Goal: Task Accomplishment & Management: Complete application form

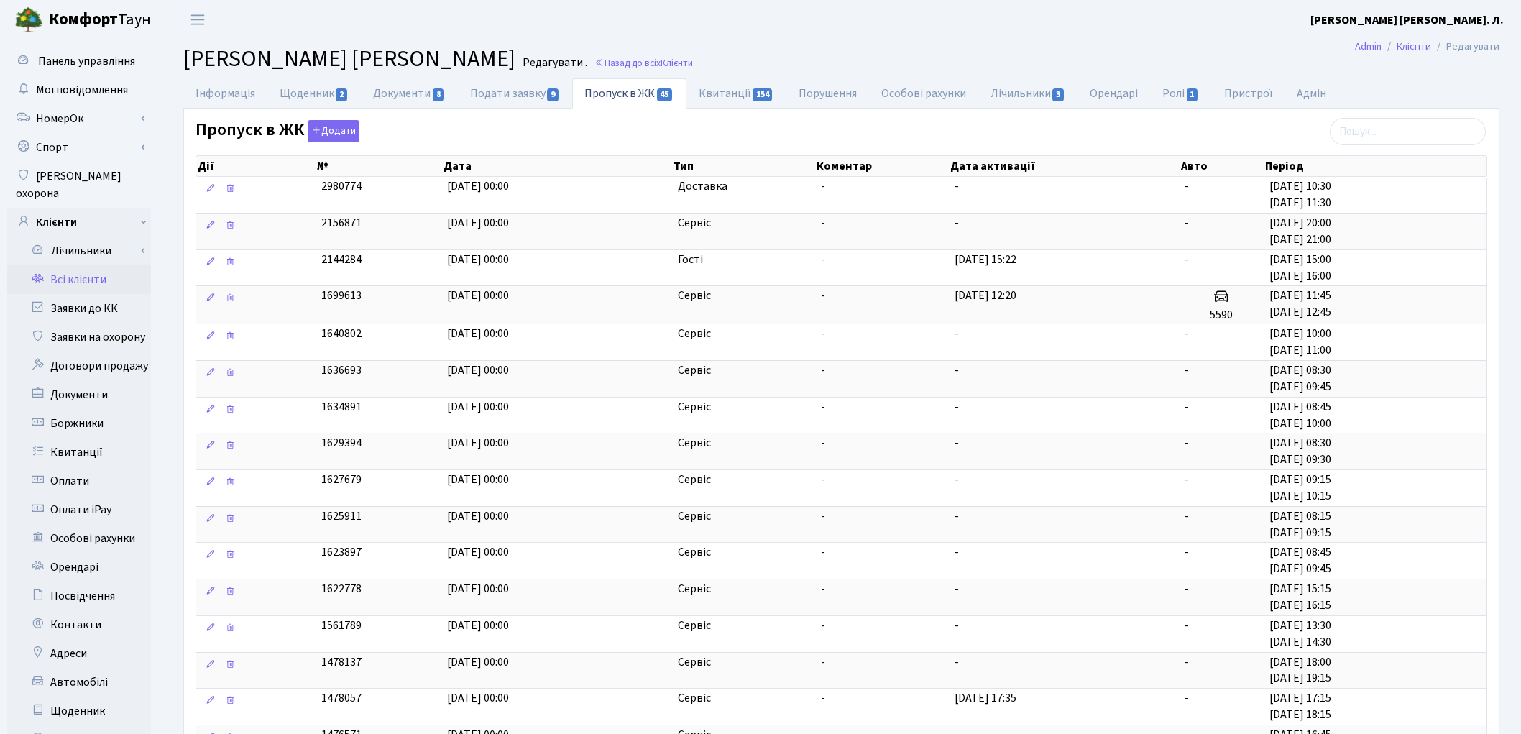
select select "25"
click at [94, 265] on link "Всі клієнти" at bounding box center [79, 279] width 144 height 29
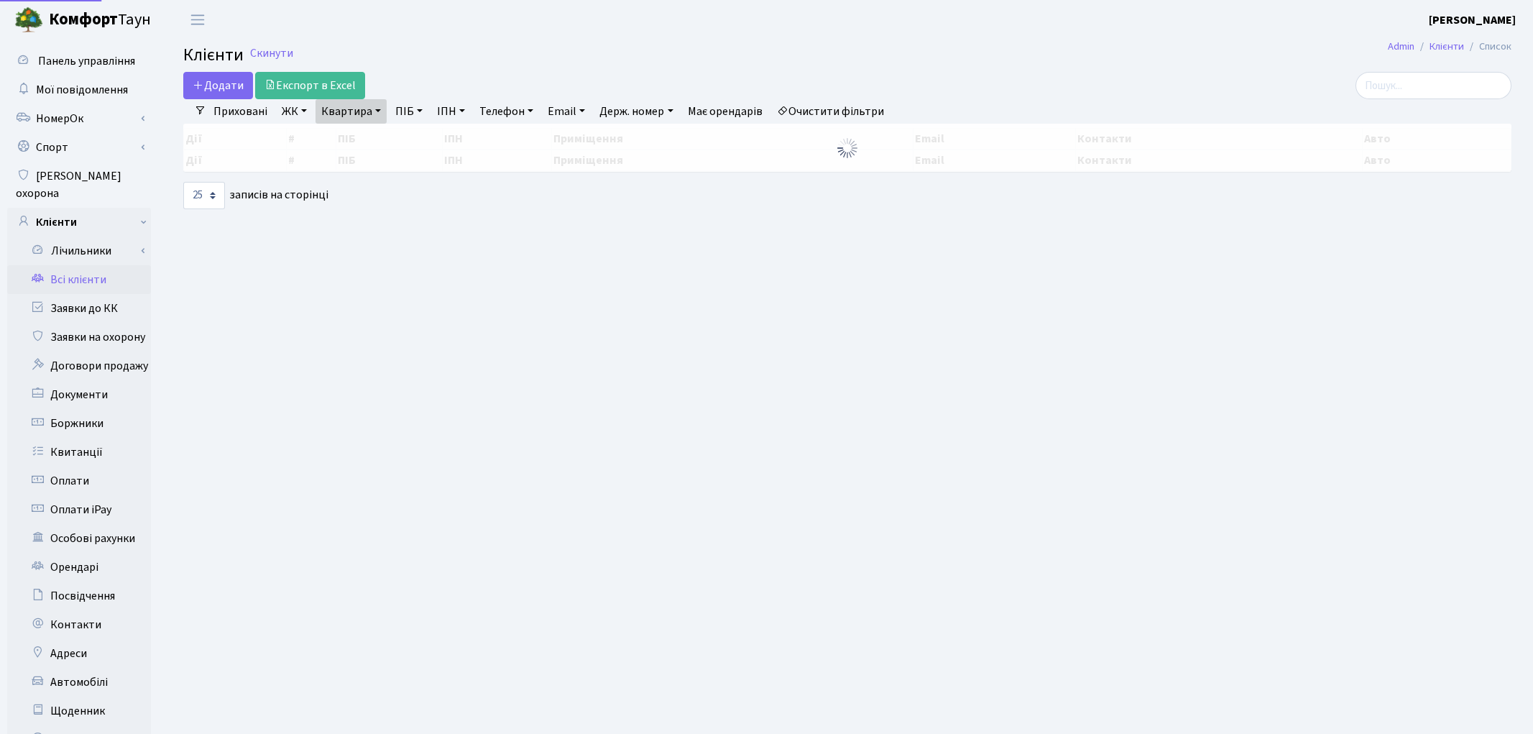
select select "25"
click at [339, 119] on link "Квартира" at bounding box center [351, 111] width 71 height 24
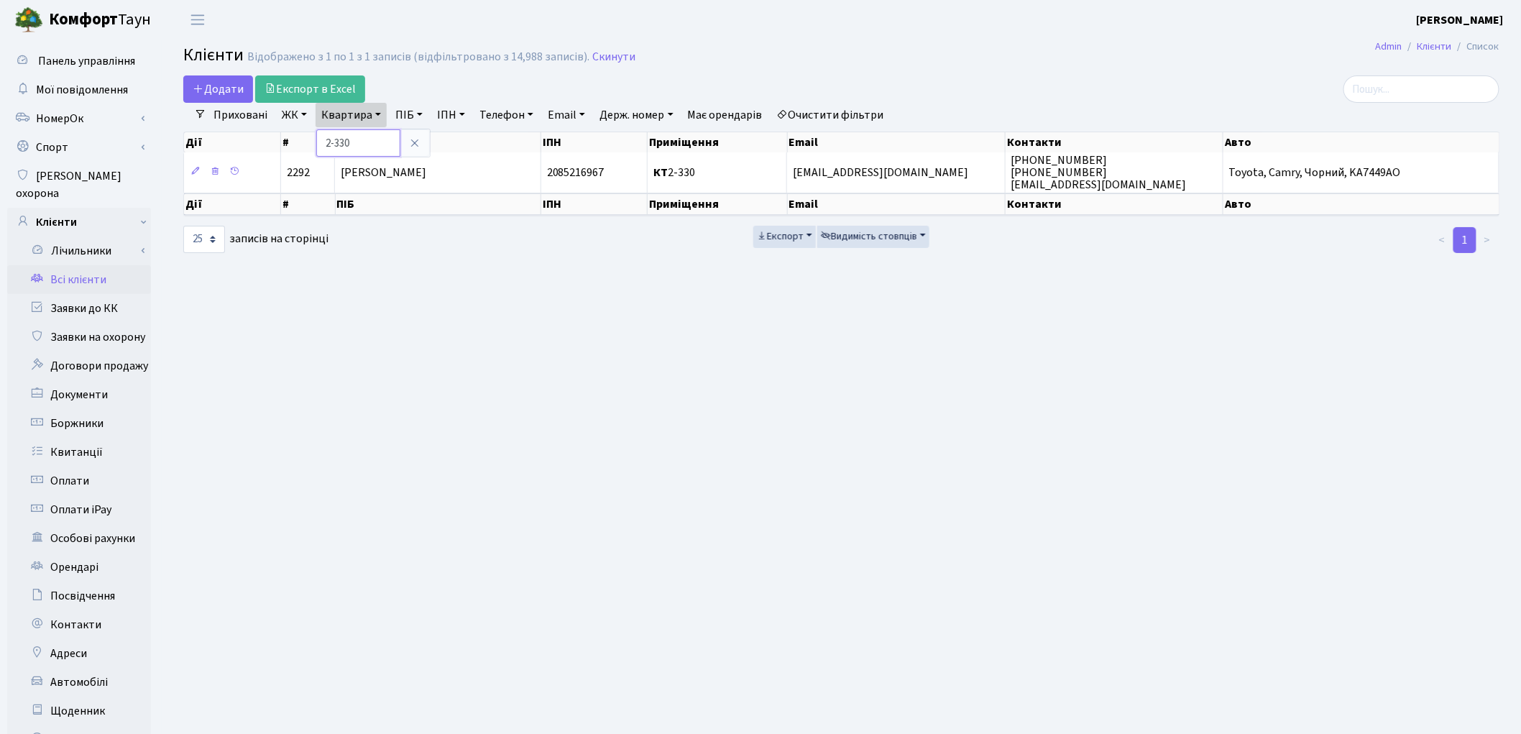
click at [369, 145] on input "2-330" at bounding box center [358, 142] width 84 height 27
type input "2"
type input "111"
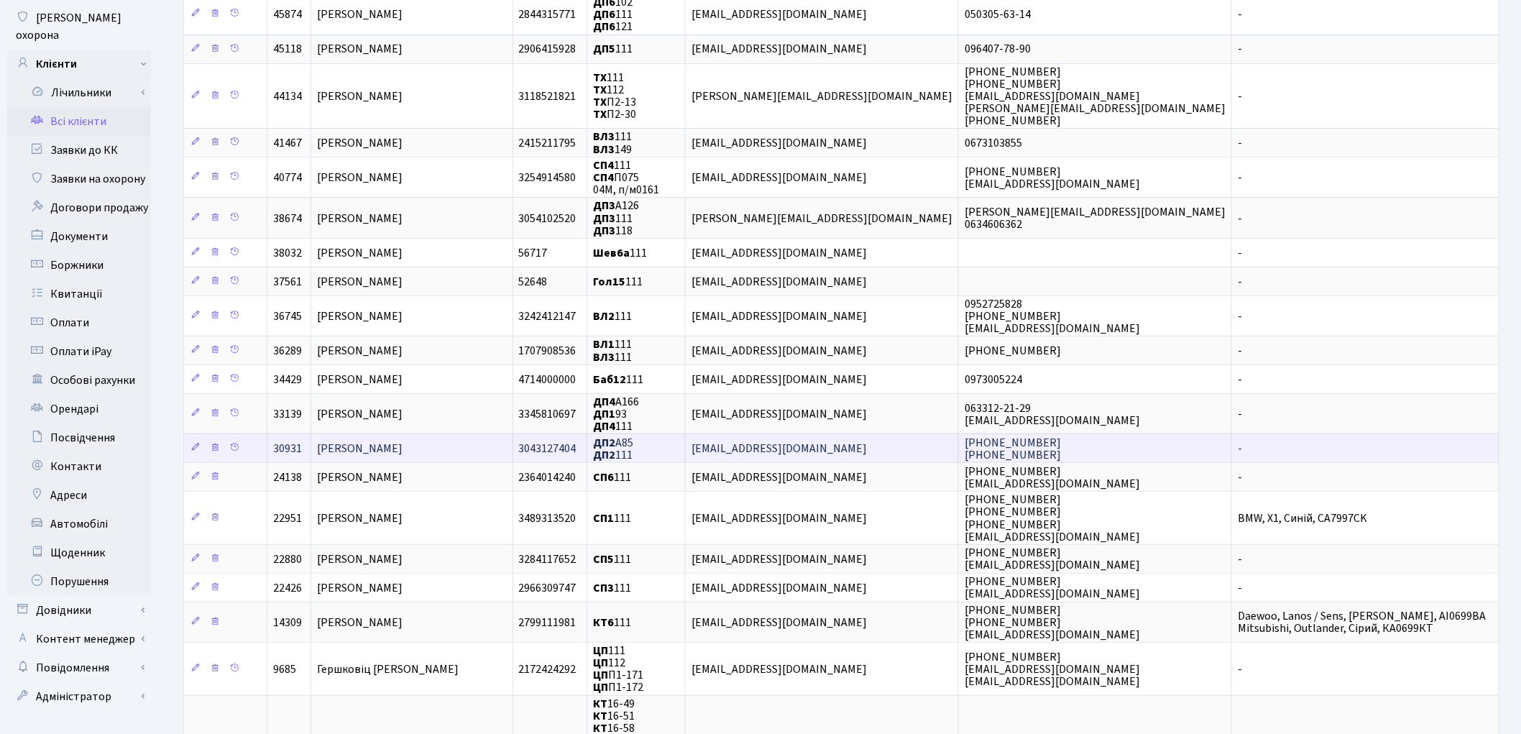
scroll to position [160, 0]
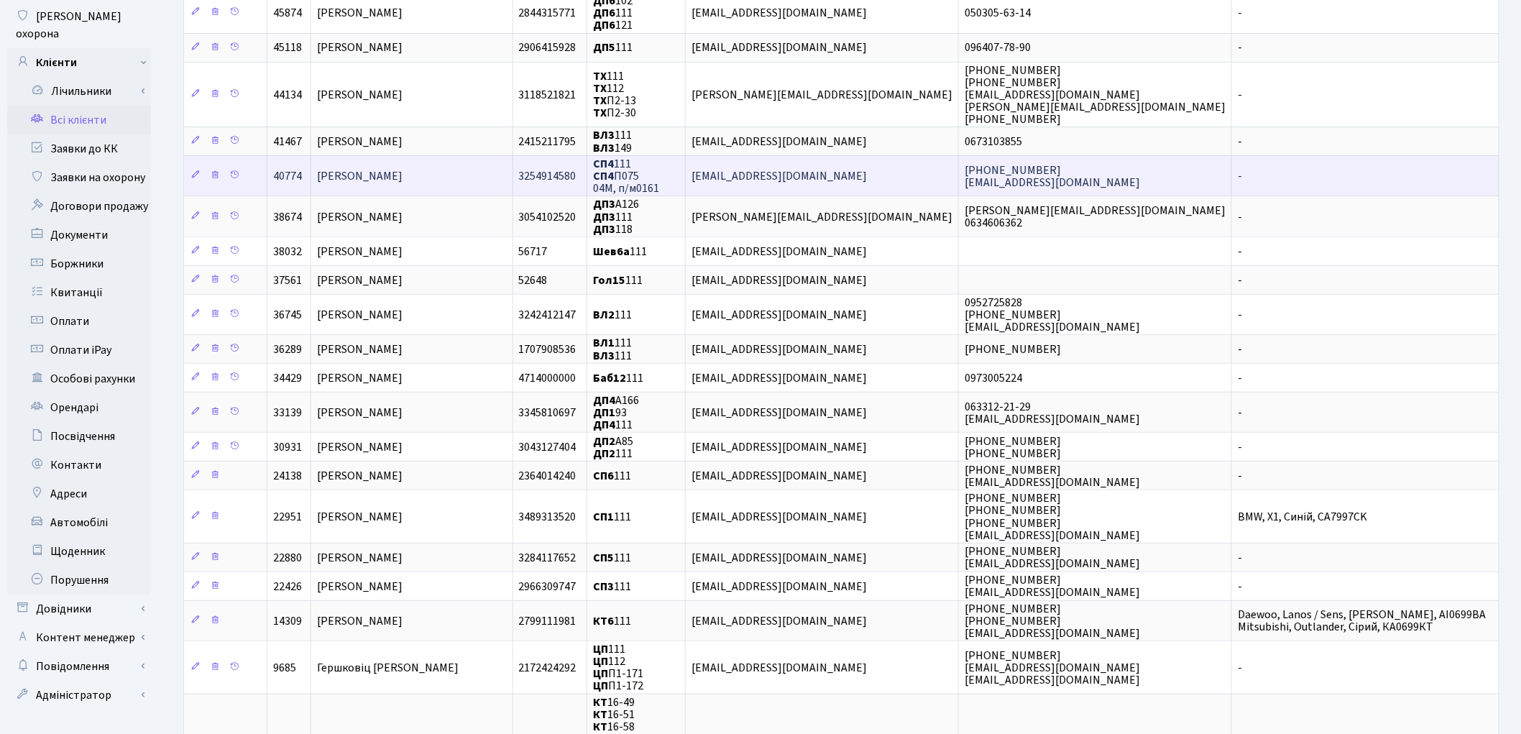
click at [381, 173] on span "[PERSON_NAME]" at bounding box center [360, 176] width 86 height 16
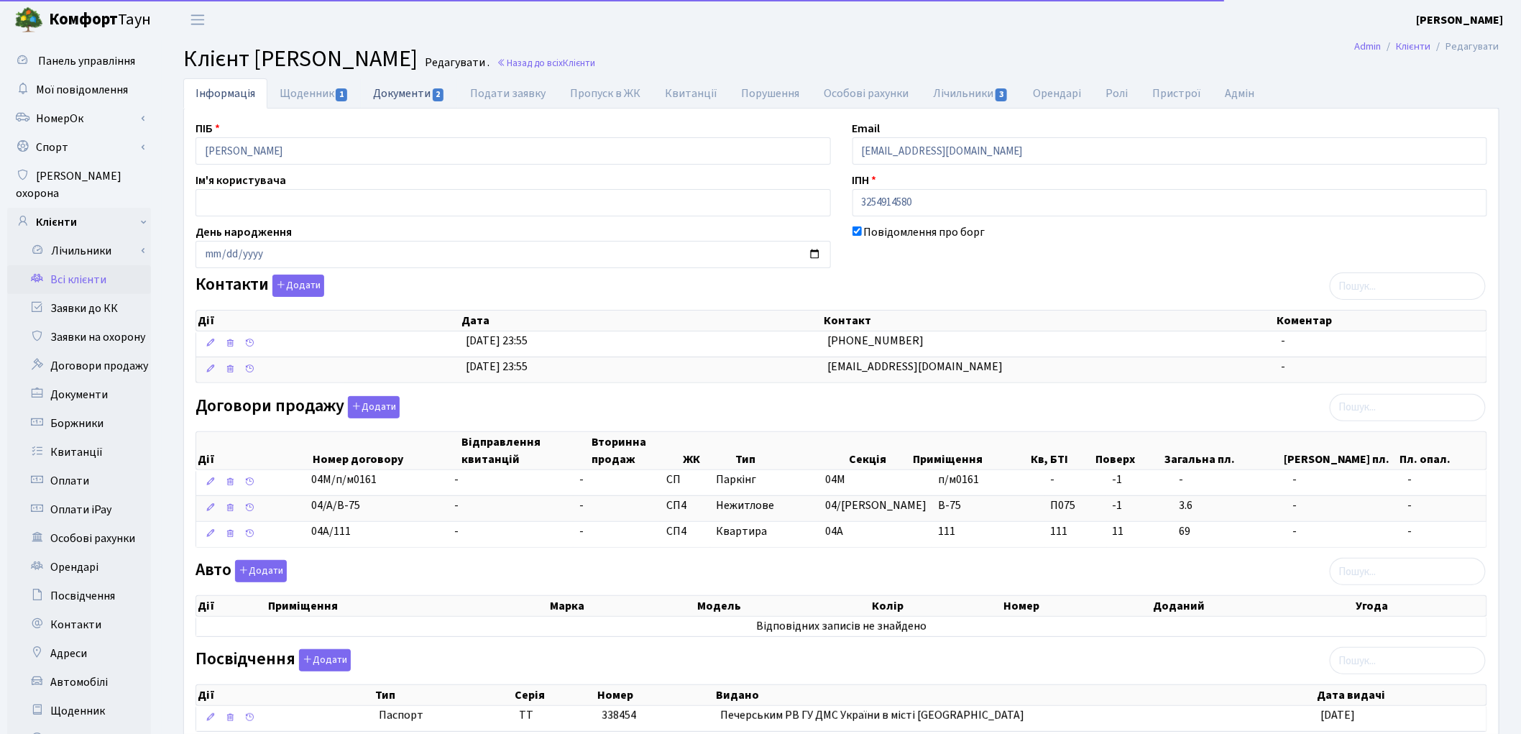
click at [391, 95] on link "Документи 2" at bounding box center [409, 92] width 96 height 29
select select "25"
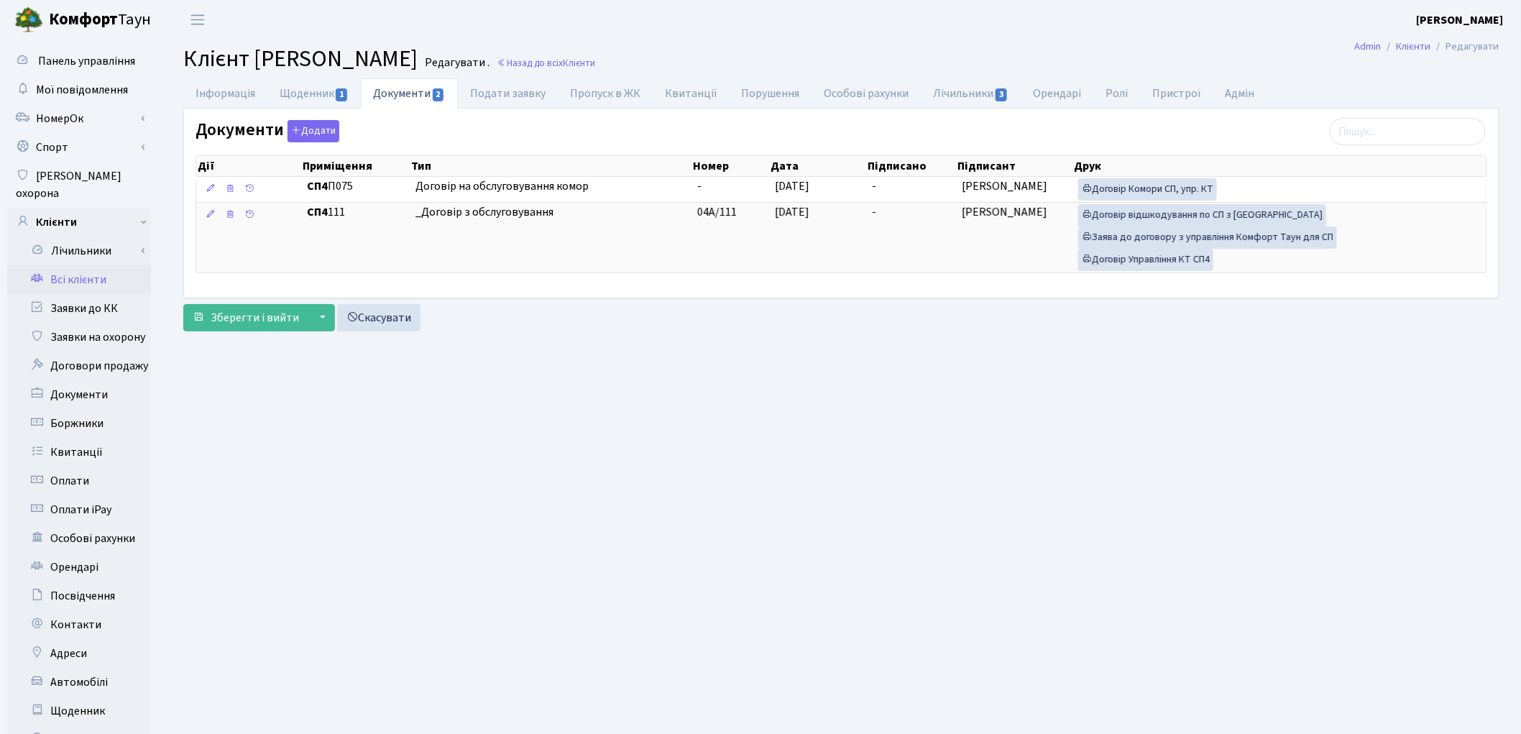
click at [77, 265] on link "Всі клієнти" at bounding box center [79, 279] width 144 height 29
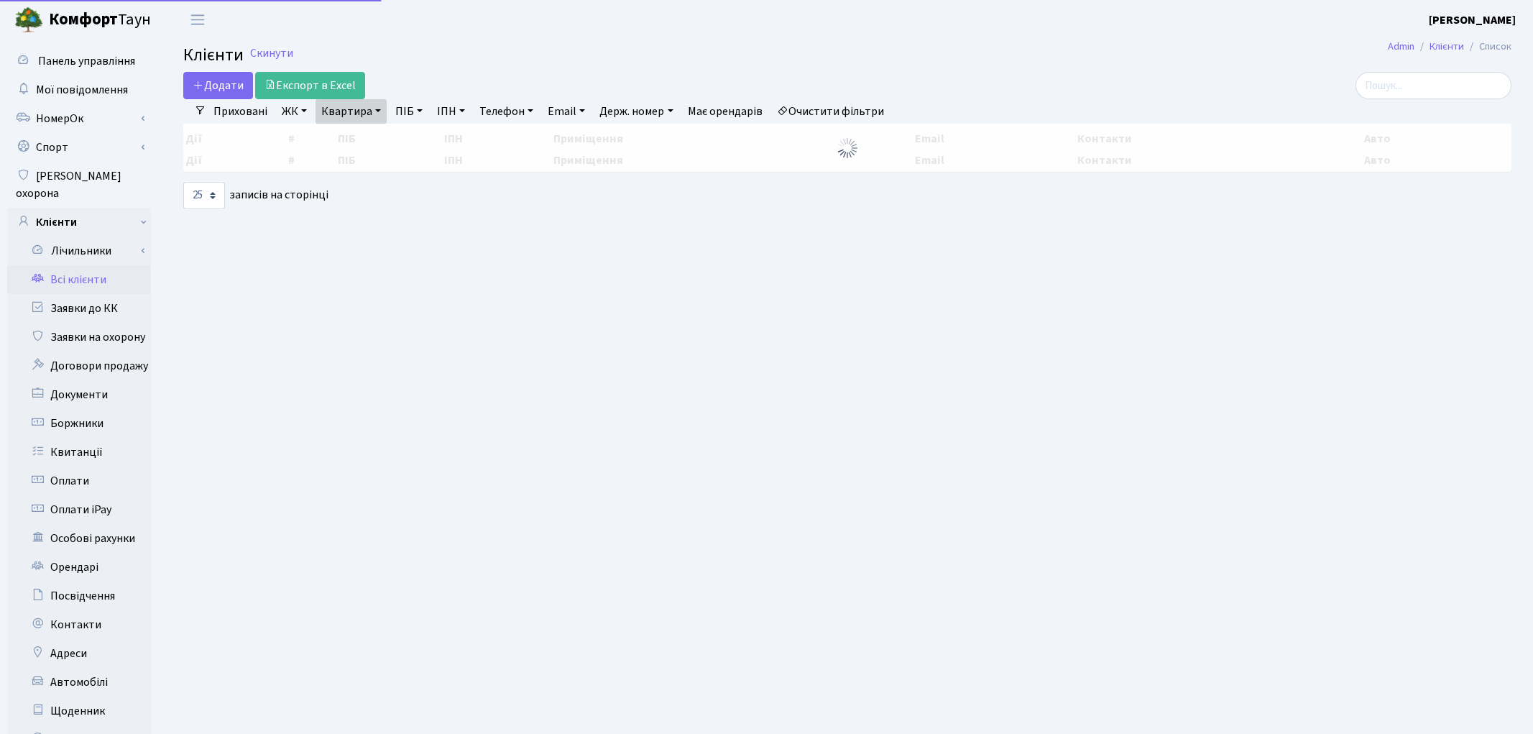
select select "25"
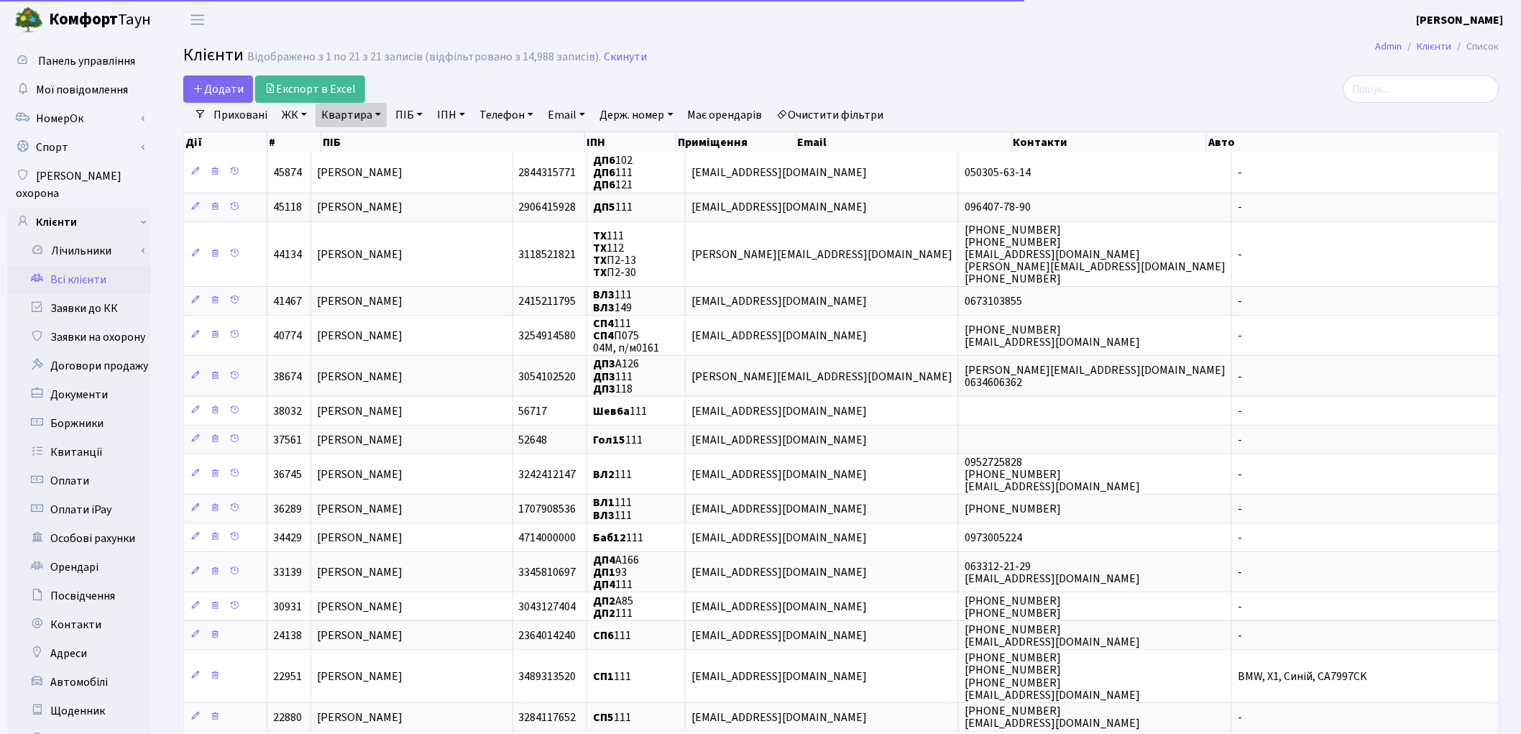
click at [353, 121] on link "Квартира" at bounding box center [351, 115] width 71 height 24
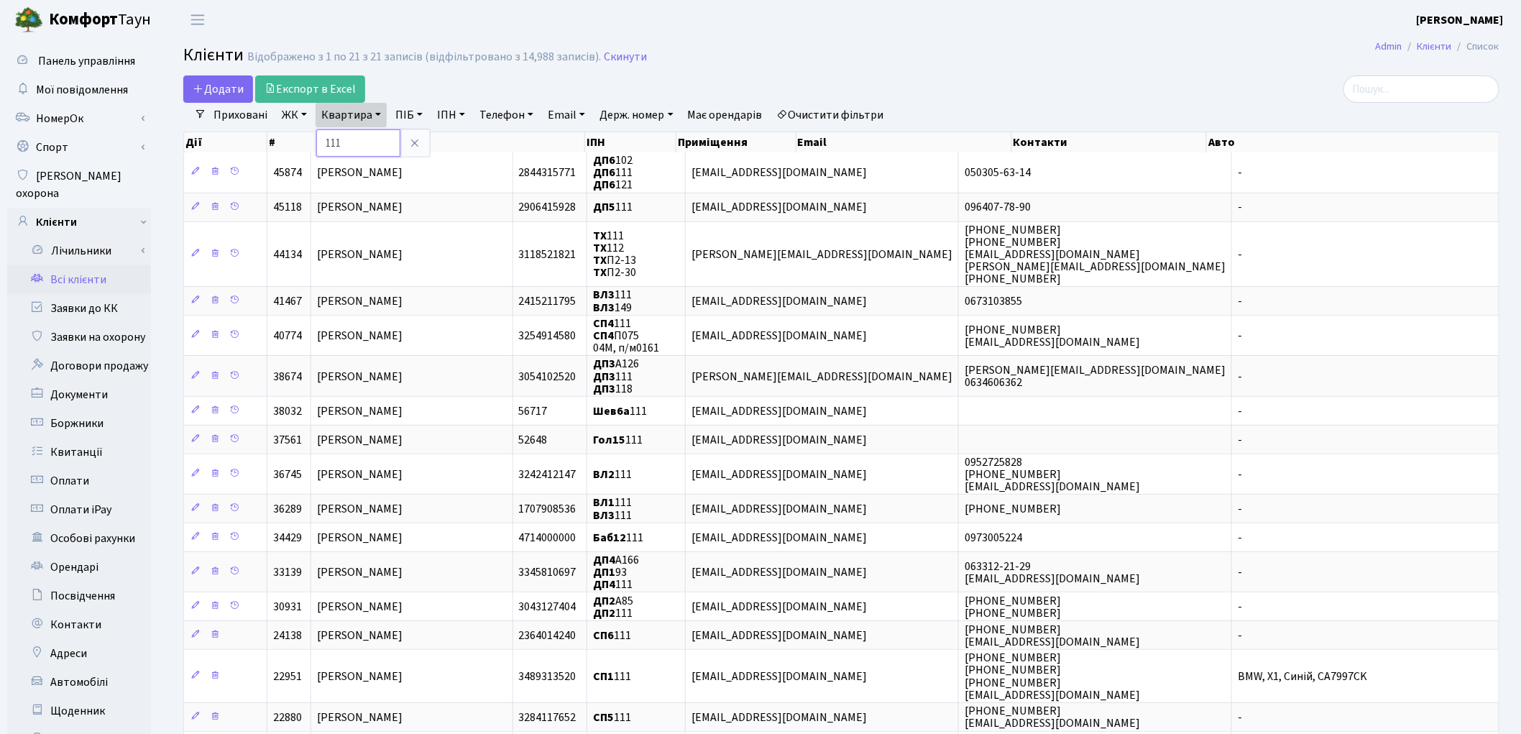
click at [357, 135] on input "111" at bounding box center [358, 142] width 84 height 27
type input "1"
type input "208"
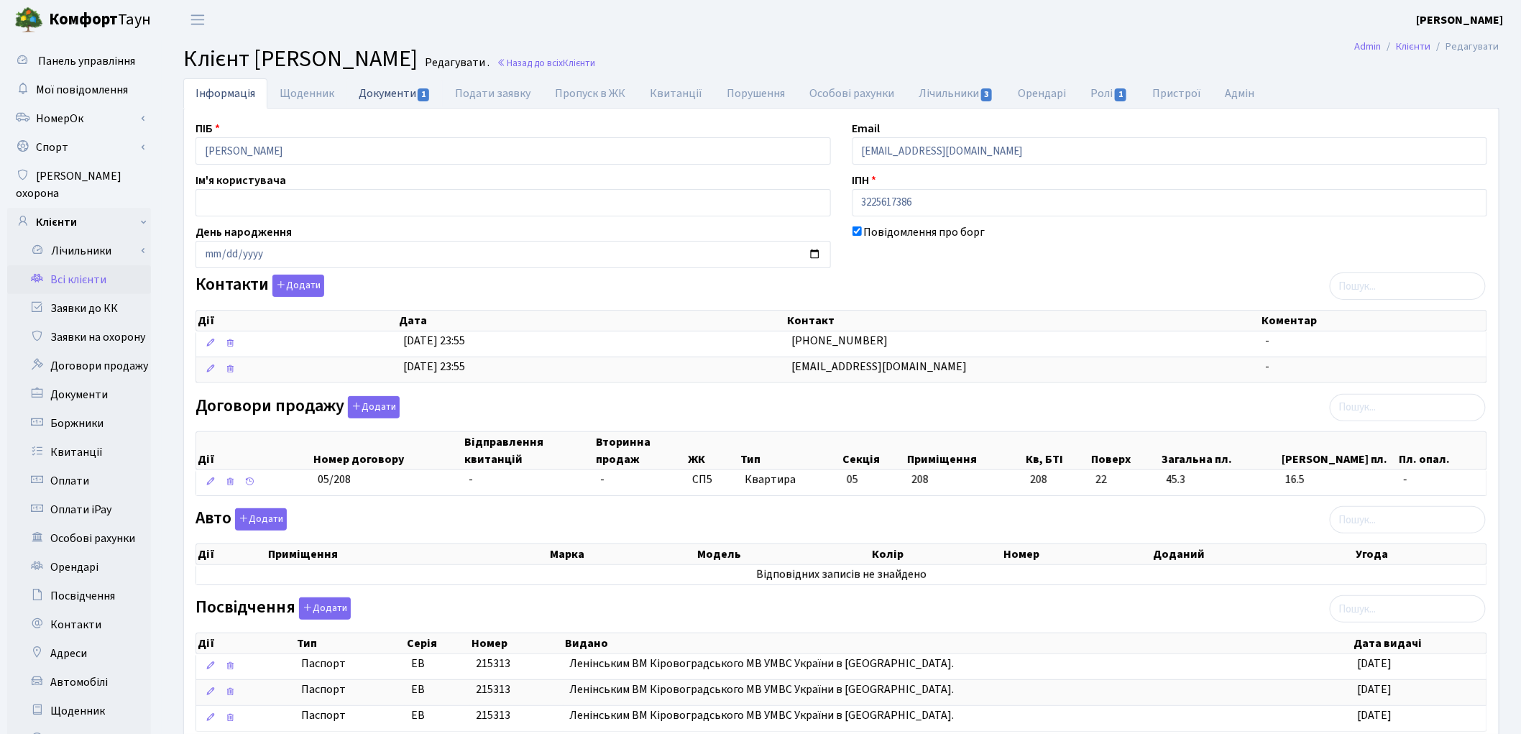
click at [385, 97] on link "Документи 1" at bounding box center [394, 92] width 96 height 29
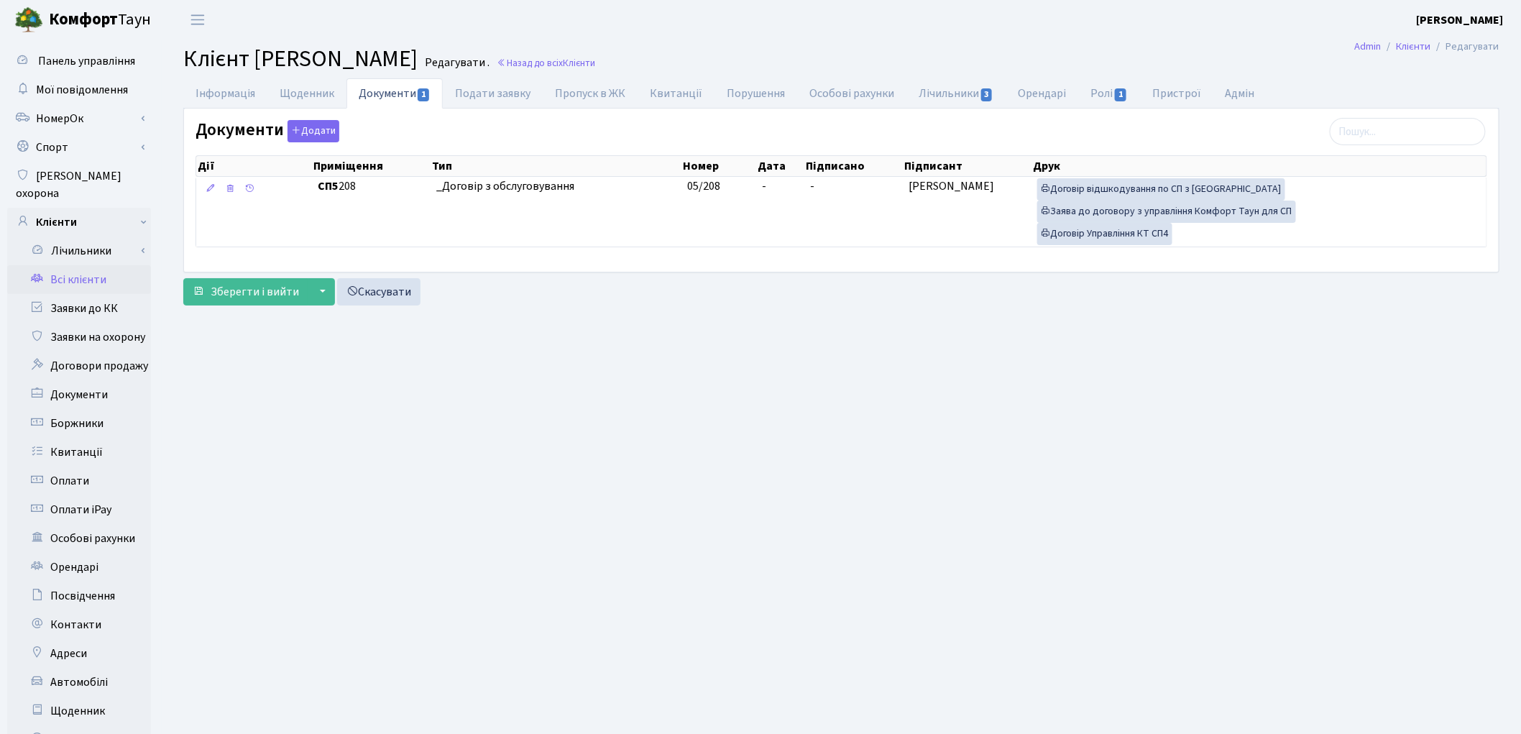
click at [90, 266] on link "Всі клієнти" at bounding box center [79, 279] width 144 height 29
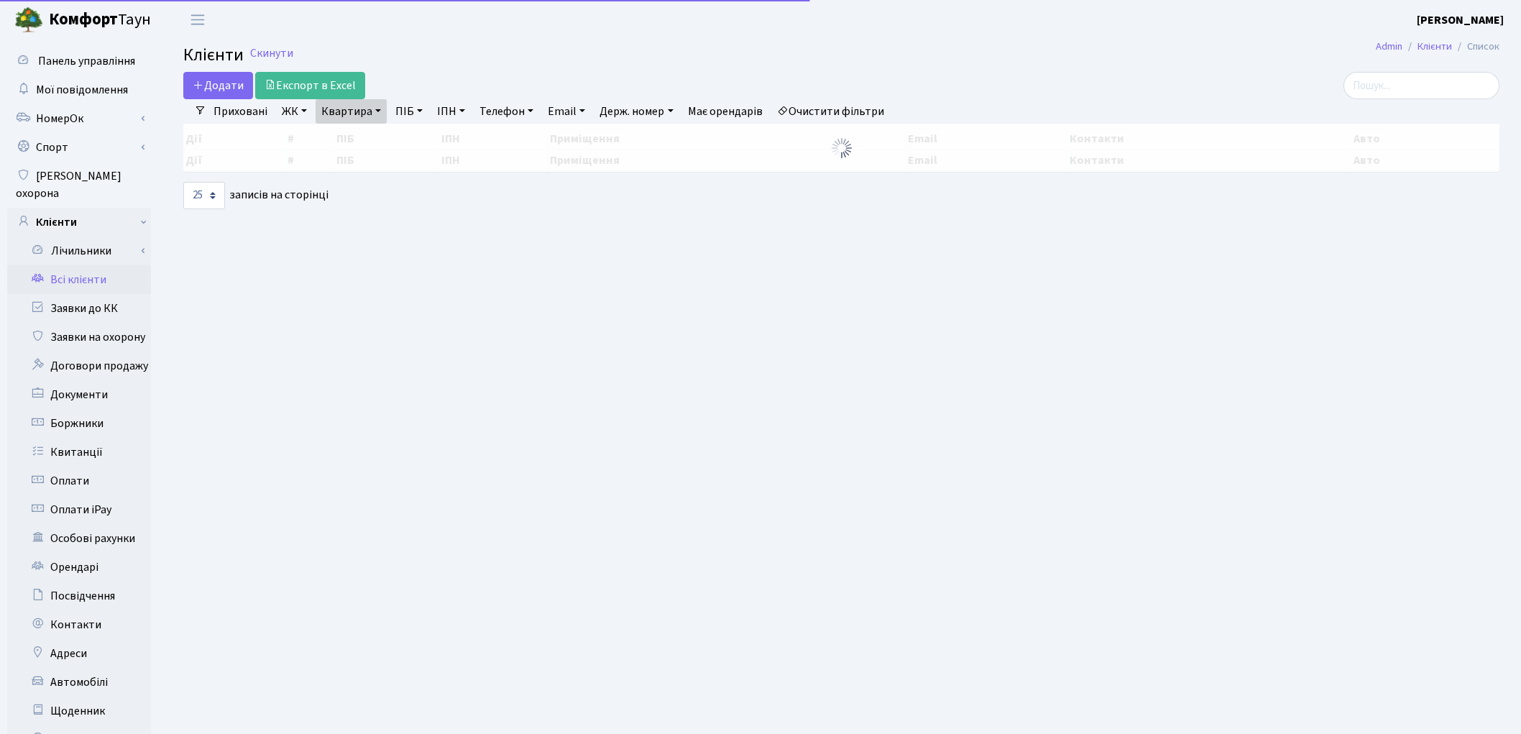
select select "25"
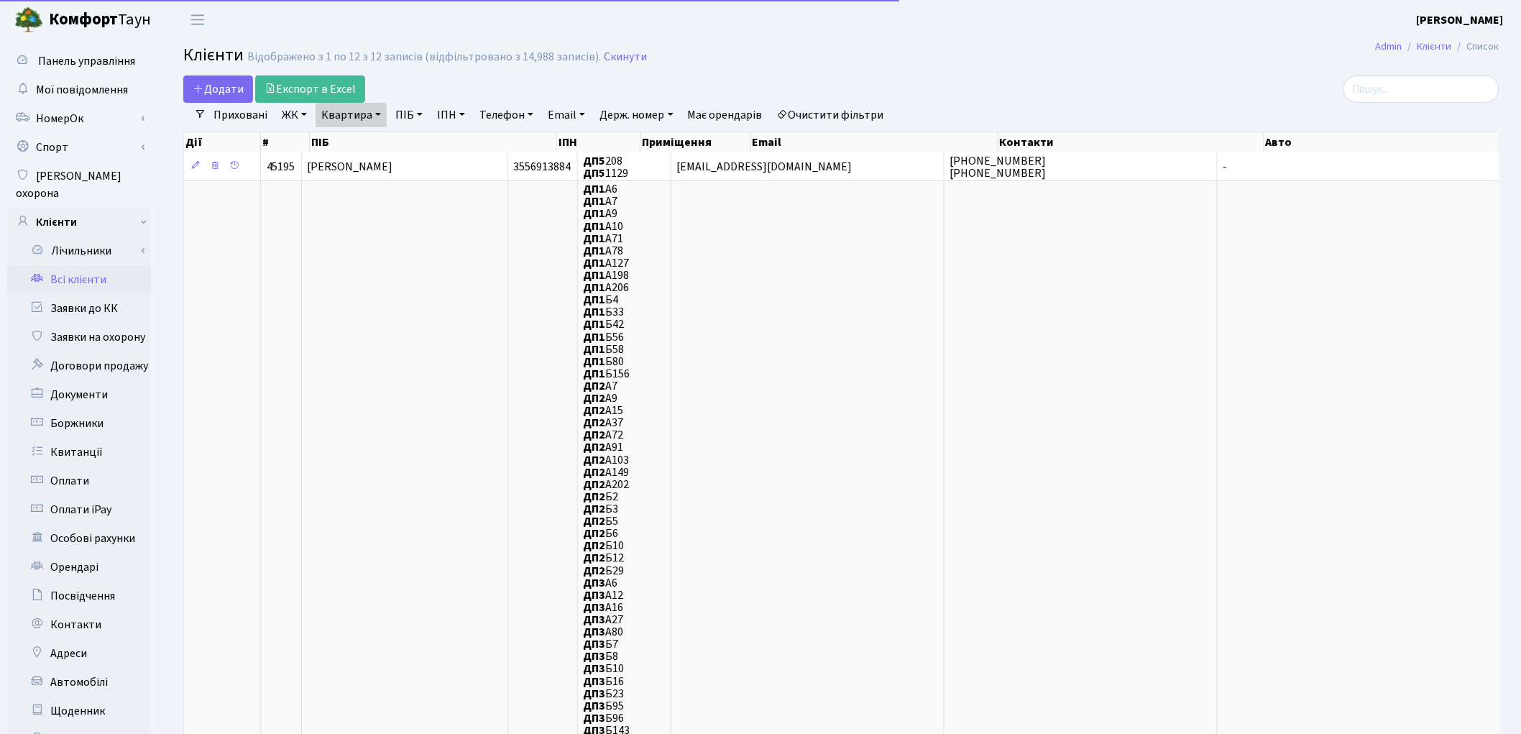
click at [328, 106] on link "Квартира" at bounding box center [351, 115] width 71 height 24
click at [369, 142] on input "208" at bounding box center [358, 142] width 84 height 27
type input "2"
type input "146"
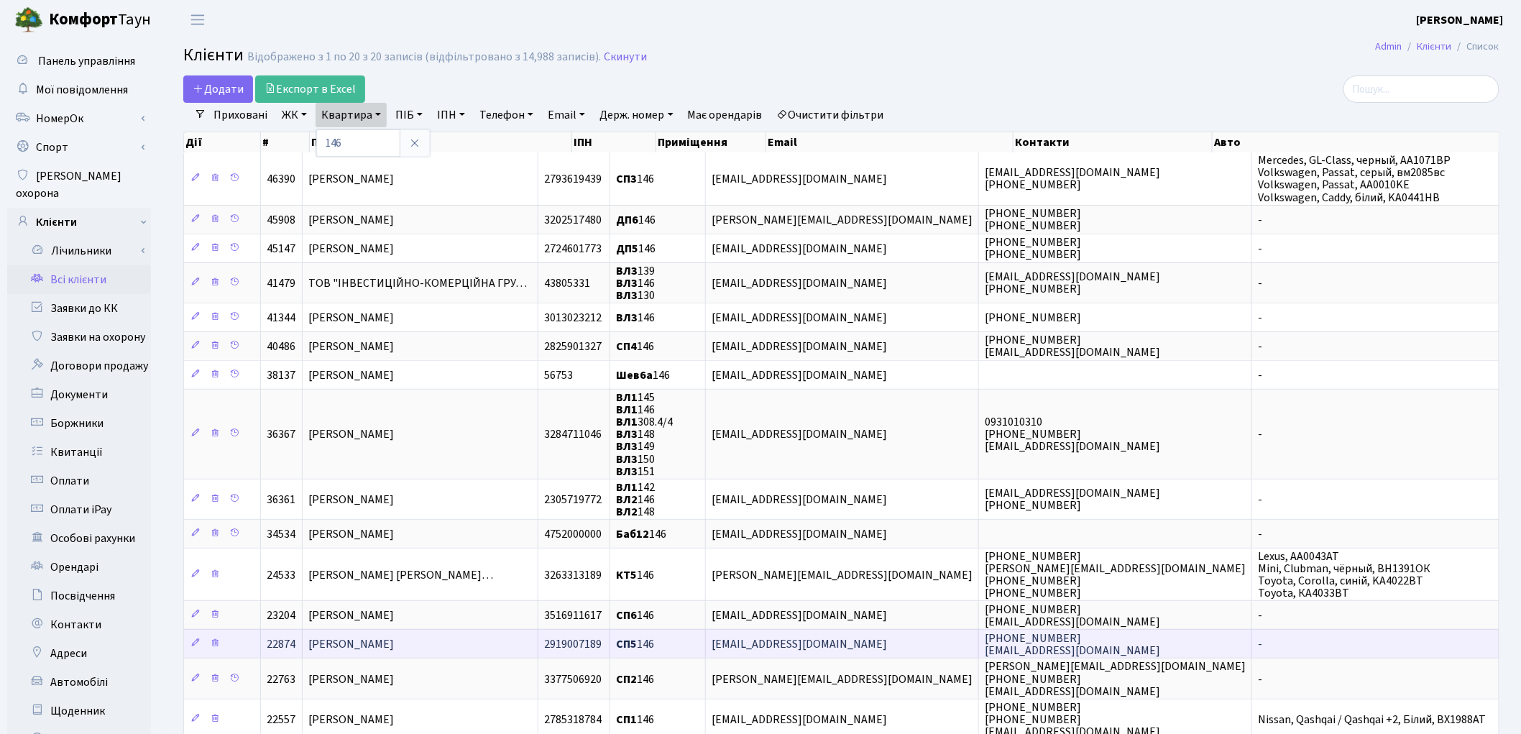
click at [385, 637] on span "[PERSON_NAME]" at bounding box center [351, 645] width 86 height 16
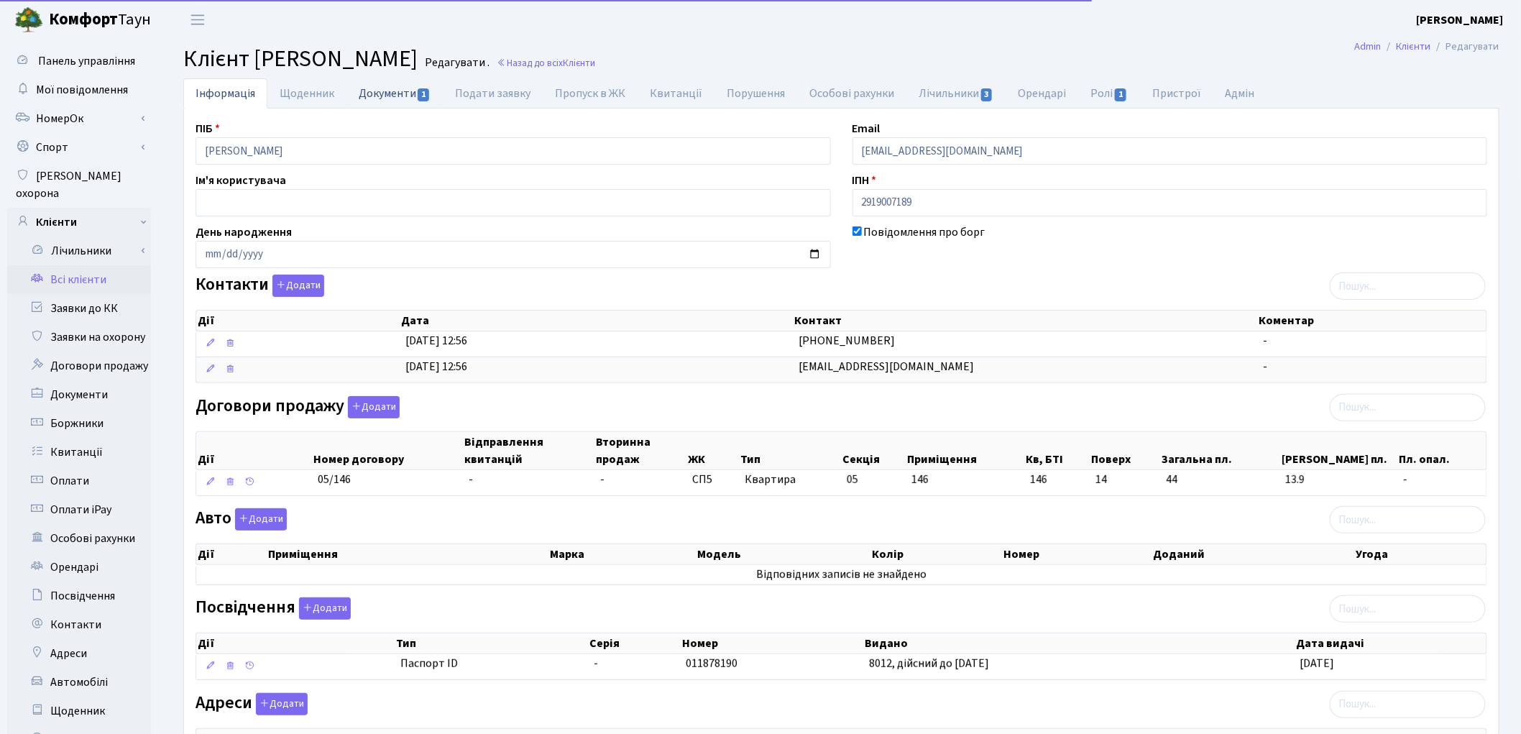
click at [382, 101] on link "Документи 1" at bounding box center [394, 92] width 96 height 29
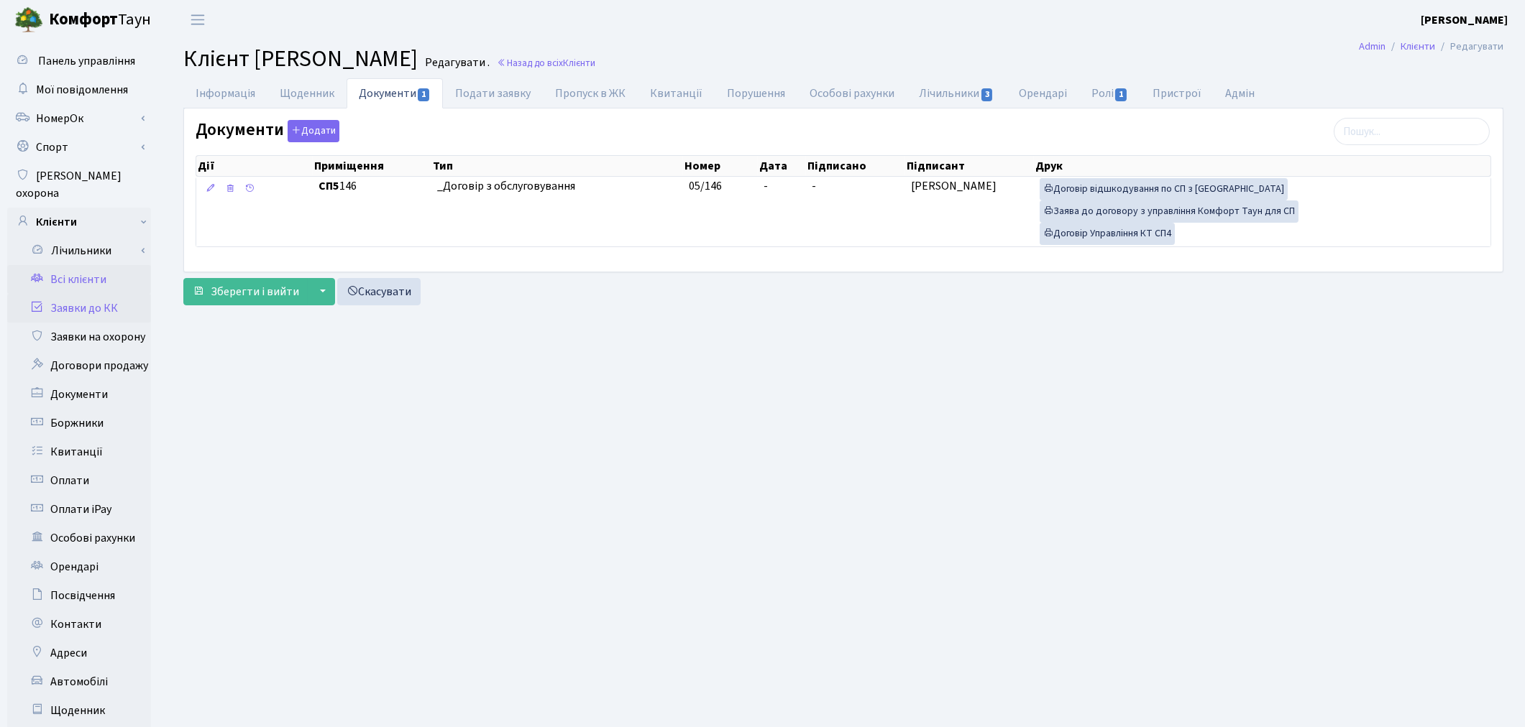
click at [70, 294] on link "Заявки до КК" at bounding box center [79, 308] width 144 height 29
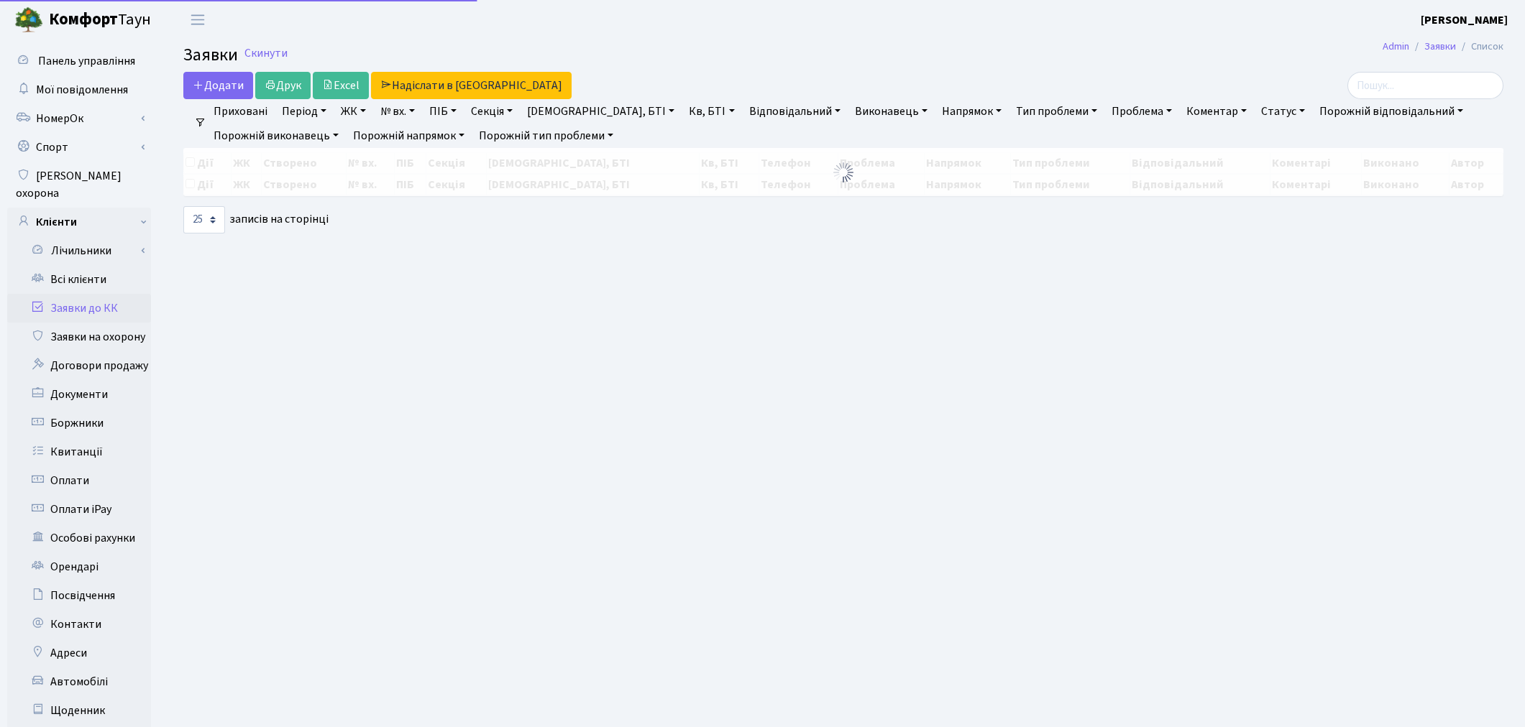
select select "25"
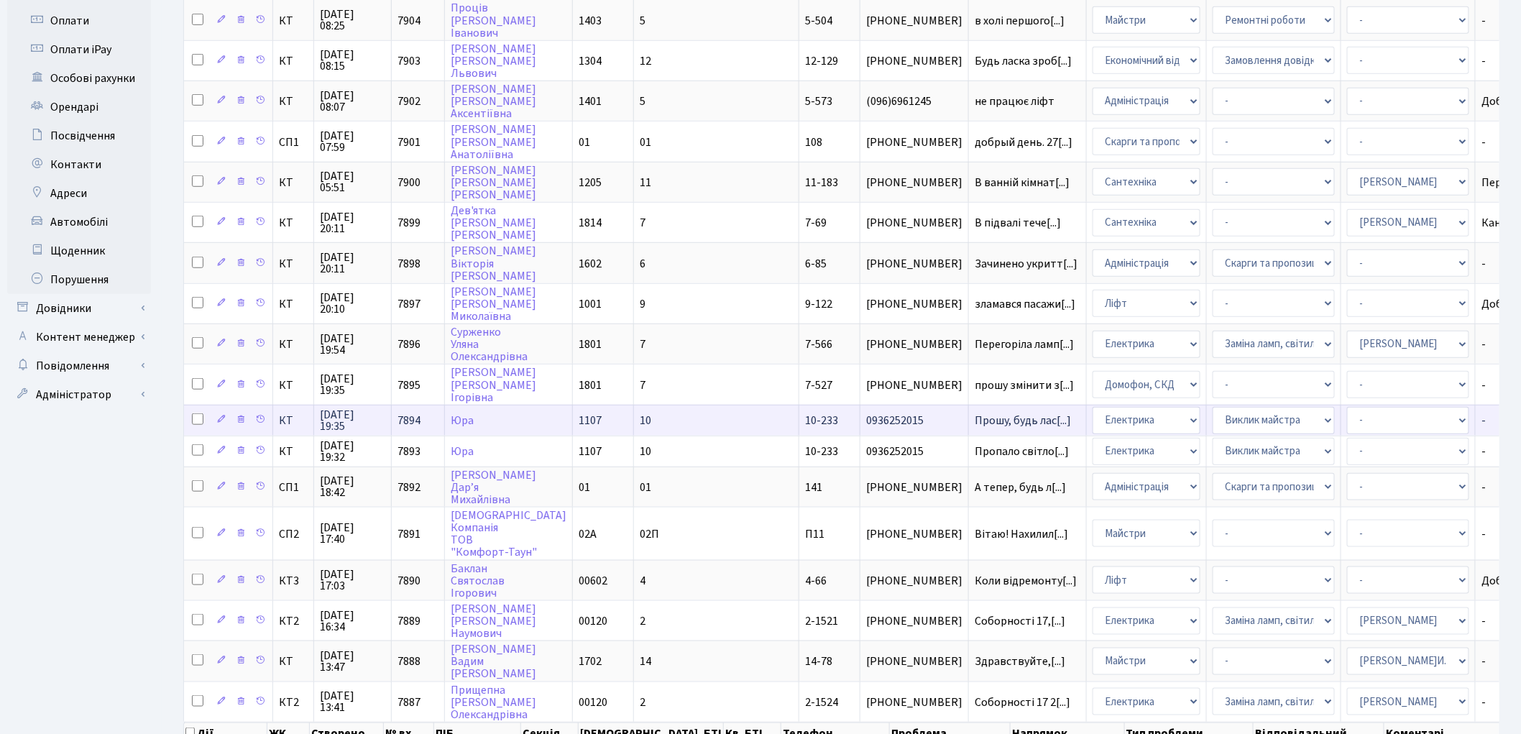
scroll to position [520, 0]
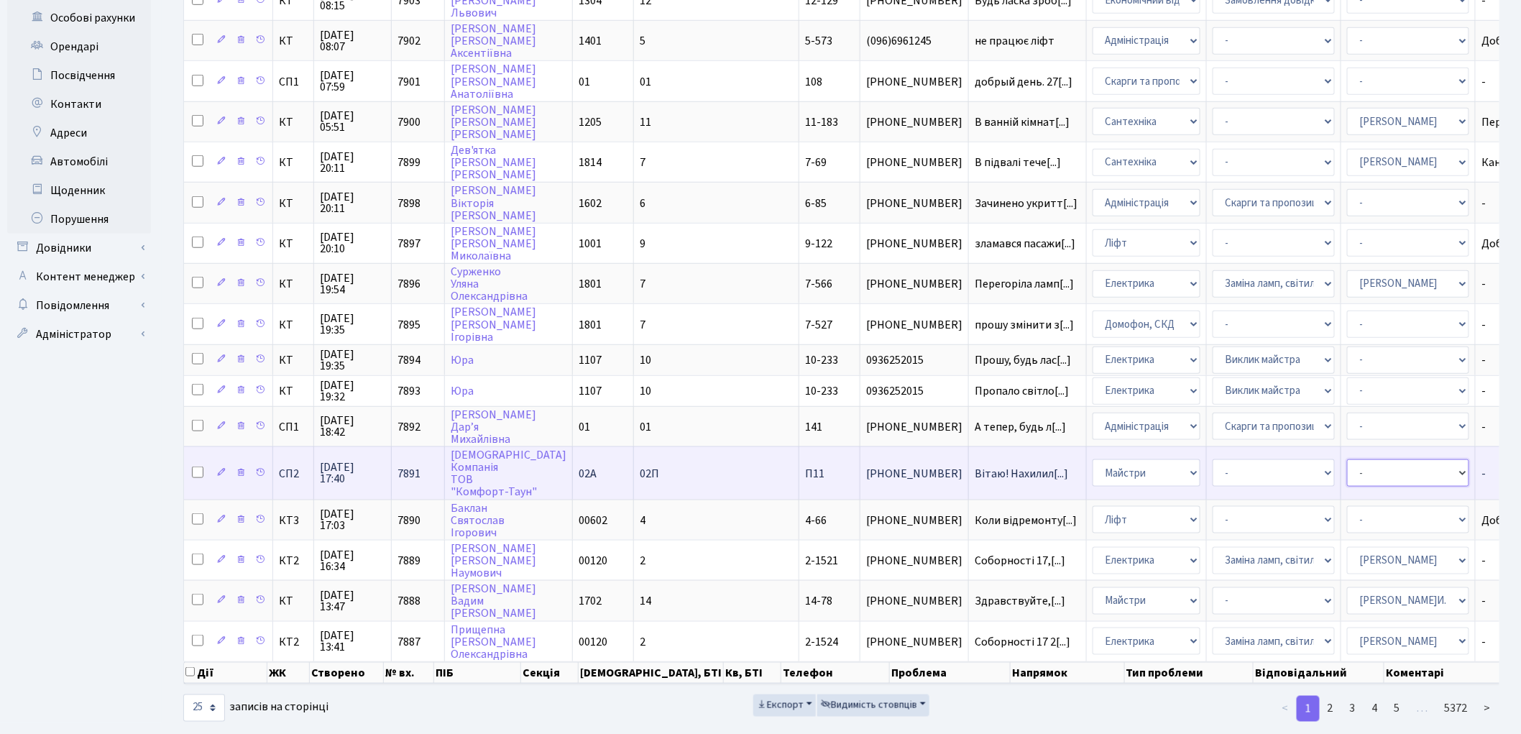
click at [1347, 459] on select "- Адміністратор ЖК КТ Вижул В. В. Гордієнко Н.В. Дядюшкін Д.Ю. Кипчук Т. А. Кла…" at bounding box center [1408, 472] width 122 height 27
select select "85"
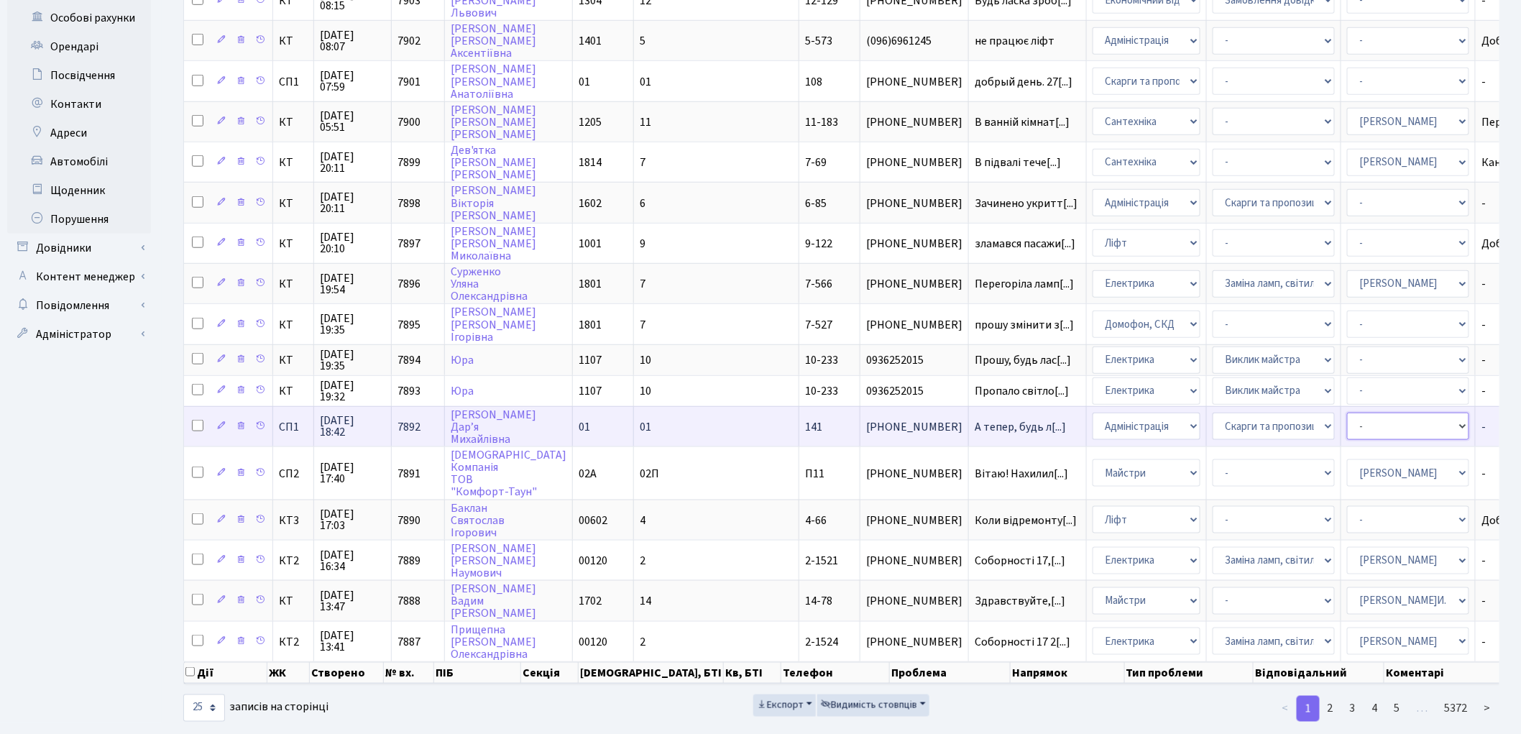
click at [1347, 413] on select "- Адміністратор ЖК КТ Вижул В. В. Гордієнко Н.В. Дядюшкін Д.Ю. Кипчук Т. А. Кла…" at bounding box center [1408, 426] width 122 height 27
select select "85"
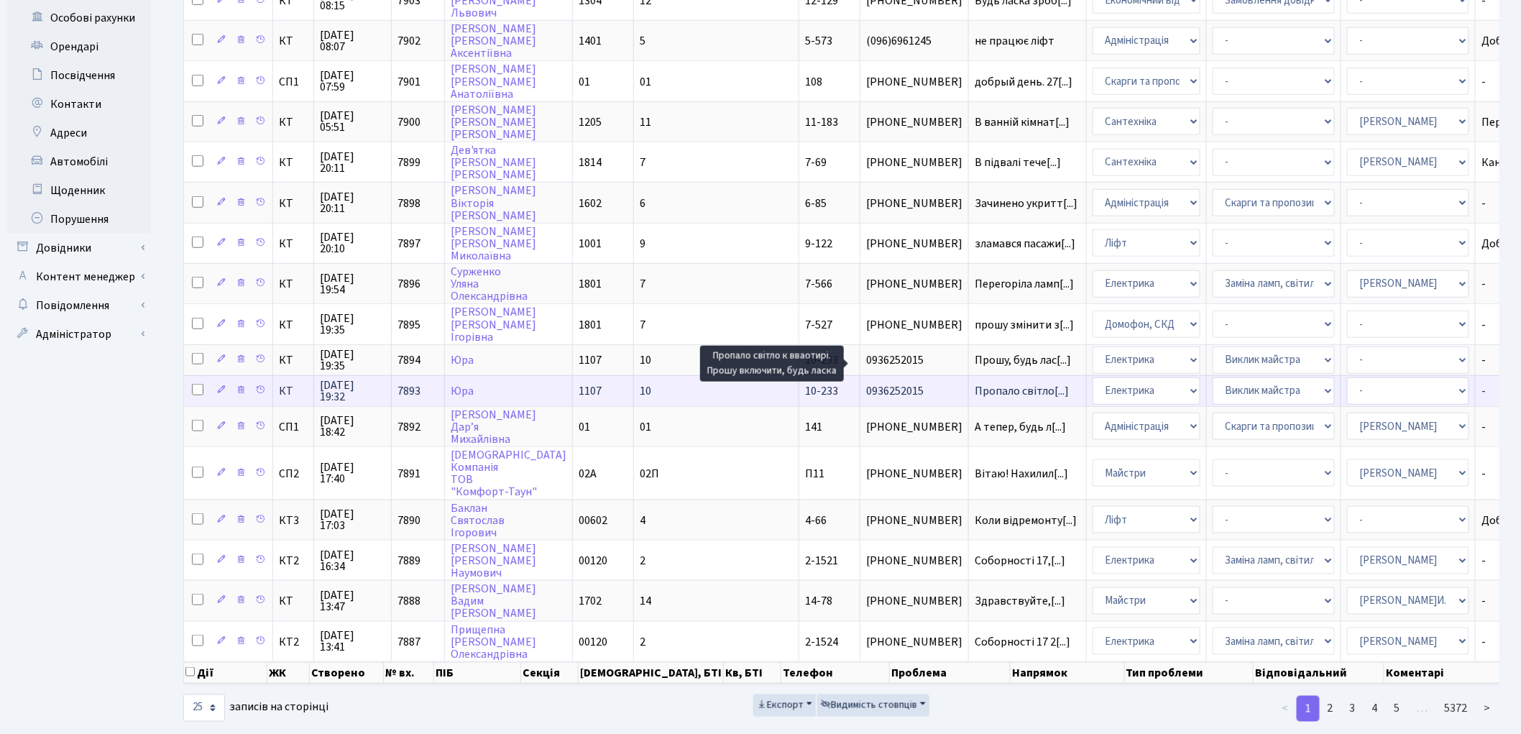
click at [975, 383] on span "Пропало світло[...]" at bounding box center [1022, 391] width 94 height 16
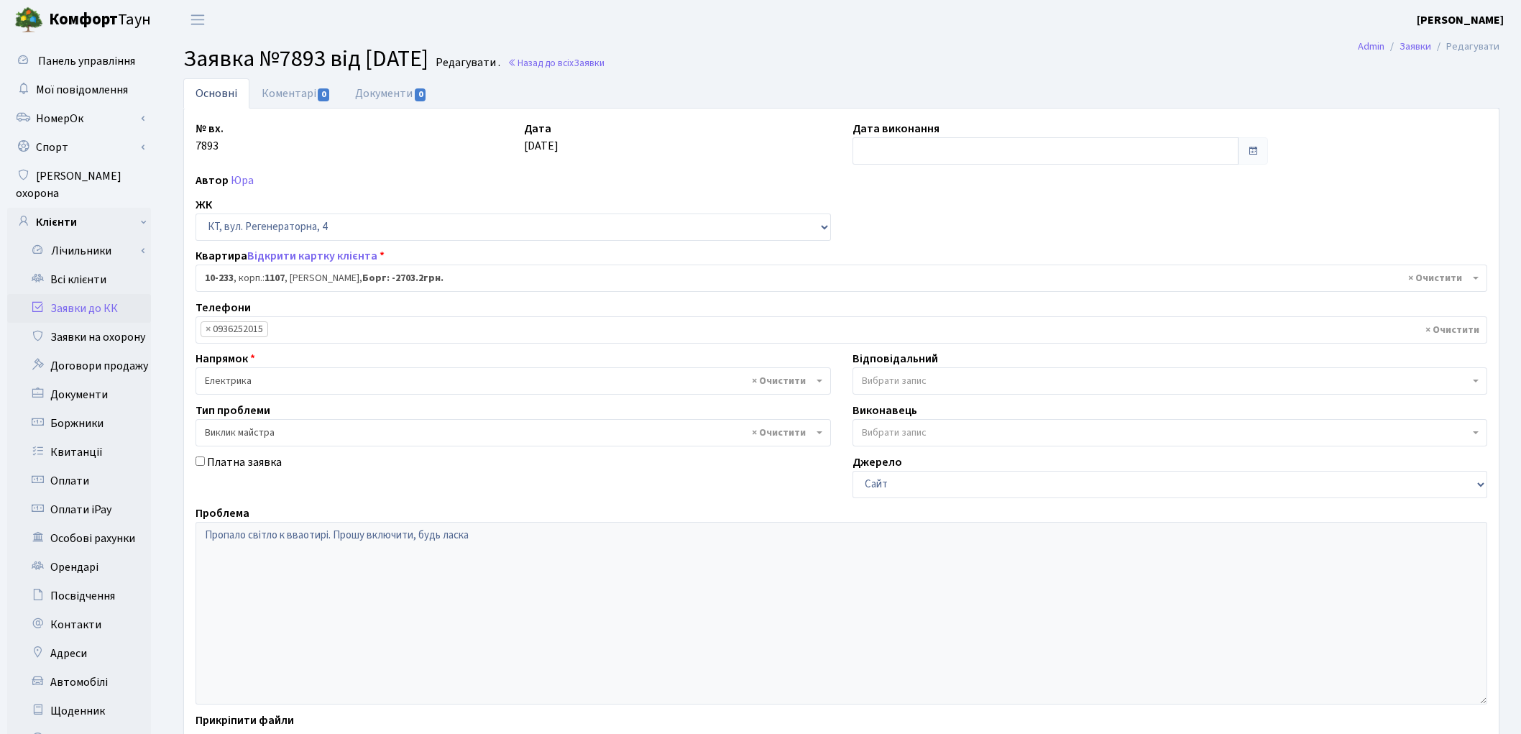
select select "6802"
select select "29"
click at [935, 152] on input "text" at bounding box center [1046, 150] width 387 height 27
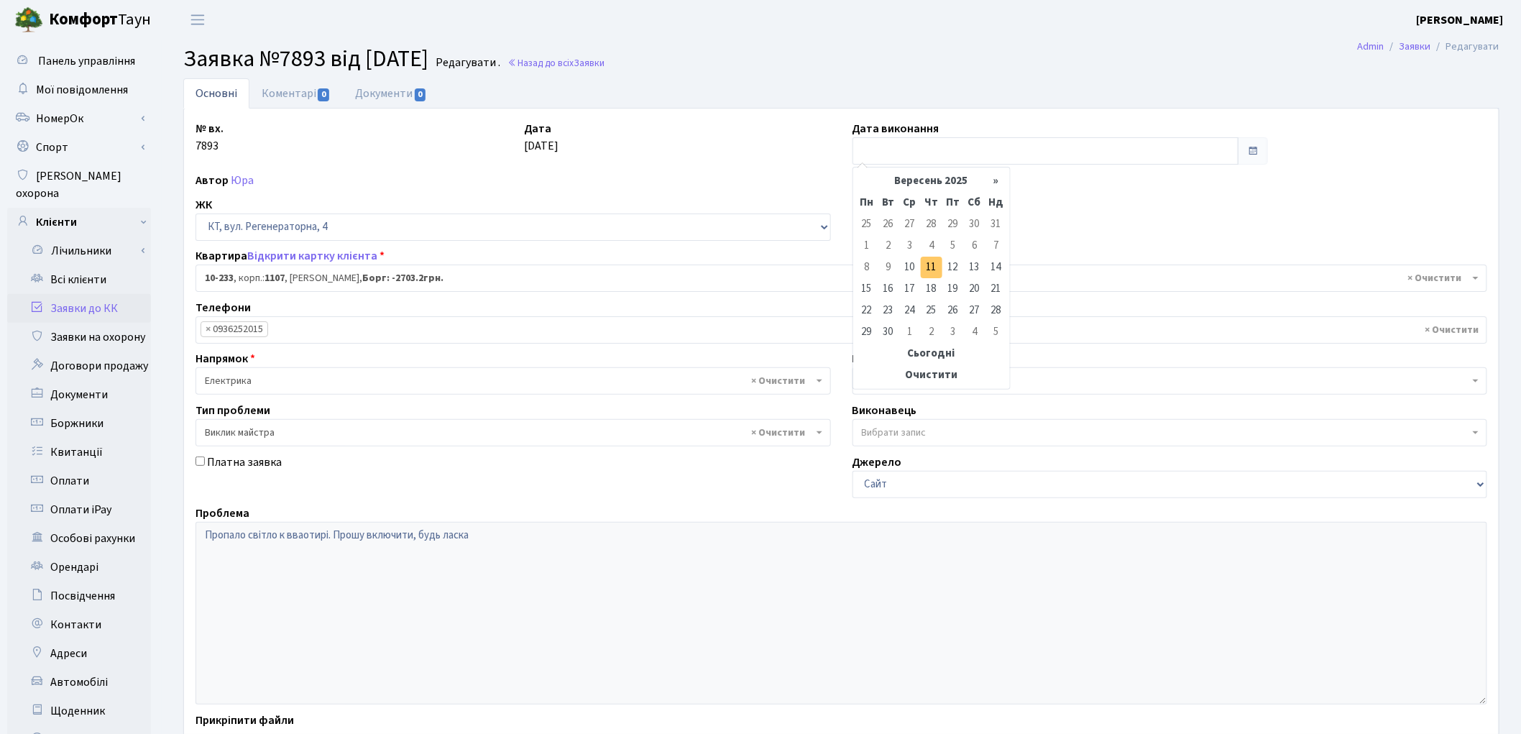
click at [933, 270] on td "11" at bounding box center [932, 268] width 22 height 22
type input "[DATE]"
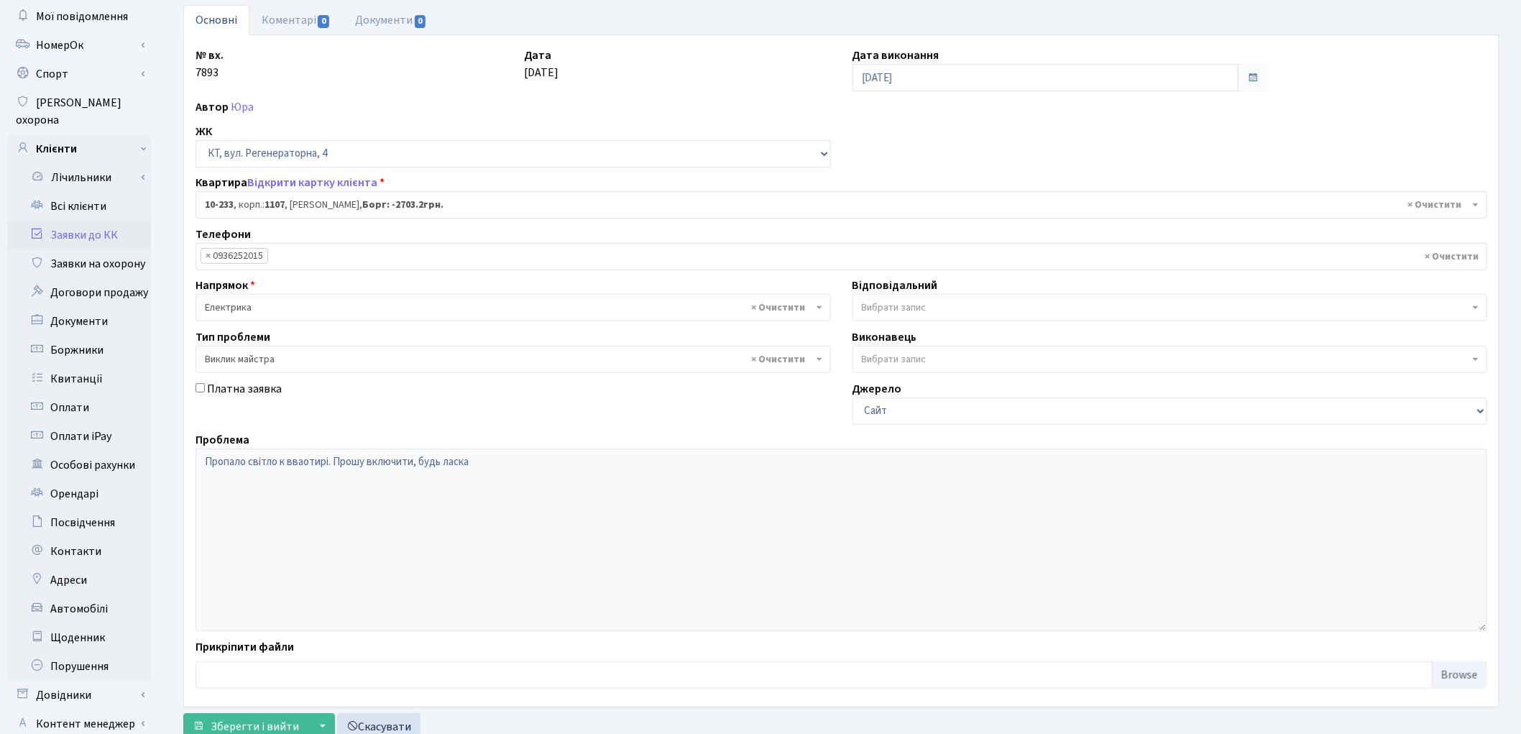
scroll to position [160, 0]
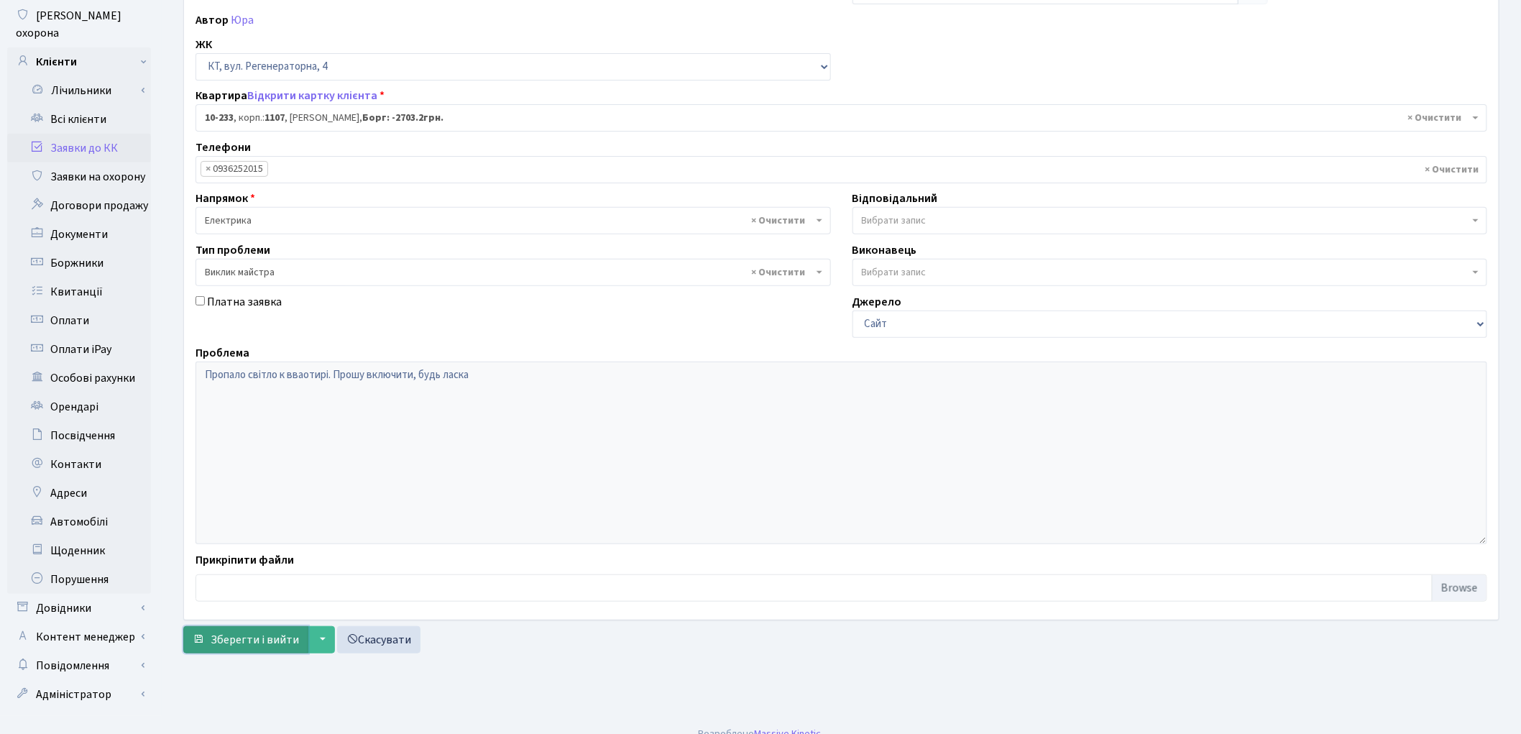
click at [267, 642] on span "Зберегти і вийти" at bounding box center [255, 640] width 88 height 16
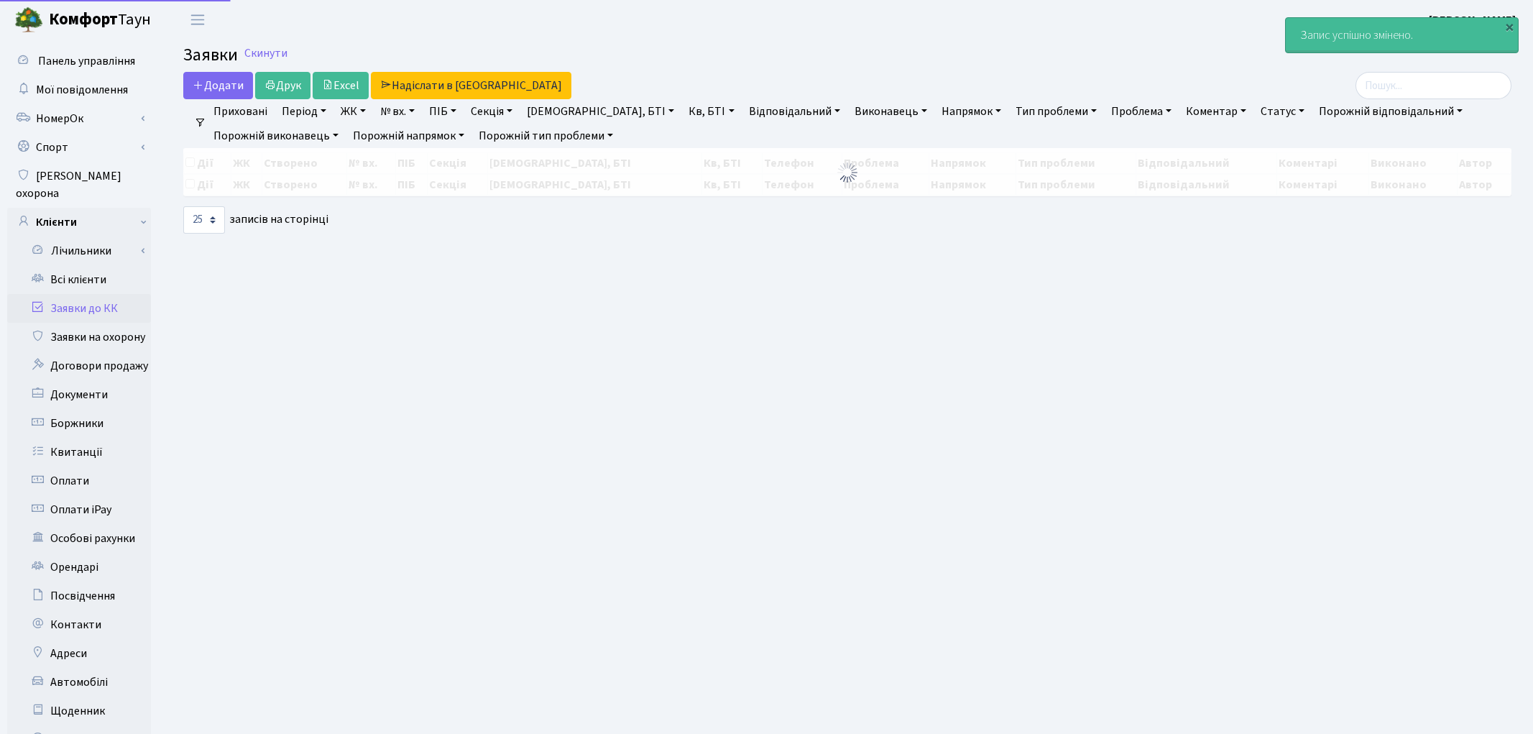
select select "25"
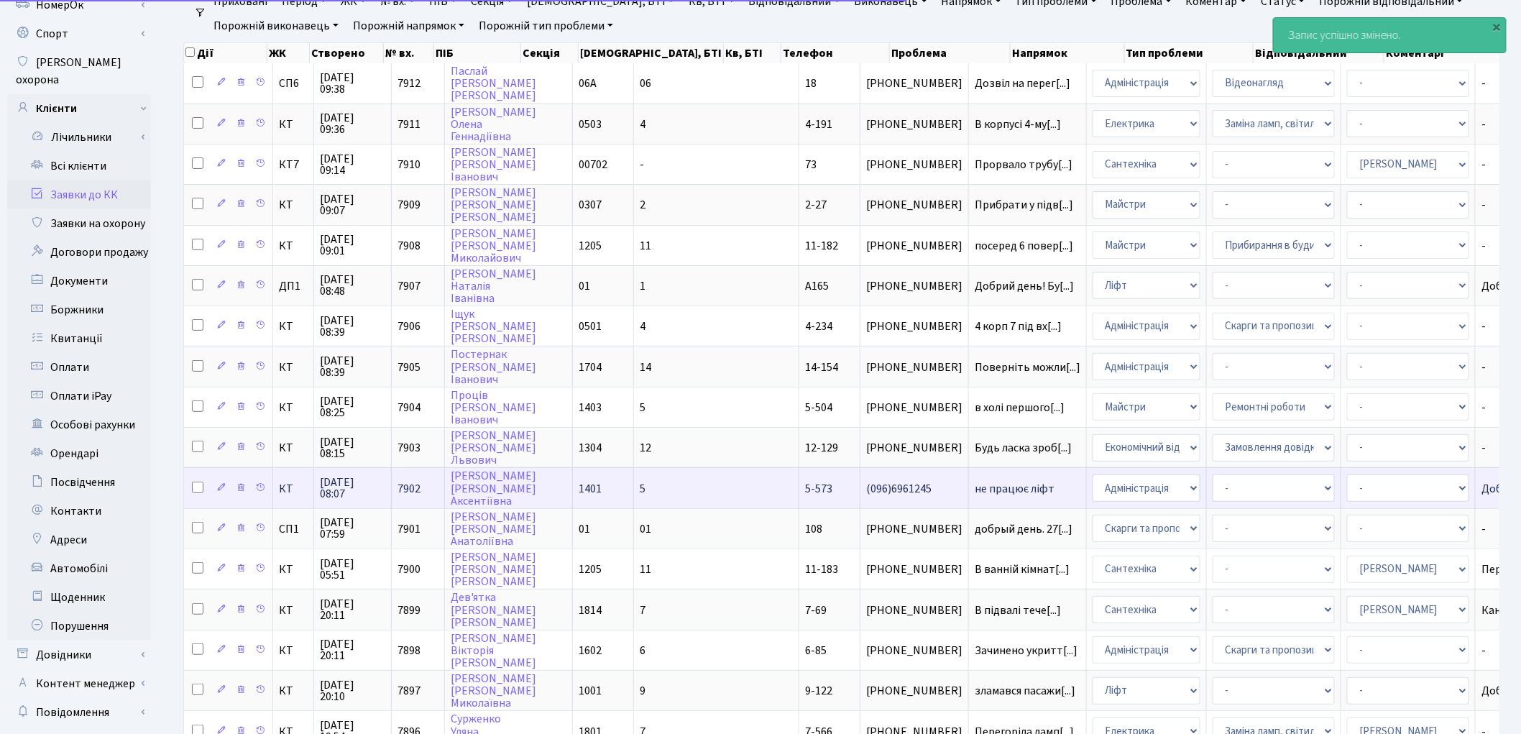
scroll to position [319, 0]
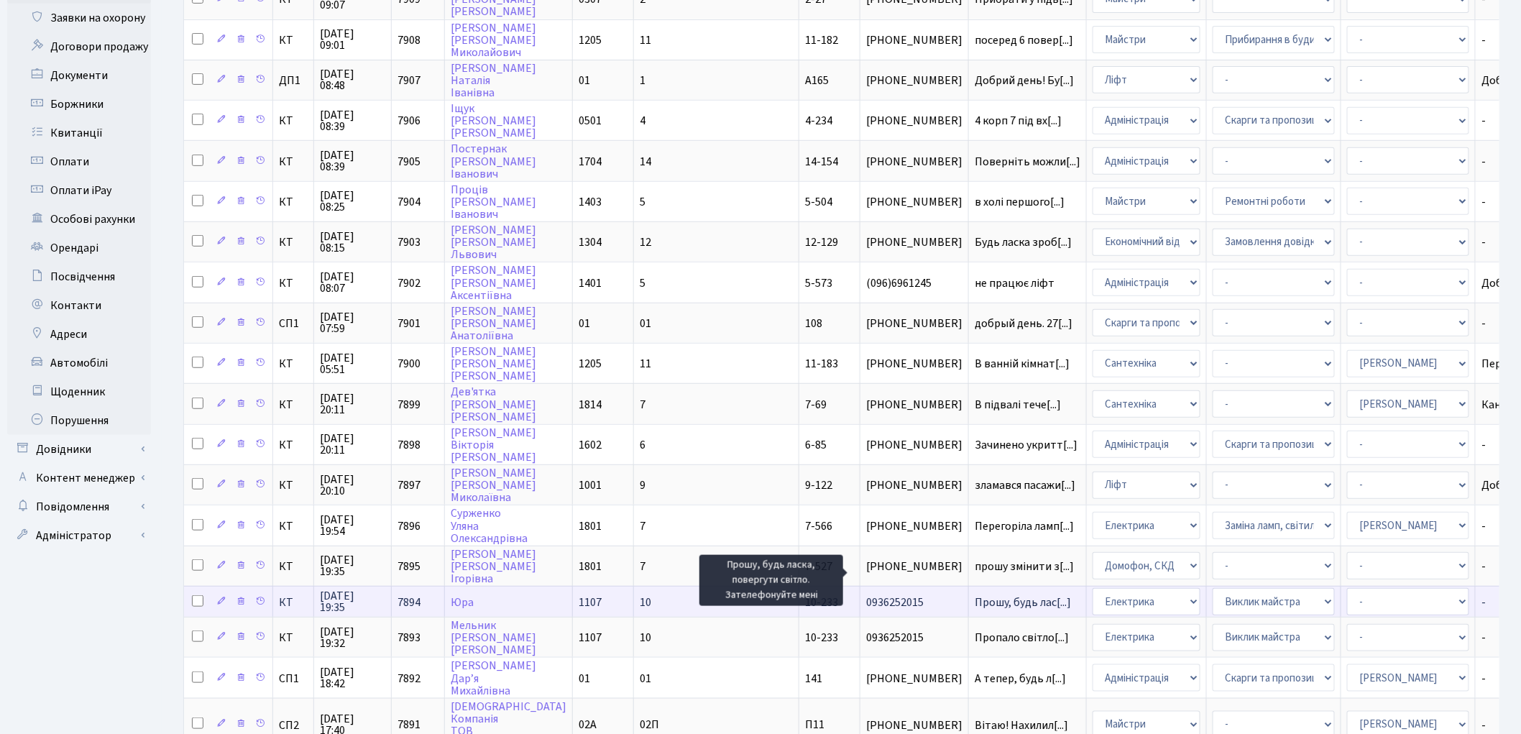
click at [975, 594] on span "Прошу, будь лас[...]" at bounding box center [1023, 602] width 96 height 16
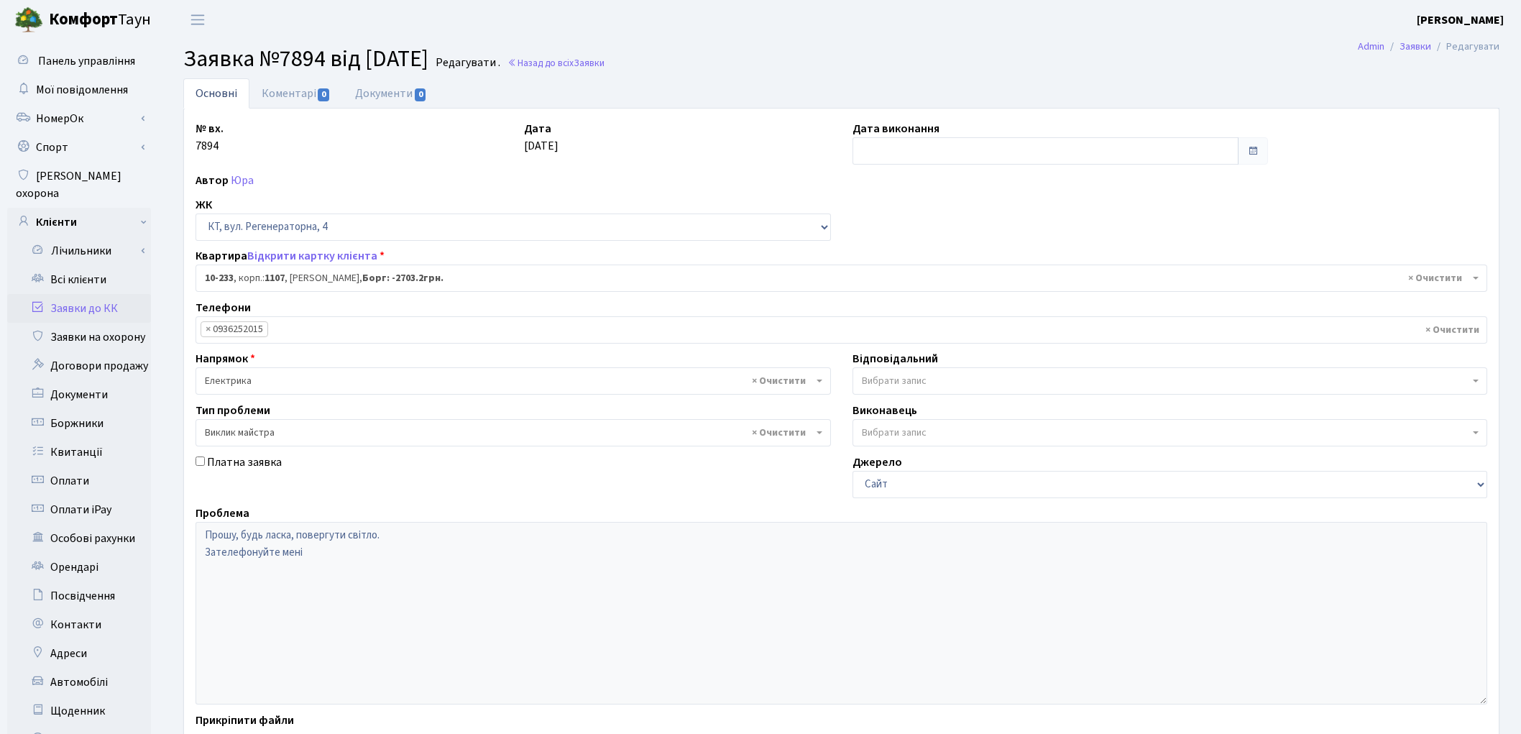
select select "6802"
select select "29"
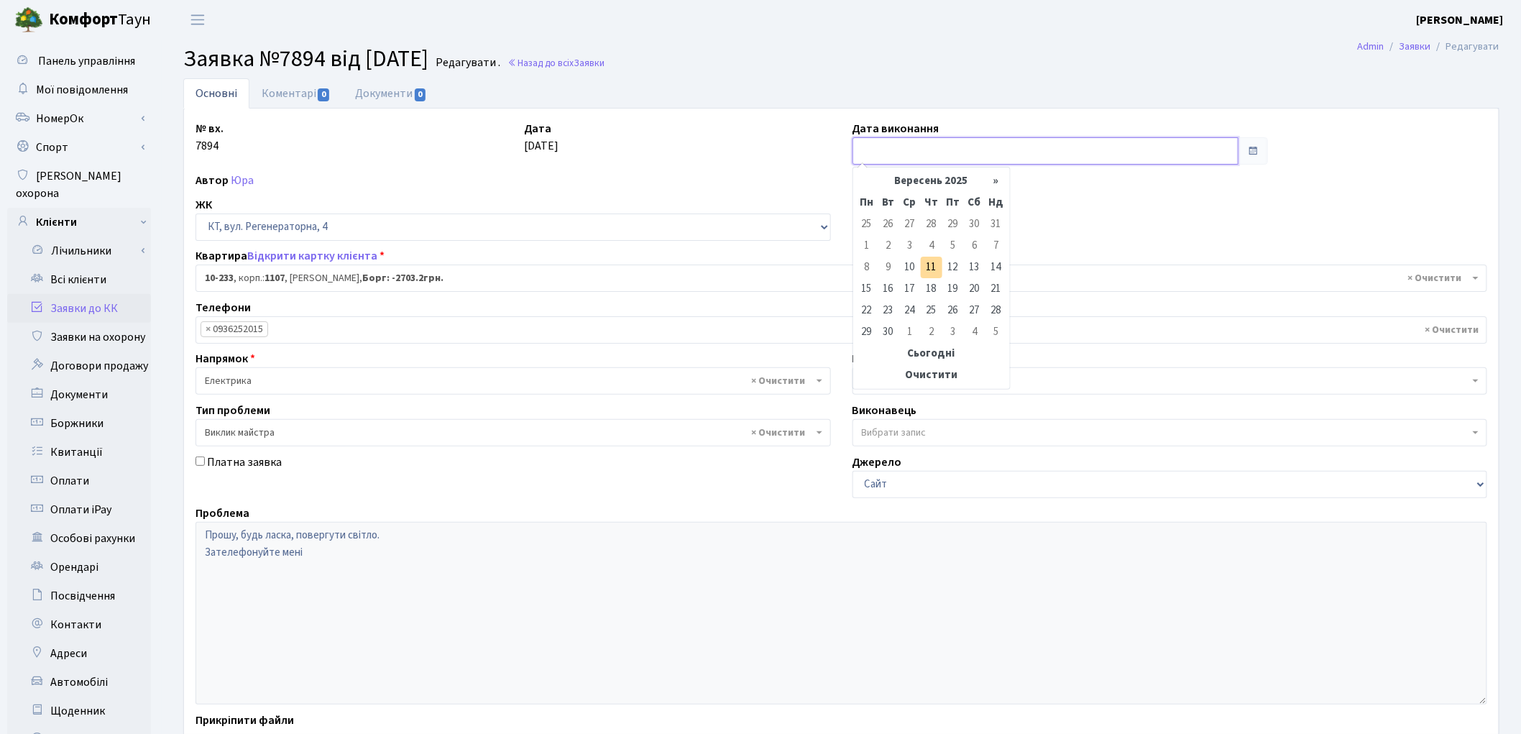
click at [965, 145] on input "text" at bounding box center [1046, 150] width 387 height 27
click at [935, 270] on td "11" at bounding box center [932, 268] width 22 height 22
type input "[DATE]"
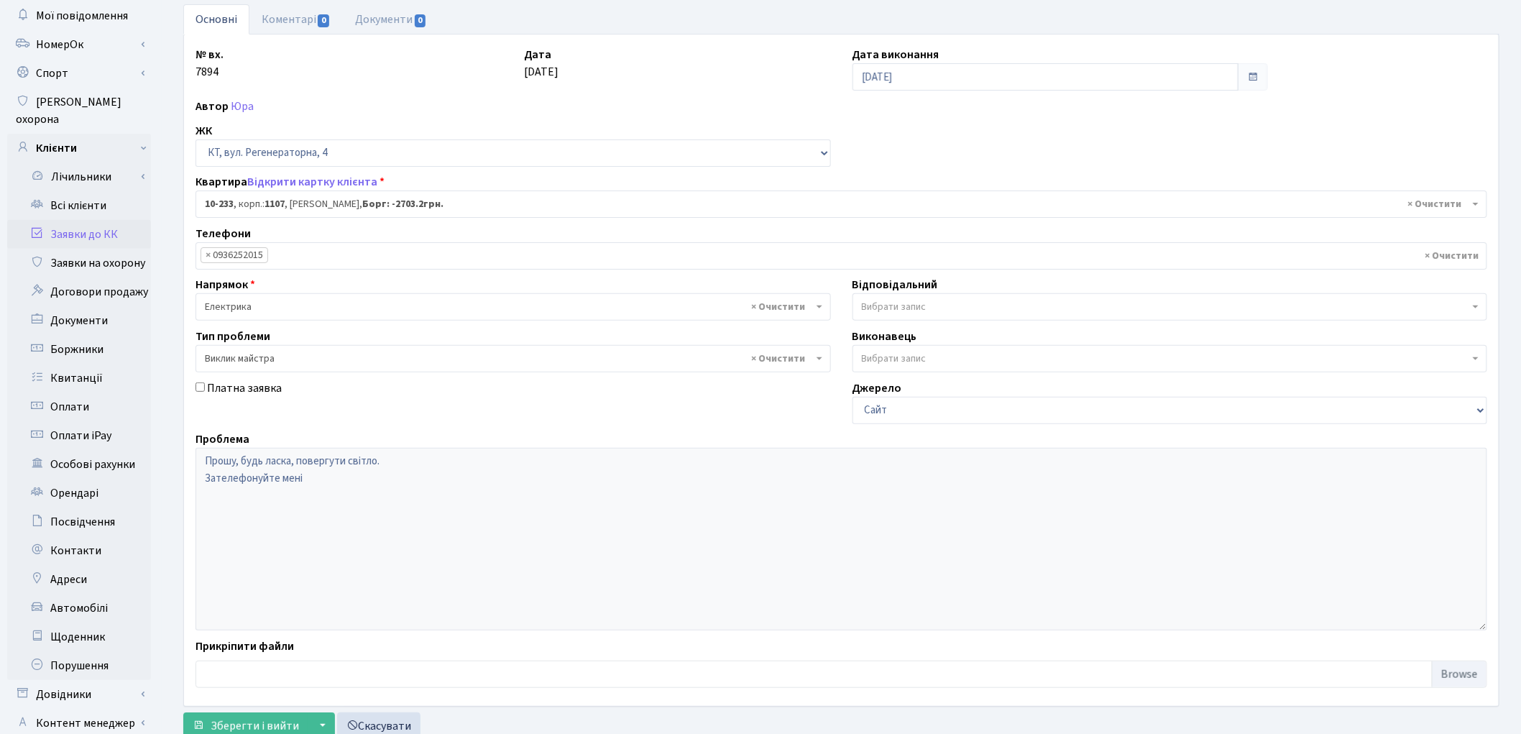
scroll to position [160, 0]
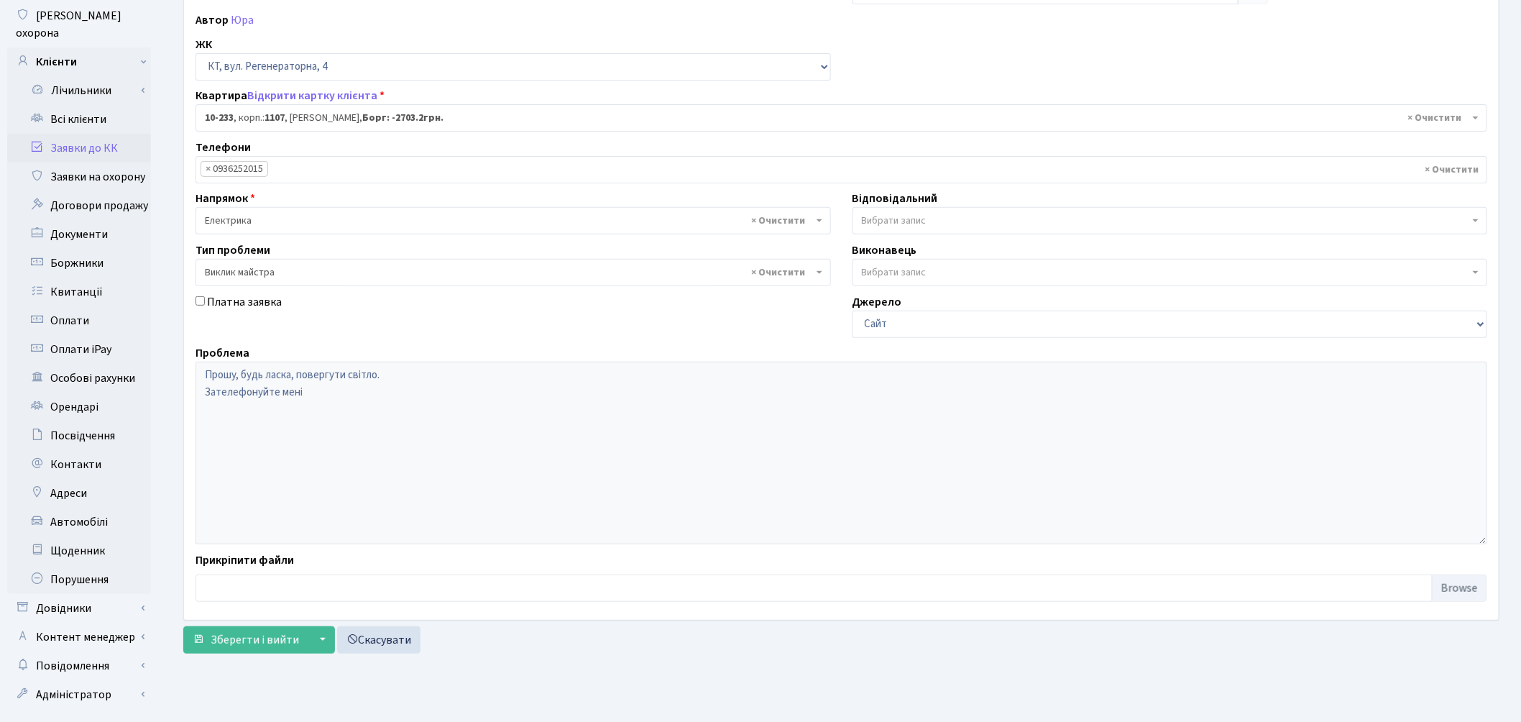
click at [964, 227] on span "Вибрати запис" at bounding box center [1166, 220] width 608 height 14
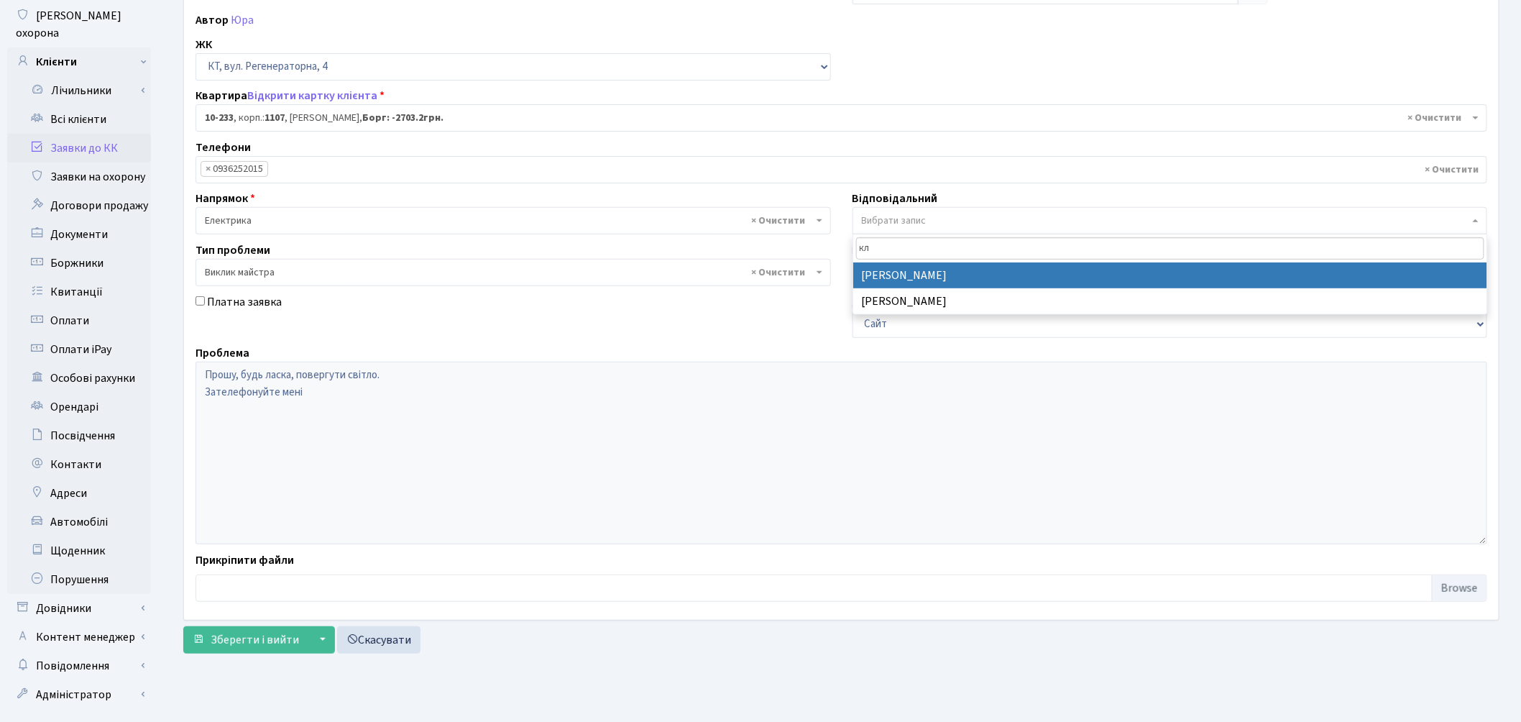
type input "кл"
select select "57"
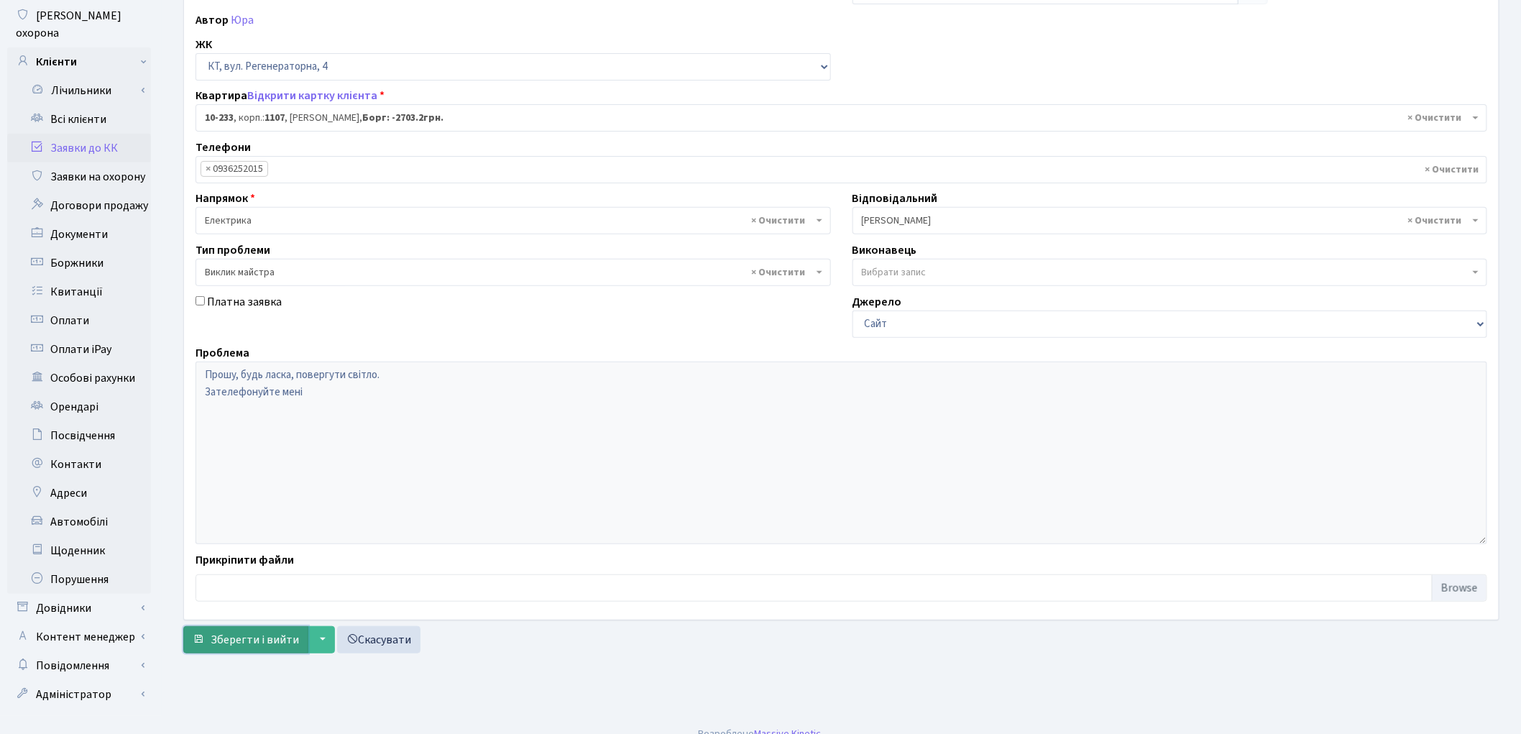
click at [262, 638] on span "Зберегти і вийти" at bounding box center [255, 640] width 88 height 16
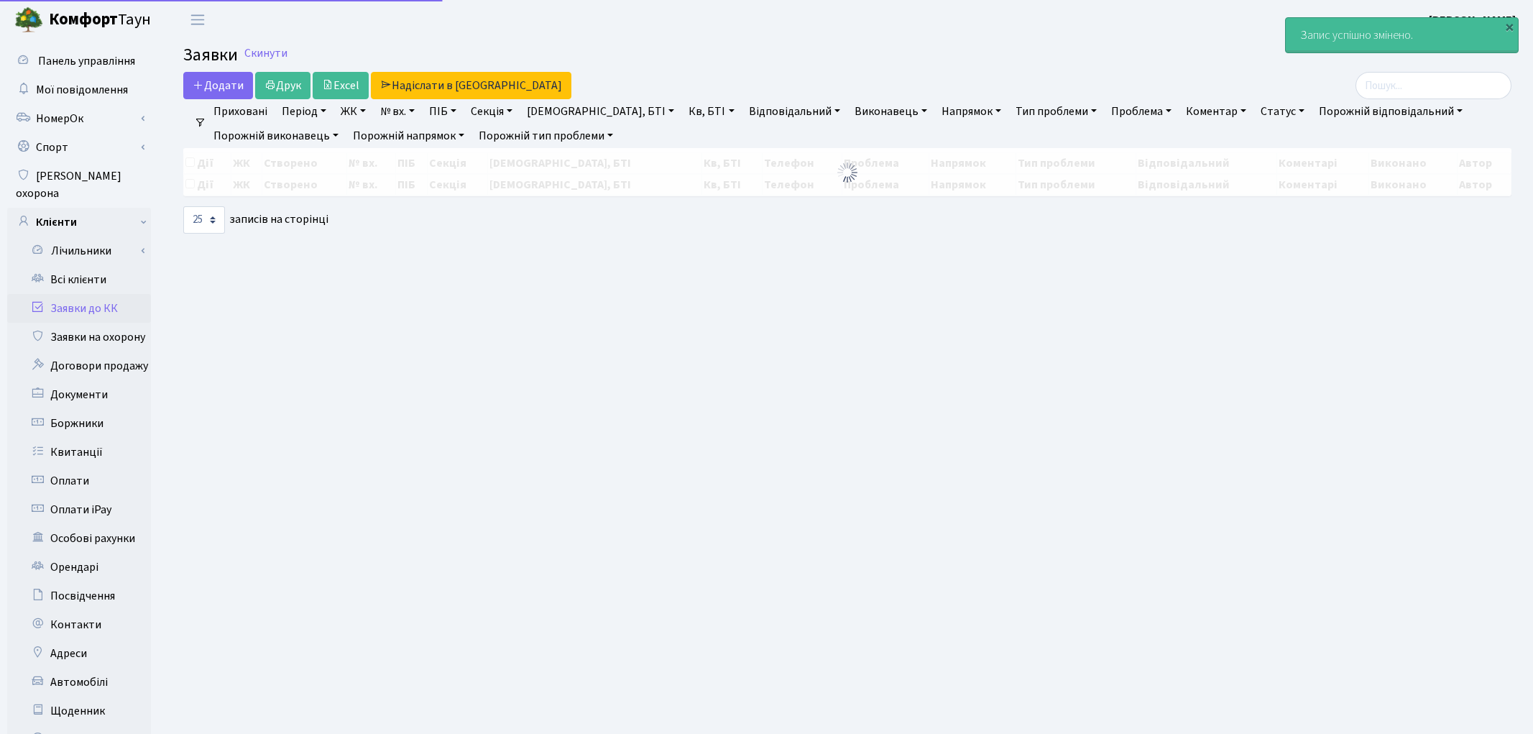
select select "25"
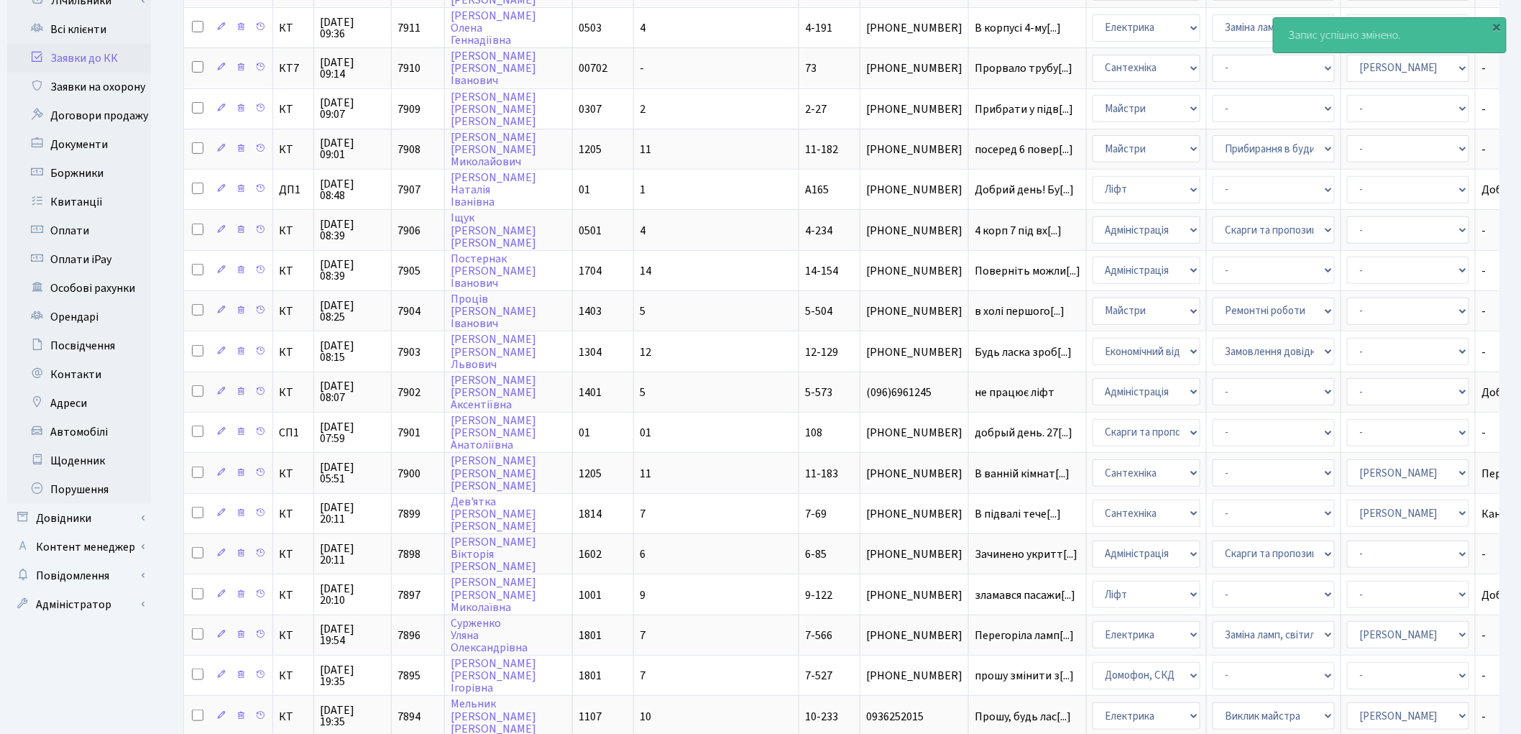
scroll to position [479, 0]
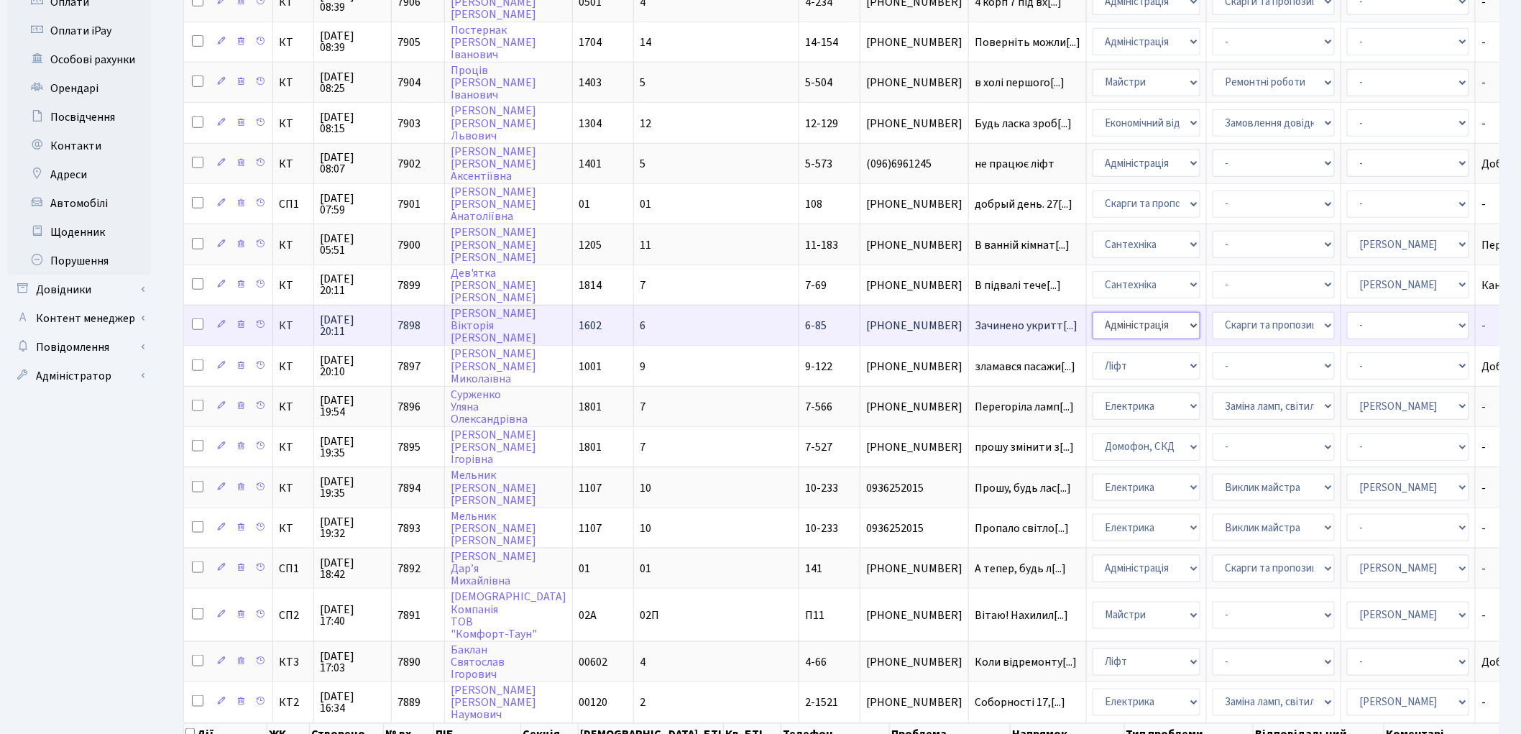
click at [1093, 312] on select "- Адміністрація Домофон, СКД Ліфт Майстри Сантехніка Економічний відділ Електри…" at bounding box center [1147, 325] width 108 height 27
select select "1"
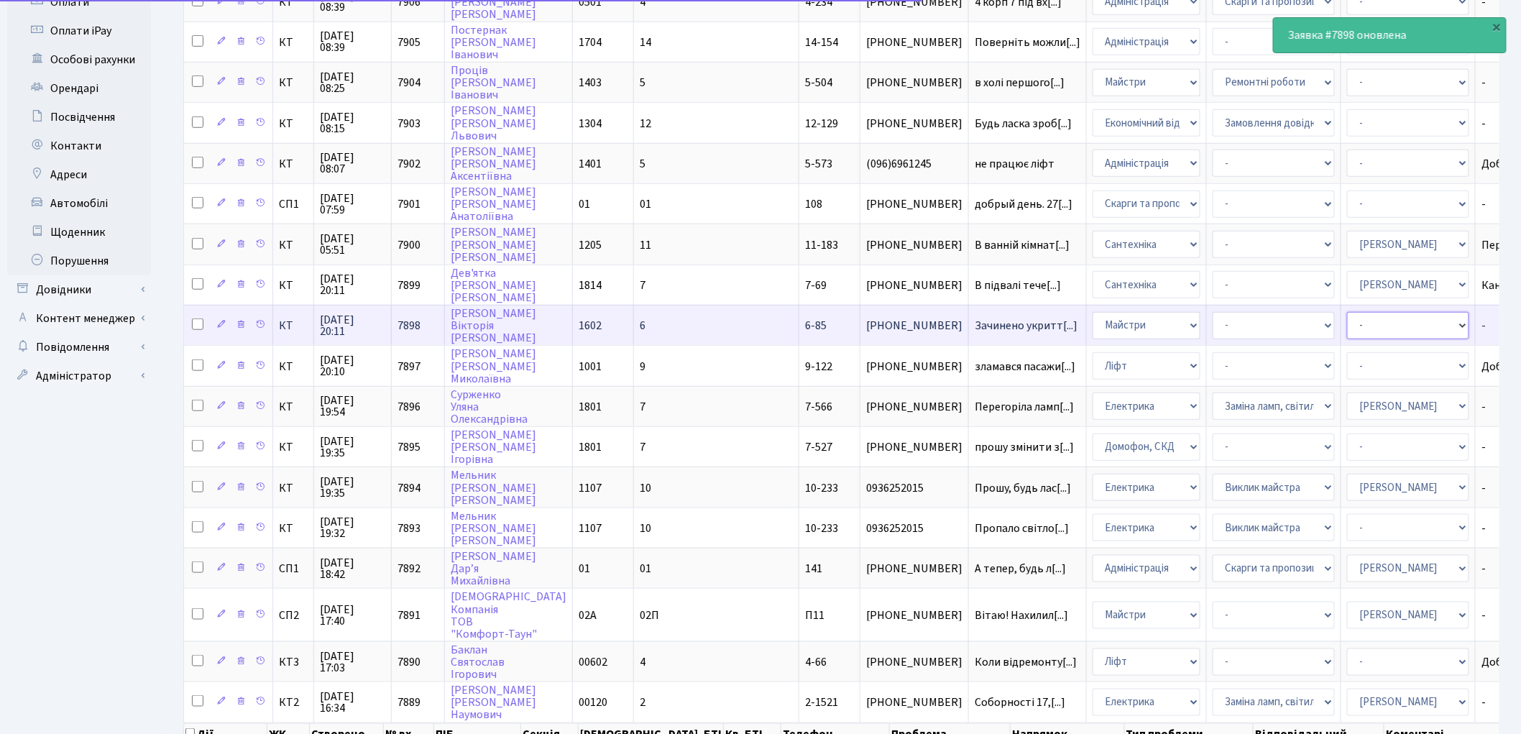
click at [1347, 312] on select "- Адміністратор ЖК КТ [PERSON_NAME] [PERSON_NAME] [PERSON_NAME]Ю. [PERSON_NAME]…" at bounding box center [1408, 325] width 122 height 27
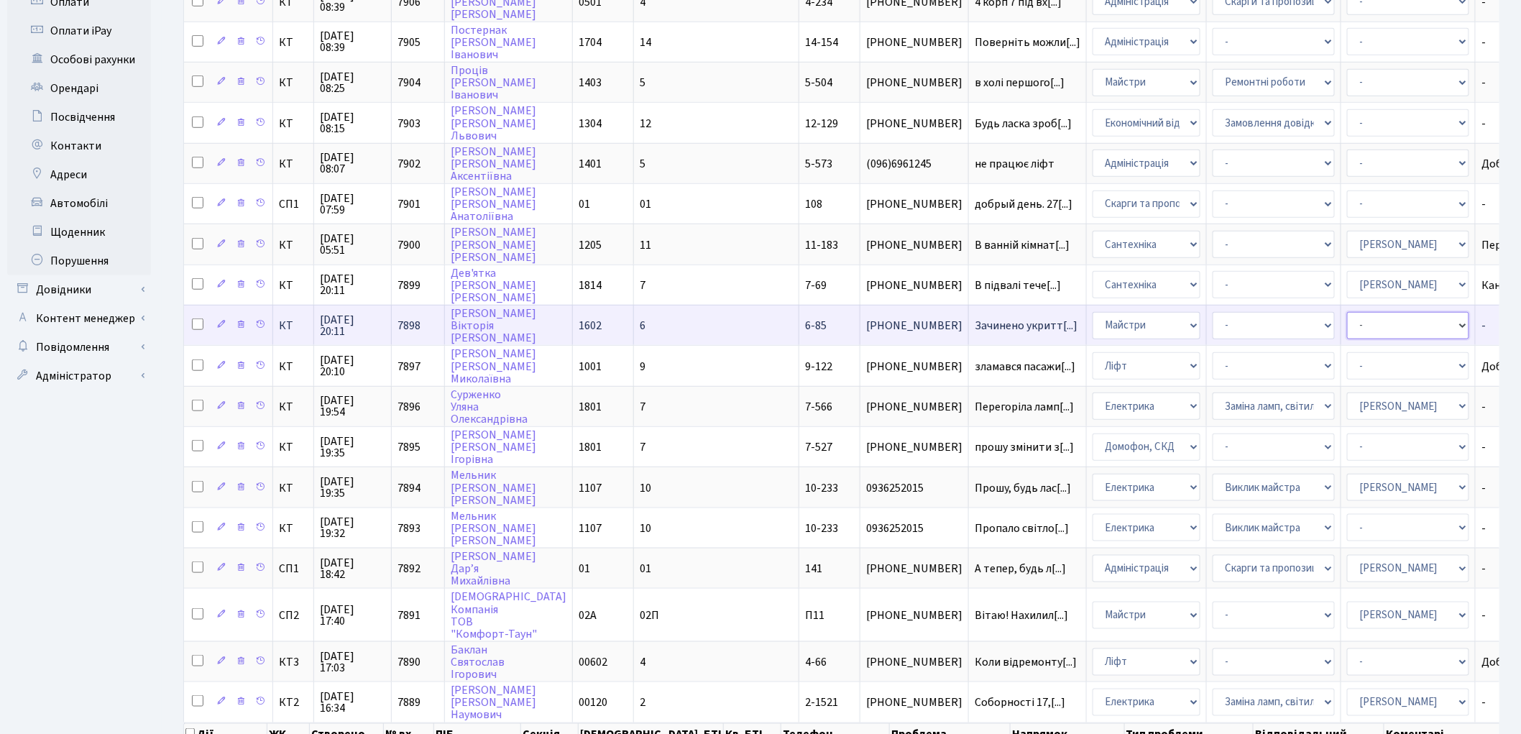
select select "26"
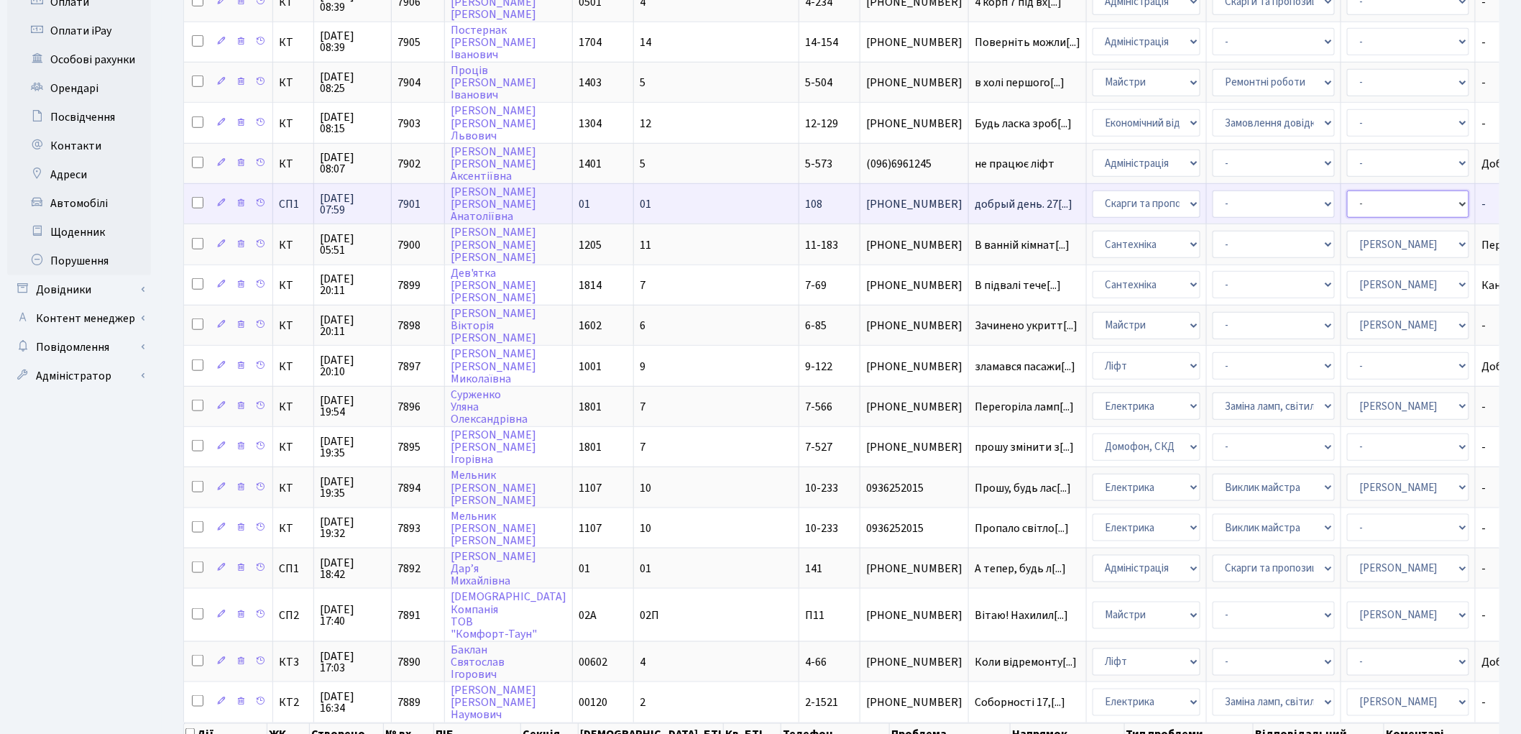
click at [1347, 191] on select "- Адміністратор ЖК КТ Вижул В. В. Гордієнко Н.В. Дядюшкін Д.Ю. Кипчук Т. А. Кла…" at bounding box center [1408, 203] width 122 height 27
select select "85"
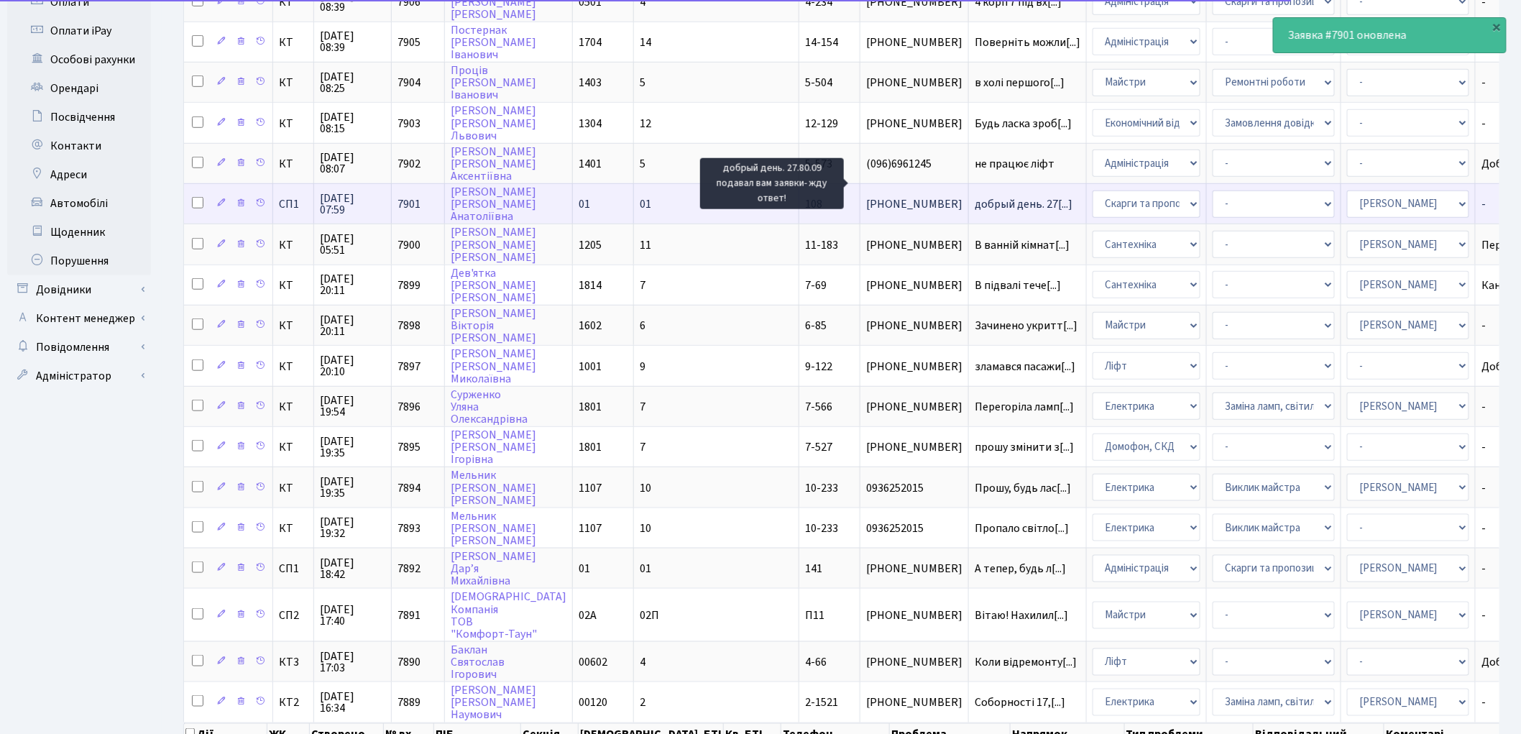
click at [975, 196] on span "добрый день. 27[...]" at bounding box center [1024, 204] width 98 height 16
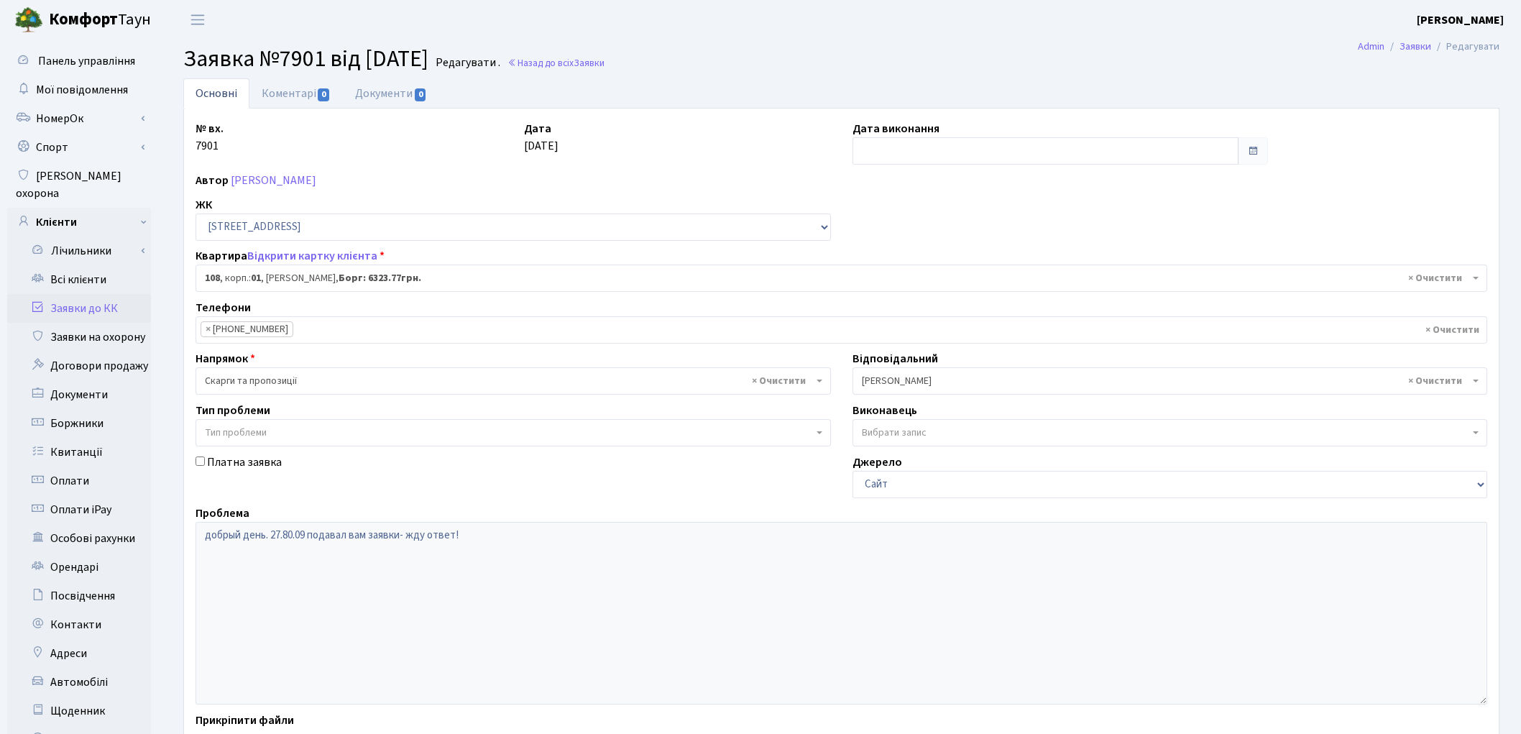
select select "20033"
click at [331, 250] on link "Відкрити картку клієнта" at bounding box center [312, 256] width 130 height 16
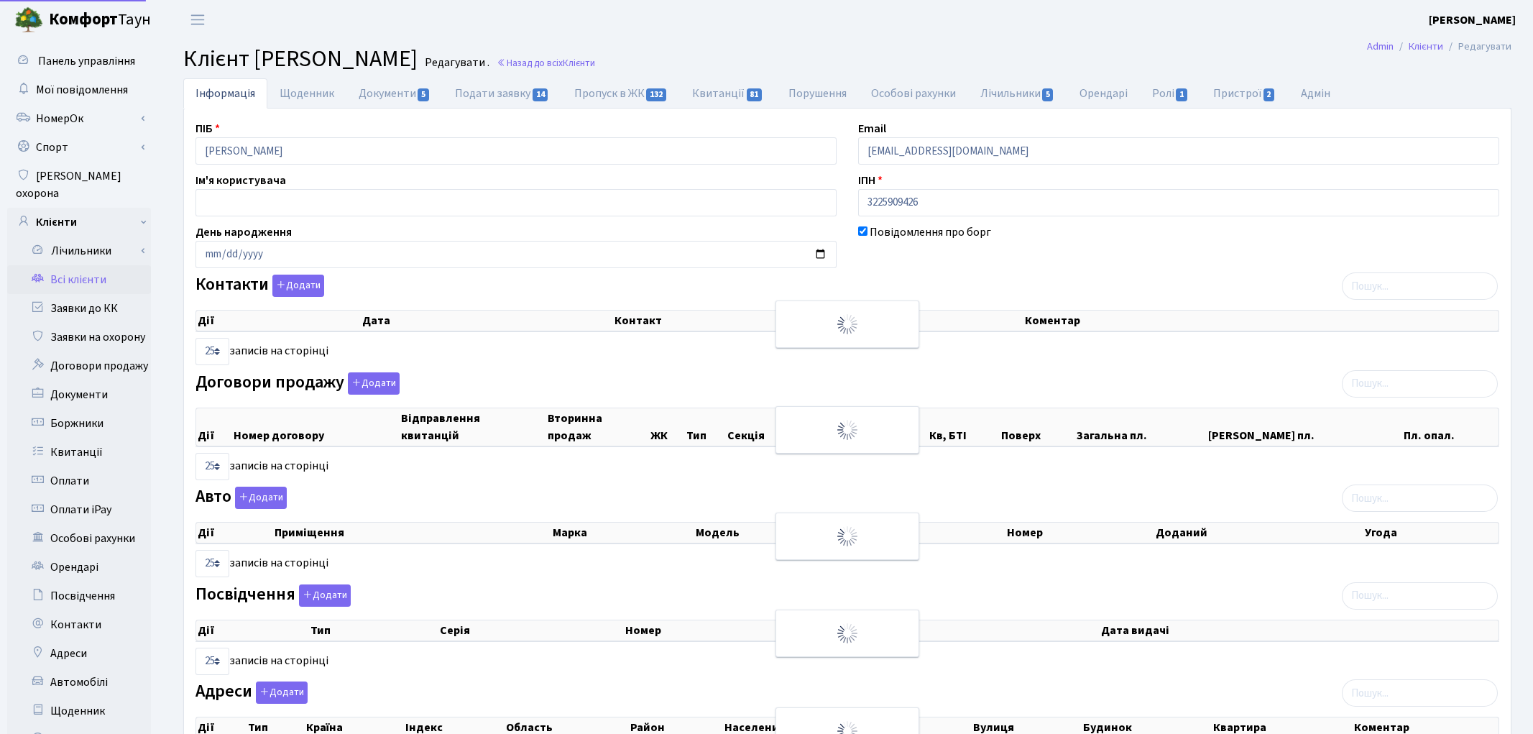
select select "25"
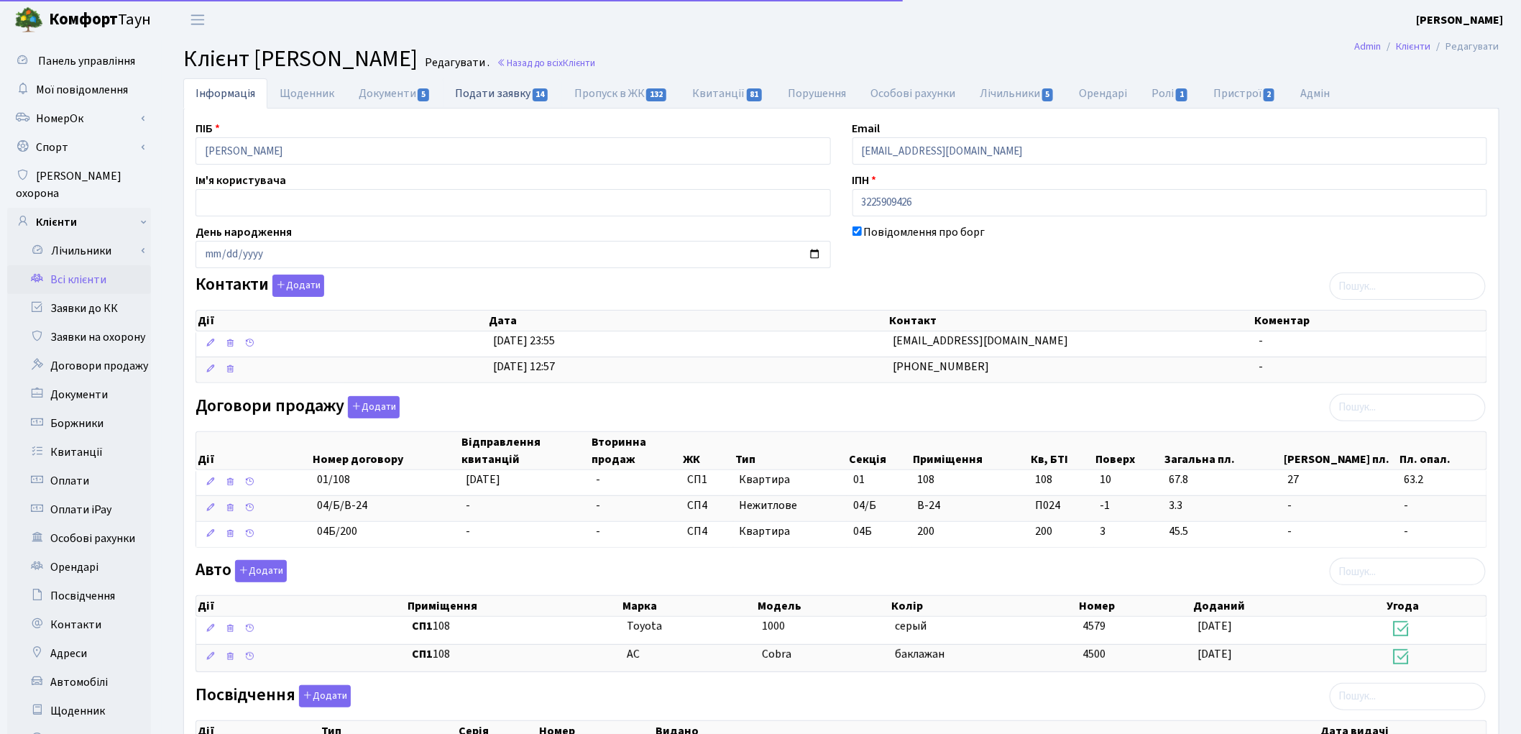
click at [482, 96] on link "Подати заявку 14" at bounding box center [502, 92] width 119 height 29
select select "25"
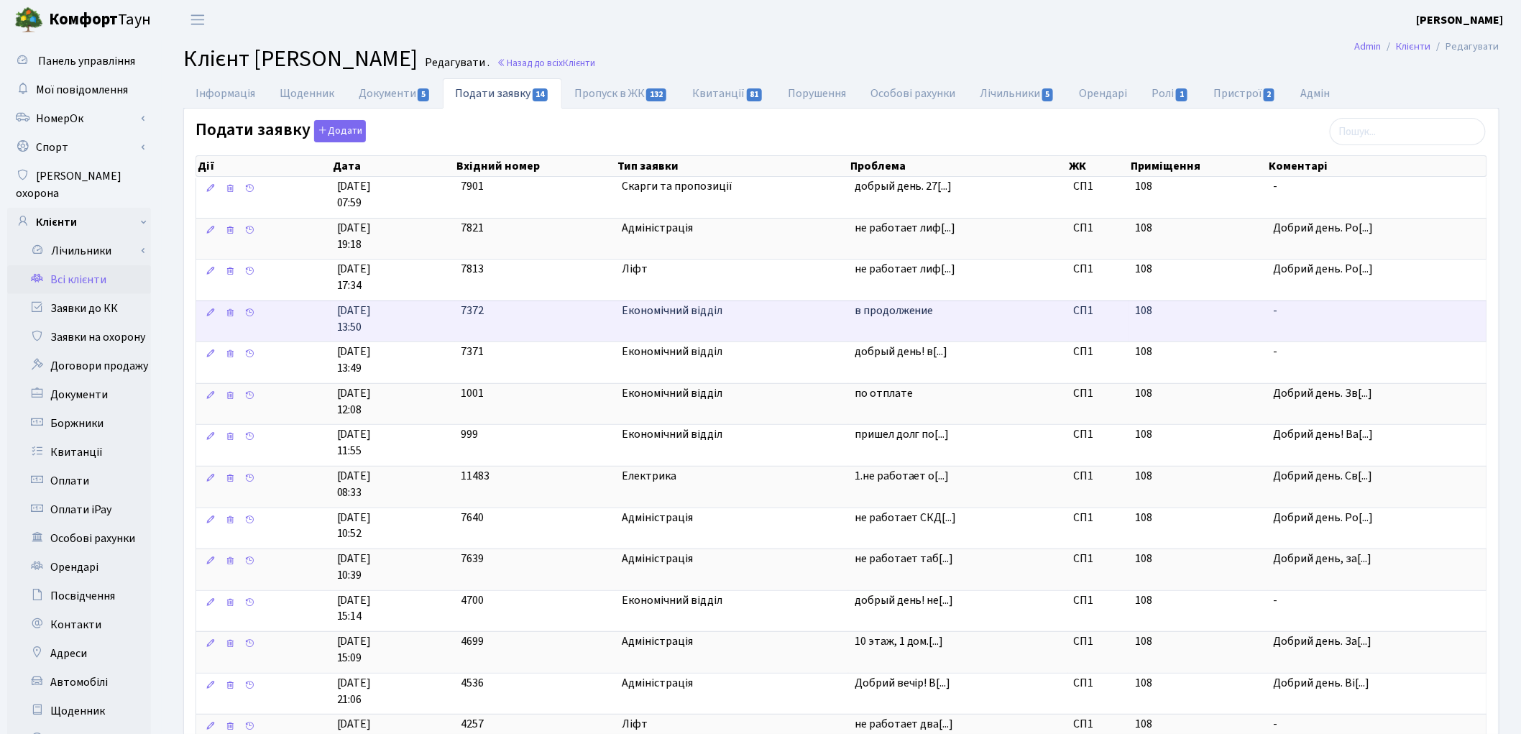
click at [887, 316] on span "в продолжение" at bounding box center [959, 311] width 208 height 17
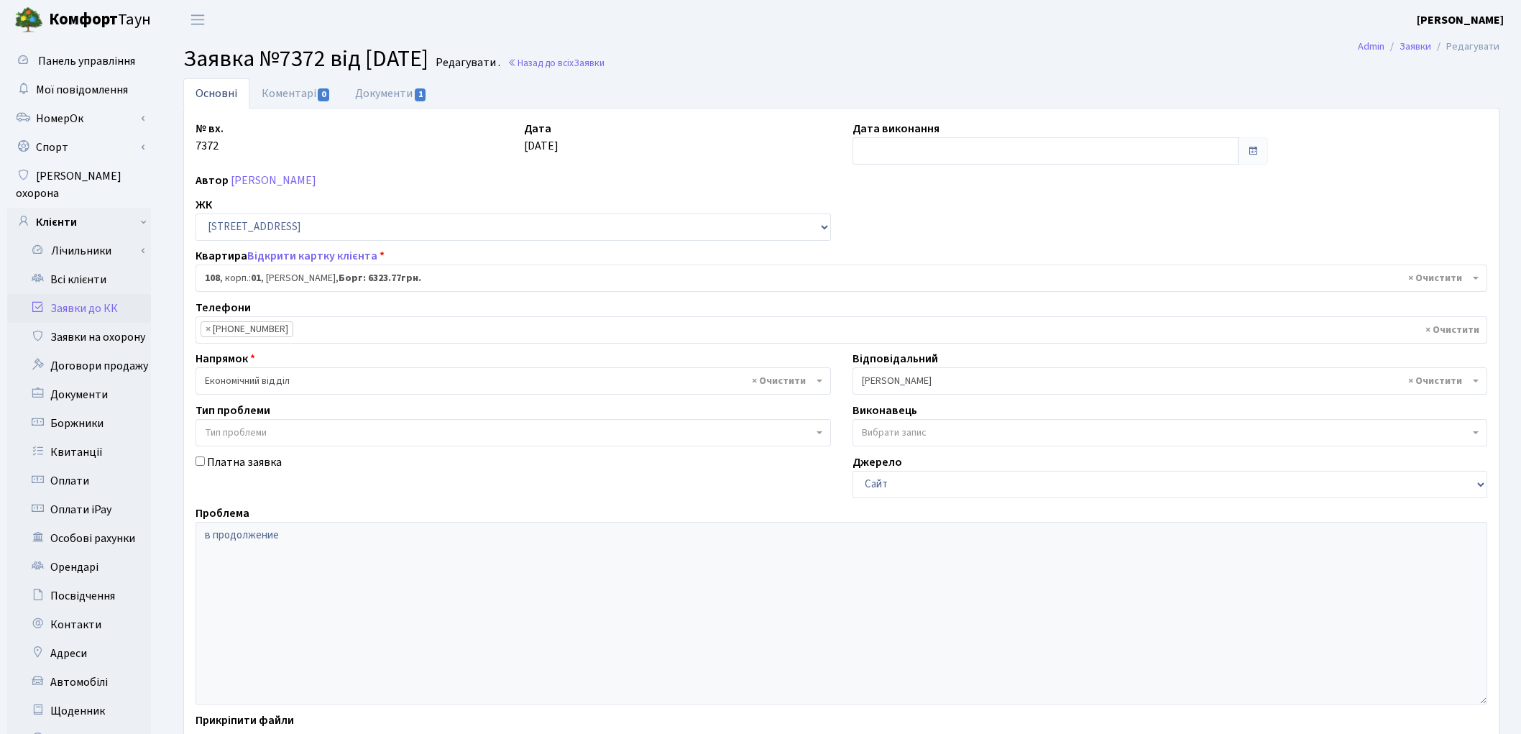
select select "20033"
click at [381, 97] on link "Документи 1" at bounding box center [391, 92] width 96 height 29
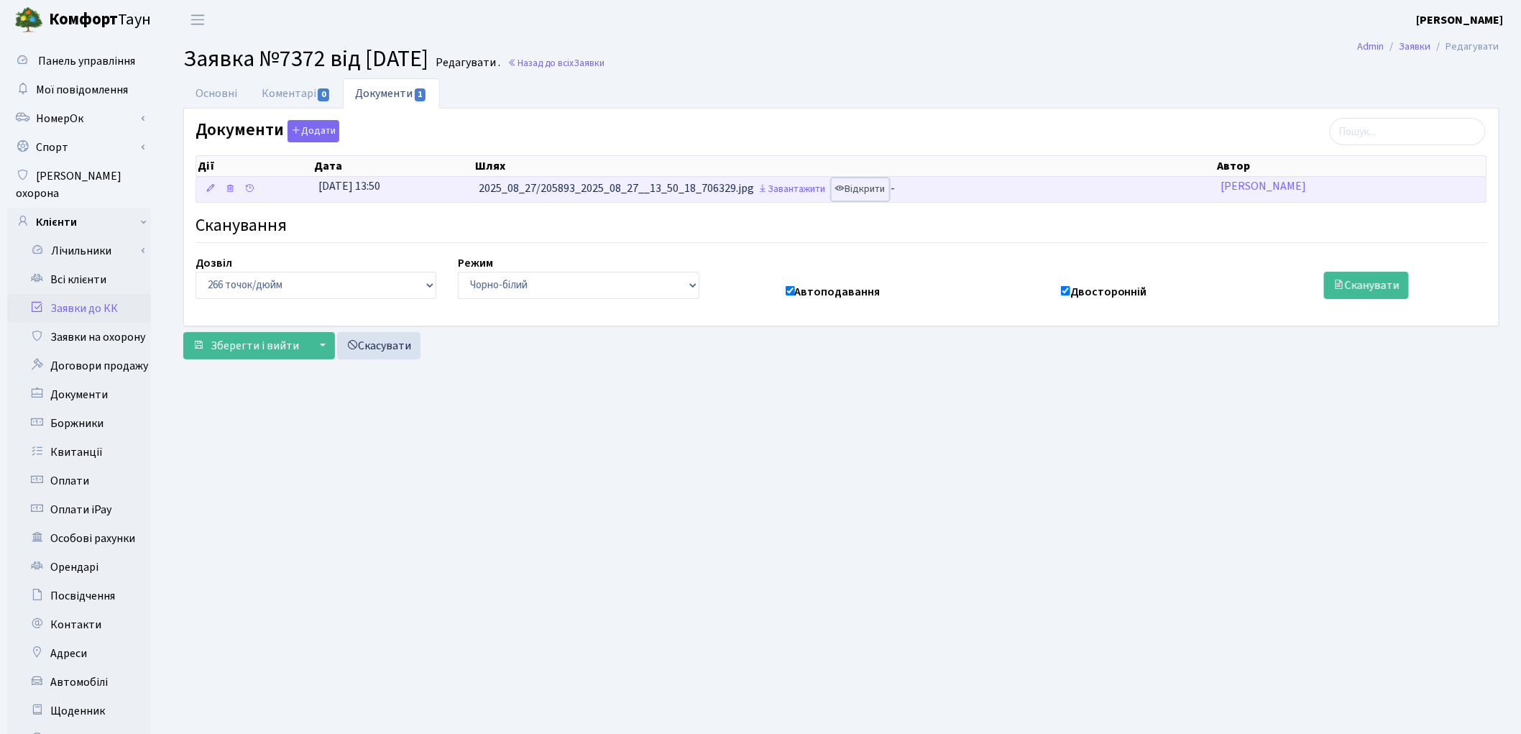
click at [865, 191] on link "Відкрити" at bounding box center [861, 189] width 58 height 22
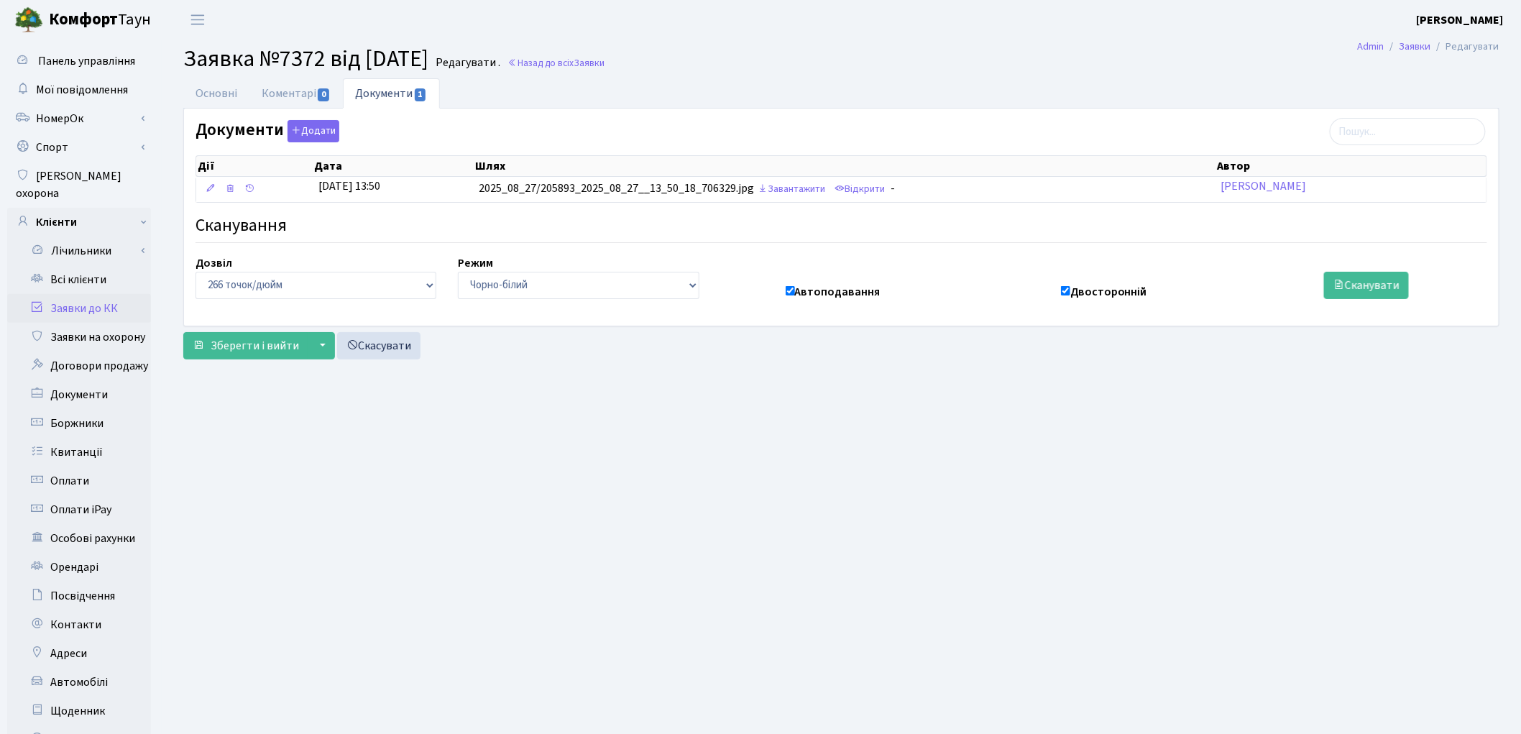
click at [89, 294] on link "Заявки до КК" at bounding box center [79, 308] width 144 height 29
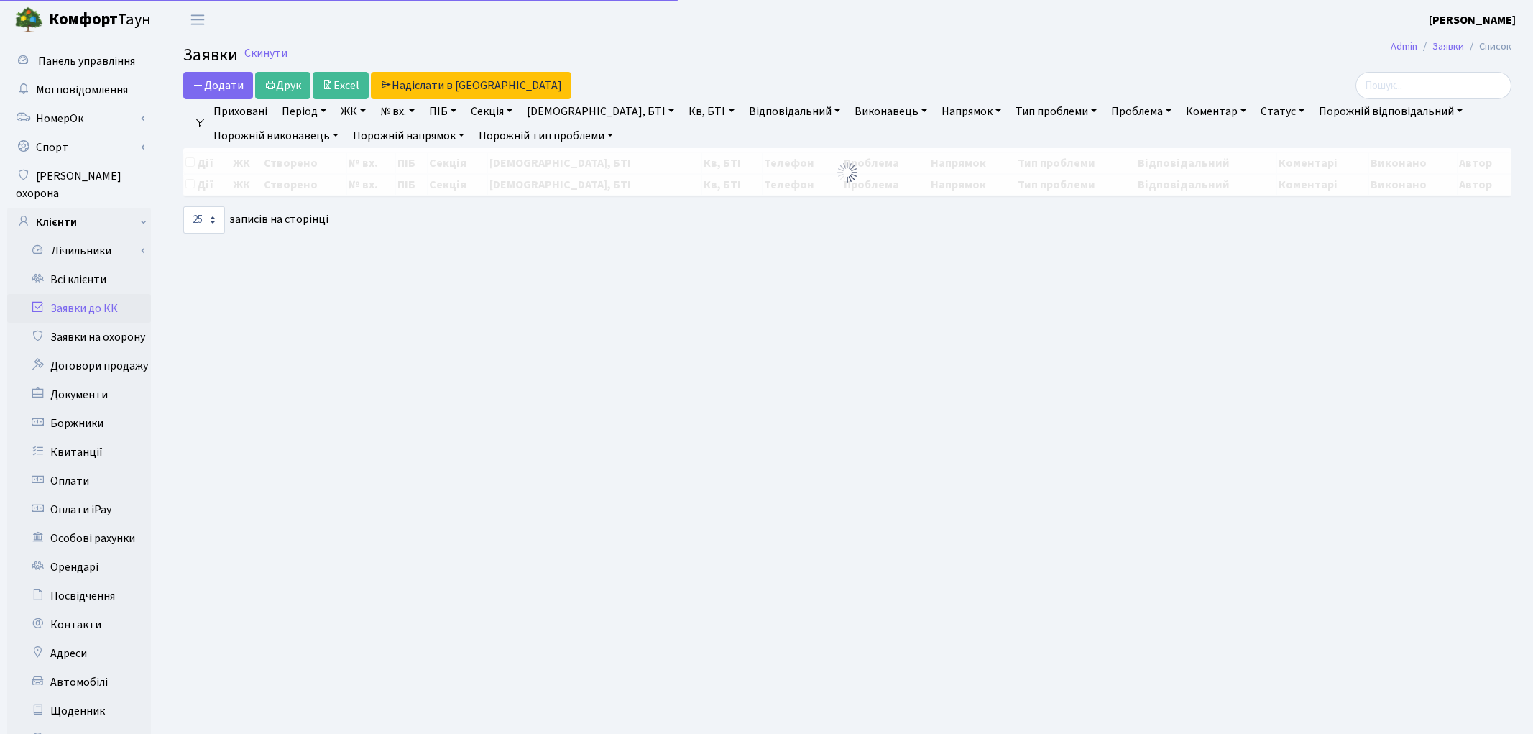
select select "25"
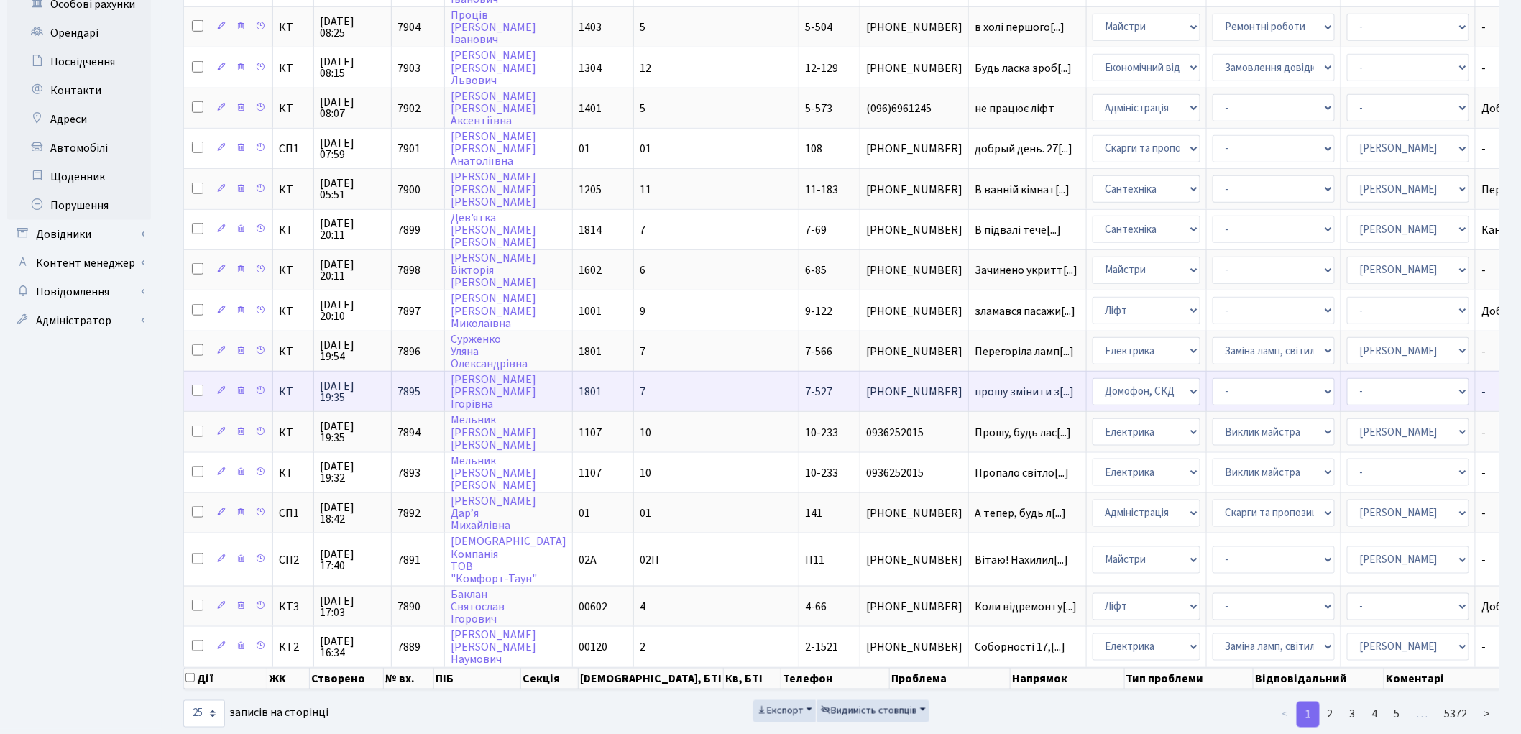
scroll to position [536, 0]
click at [1347, 376] on select "- Адміністратор ЖК КТ Вижул В. В. Гордієнко Н.В. Дядюшкін Д.Ю. Кипчук Т. А. Кла…" at bounding box center [1408, 389] width 122 height 27
select select "22"
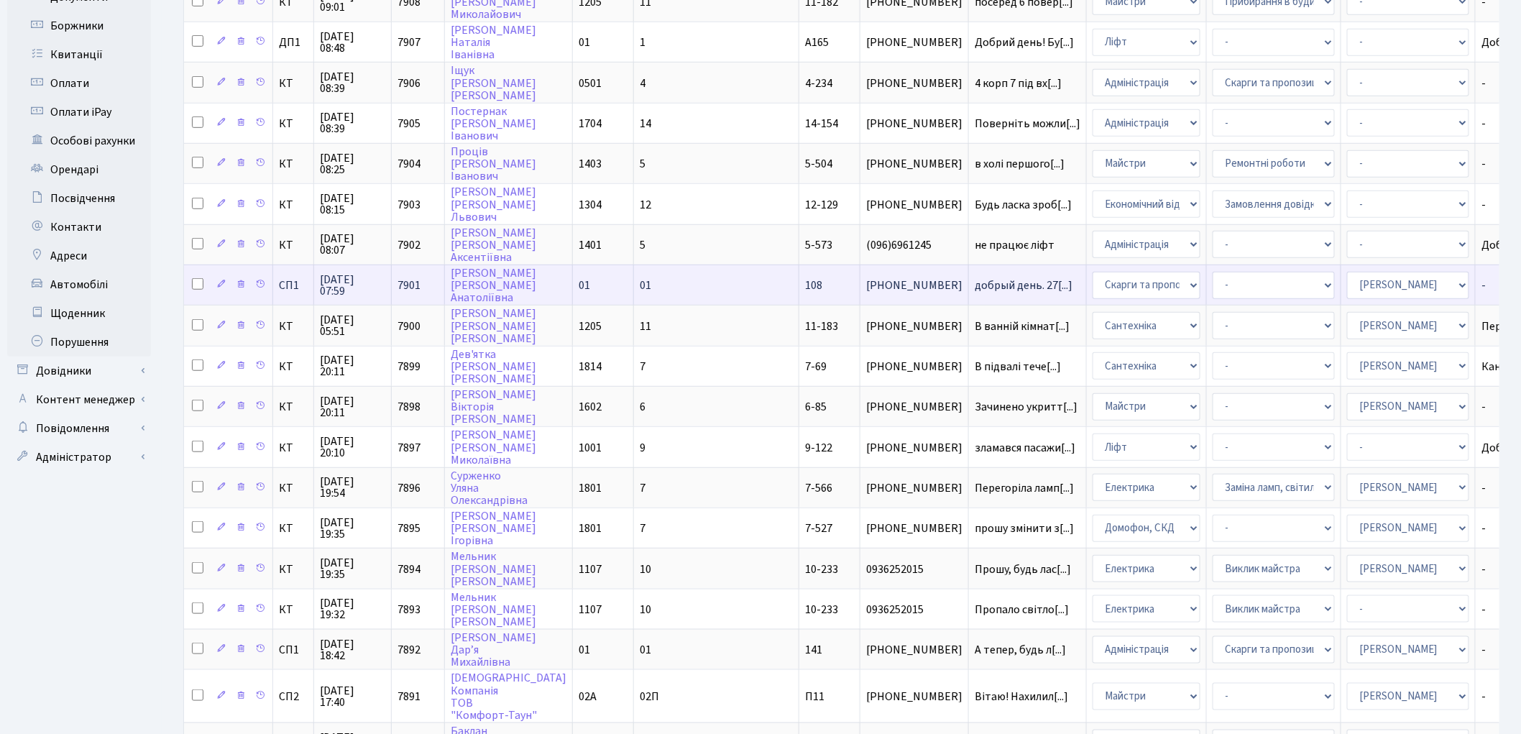
scroll to position [377, 0]
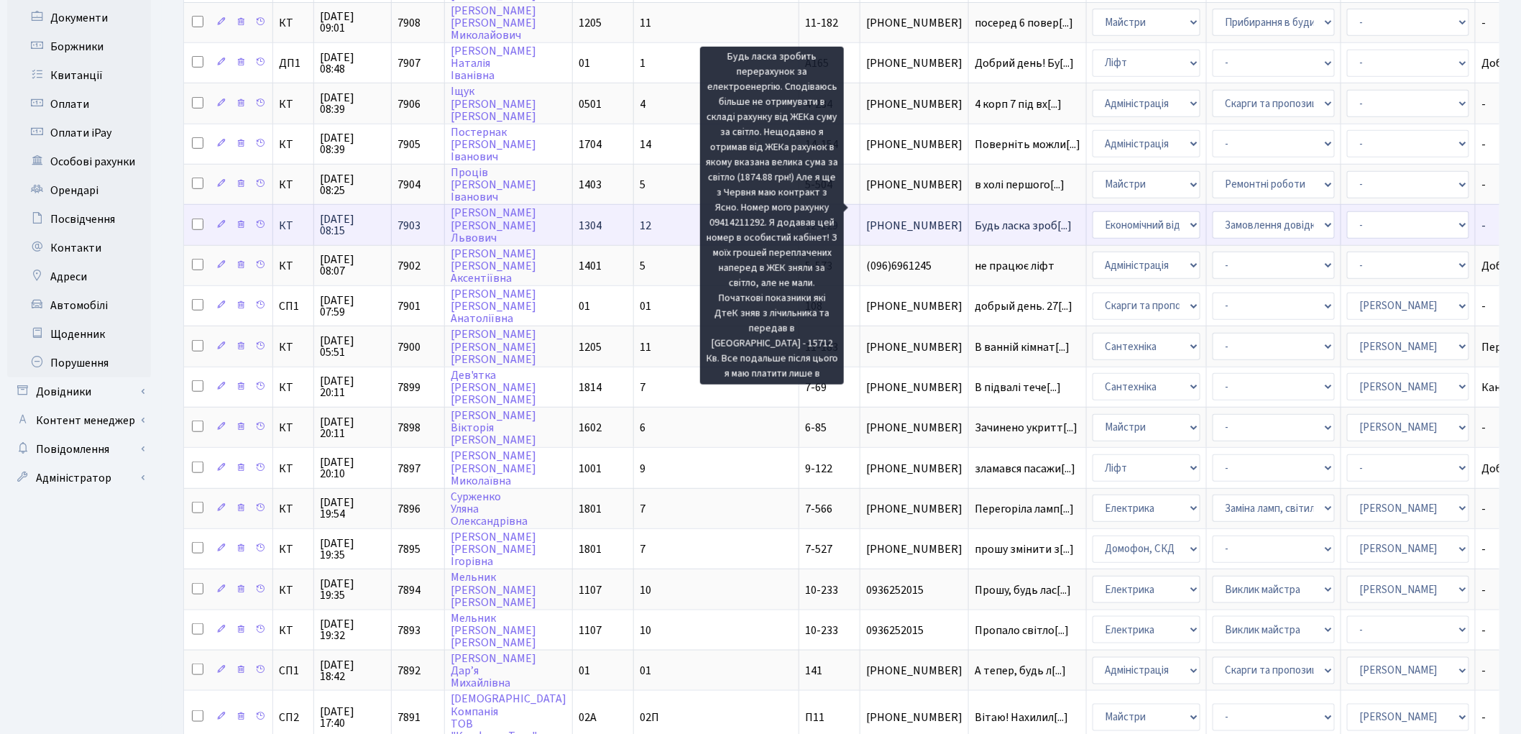
click at [975, 218] on span "Будь ласка зроб[...]" at bounding box center [1023, 226] width 97 height 16
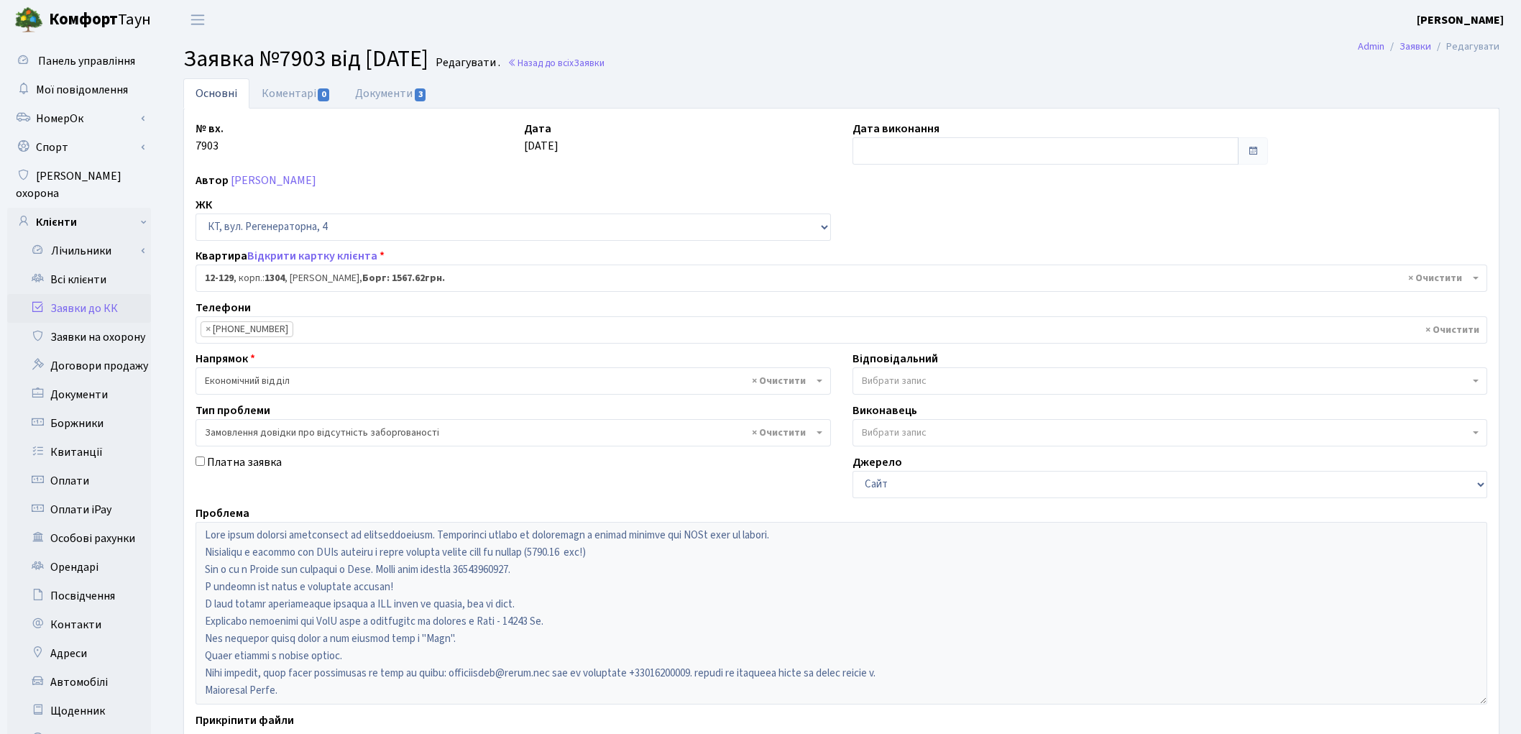
select select "7236"
select select "35"
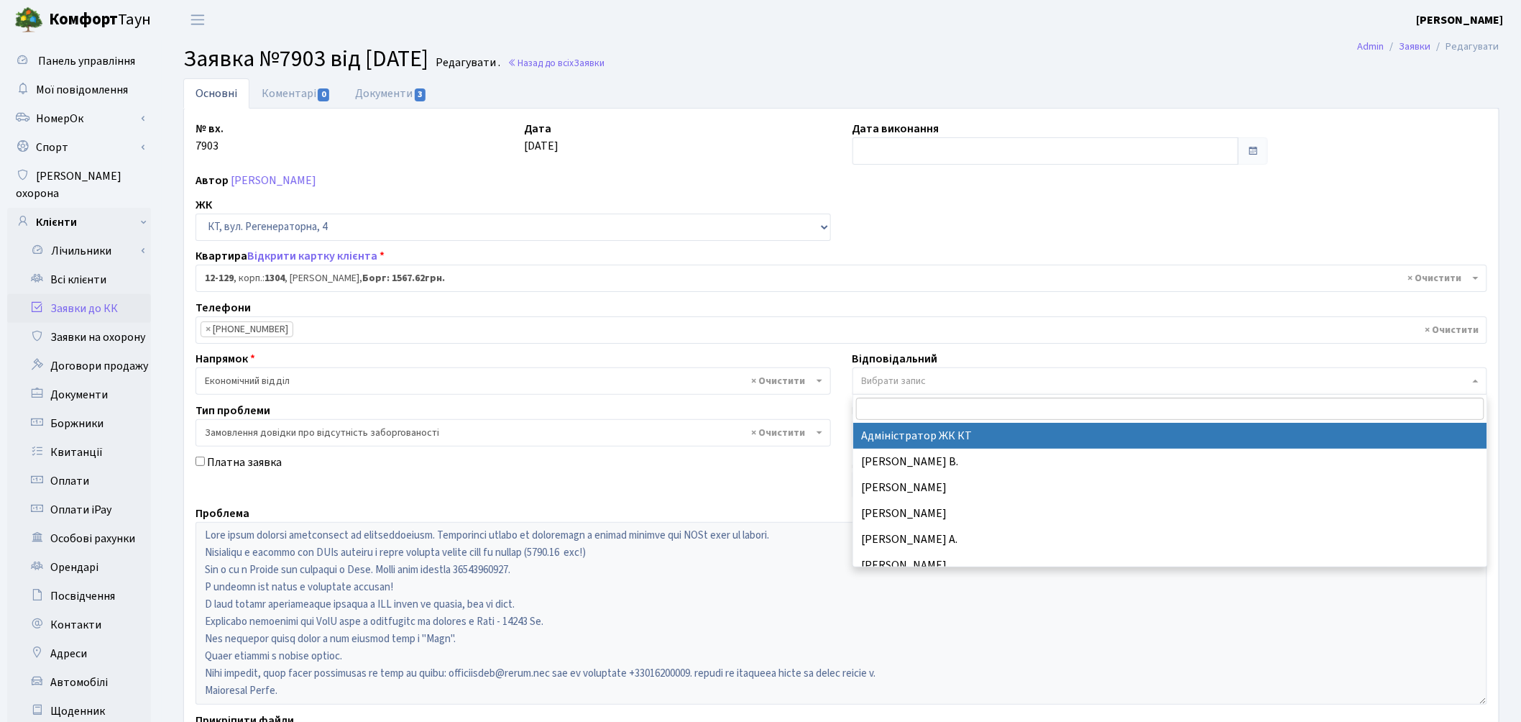
click at [883, 381] on span "Вибрати запис" at bounding box center [894, 381] width 65 height 14
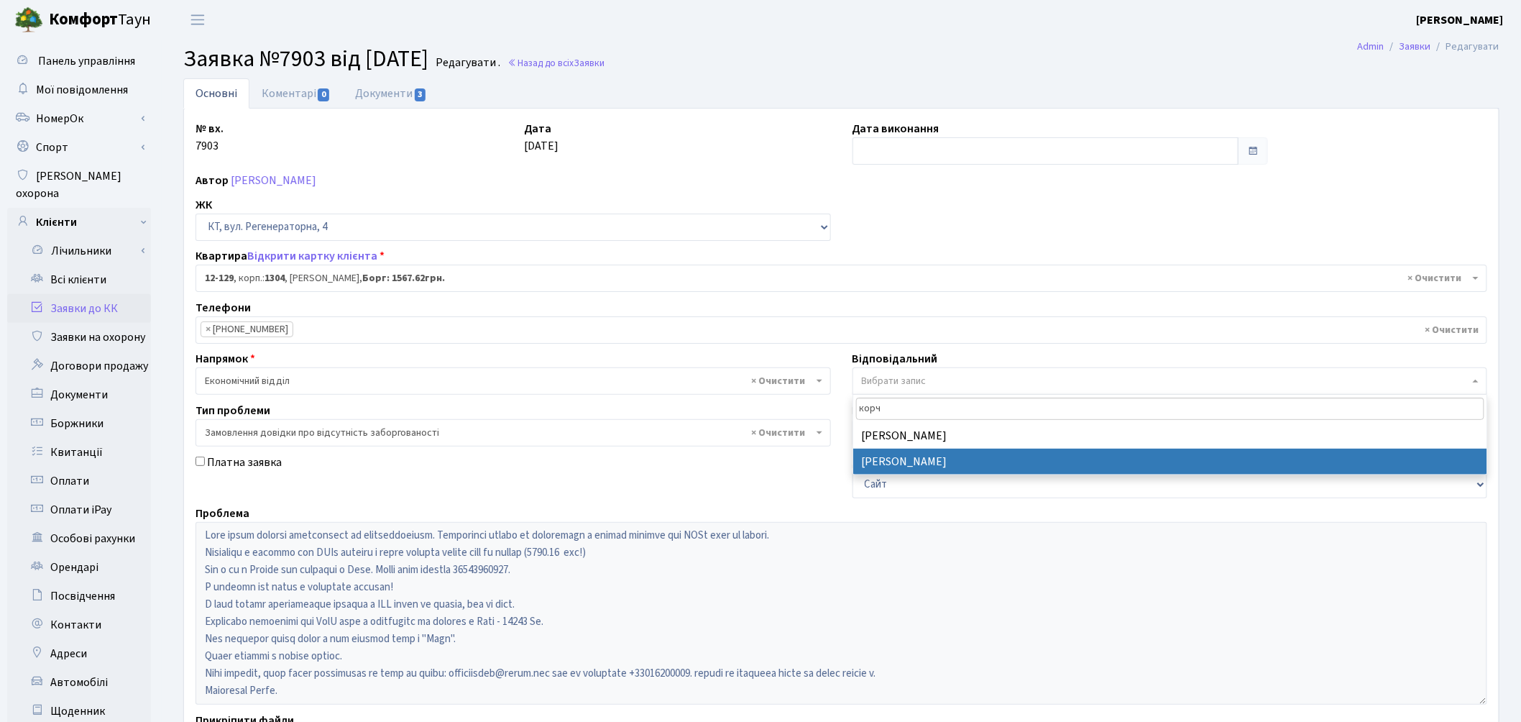
type input "корч"
select select "33"
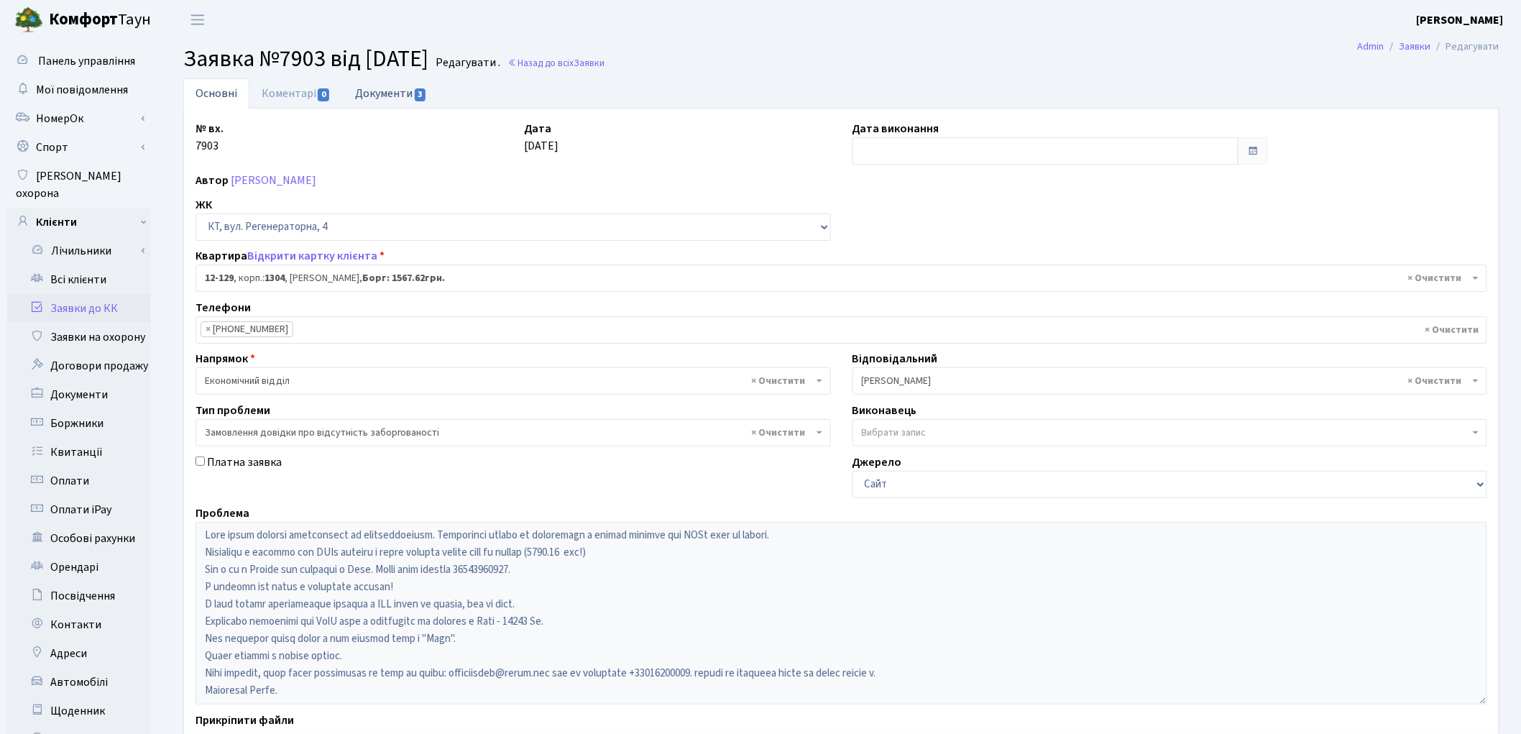
click at [398, 95] on link "Документи 3" at bounding box center [391, 92] width 96 height 29
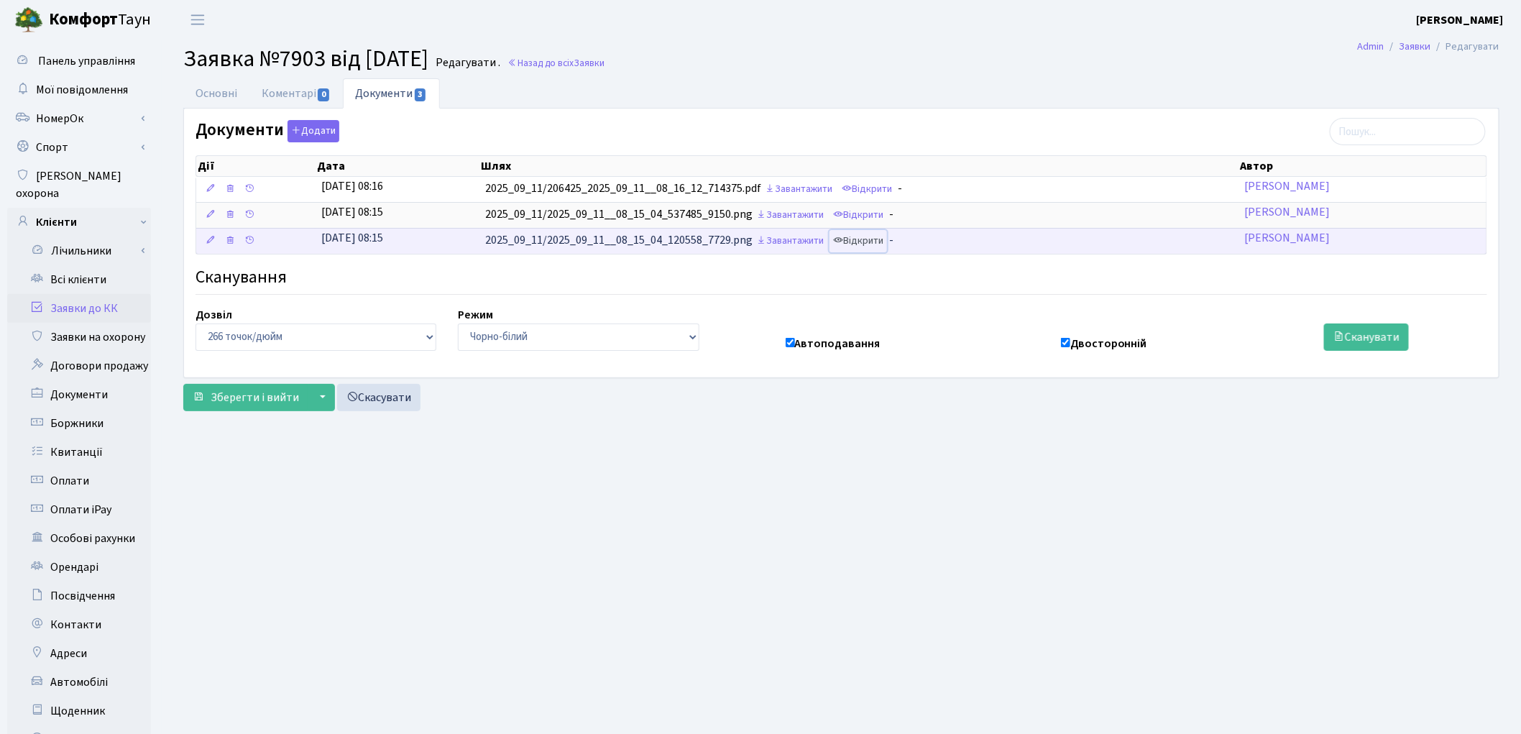
click at [868, 244] on link "Відкрити" at bounding box center [859, 241] width 58 height 22
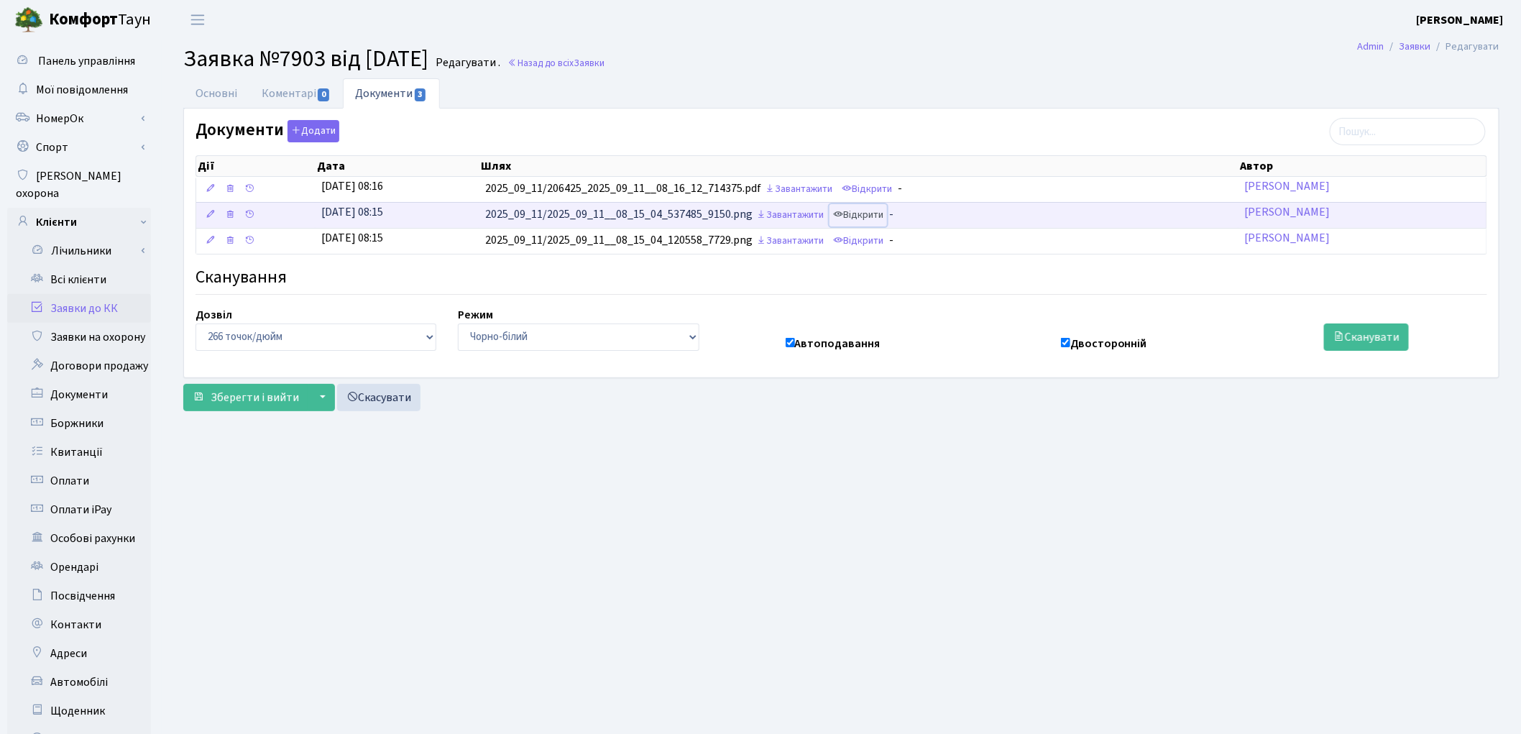
click at [870, 211] on link "Відкрити" at bounding box center [859, 215] width 58 height 22
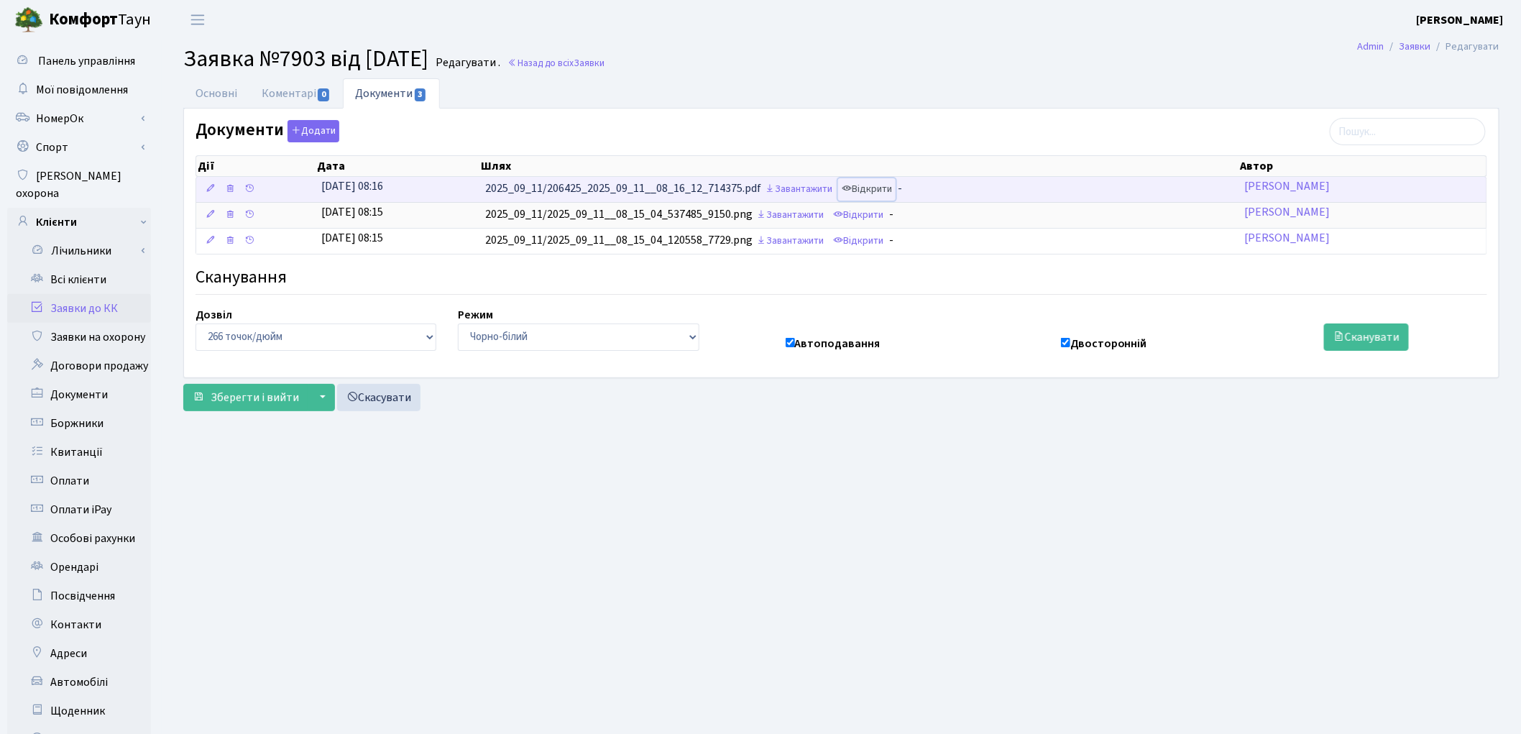
click at [878, 193] on link "Відкрити" at bounding box center [867, 189] width 58 height 22
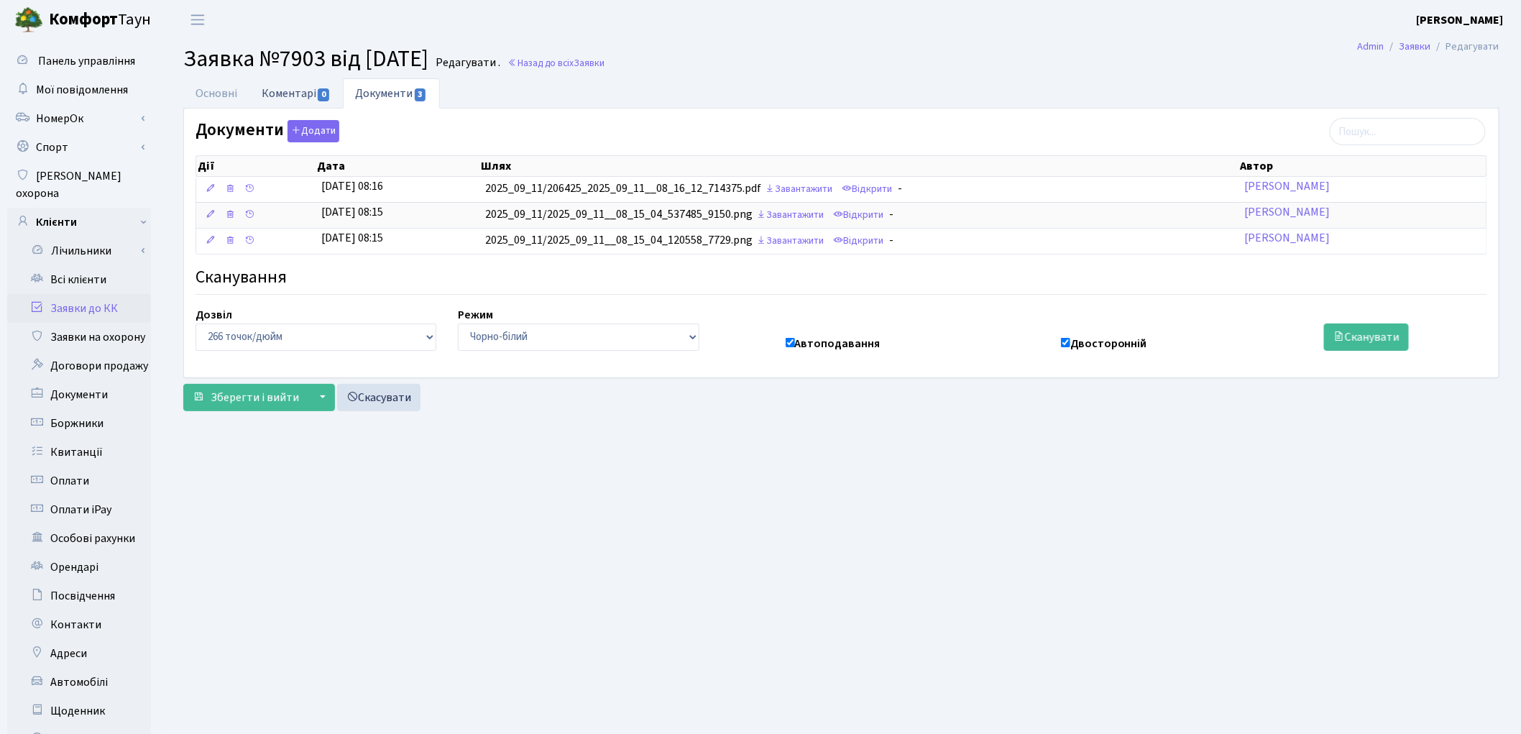
click at [283, 90] on link "Коментарі 0" at bounding box center [295, 92] width 93 height 29
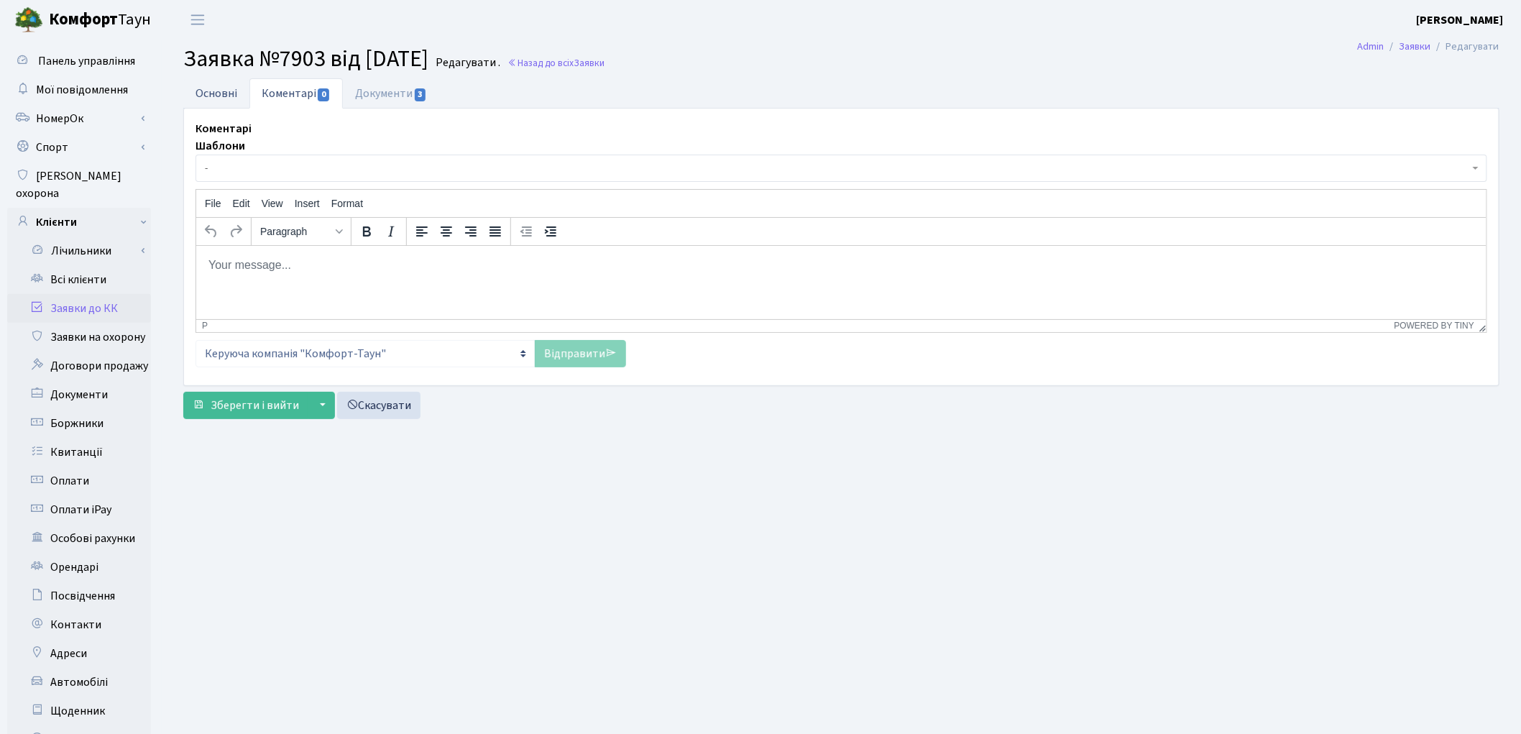
click at [218, 96] on link "Основні" at bounding box center [216, 92] width 66 height 29
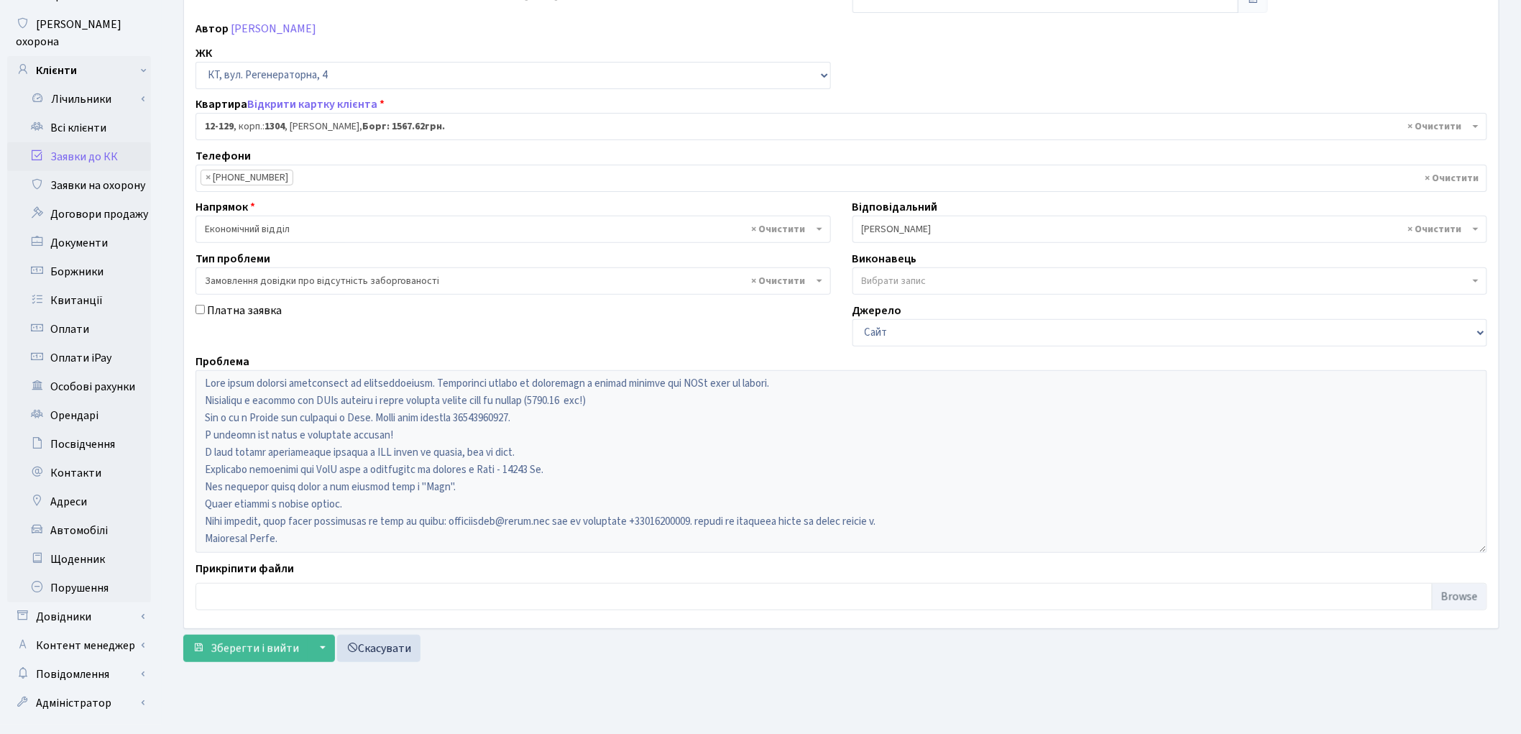
scroll to position [160, 0]
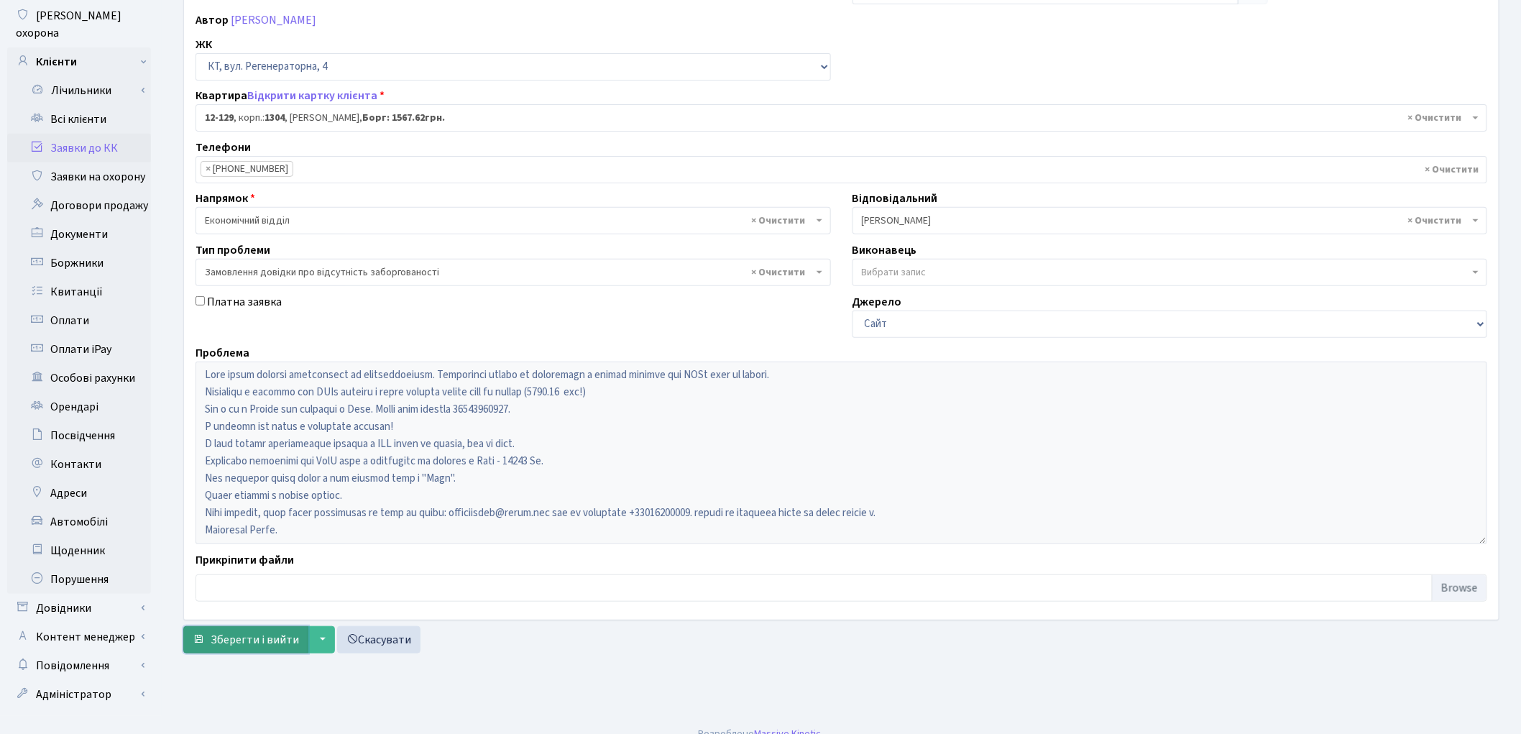
click at [240, 628] on button "Зберегти і вийти" at bounding box center [245, 639] width 125 height 27
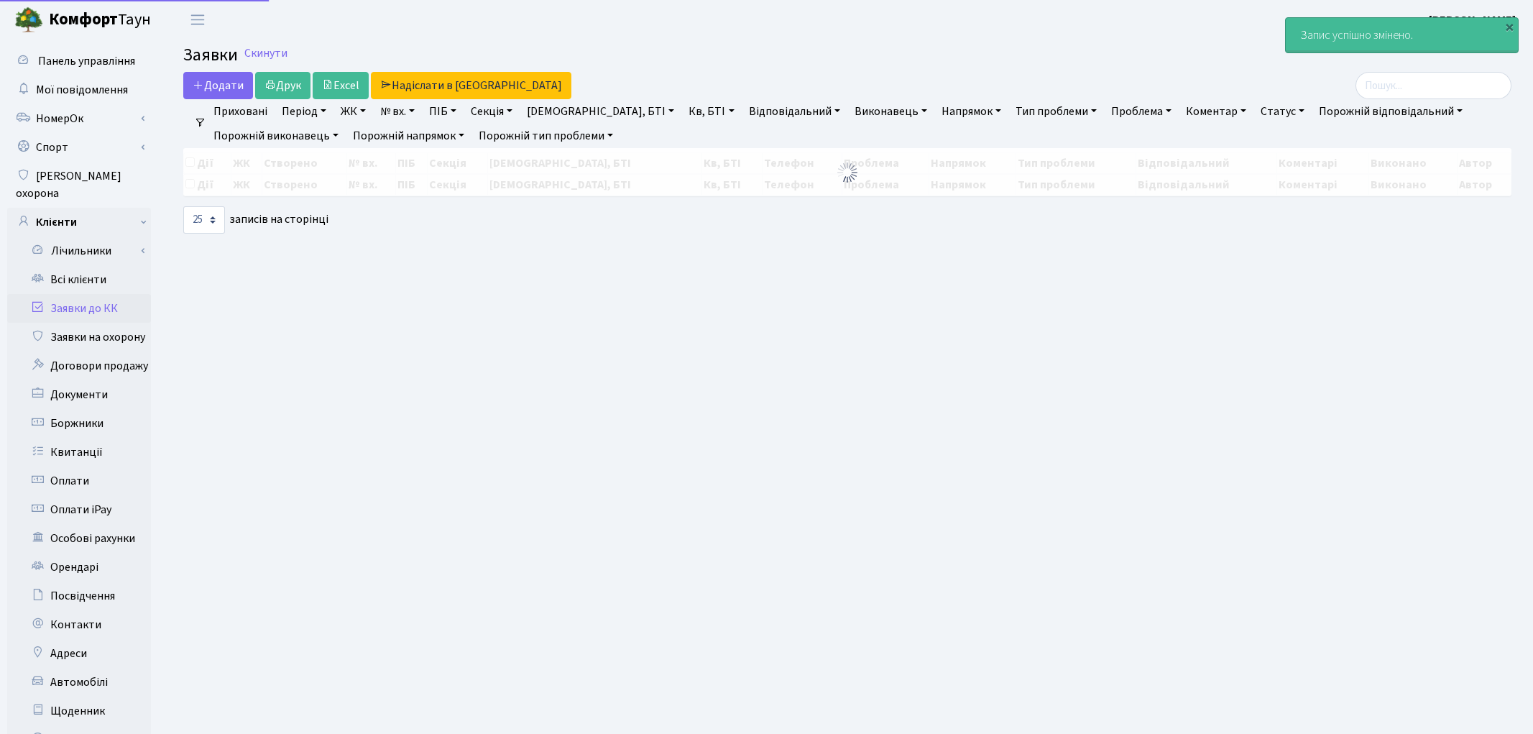
select select "25"
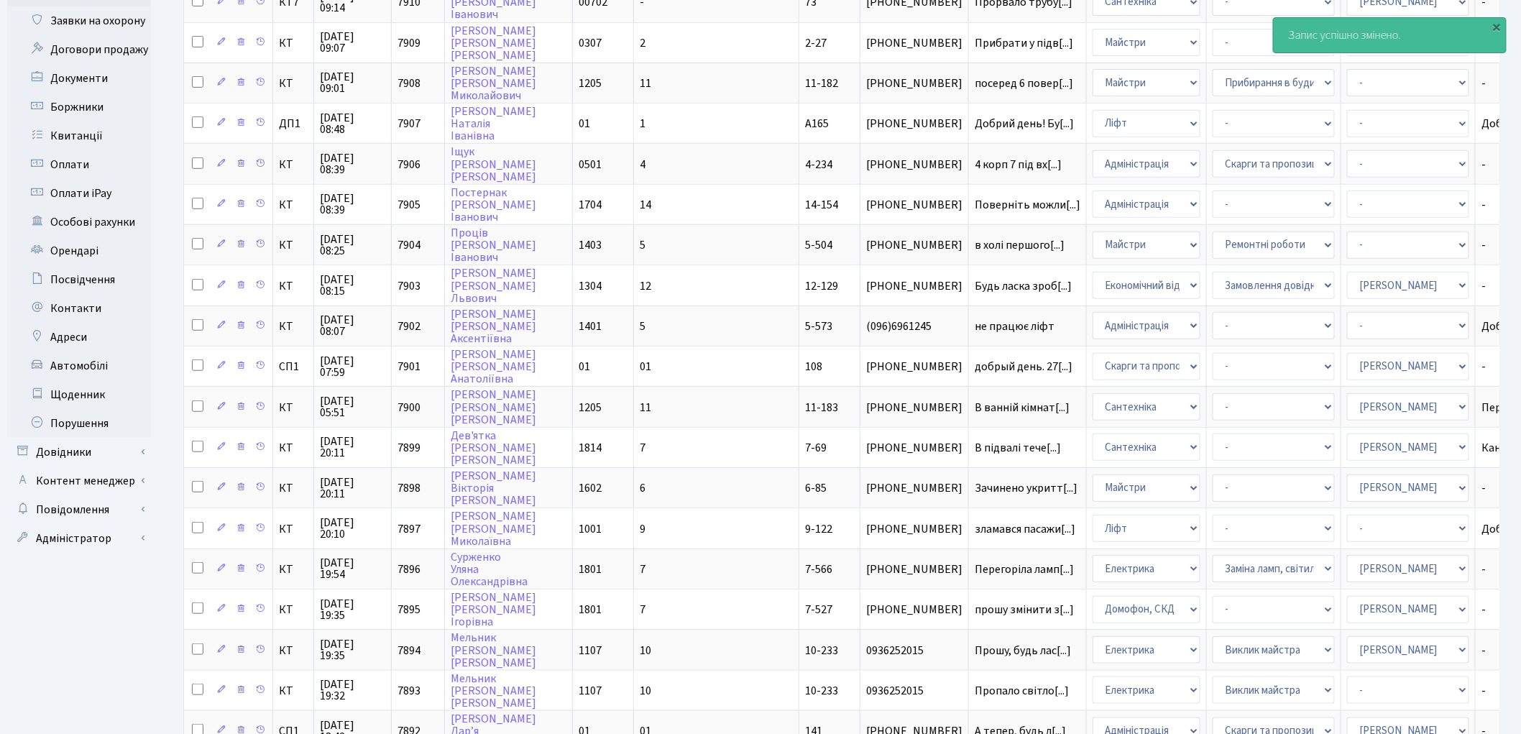
scroll to position [319, 0]
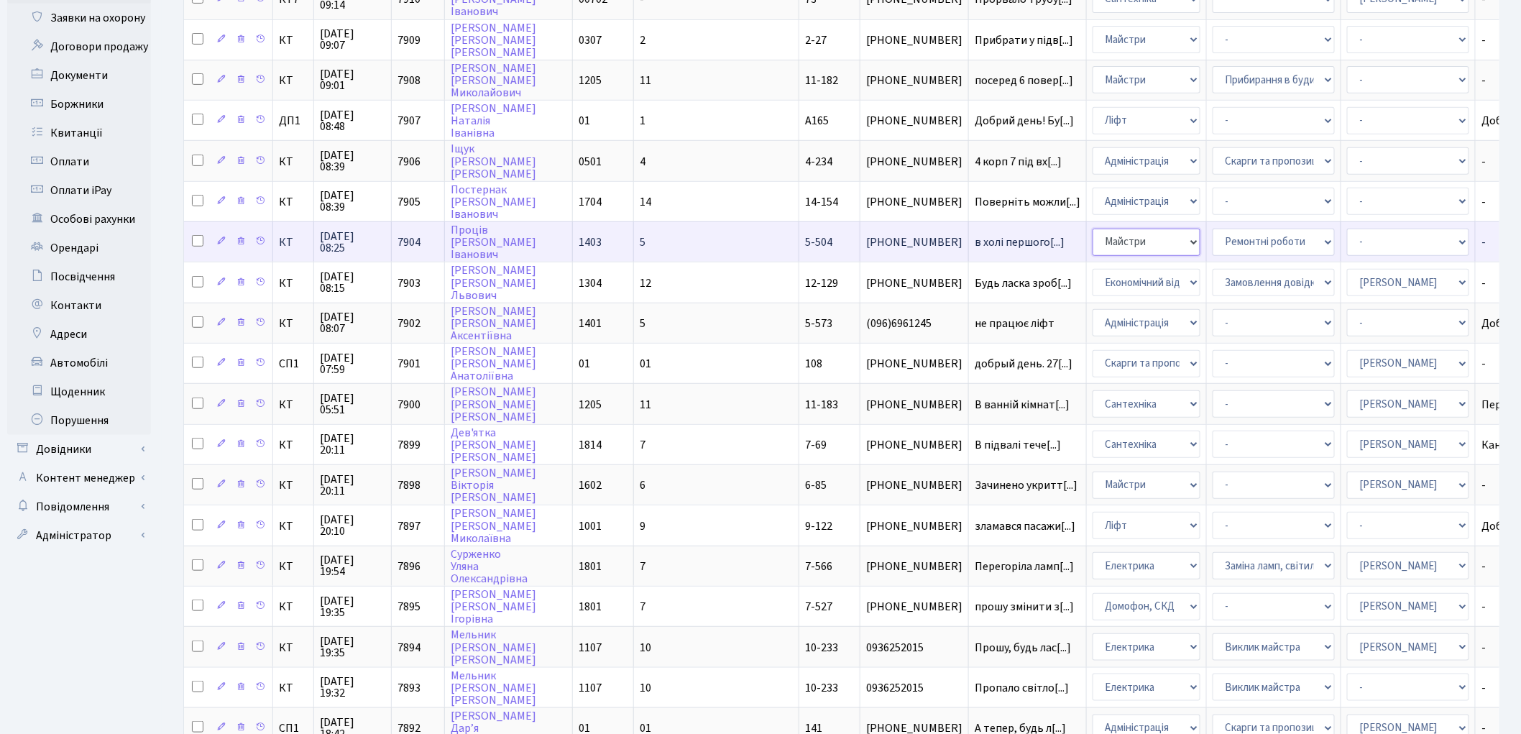
click at [1093, 229] on select "- Адміністрація Домофон, СКД Ліфт Майстри Сантехніка Економічний відділ Електри…" at bounding box center [1147, 242] width 108 height 27
select select "3"
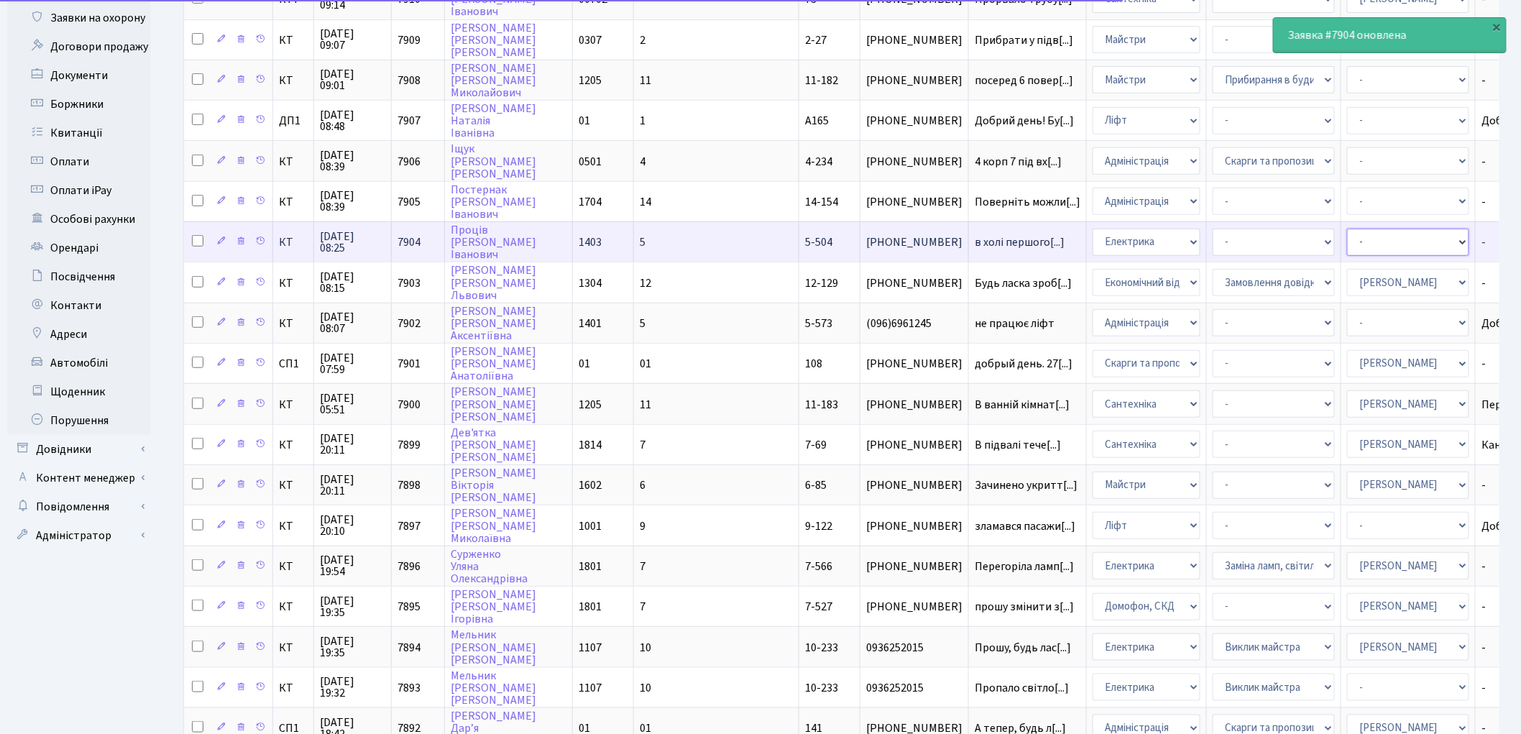
click at [1347, 231] on select "- Адміністратор ЖК КТ [PERSON_NAME] [PERSON_NAME] [PERSON_NAME]Ю. [PERSON_NAME]…" at bounding box center [1408, 242] width 122 height 27
select select "36"
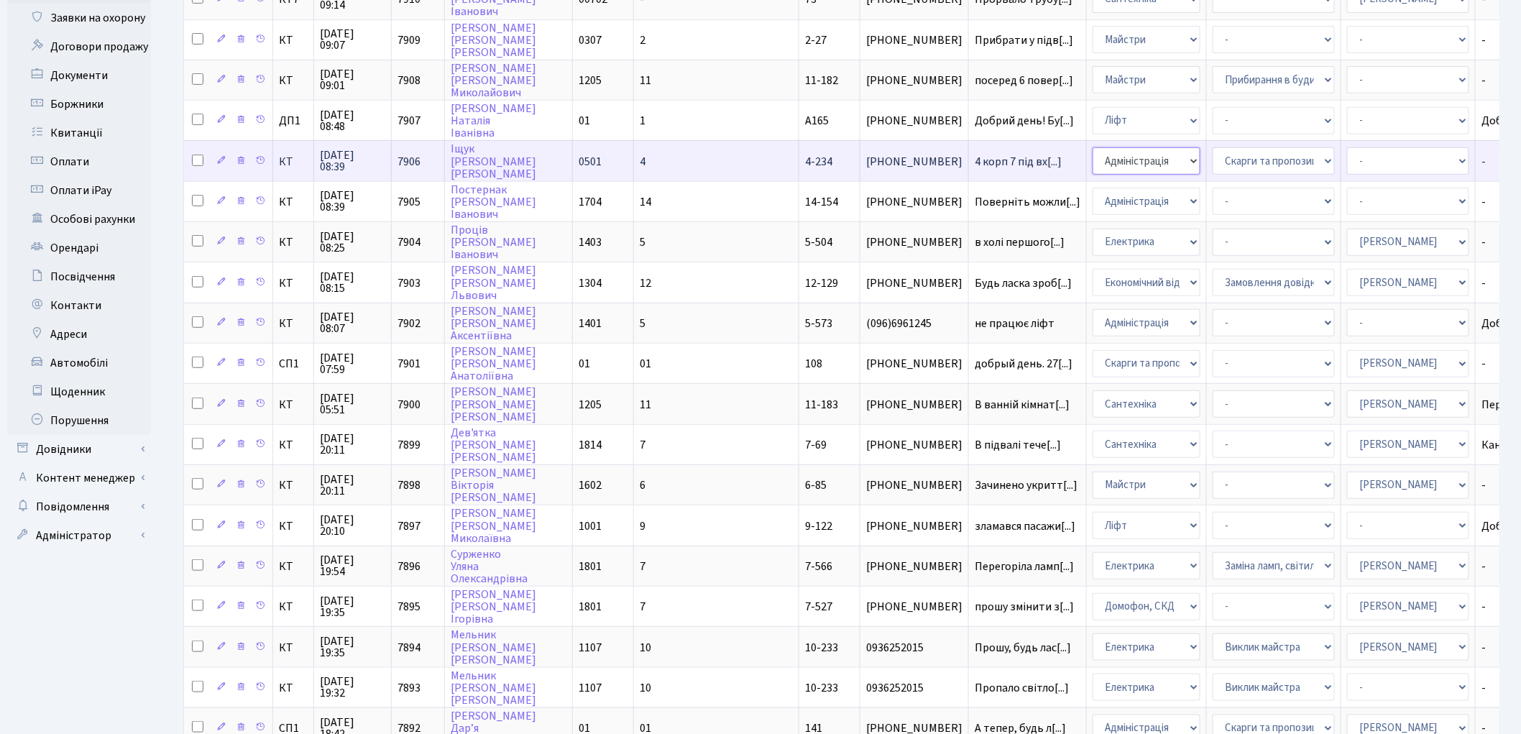
click at [1093, 147] on select "- Адміністрація Домофон, СКД Ліфт Майстри Сантехніка Економічний відділ Електри…" at bounding box center [1147, 160] width 108 height 27
select select "1"
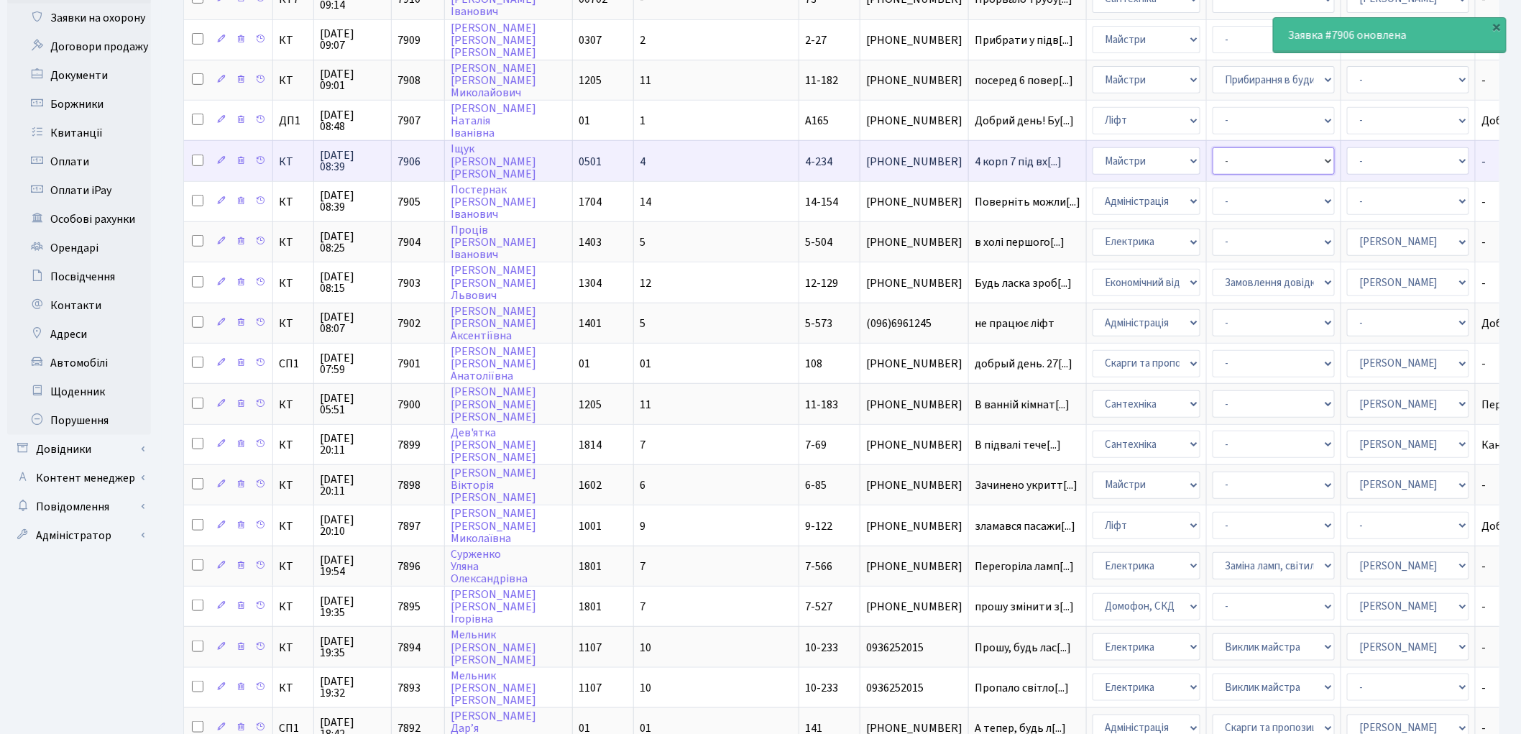
click at [1213, 152] on select "- Дитячі майданчики Замовлення плану комунікацій Озеленення Прибирання в будинк…" at bounding box center [1274, 160] width 122 height 27
select select "62"
click at [1347, 149] on select "- Адміністратор ЖК КТ Вижул В. В. Гордієнко Н.В. Дядюшкін Д.Ю. Кипчук Т. А. Кла…" at bounding box center [1408, 160] width 122 height 27
select select "62"
click at [1347, 149] on select "- Адміністратор ЖК КТ Вижул В. В. Гордієнко Н.В. Дядюшкін Д.Ю. Кипчук Т. А. Кла…" at bounding box center [1408, 160] width 122 height 27
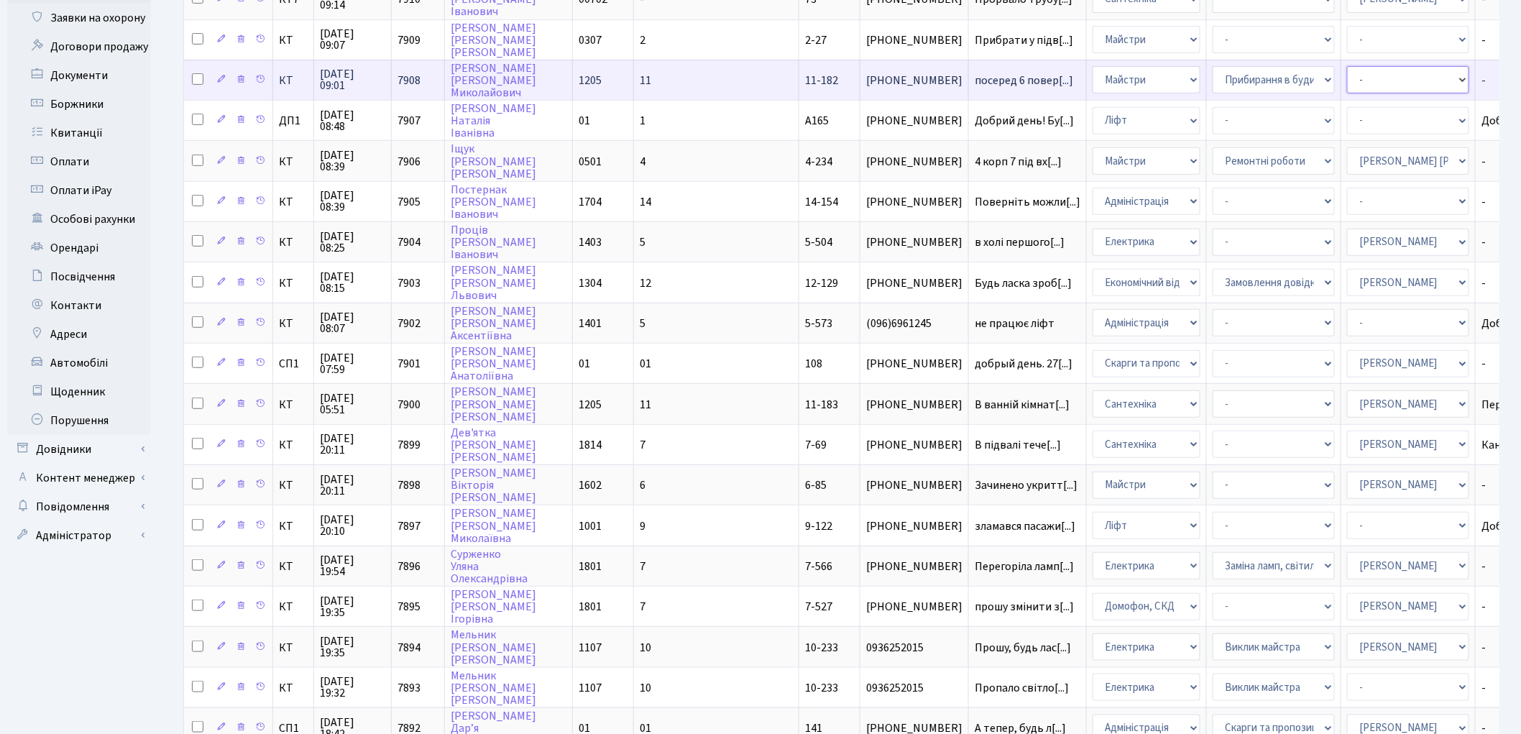
click at [1347, 70] on select "- Адміністратор ЖК КТ Вижул В. В. Гордієнко Н.В. Дядюшкін Д.Ю. Кипчук Т. А. Кла…" at bounding box center [1408, 79] width 122 height 27
select select "42"
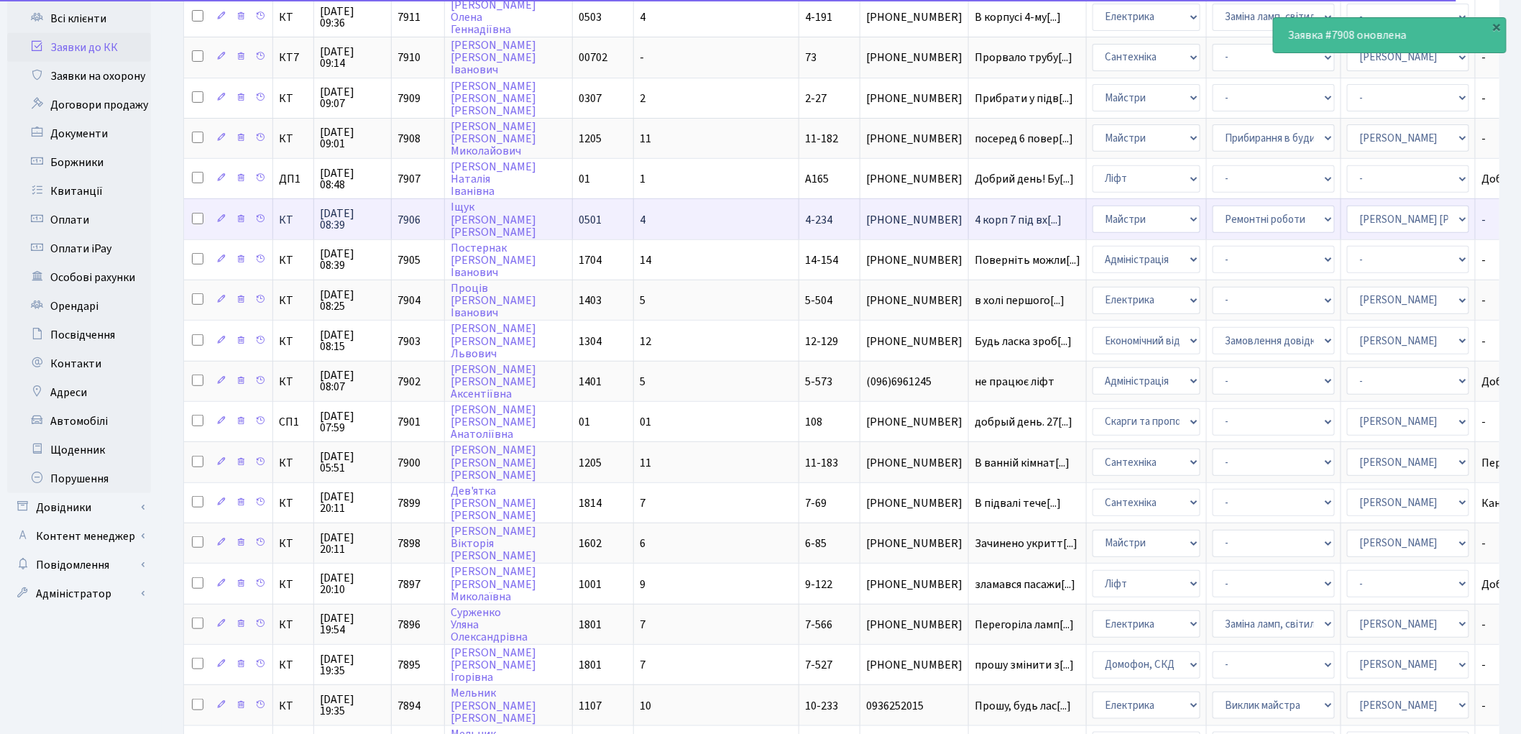
scroll to position [239, 0]
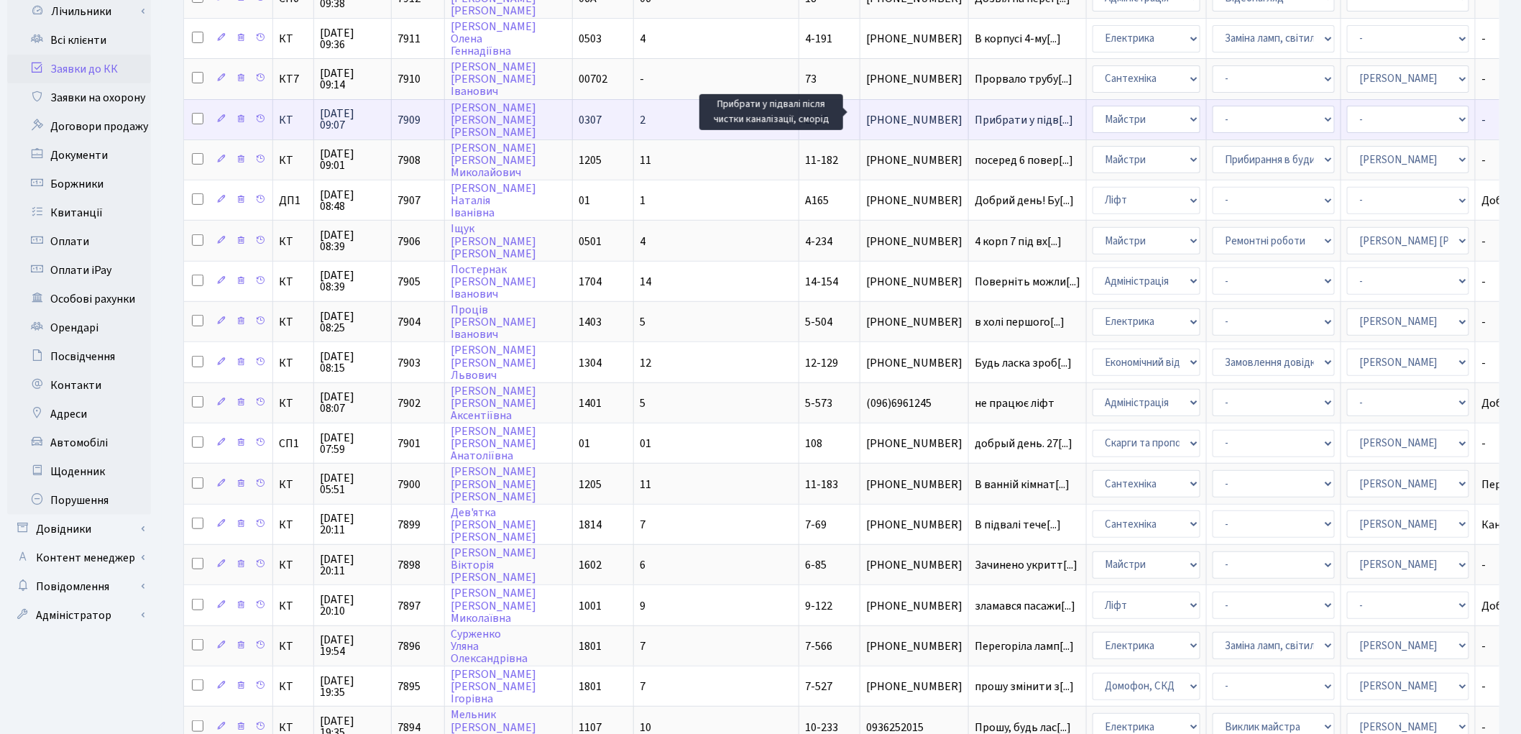
click at [975, 112] on span "Прибрати у підв[...]" at bounding box center [1024, 120] width 98 height 16
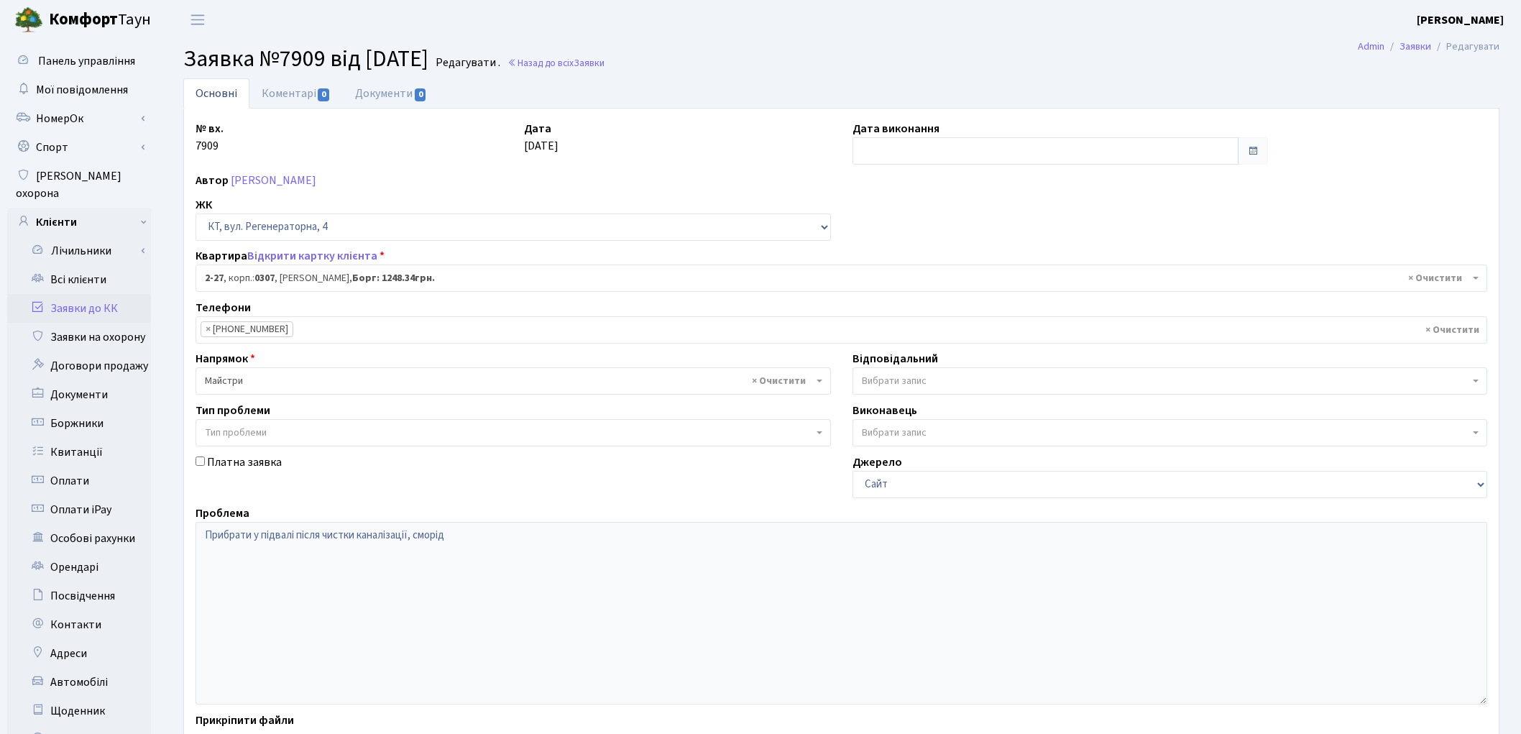
select select "722"
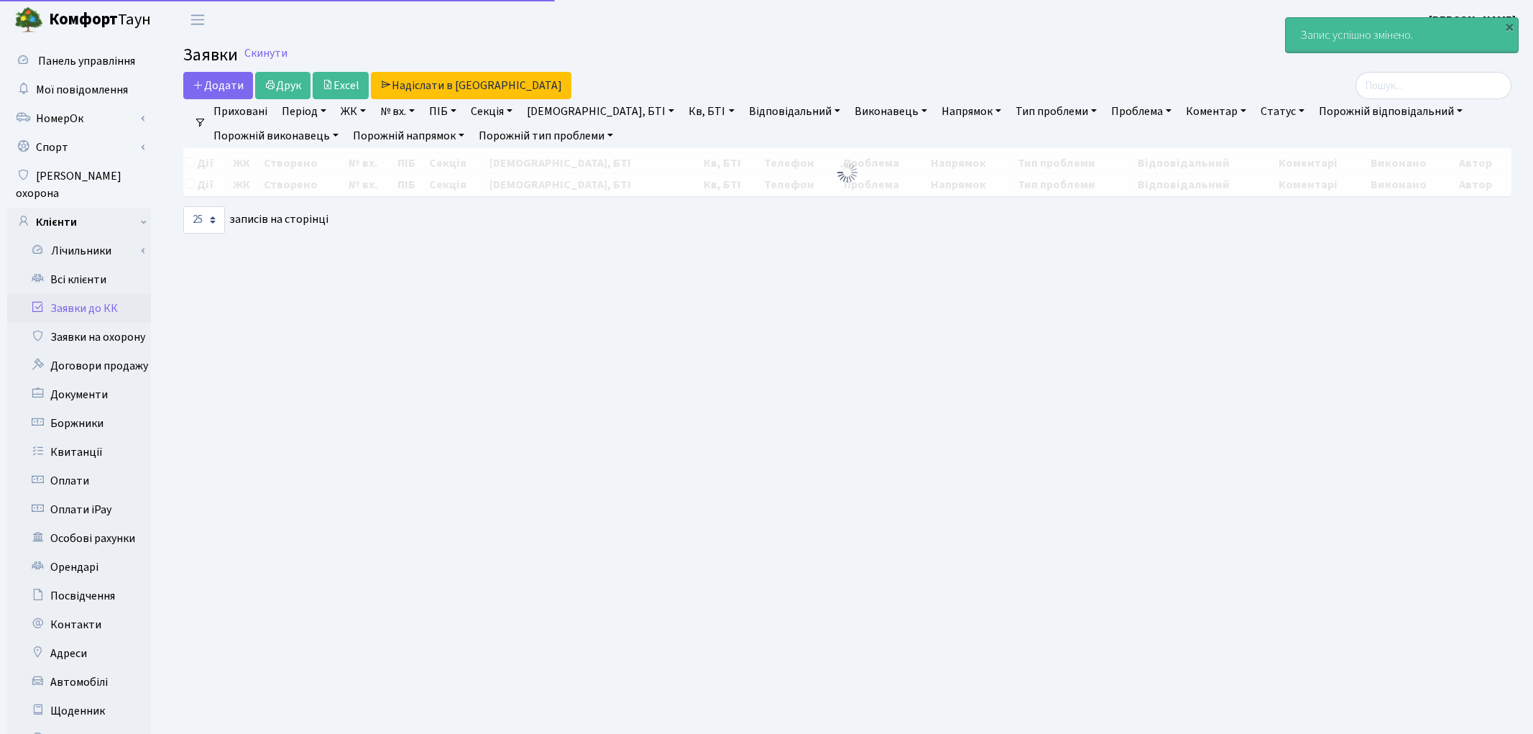
select select "25"
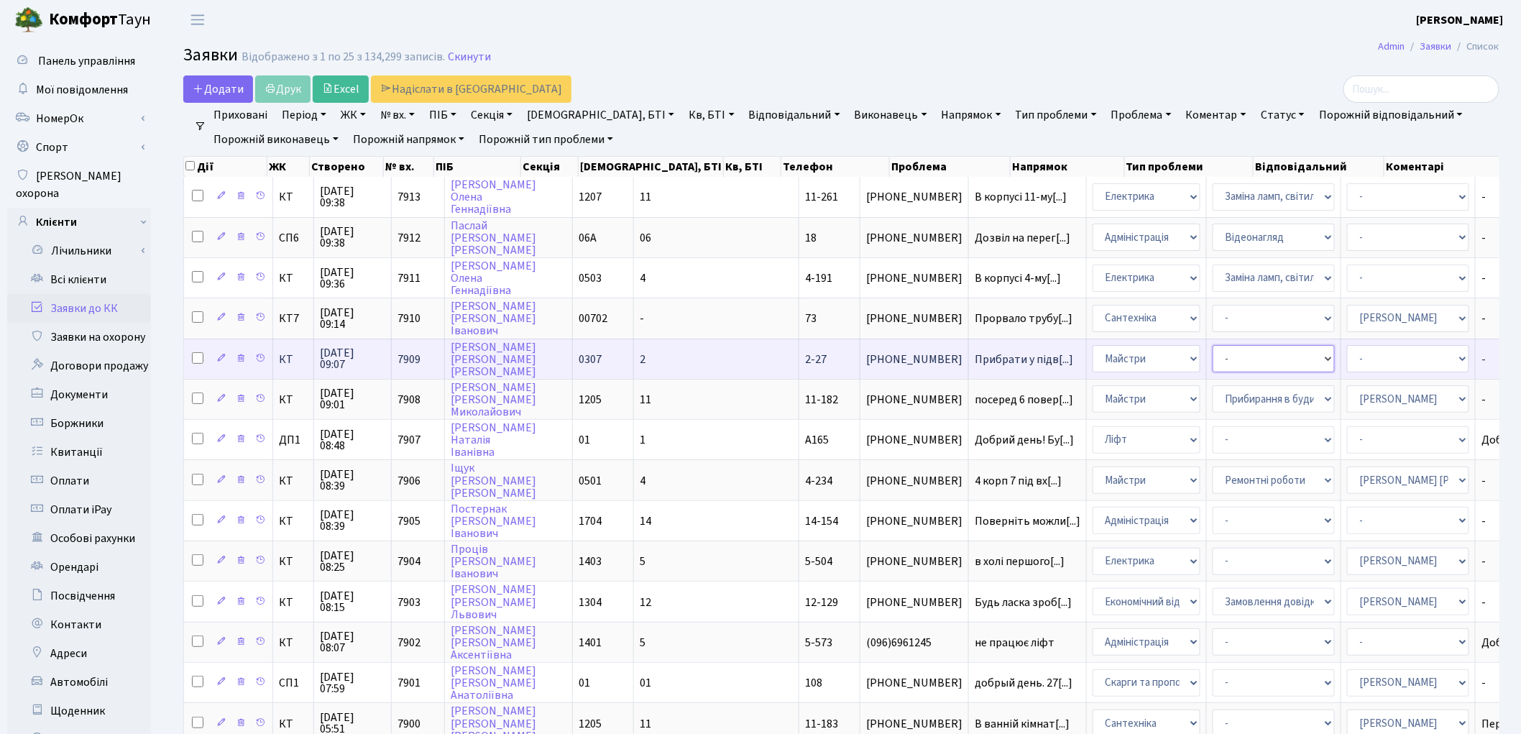
click at [1213, 357] on select "- Замовлення плану комунікацій Дитячі майданчики Озеленення Прибирання в будинк…" at bounding box center [1274, 358] width 122 height 27
select select "58"
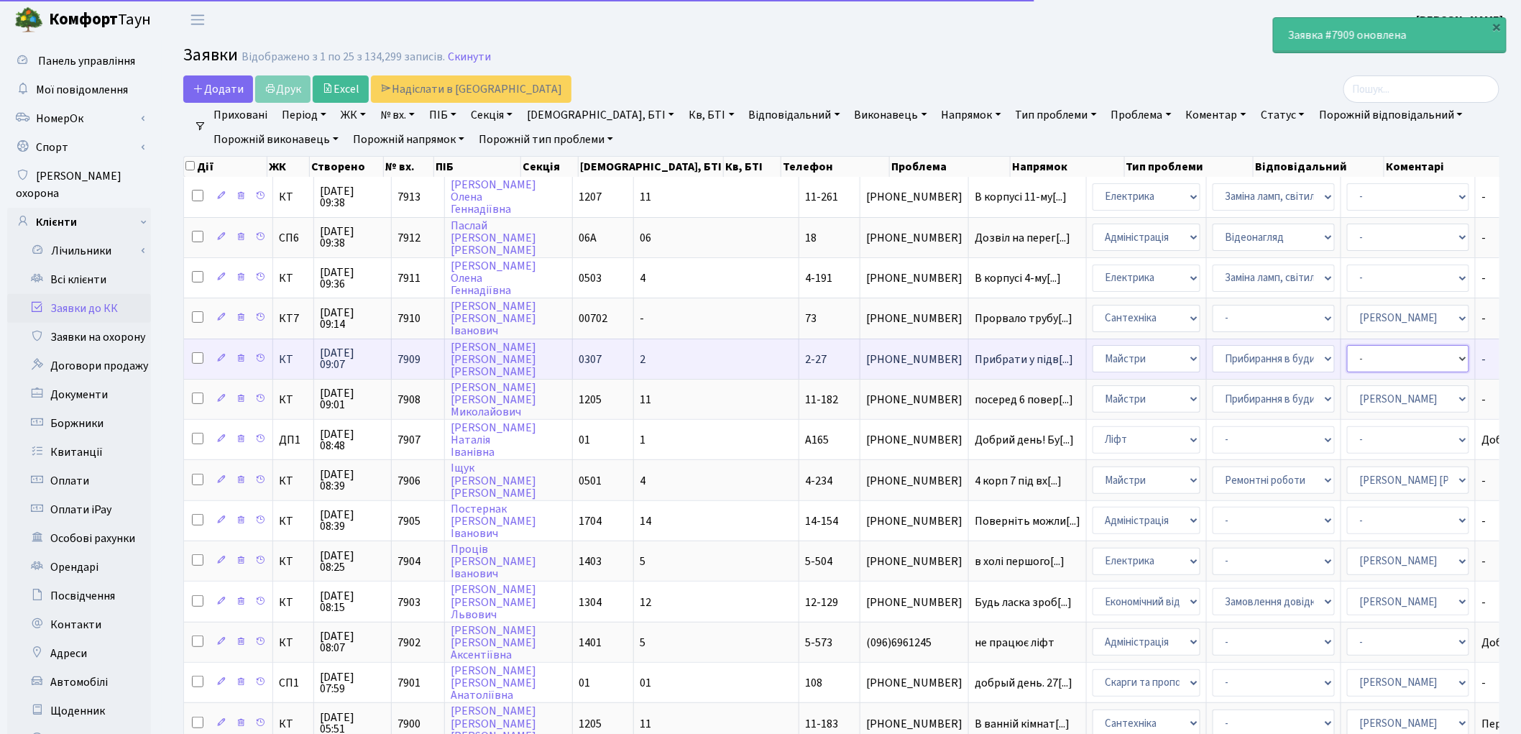
click at [1347, 353] on select "- Адміністратор ЖК КТ Вижул В. В. Гордієнко Н.В. Дядюшкін Д.Ю. Кипчук Т. А. Кла…" at bounding box center [1408, 358] width 122 height 27
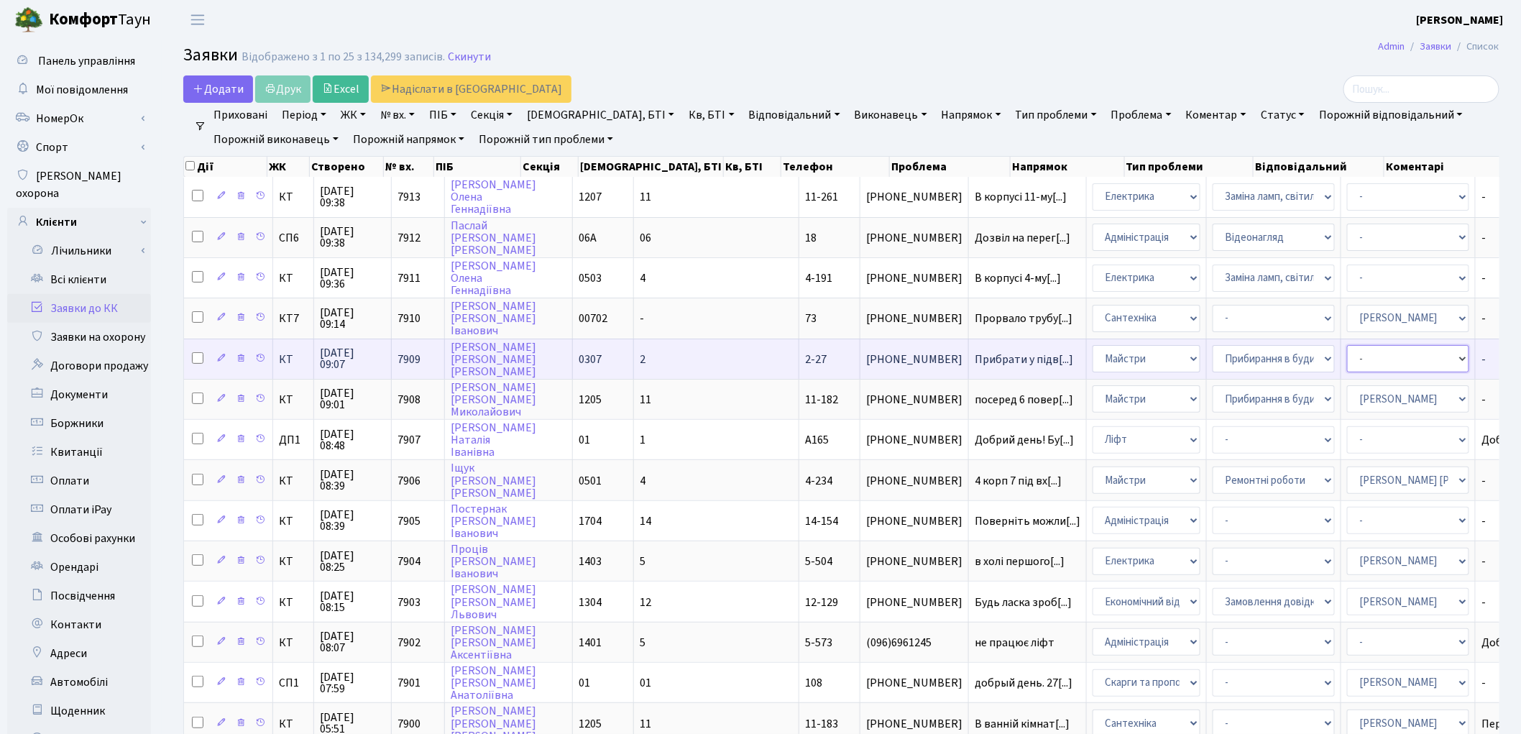
select select "62"
click at [1347, 349] on select "- Адміністратор ЖК КТ Вижул В. В. Гордієнко Н.В. Дядюшкін Д.Ю. Кипчук Т. А. Кла…" at bounding box center [1408, 358] width 122 height 27
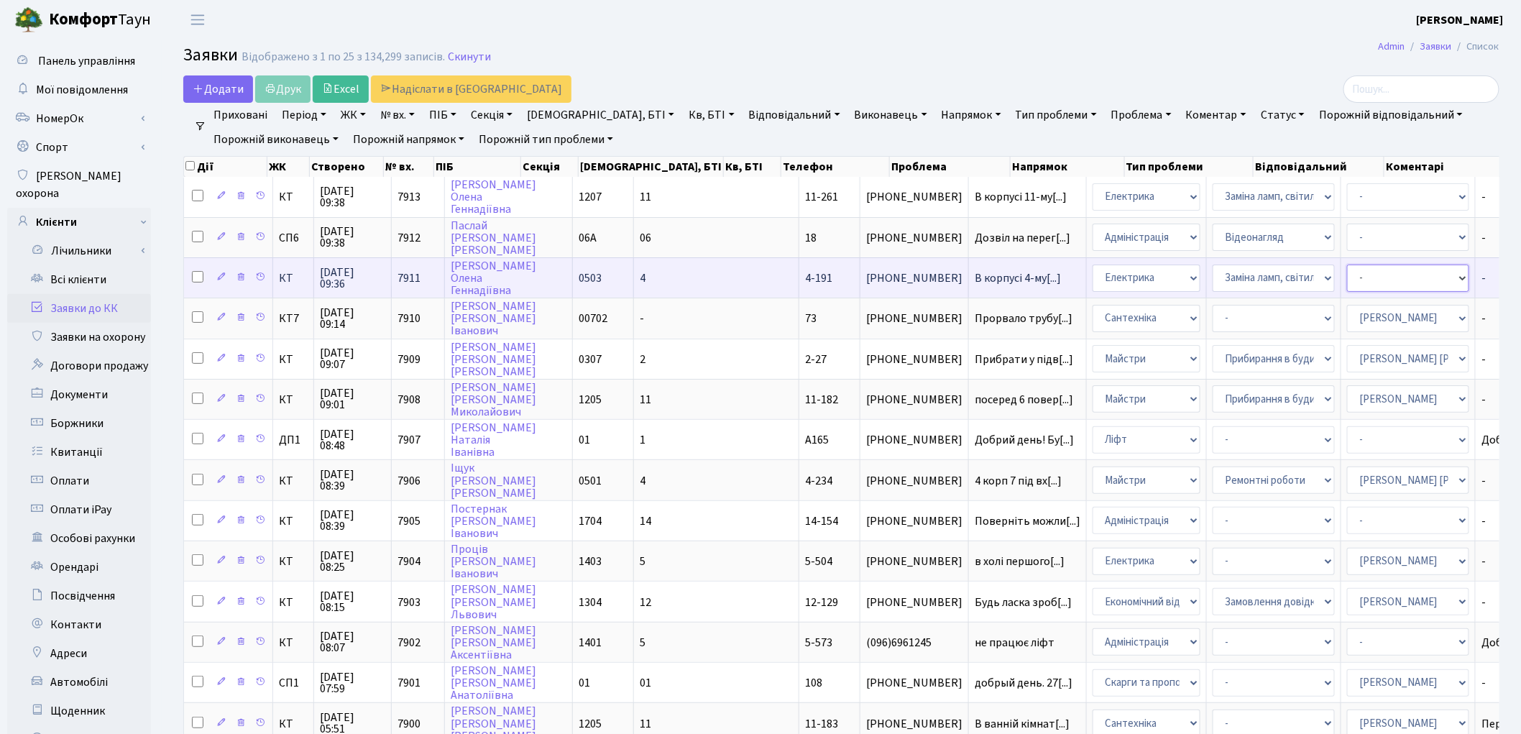
click at [1347, 281] on select "- Адміністратор ЖК КТ Вижул В. В. Гордієнко Н.В. Дядюшкін Д.Ю. Кипчук Т. А. Кла…" at bounding box center [1408, 278] width 122 height 27
select select "22"
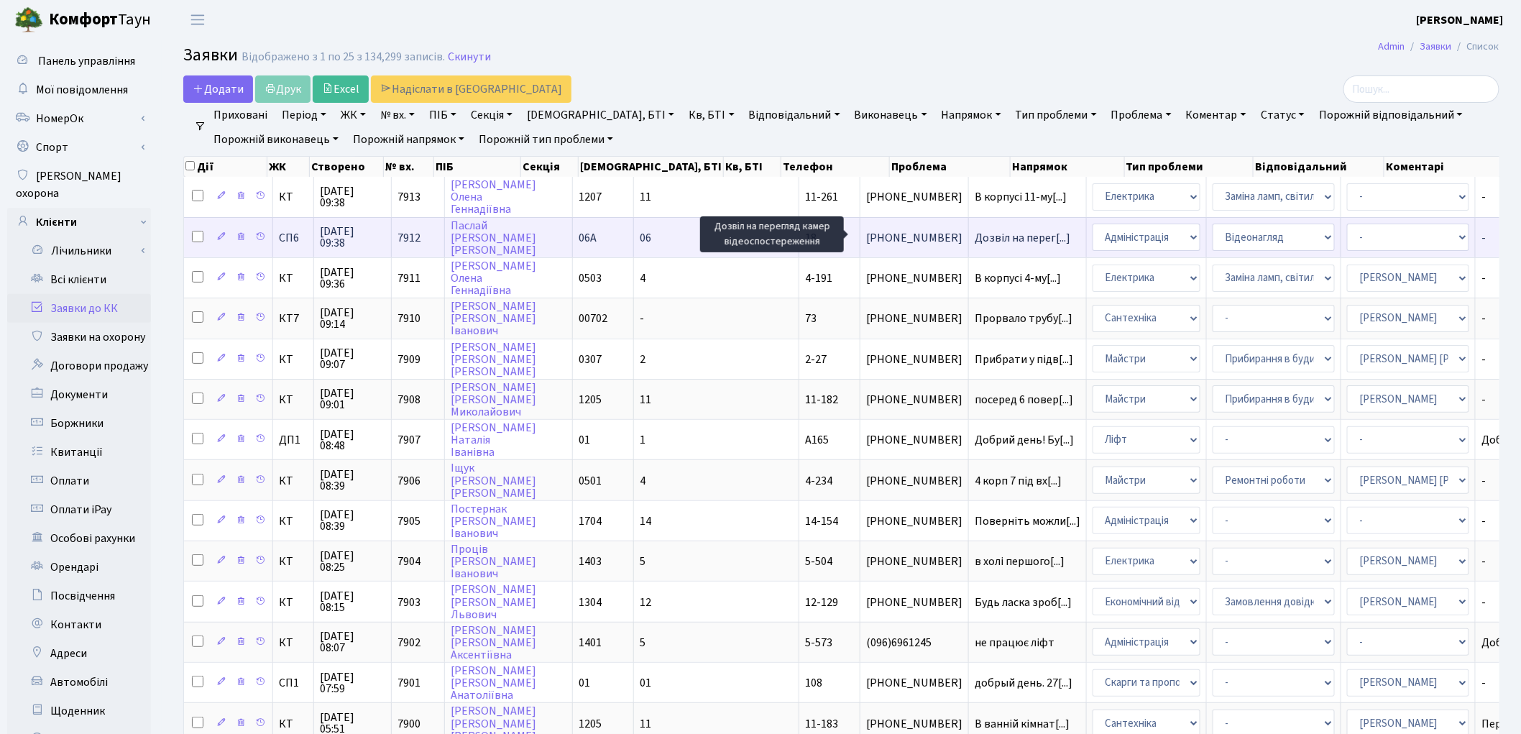
click at [975, 230] on span "Дозвіл на перег[...]" at bounding box center [1023, 238] width 96 height 16
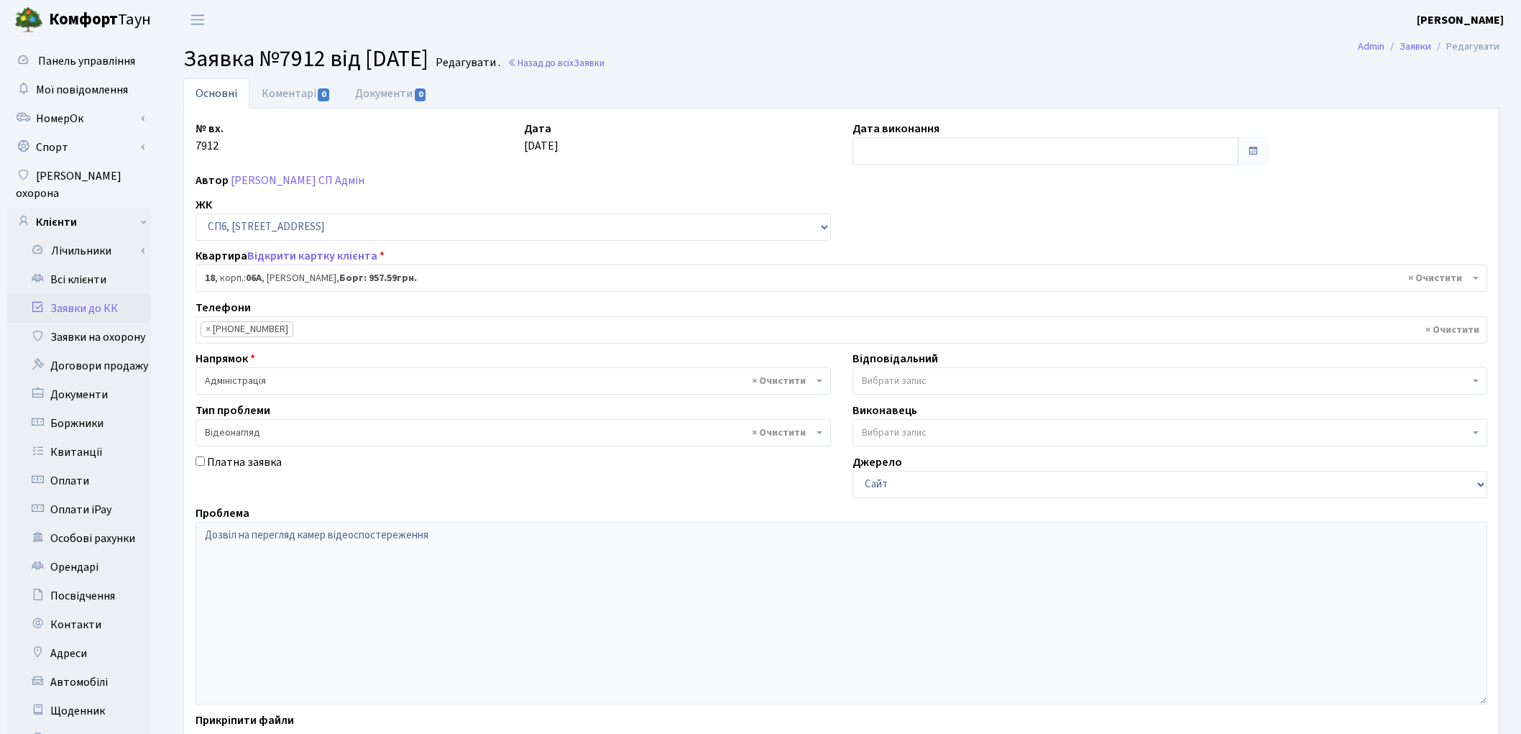
select select "21686"
select select "45"
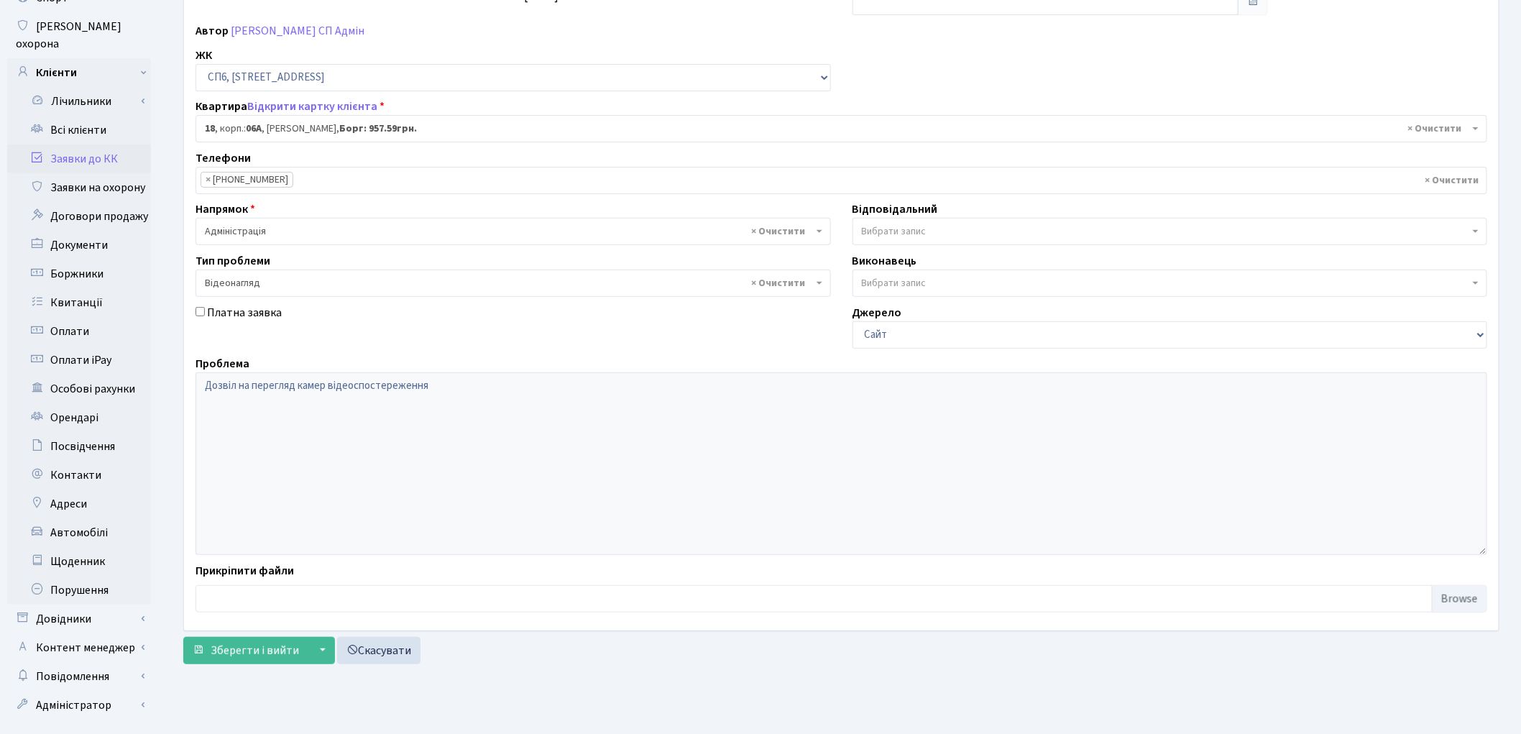
scroll to position [160, 0]
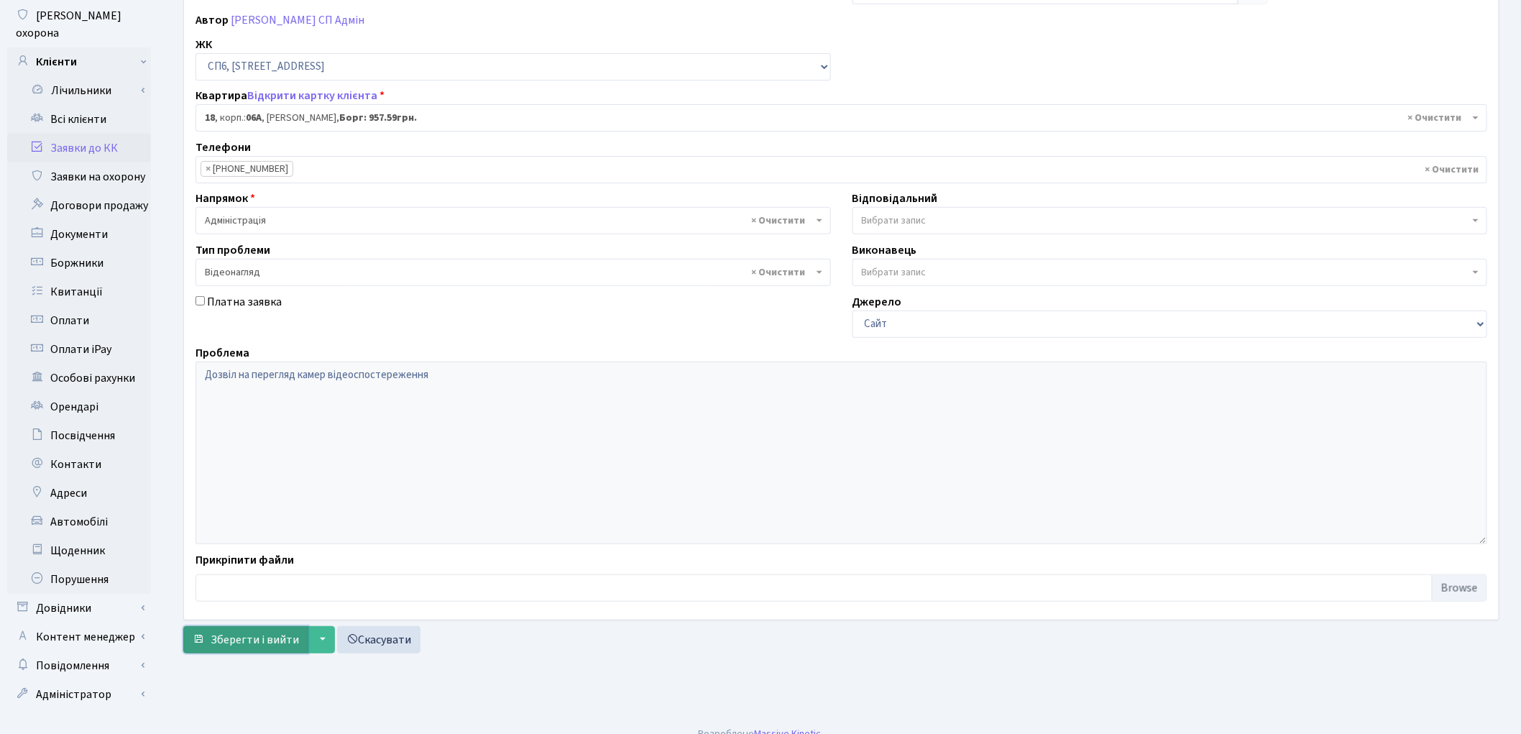
click at [267, 630] on button "Зберегти і вийти" at bounding box center [245, 639] width 125 height 27
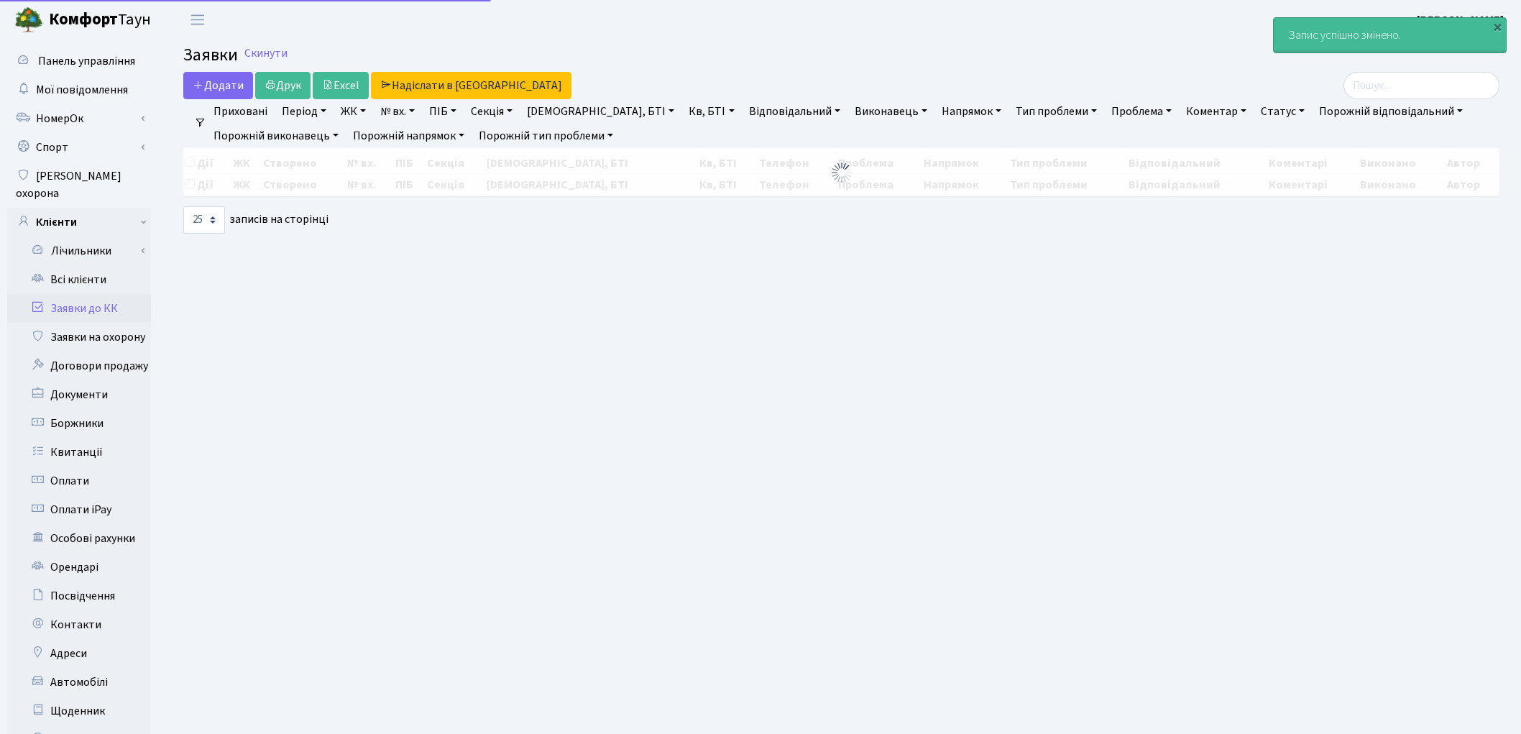
select select "25"
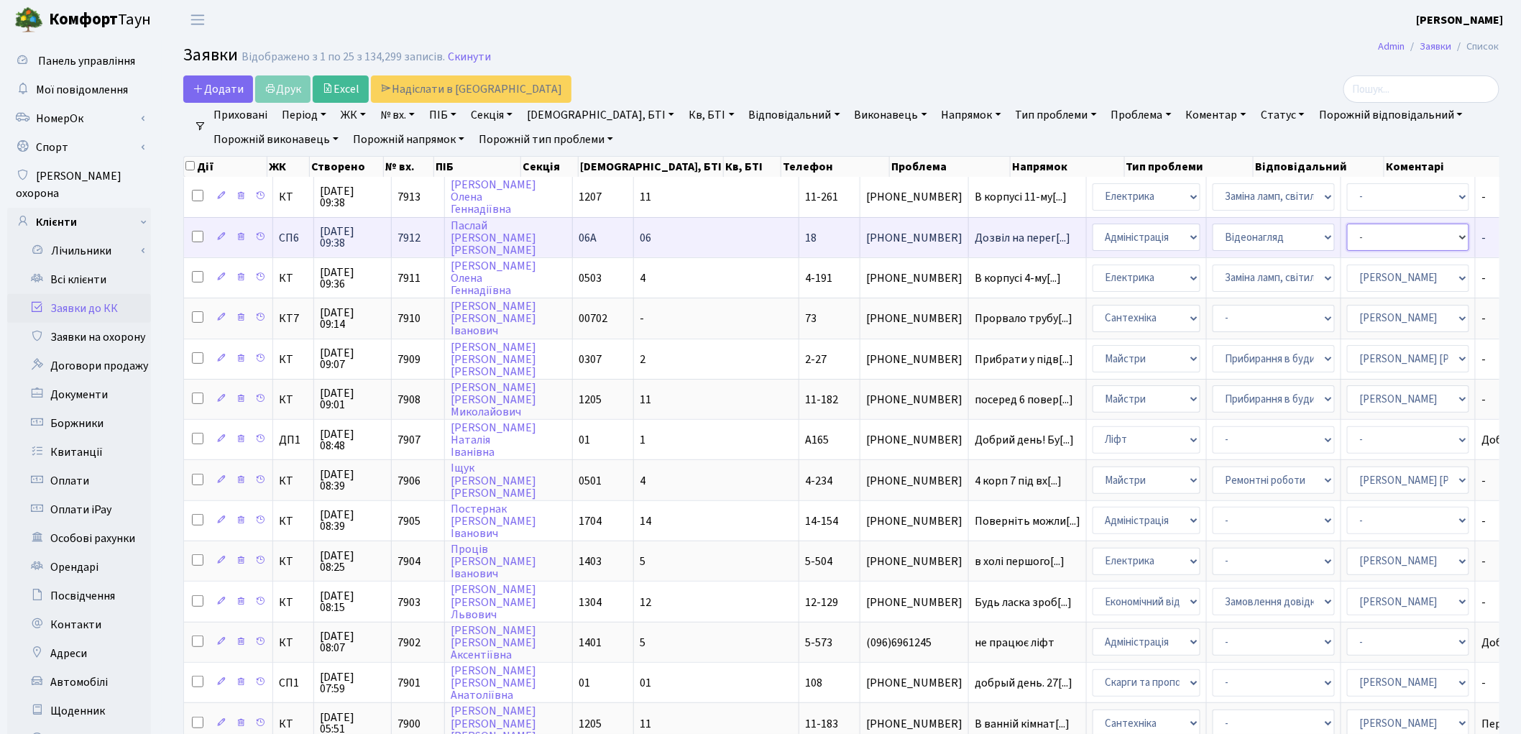
click at [1347, 241] on select "- Адміністратор ЖК КТ Вижул В. В. Гордієнко Н.В. Дядюшкін Д.Ю. Кипчук Т. А. Кла…" at bounding box center [1408, 237] width 122 height 27
select select "85"
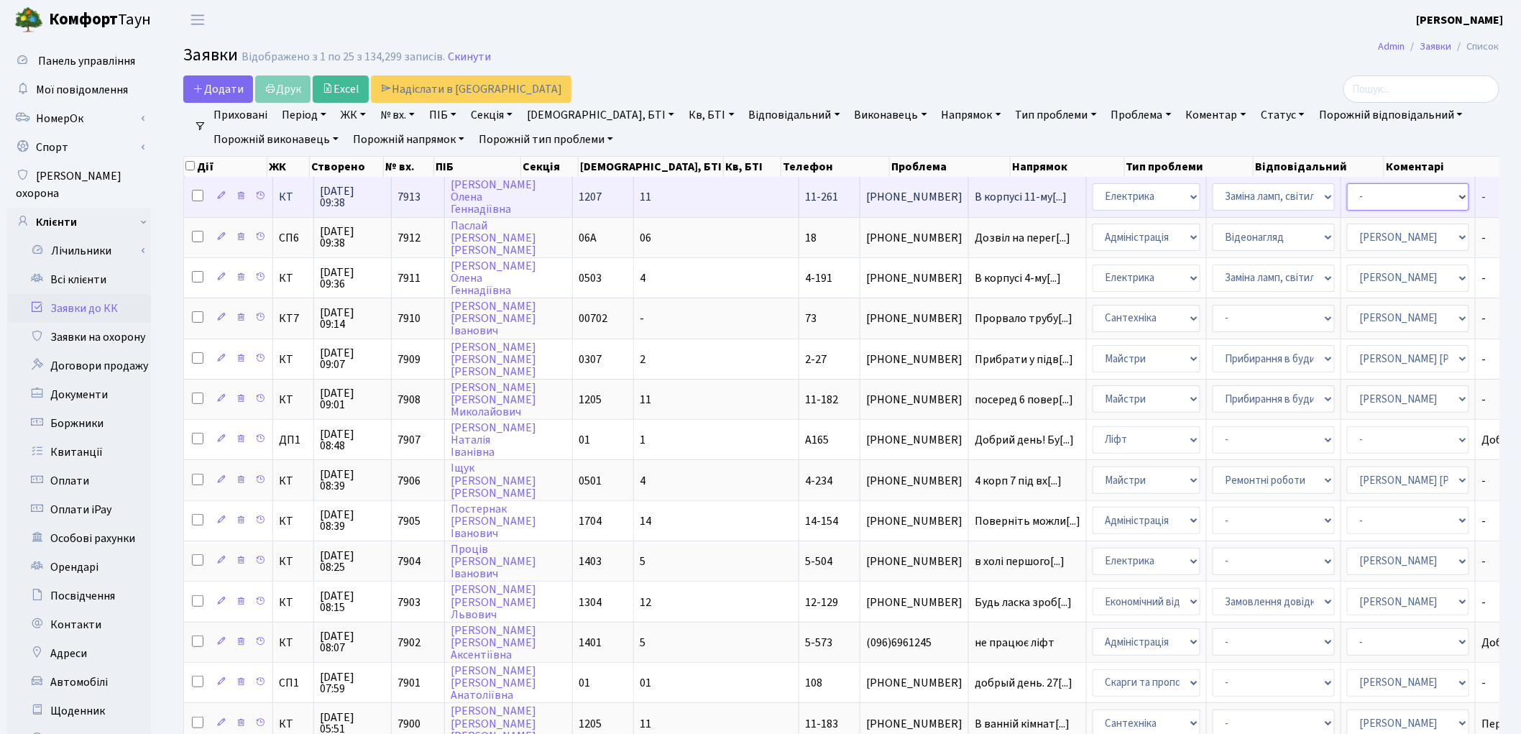
click at [1347, 196] on select "- Адміністратор ЖК КТ Вижул В. В. Гордієнко Н.В. Дядюшкін Д.Ю. Кипчук Т. А. Кла…" at bounding box center [1408, 196] width 122 height 27
select select "22"
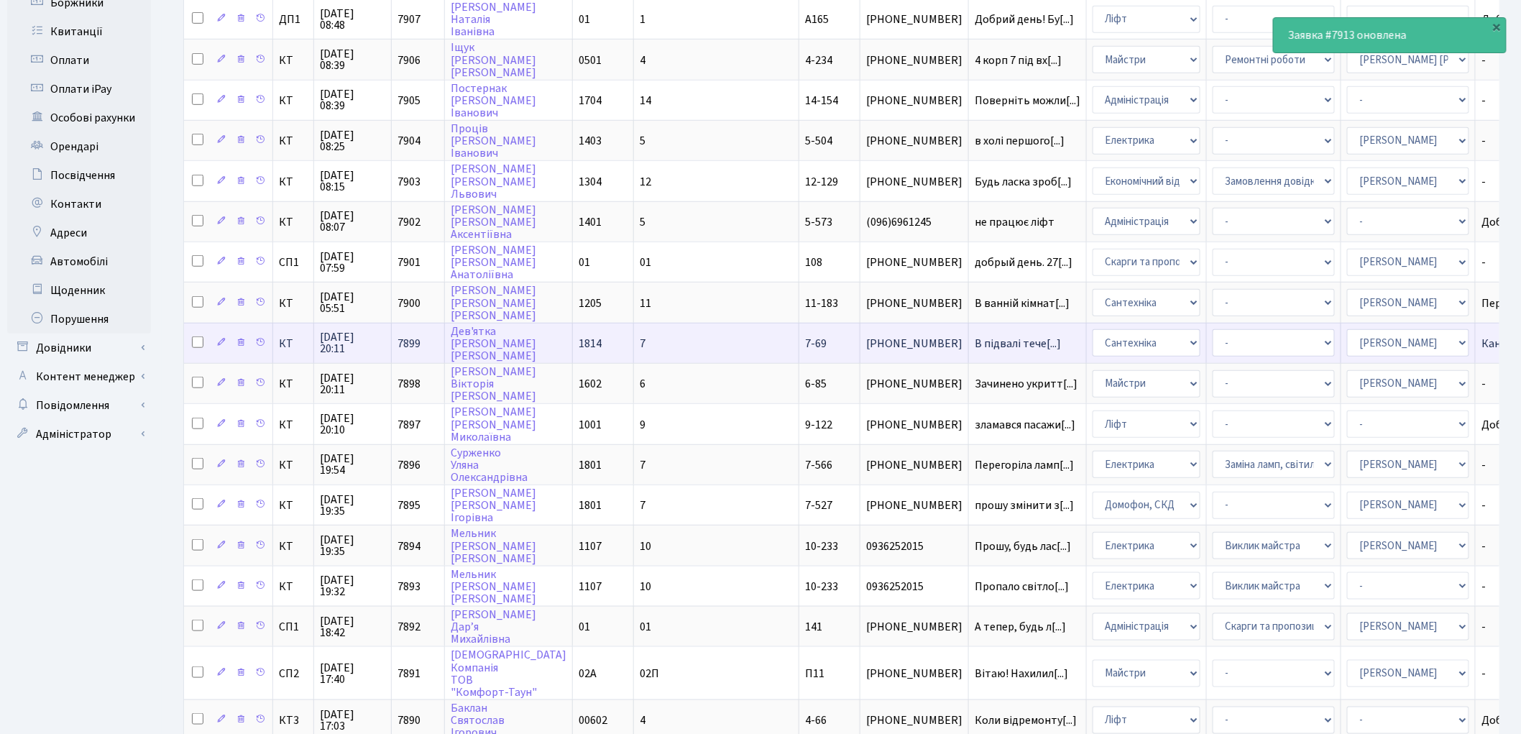
scroll to position [536, 0]
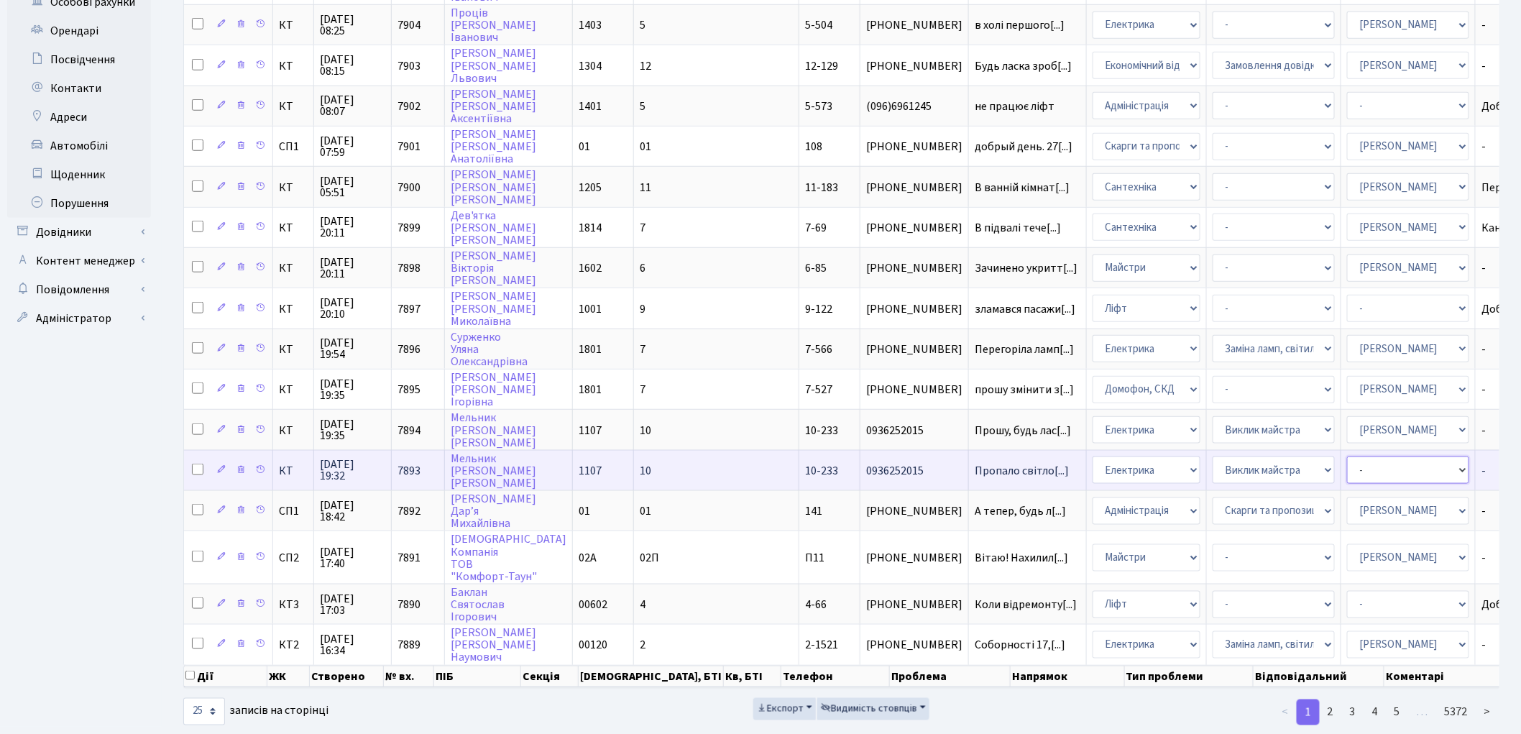
click at [1347, 456] on select "- Адміністратор ЖК КТ Вижул В. В. Гордієнко Н.В. Дядюшкін Д.Ю. Кипчук Т. А. Кла…" at bounding box center [1408, 469] width 122 height 27
select select "57"
click at [1347, 456] on select "- Адміністратор ЖК КТ Вижул В. В. Гордієнко Н.В. Дядюшкін Д.Ю. Кипчук Т. А. Кла…" at bounding box center [1408, 469] width 122 height 27
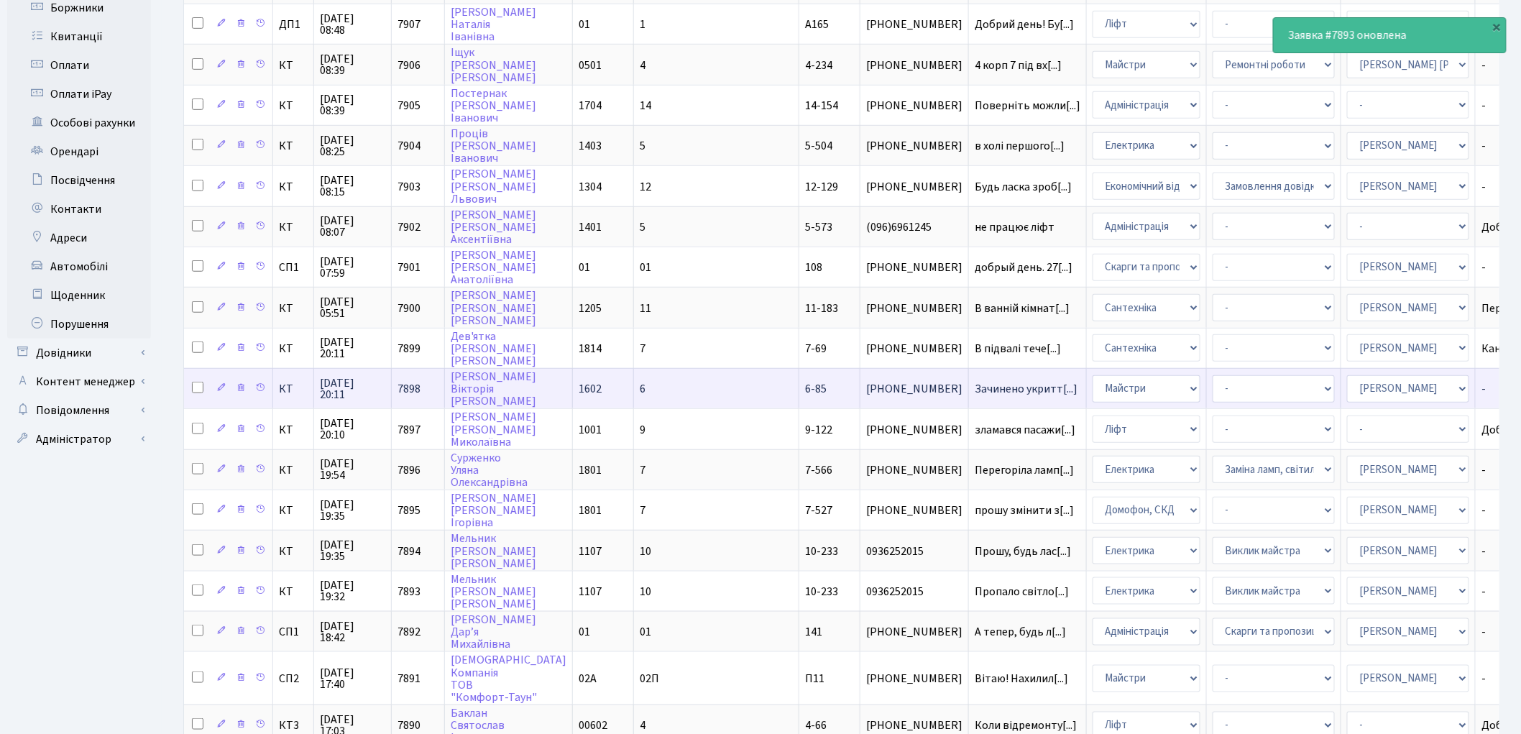
scroll to position [377, 0]
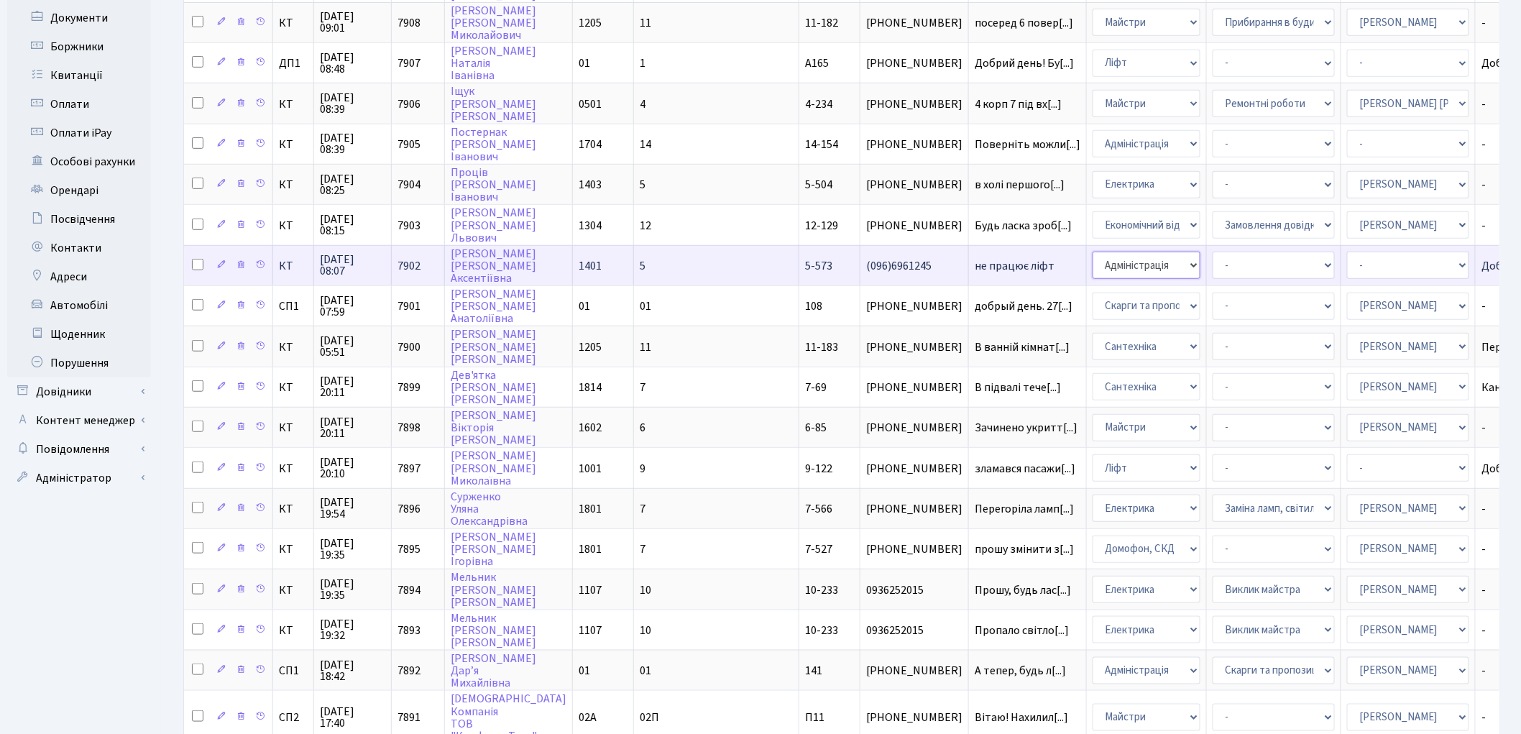
click at [1093, 254] on select "- Адміністрація Домофон, СКД Ліфт Майстри Сантехніка Економічний відділ Електри…" at bounding box center [1147, 265] width 108 height 27
select select "16"
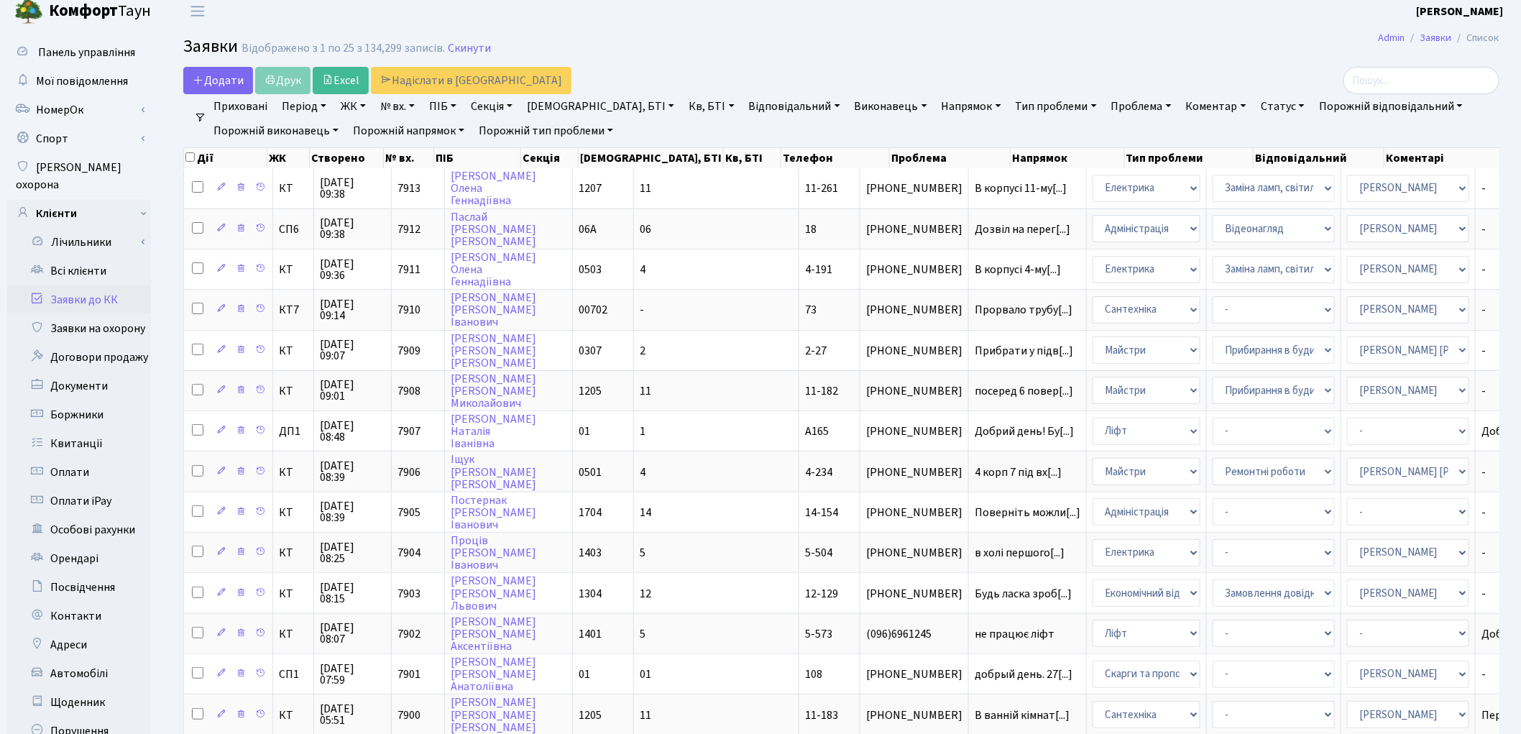
scroll to position [0, 0]
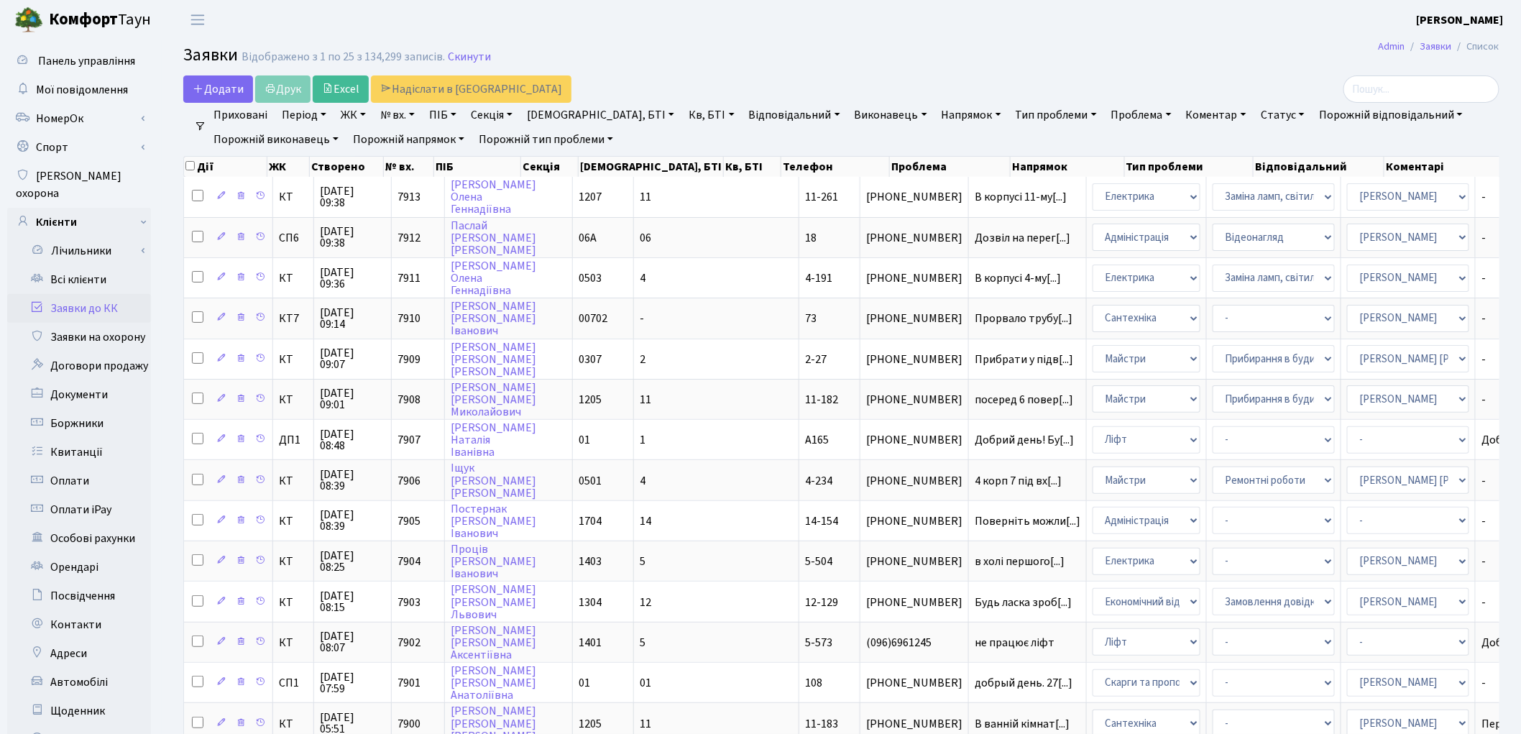
click at [856, 25] on header "[PERSON_NAME] [PERSON_NAME] Мій обліковий запис Вийти" at bounding box center [760, 20] width 1521 height 40
click at [81, 265] on link "Всі клієнти" at bounding box center [79, 279] width 144 height 29
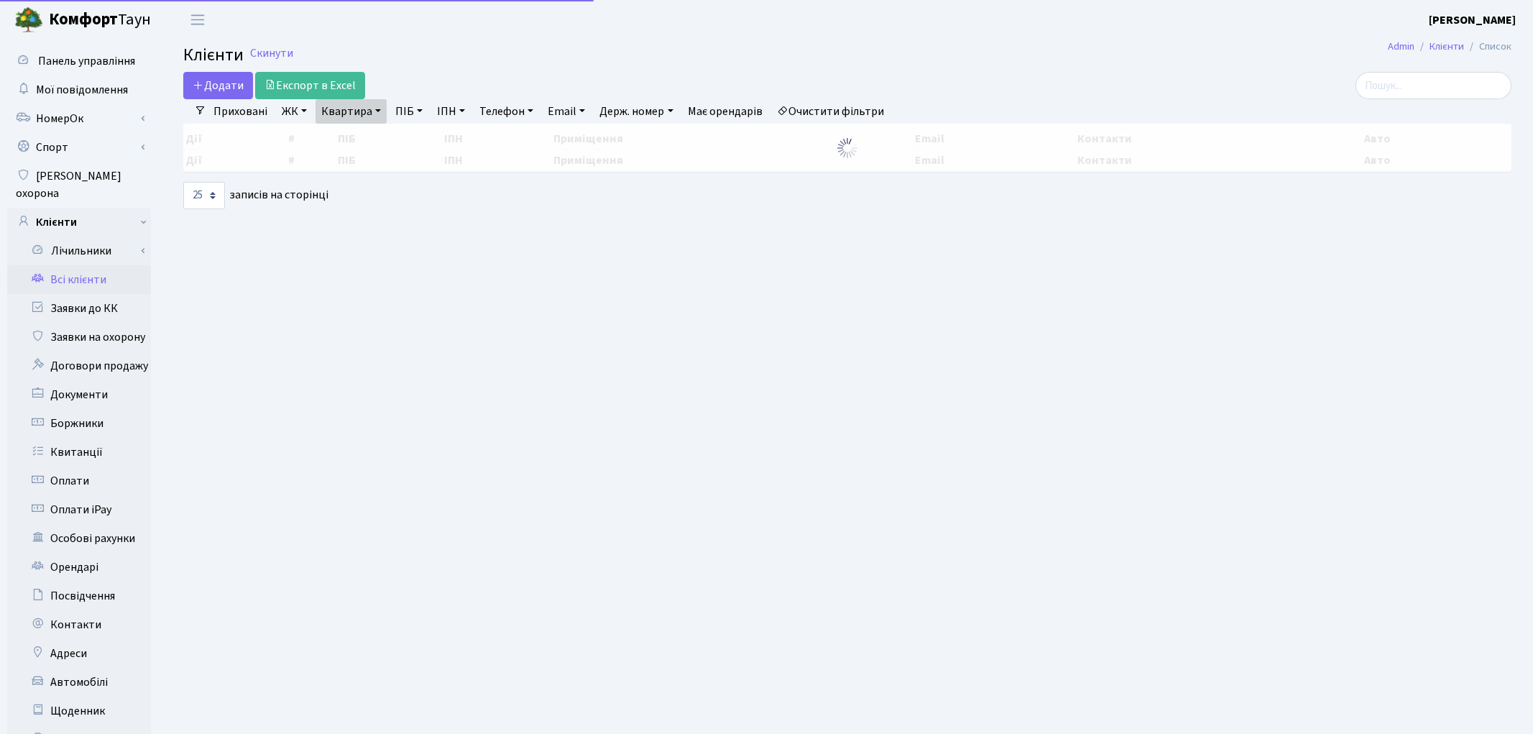
select select "25"
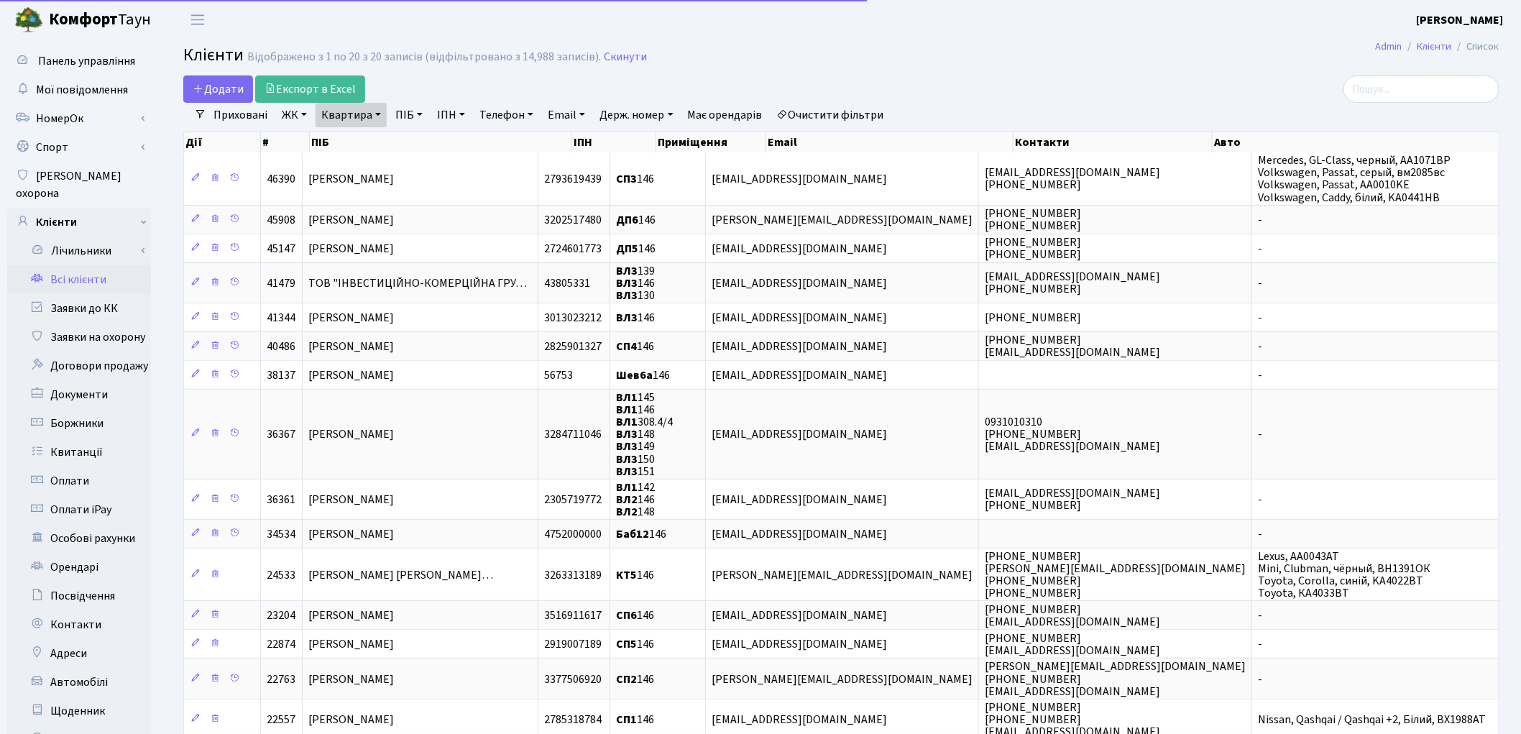
click at [853, 120] on link "Очистити фільтри" at bounding box center [830, 115] width 119 height 24
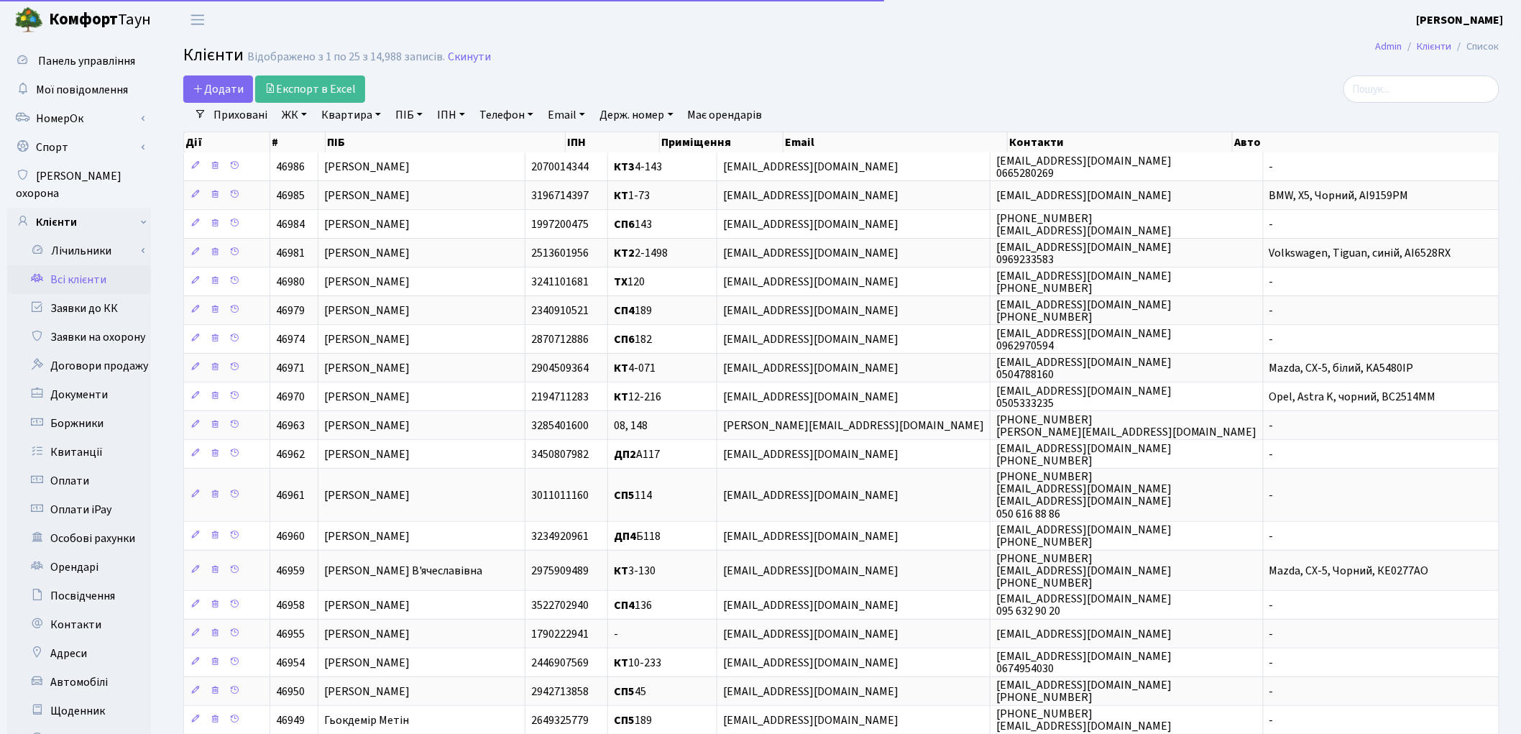
click at [339, 116] on link "Квартира" at bounding box center [351, 115] width 71 height 24
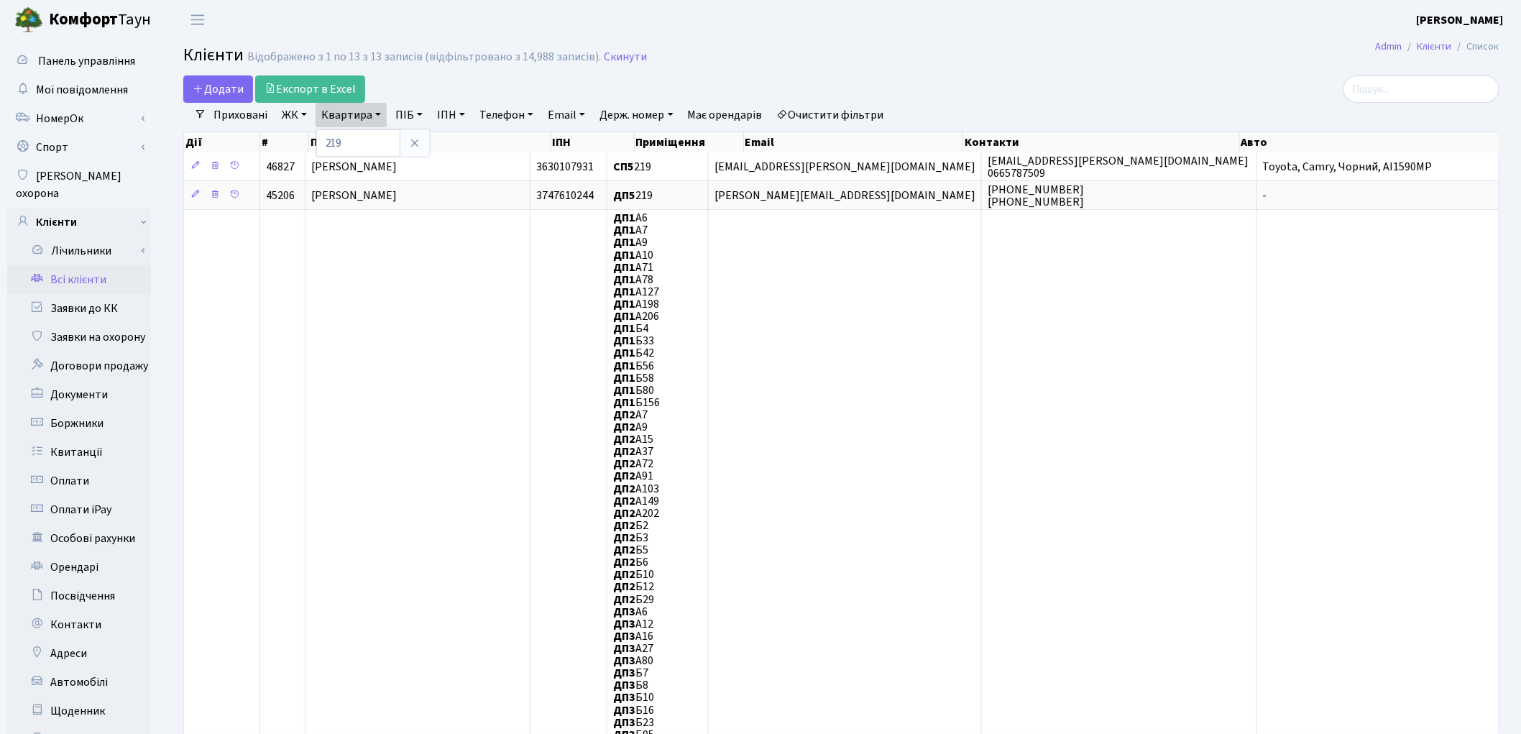
click at [857, 118] on link "Очистити фільтри" at bounding box center [830, 115] width 119 height 24
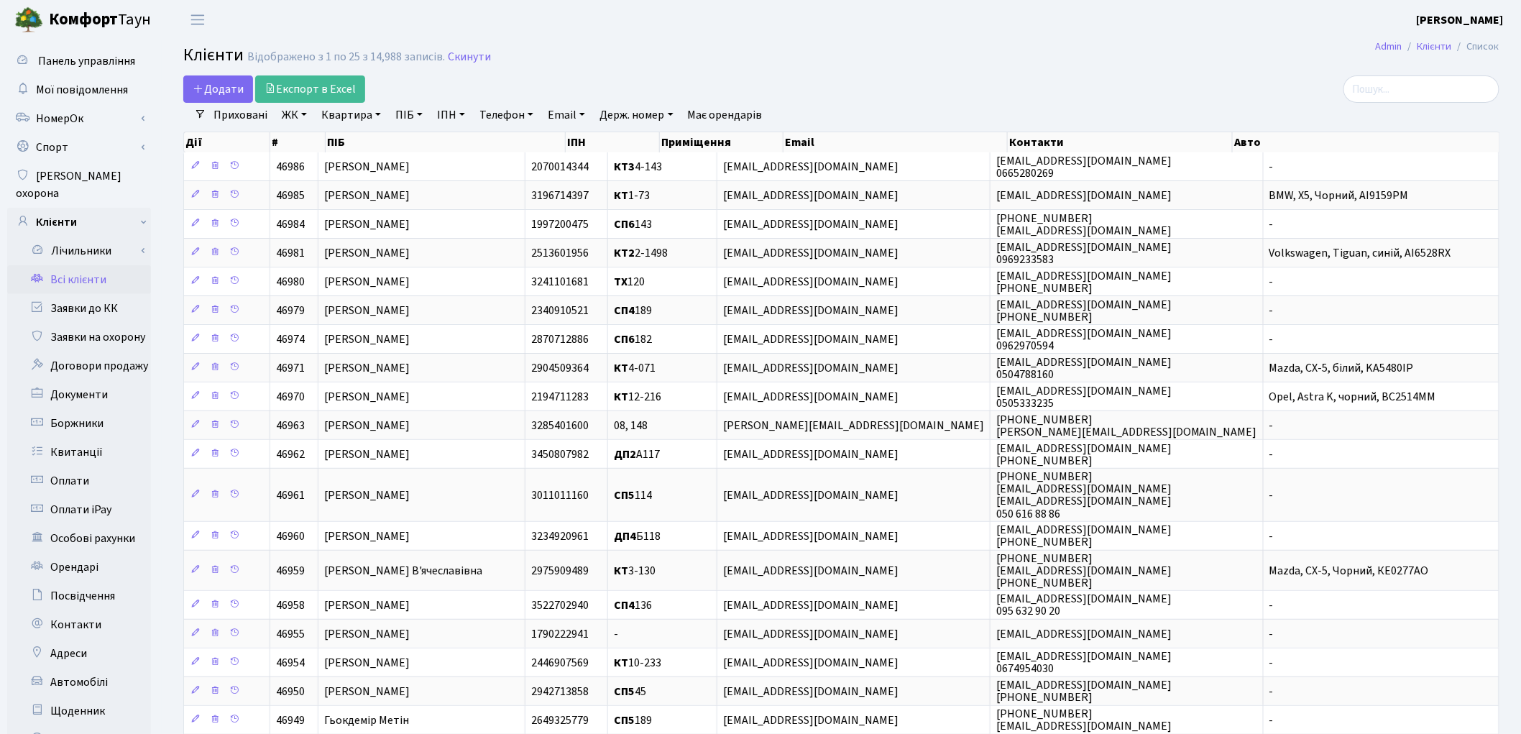
click at [328, 112] on link "Квартира" at bounding box center [351, 115] width 71 height 24
type input "1001"
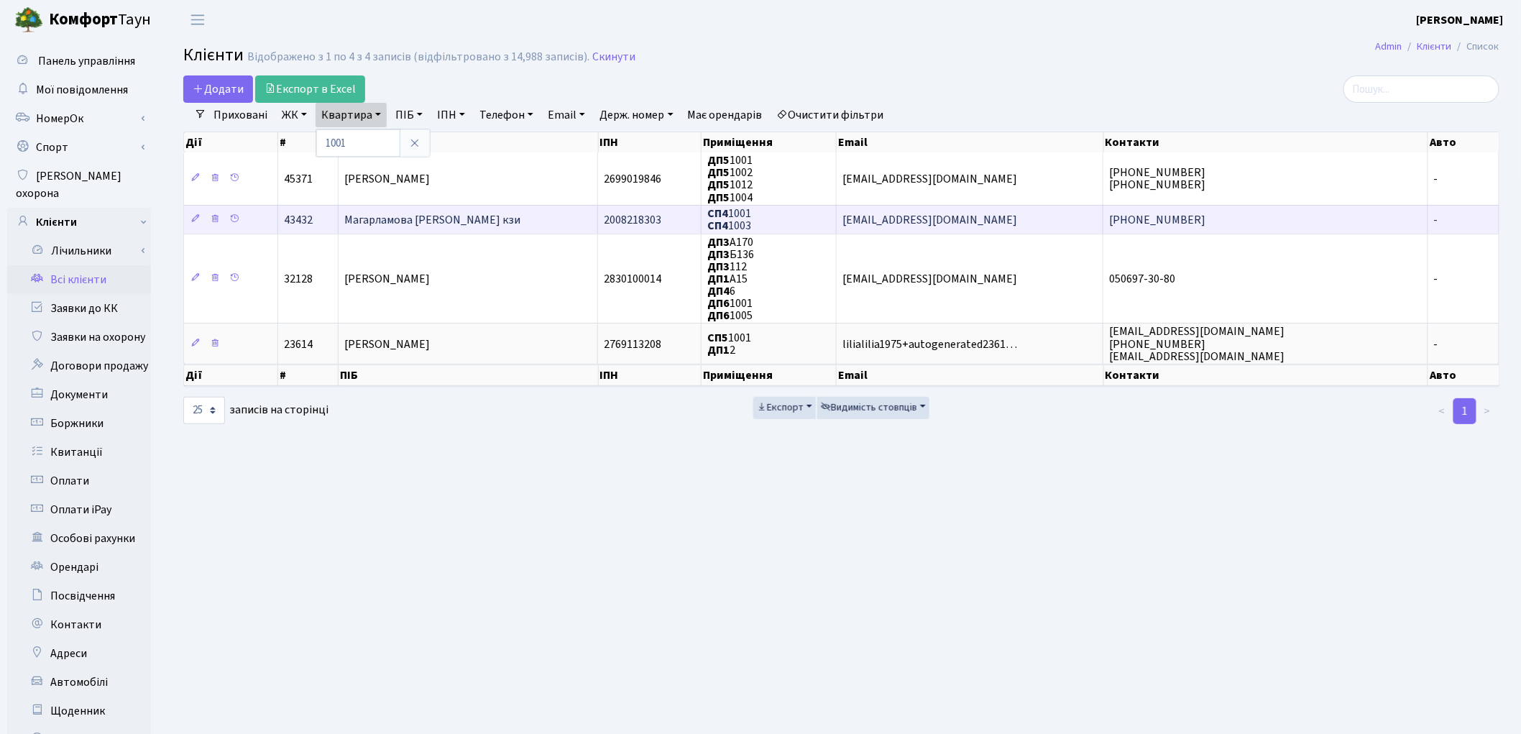
click at [509, 223] on td "Магарламова [PERSON_NAME] кзи" at bounding box center [468, 219] width 259 height 29
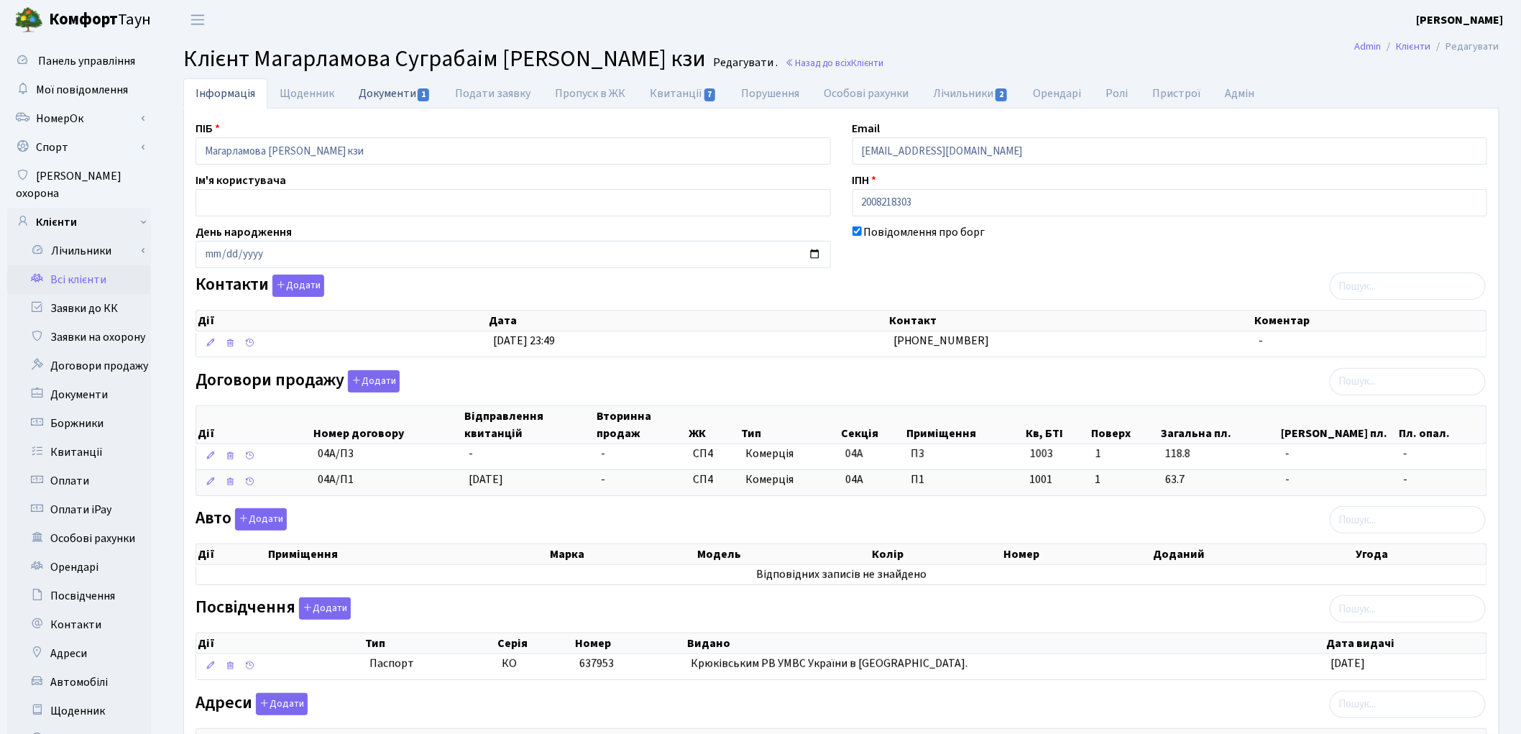
click at [371, 91] on link "Документи 1" at bounding box center [394, 92] width 96 height 29
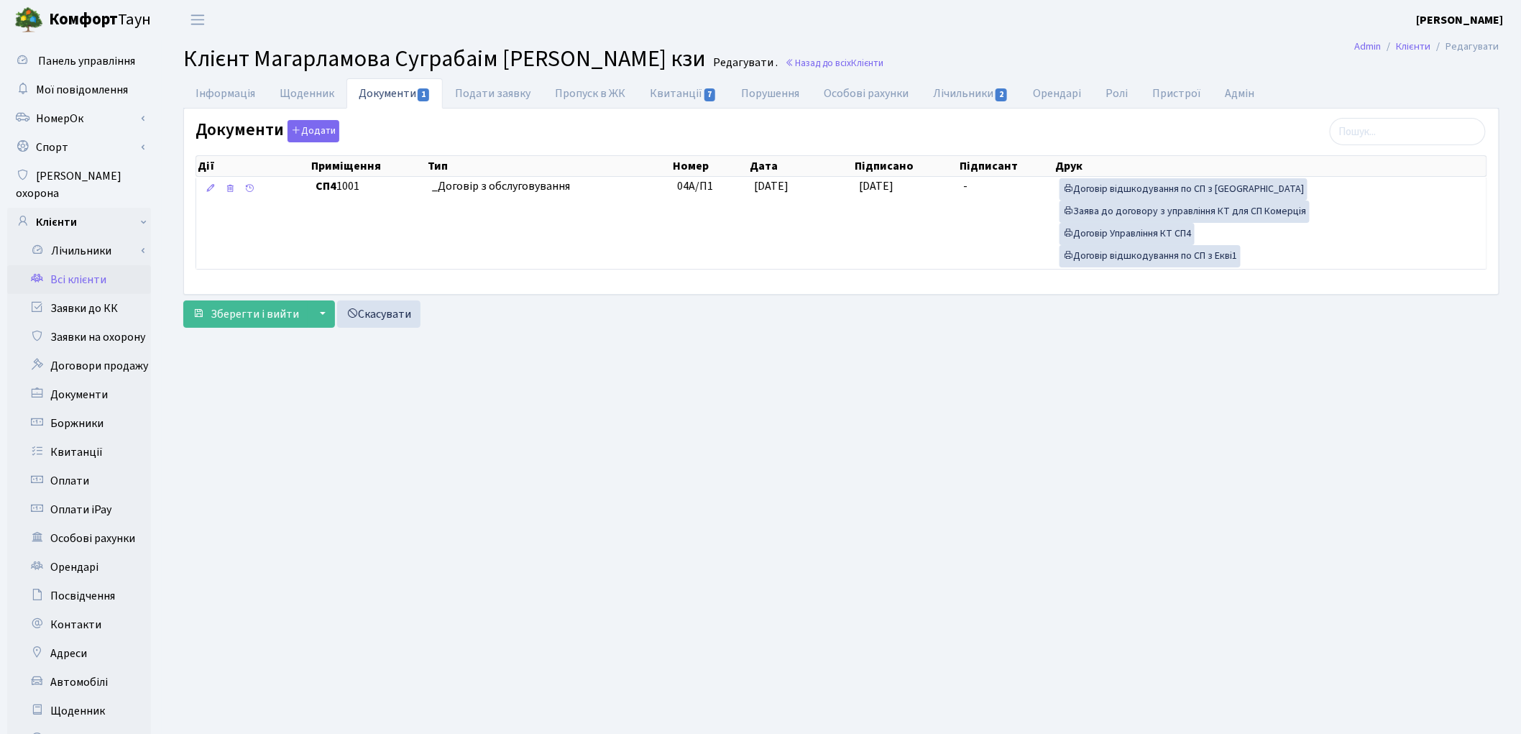
click at [89, 265] on link "Всі клієнти" at bounding box center [79, 279] width 144 height 29
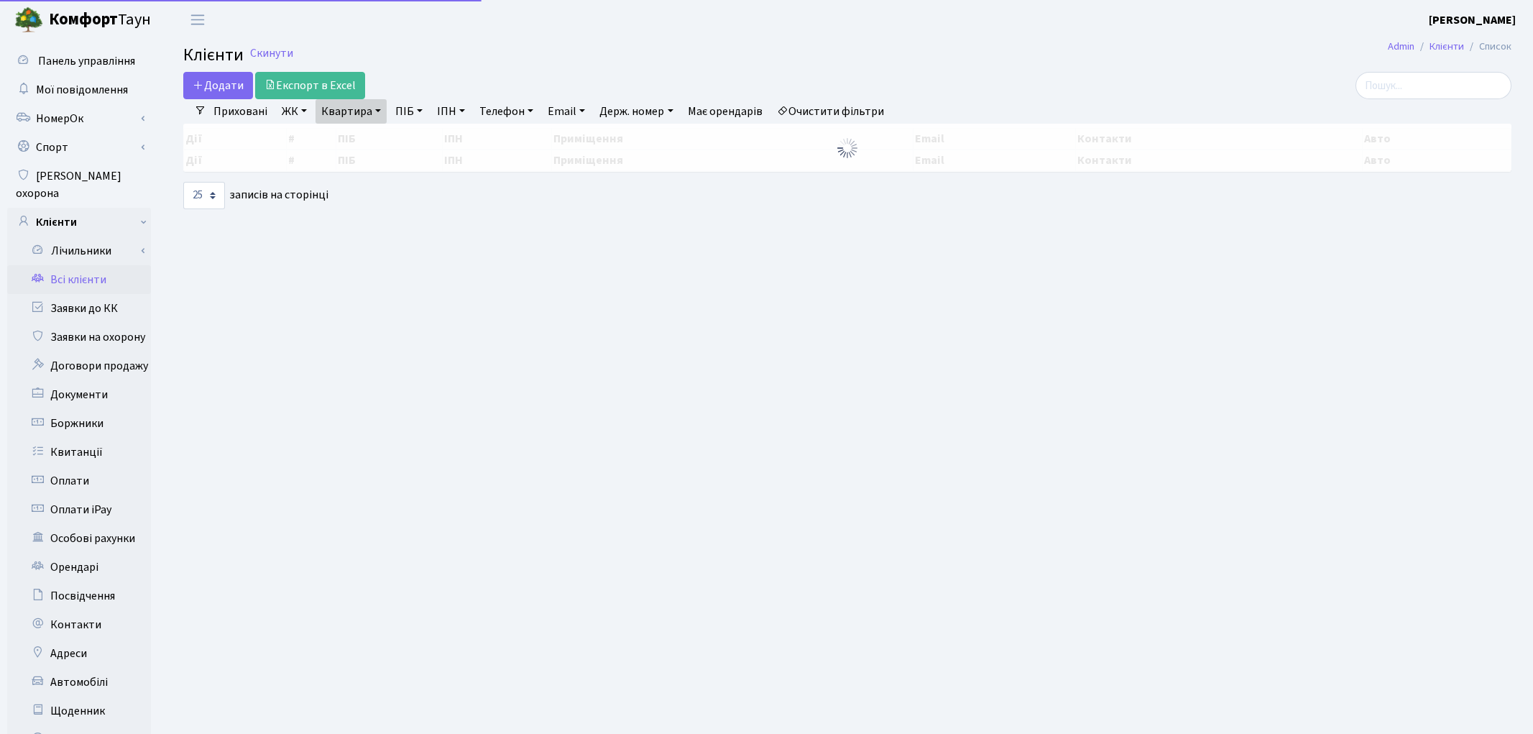
select select "25"
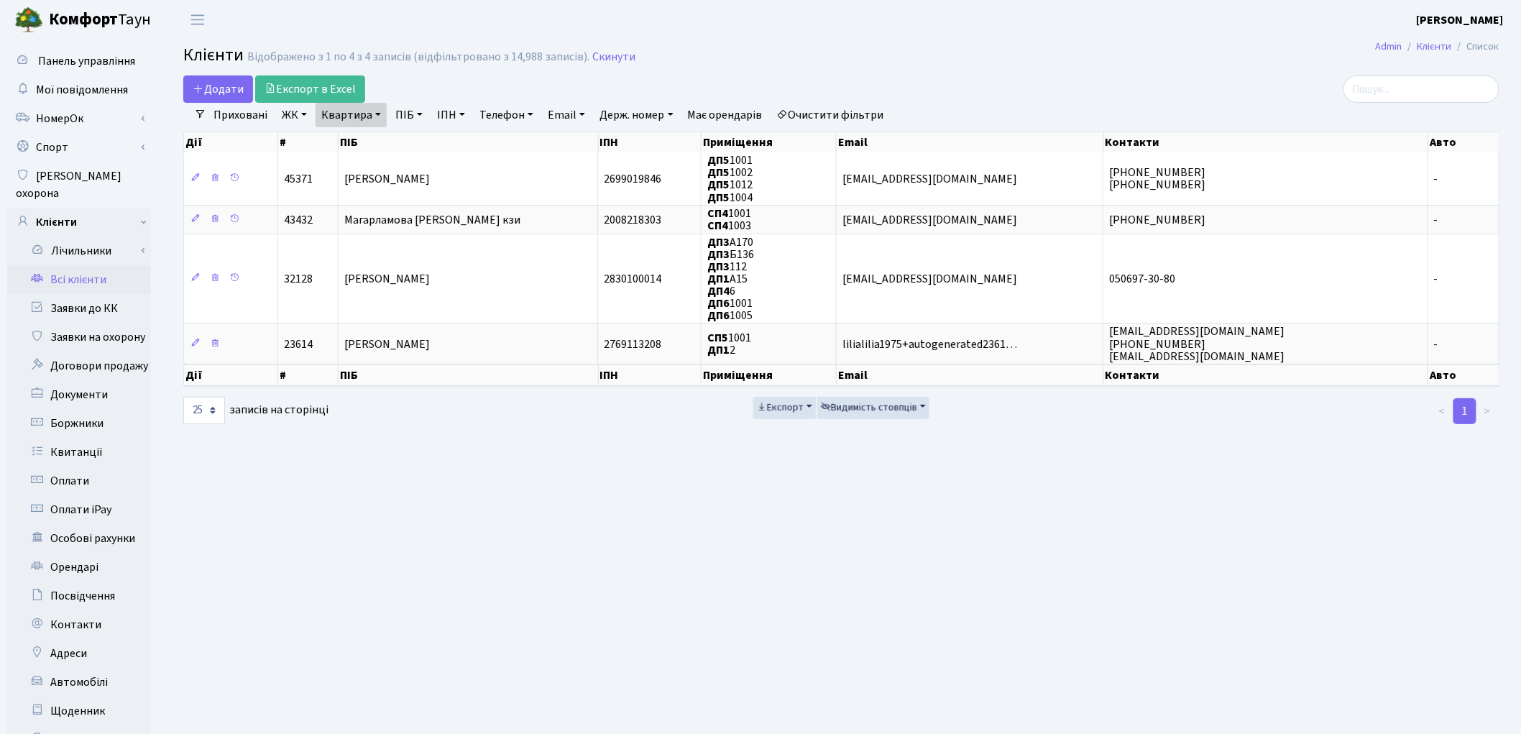
drag, startPoint x: 853, startPoint y: 111, endPoint x: 1346, endPoint y: 261, distance: 514.6
click at [854, 111] on link "Очистити фільтри" at bounding box center [830, 115] width 119 height 24
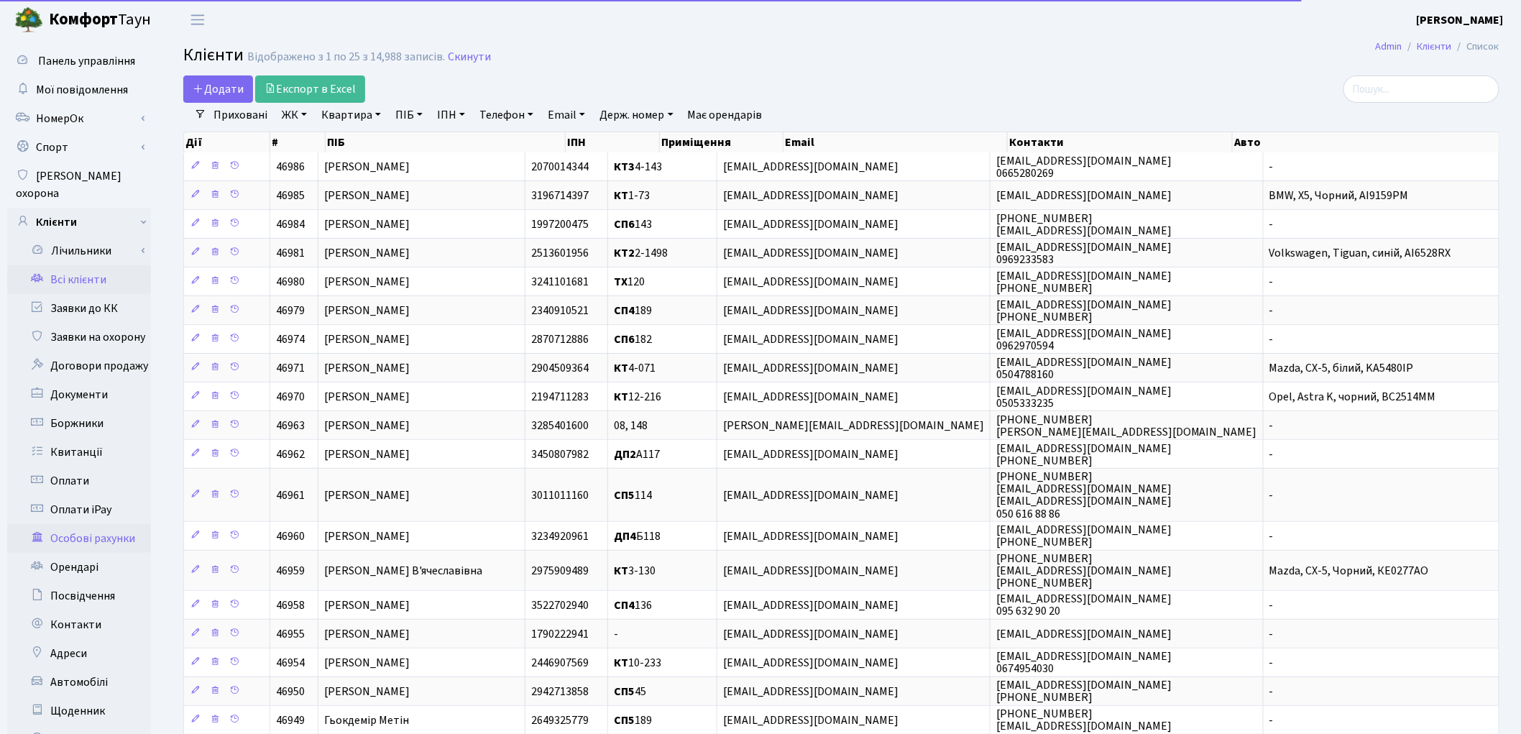
scroll to position [281, 0]
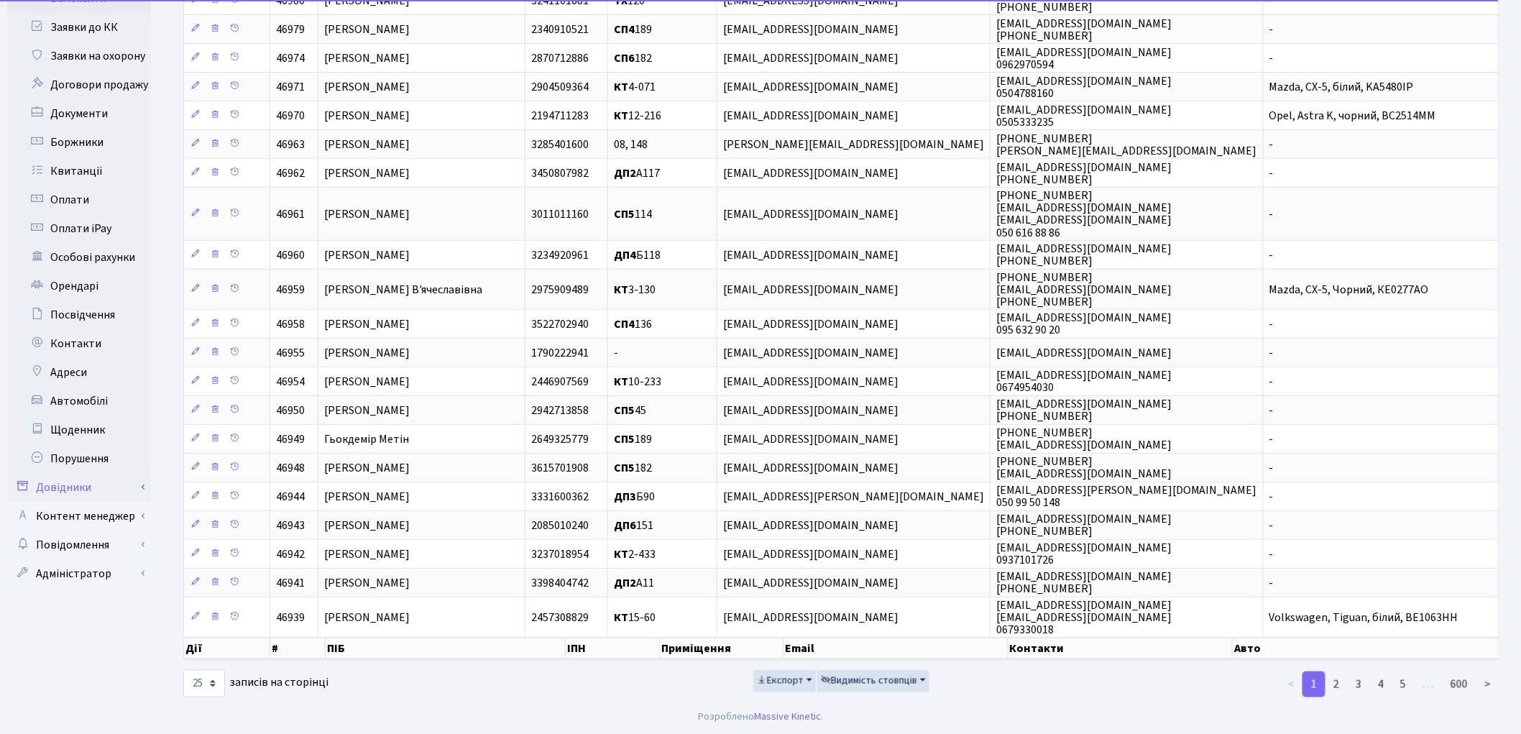
click at [63, 477] on link "Довідники" at bounding box center [79, 487] width 144 height 29
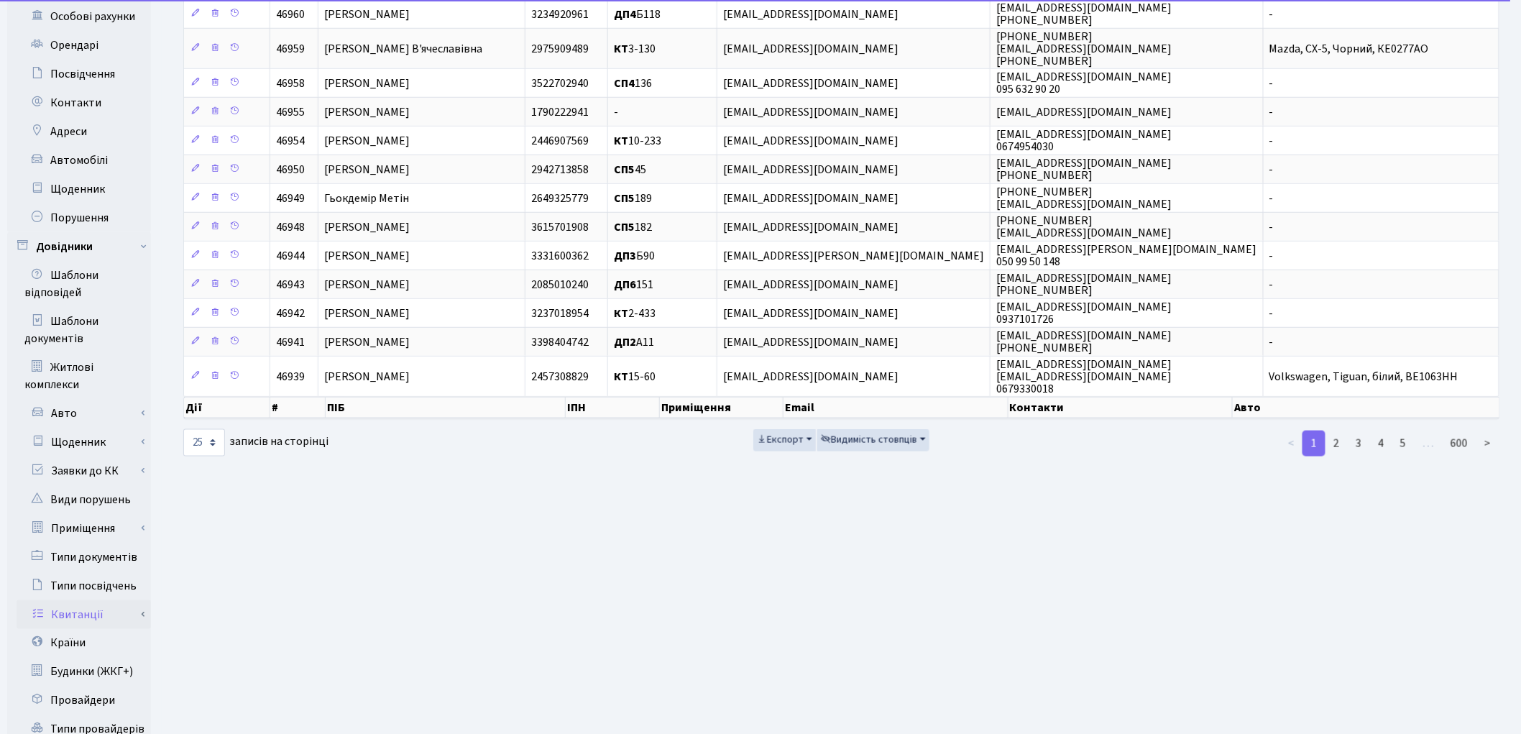
scroll to position [643, 0]
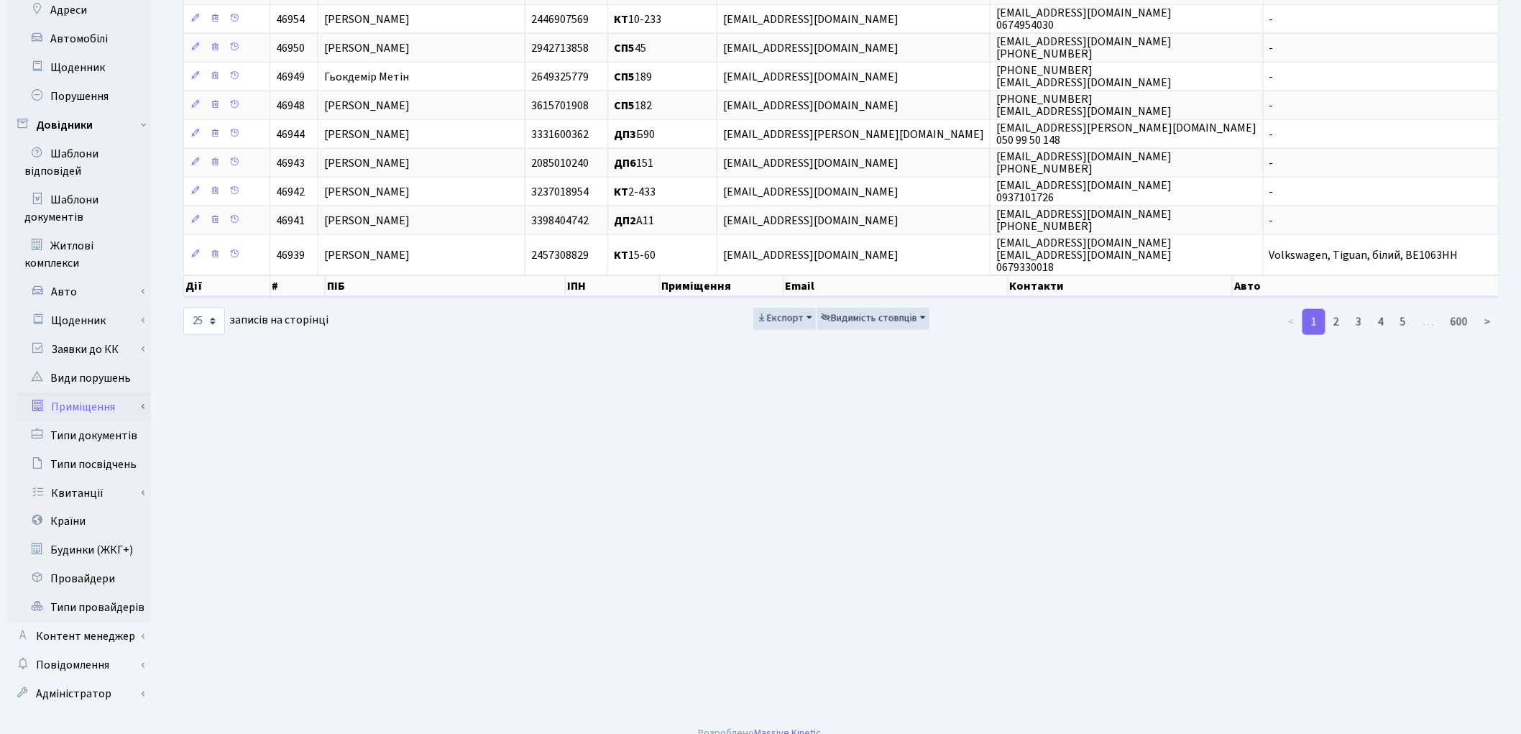
click at [88, 392] on link "Приміщення" at bounding box center [84, 406] width 134 height 29
click at [97, 421] on link "Всі приміщення" at bounding box center [84, 435] width 134 height 29
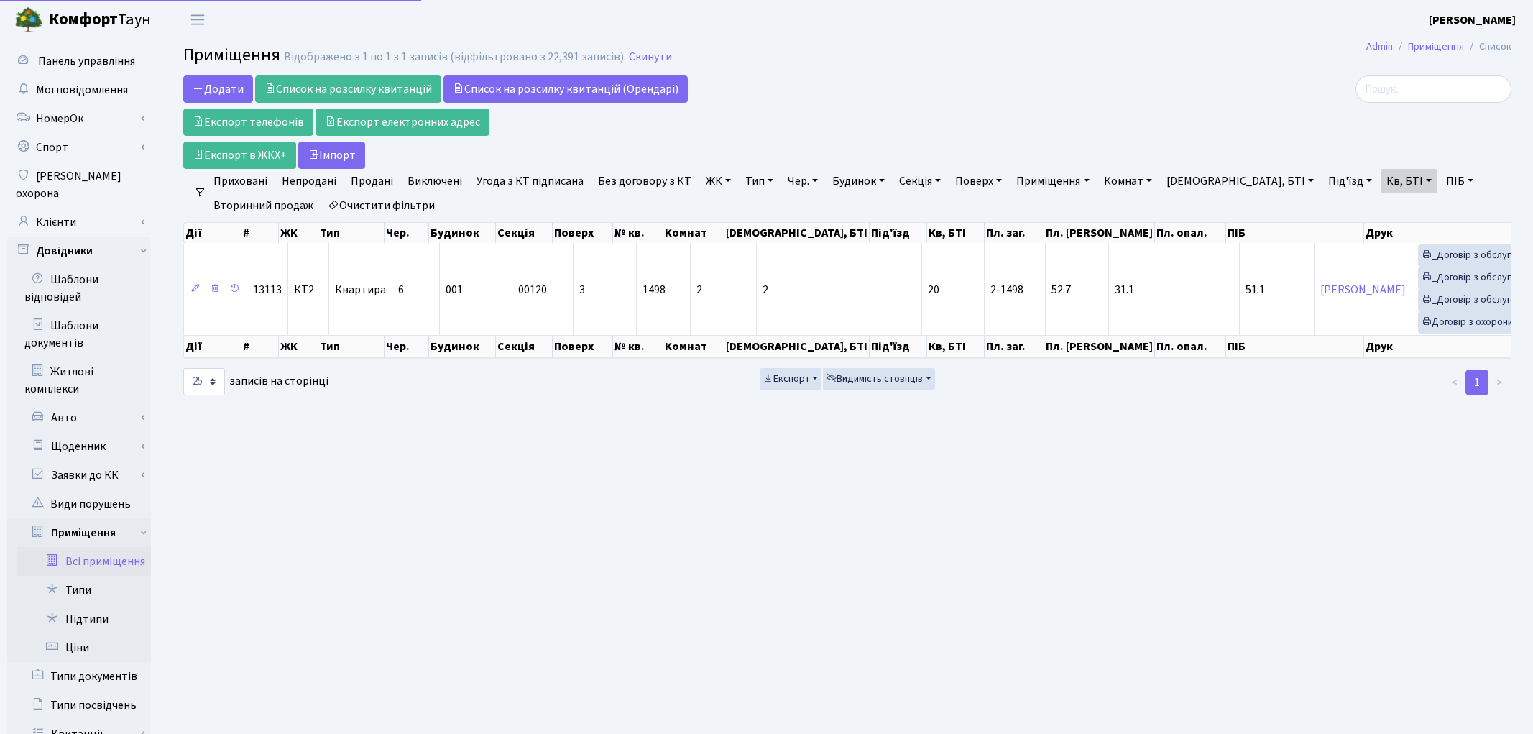
select select "25"
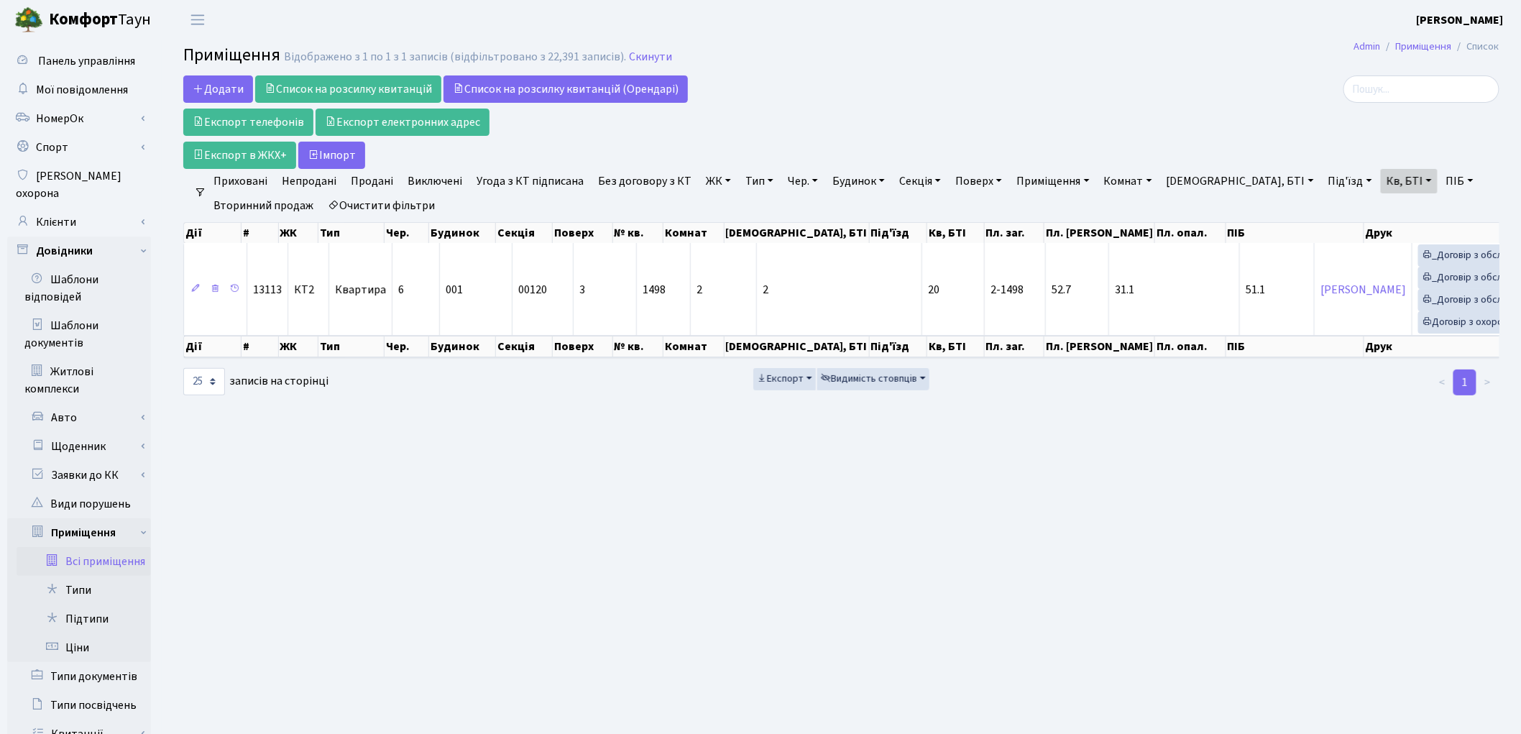
click at [421, 196] on link "Очистити фільтри" at bounding box center [381, 205] width 119 height 24
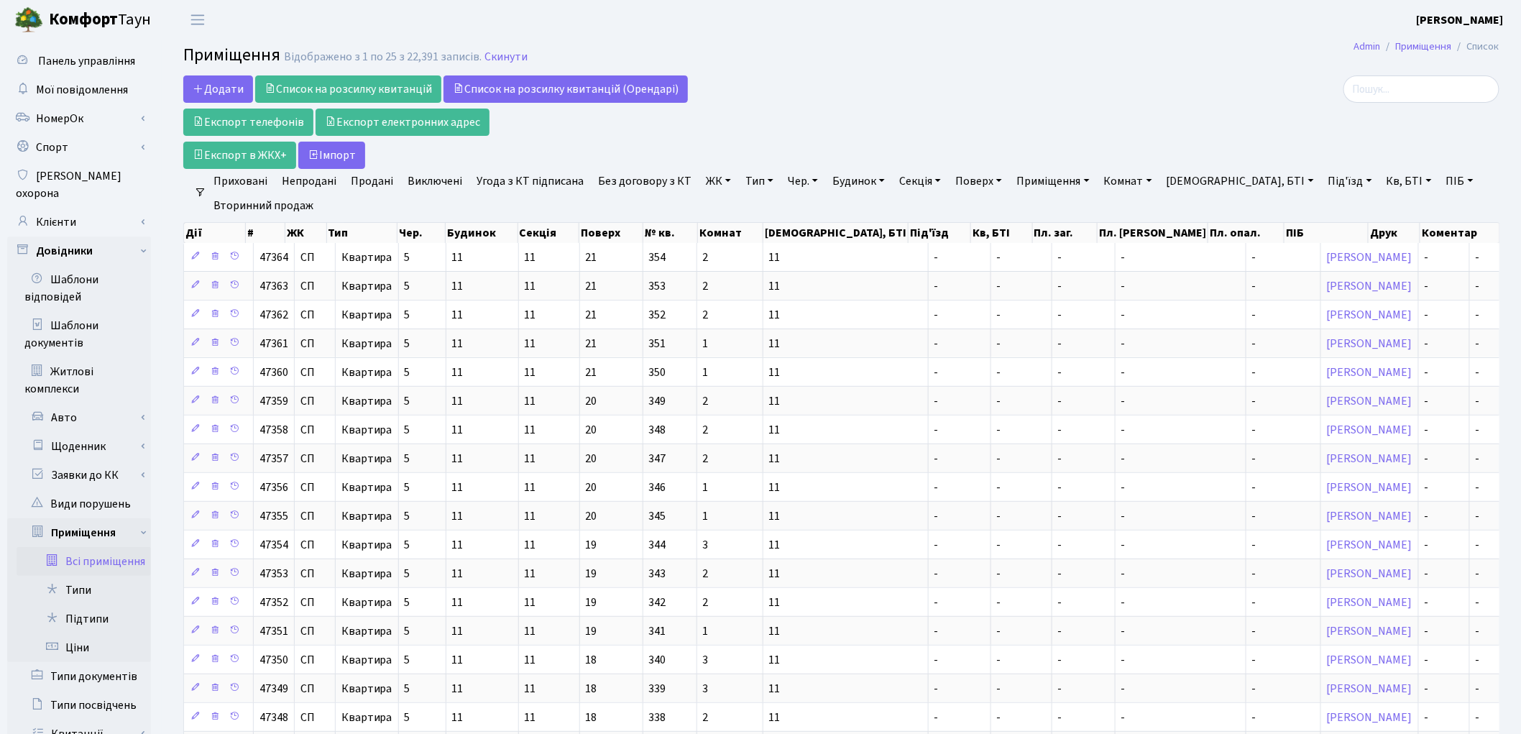
click at [702, 184] on link "ЖК" at bounding box center [718, 181] width 37 height 24
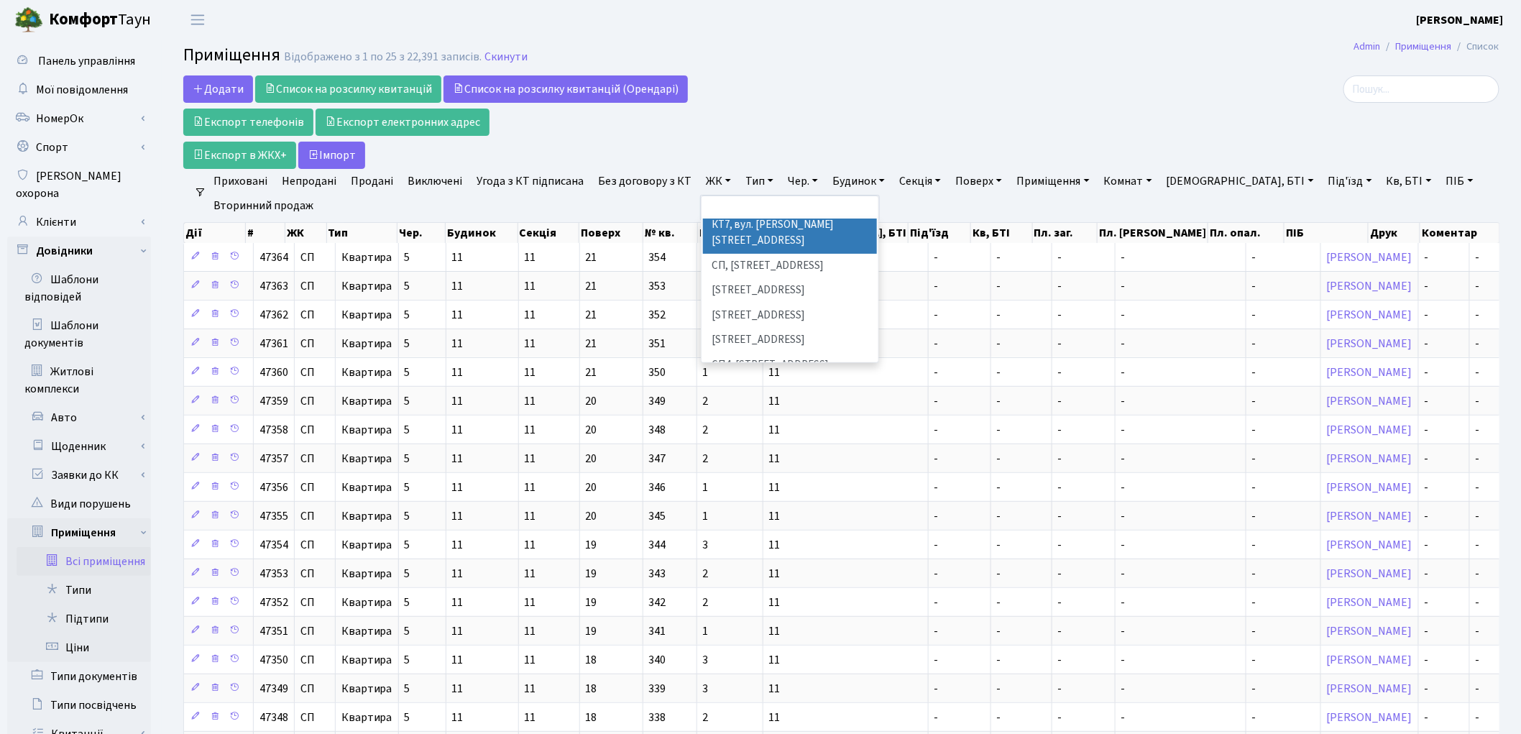
scroll to position [239, 0]
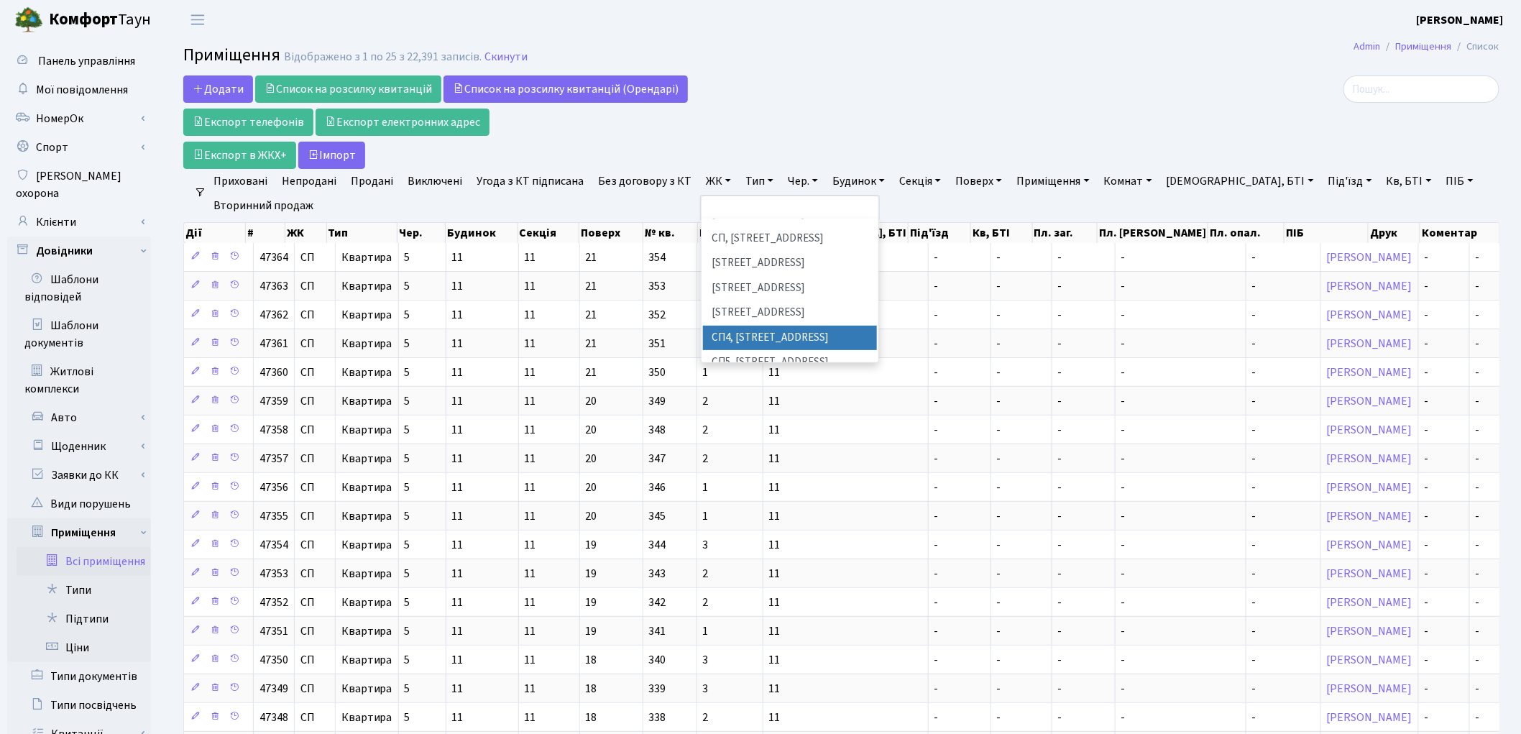
click at [769, 326] on li "СП4, Столичне шосе, 5" at bounding box center [790, 338] width 174 height 25
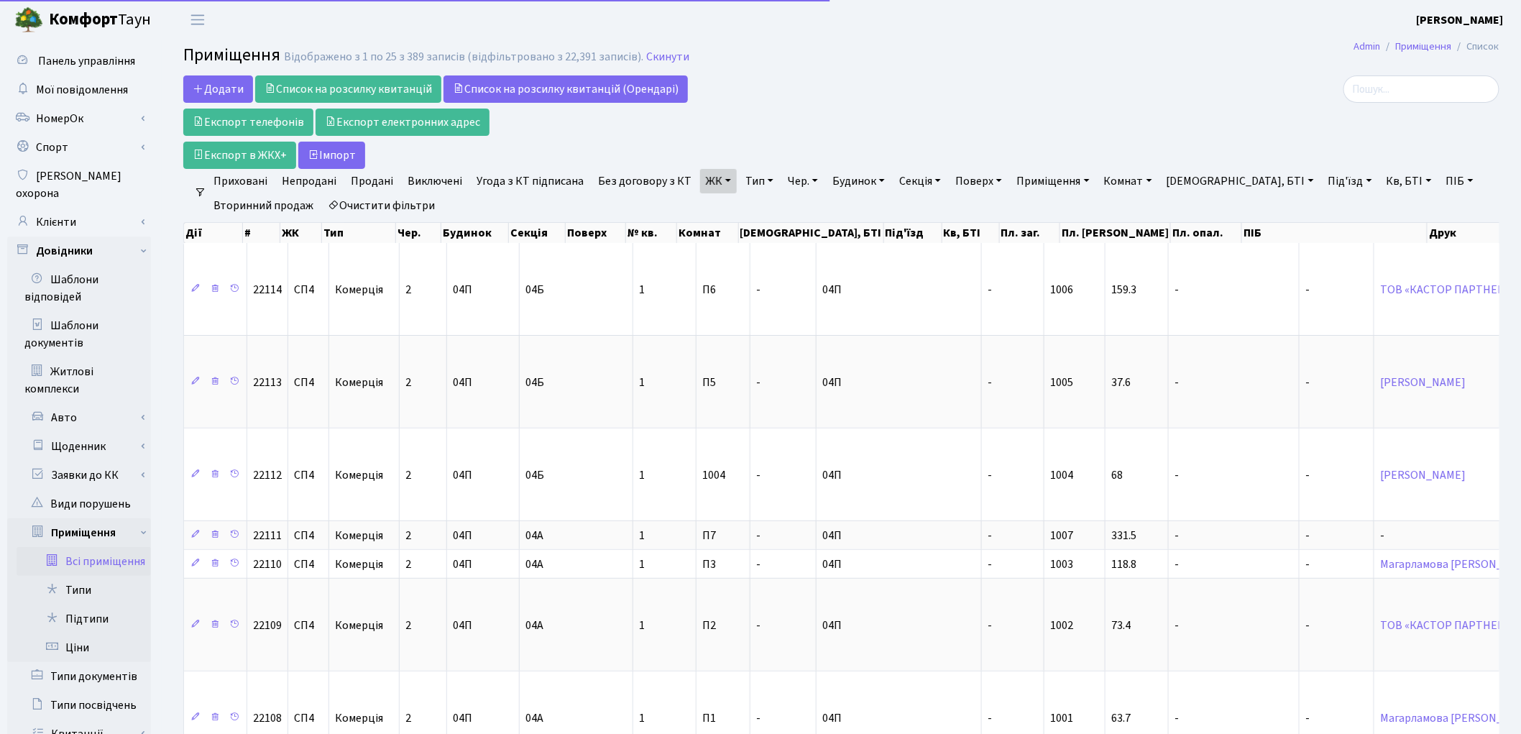
click at [750, 178] on link "Тип" at bounding box center [760, 181] width 40 height 24
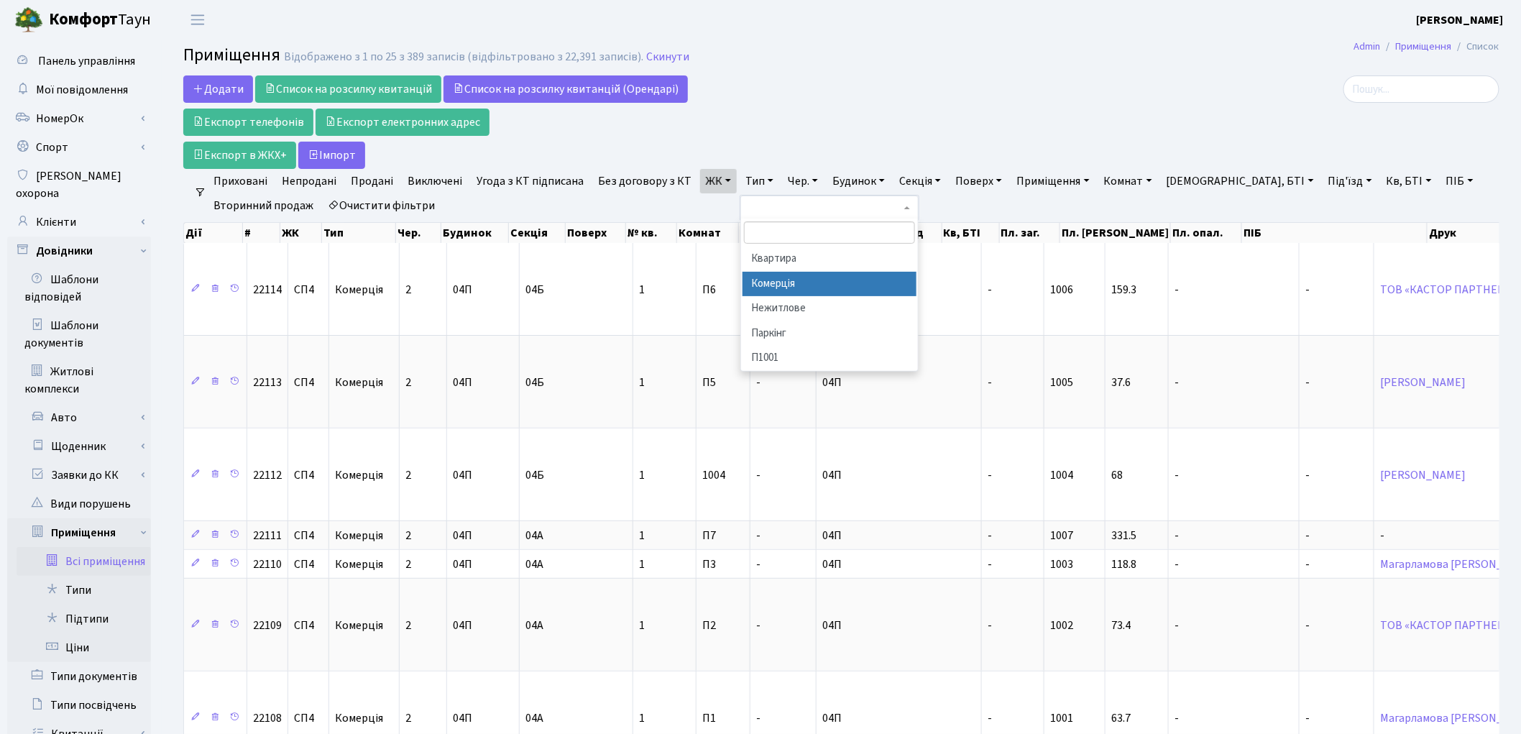
click at [817, 279] on li "Комерція" at bounding box center [830, 284] width 174 height 25
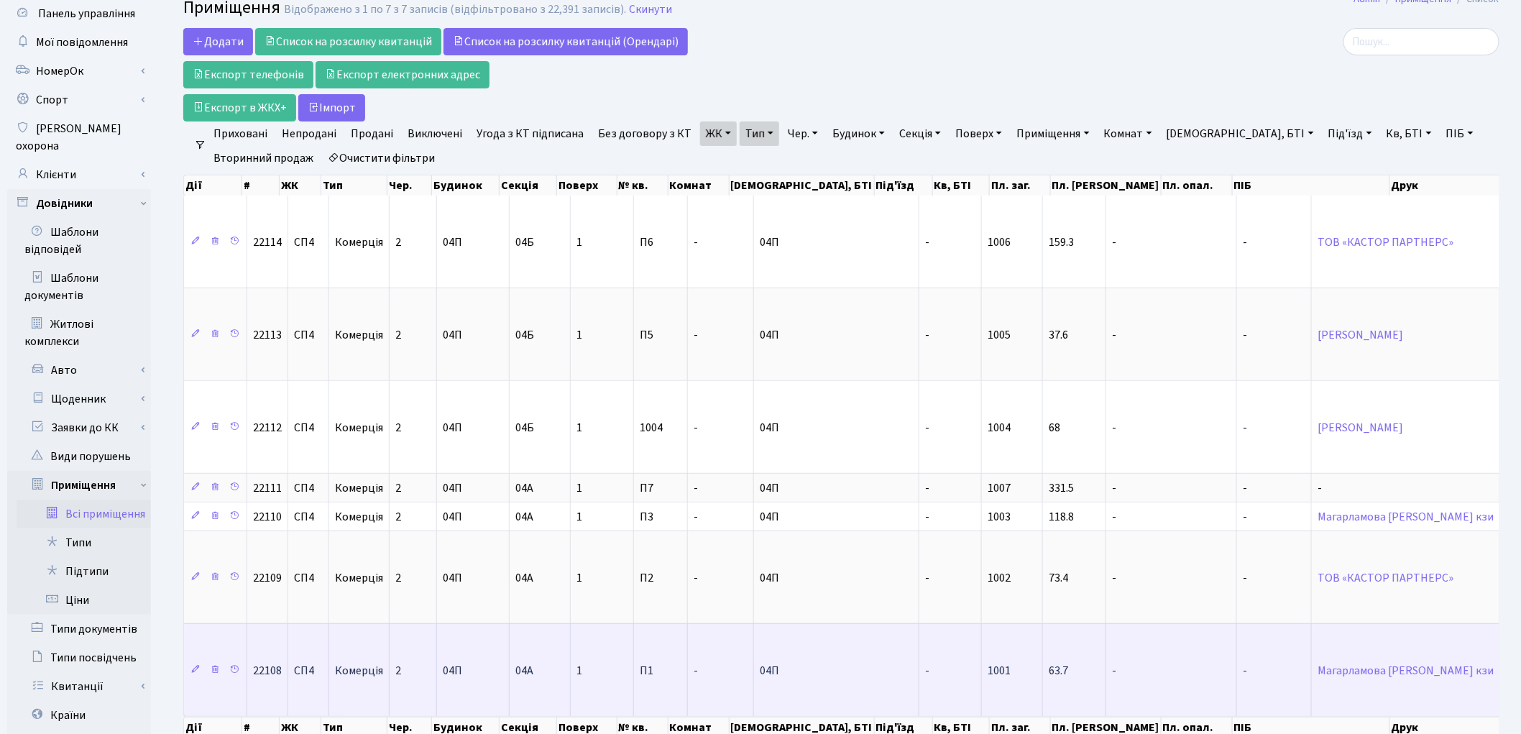
scroll to position [1, 0]
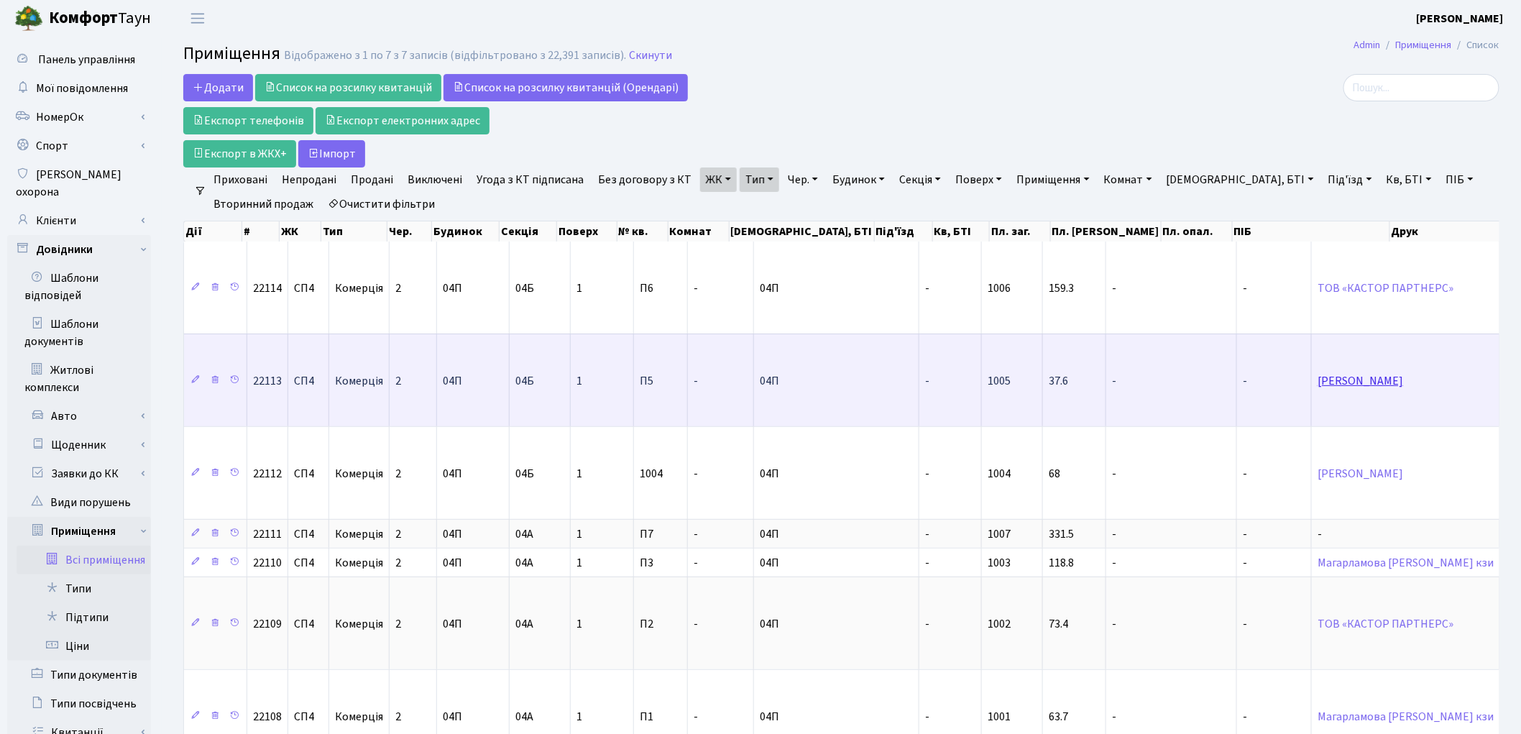
click at [1318, 382] on link "[PERSON_NAME]" at bounding box center [1361, 381] width 86 height 16
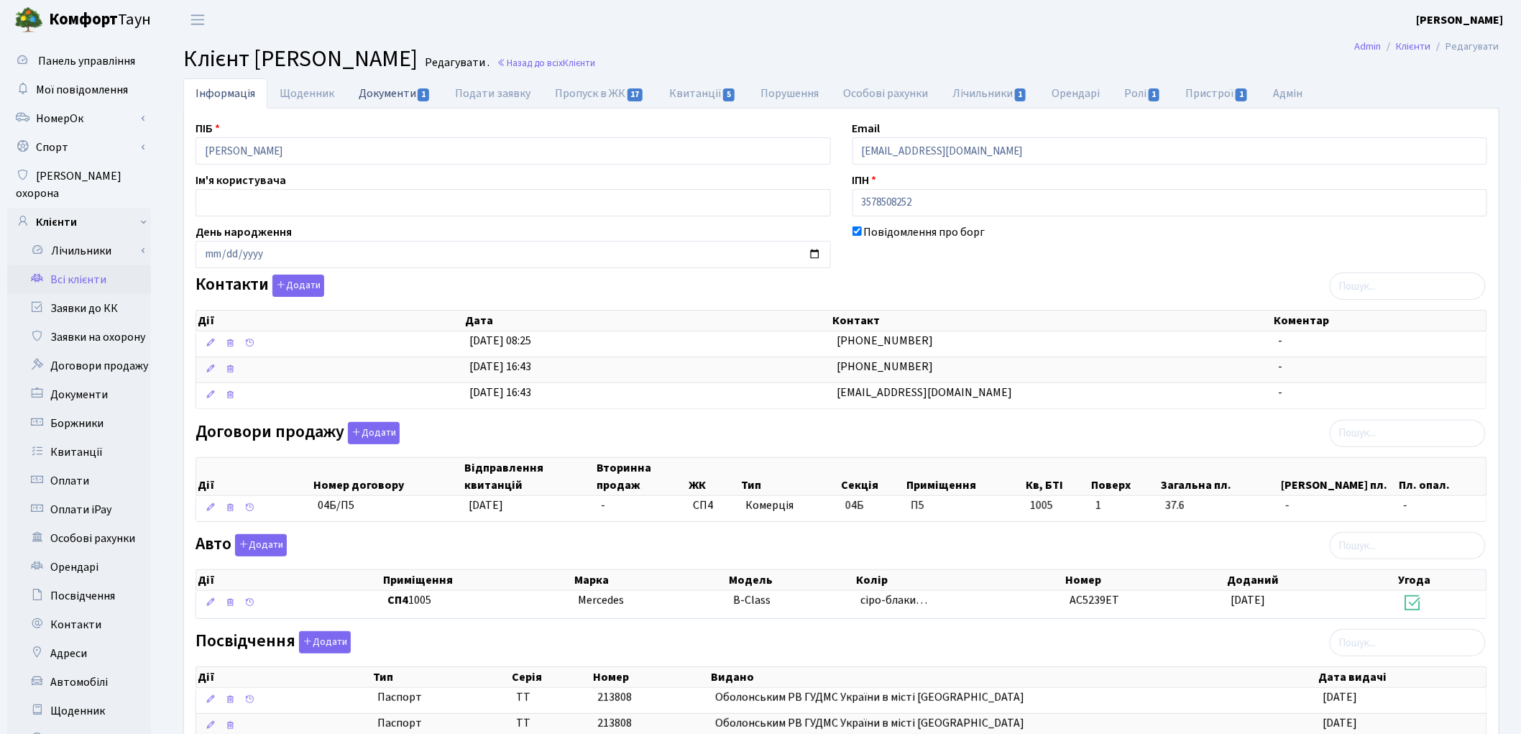
click at [367, 93] on link "Документи 1" at bounding box center [394, 92] width 96 height 29
select select "25"
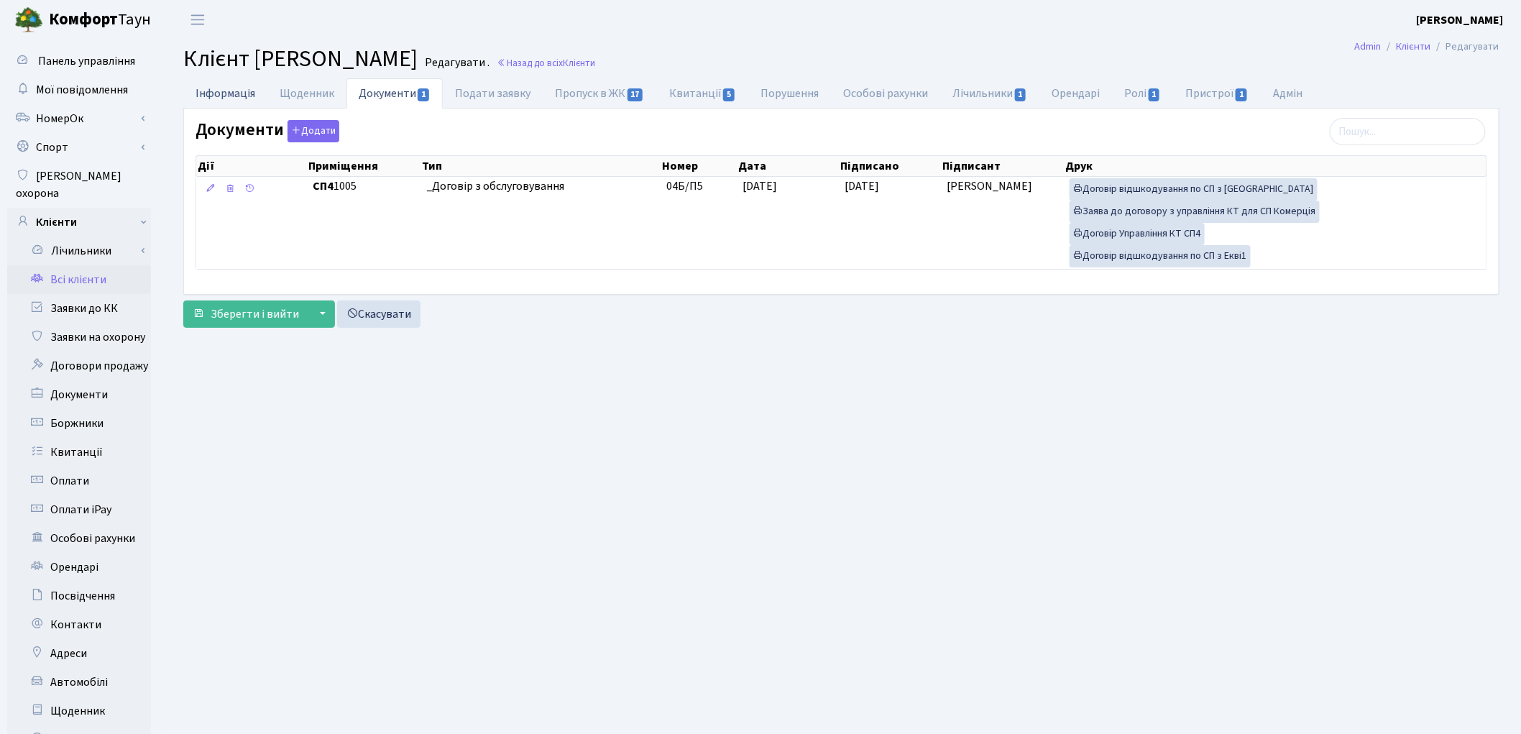
click at [214, 88] on link "Інформація" at bounding box center [225, 92] width 84 height 29
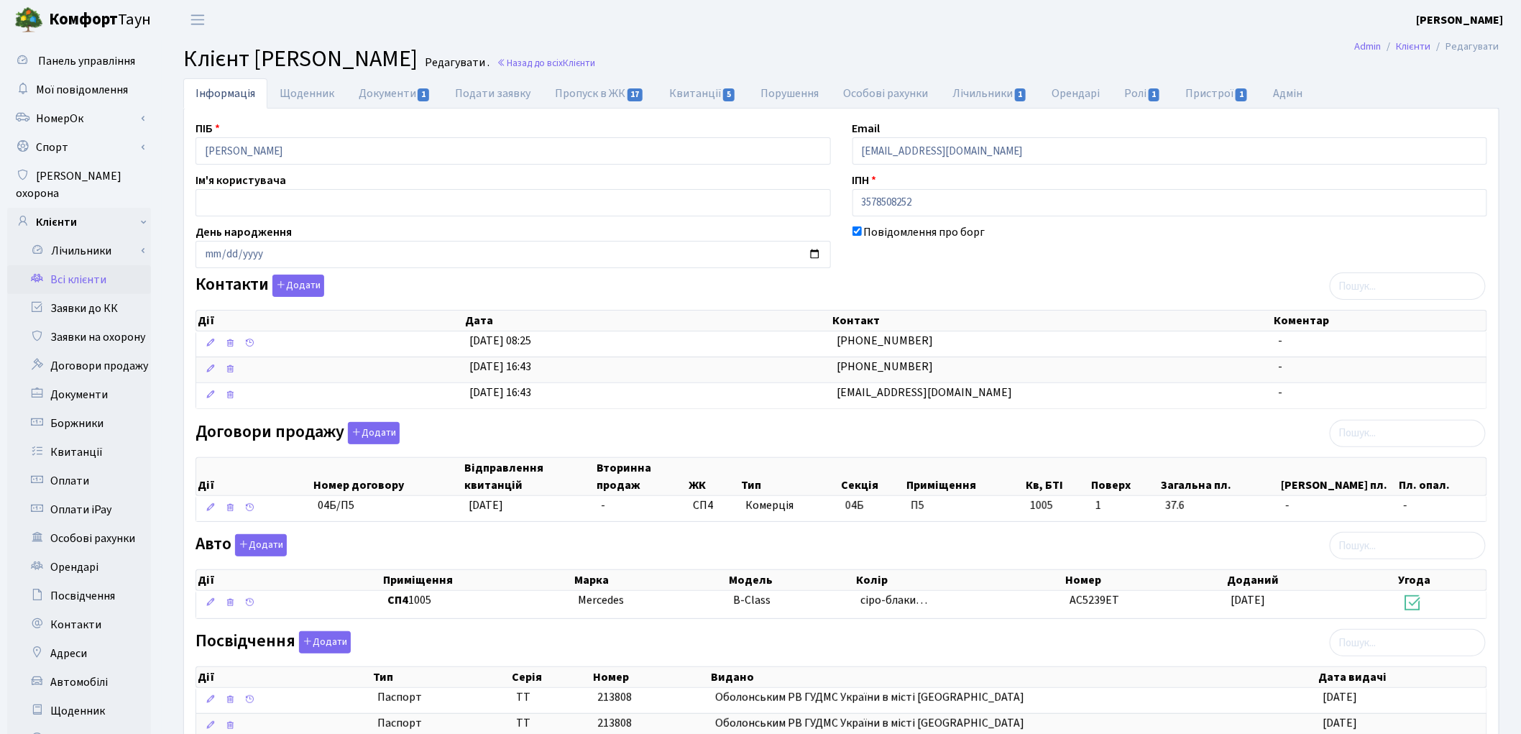
click at [70, 267] on link "Всі клієнти" at bounding box center [79, 279] width 144 height 29
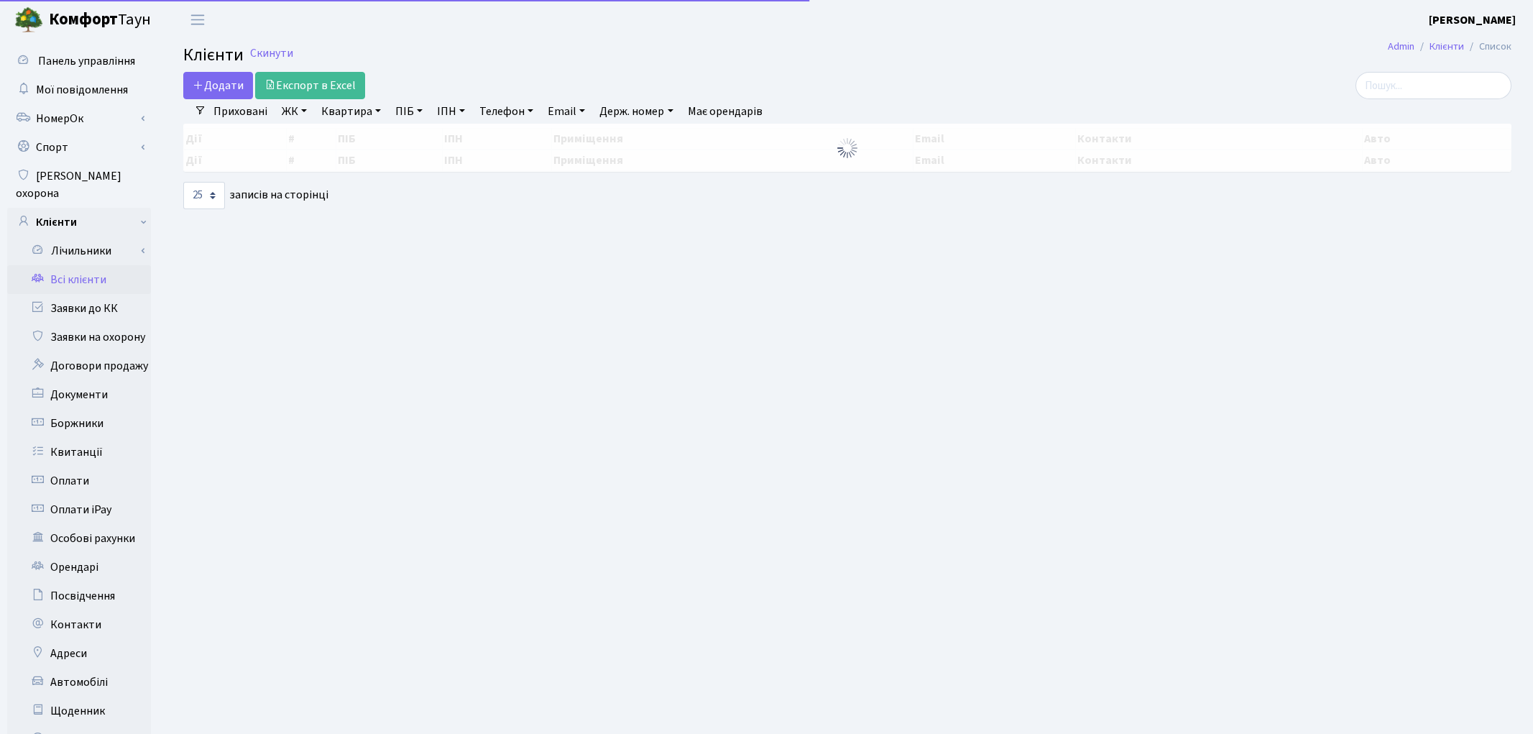
select select "25"
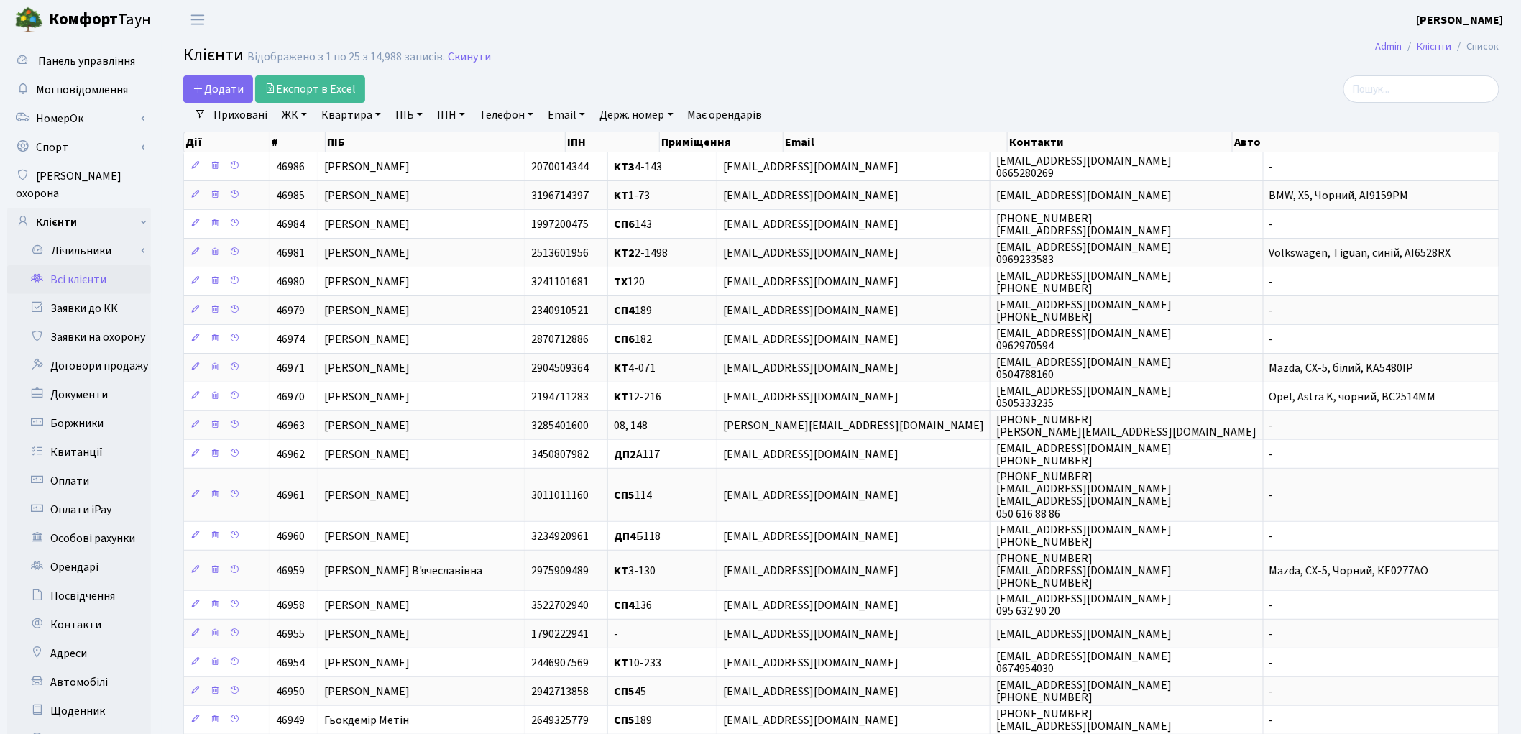
click at [360, 116] on link "Квартира" at bounding box center [351, 115] width 71 height 24
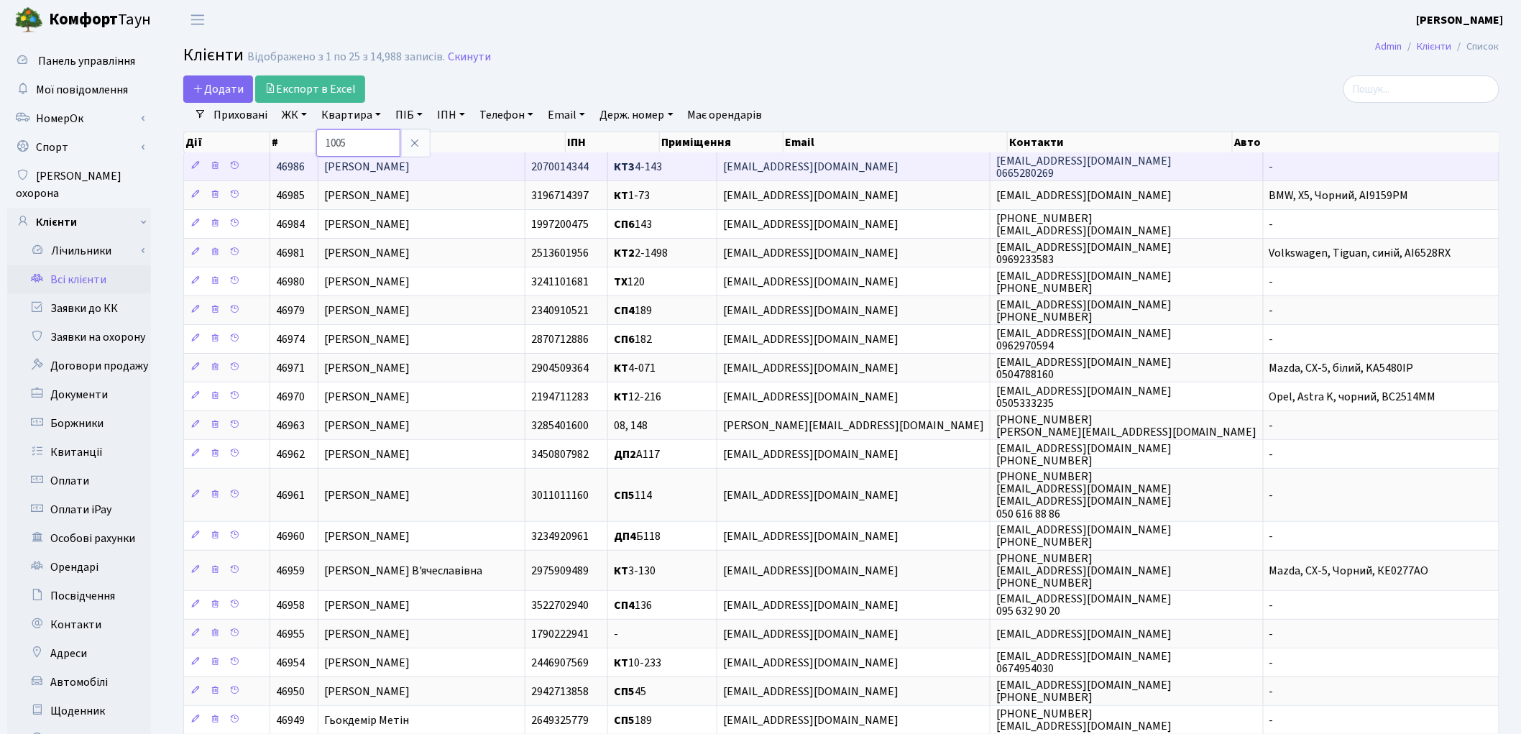
type input "1005"
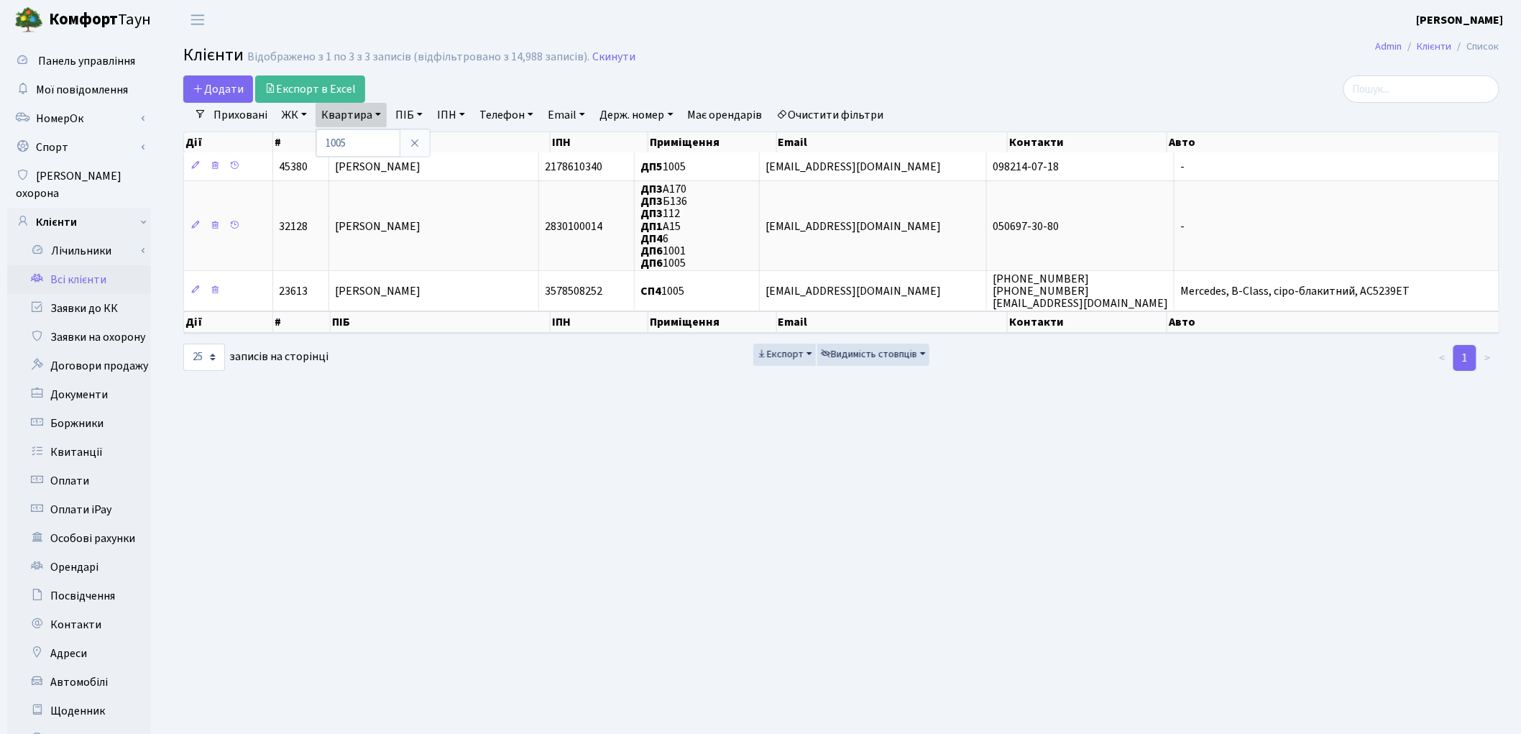
click at [75, 267] on link "Всі клієнти" at bounding box center [79, 279] width 144 height 29
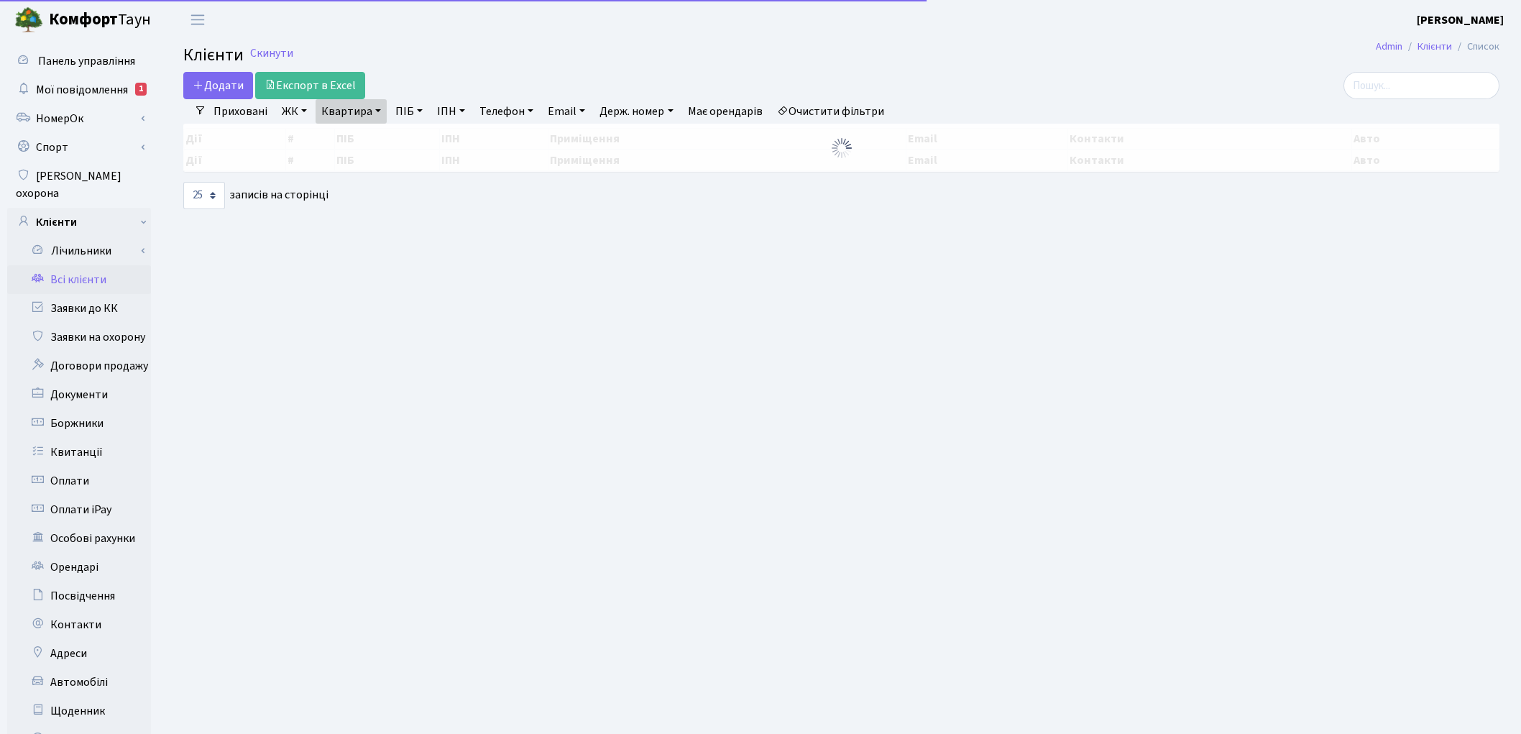
select select "25"
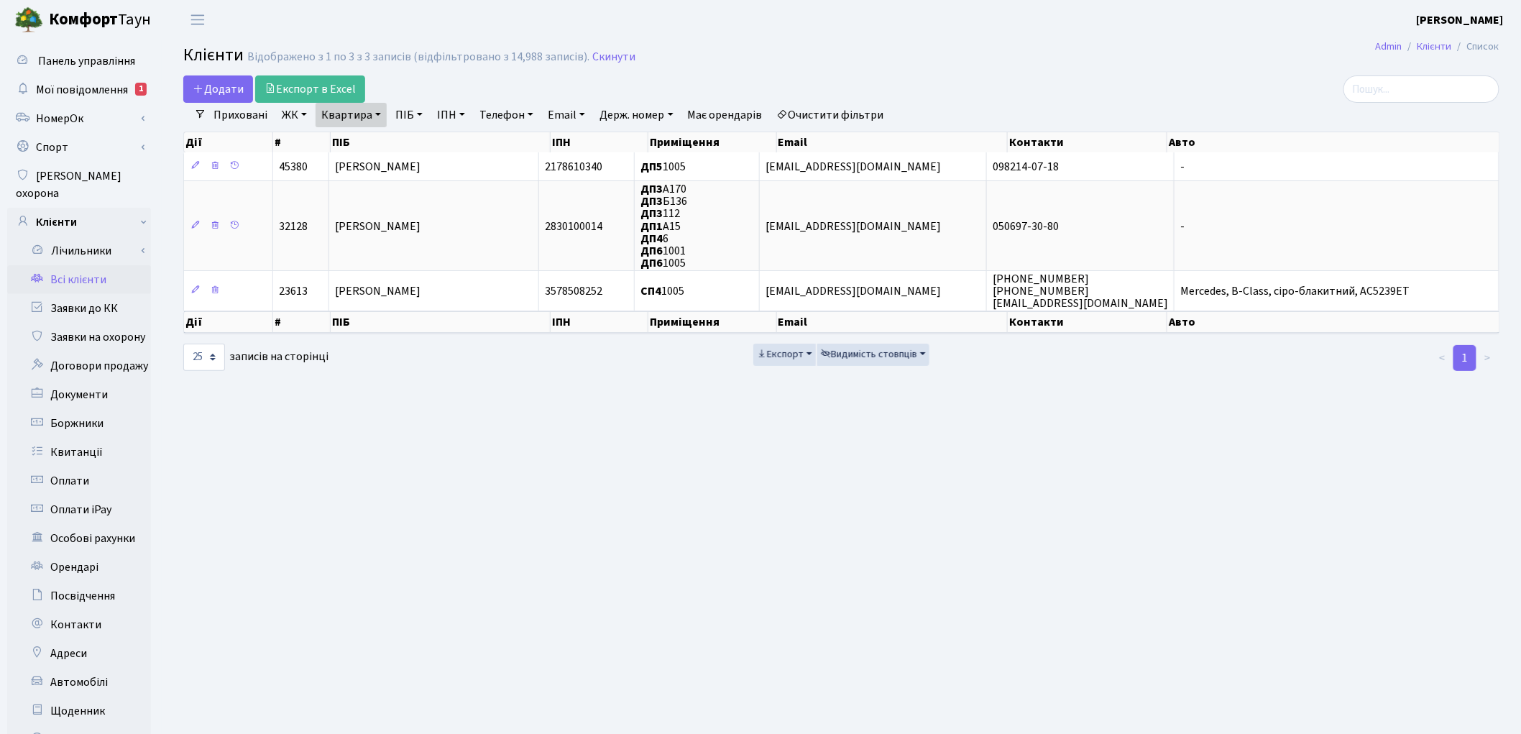
click at [832, 114] on link "Очистити фільтри" at bounding box center [830, 115] width 119 height 24
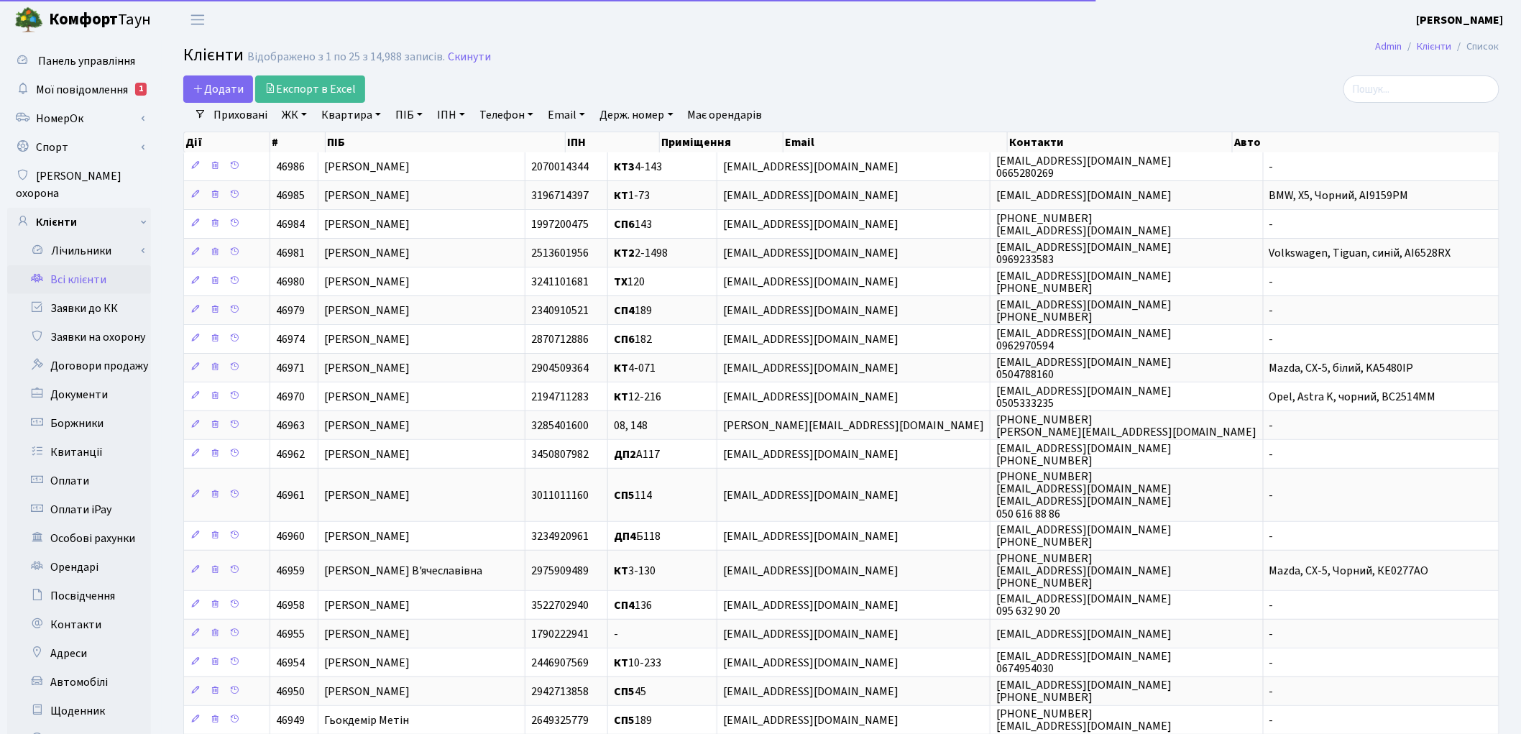
click at [341, 117] on link "Квартира" at bounding box center [351, 115] width 71 height 24
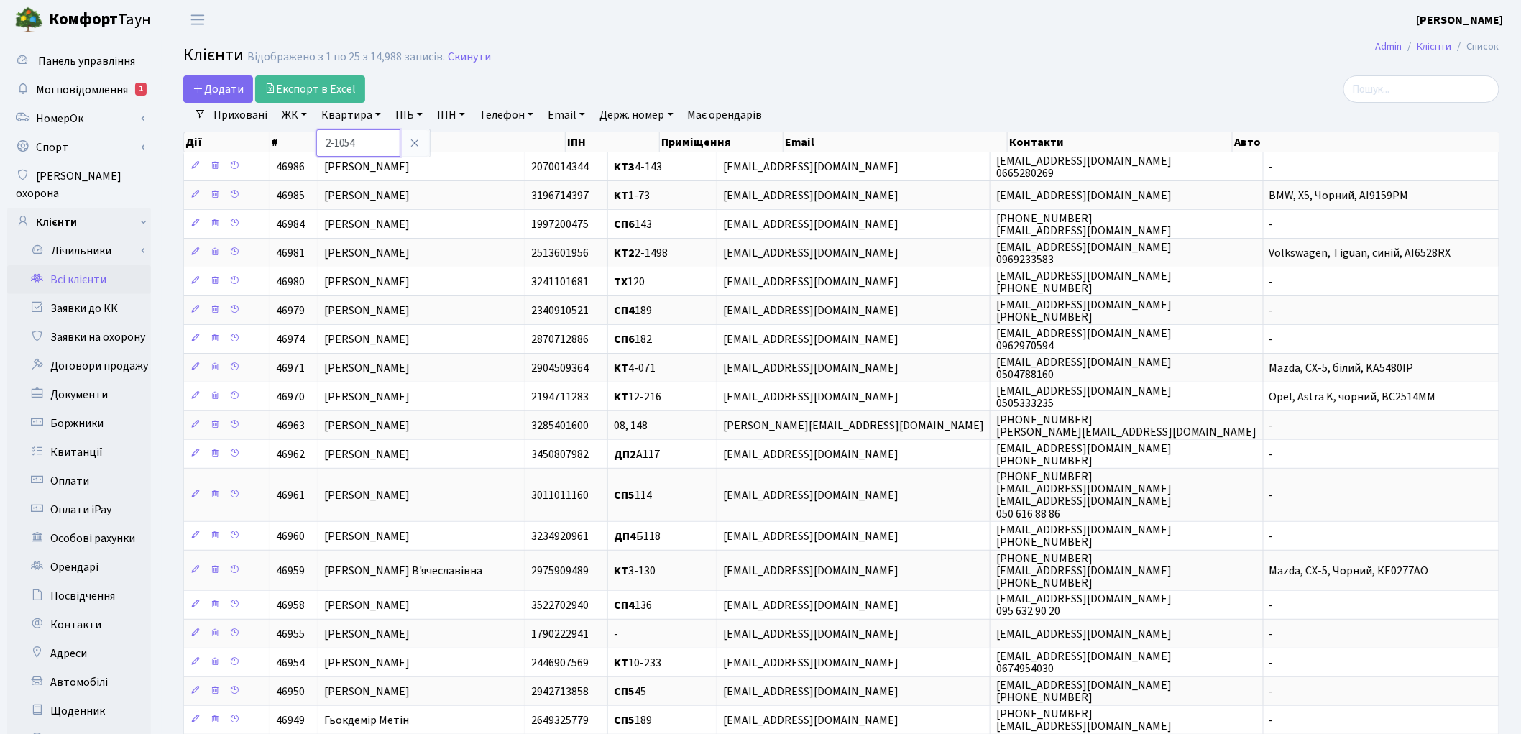
type input "2-1054"
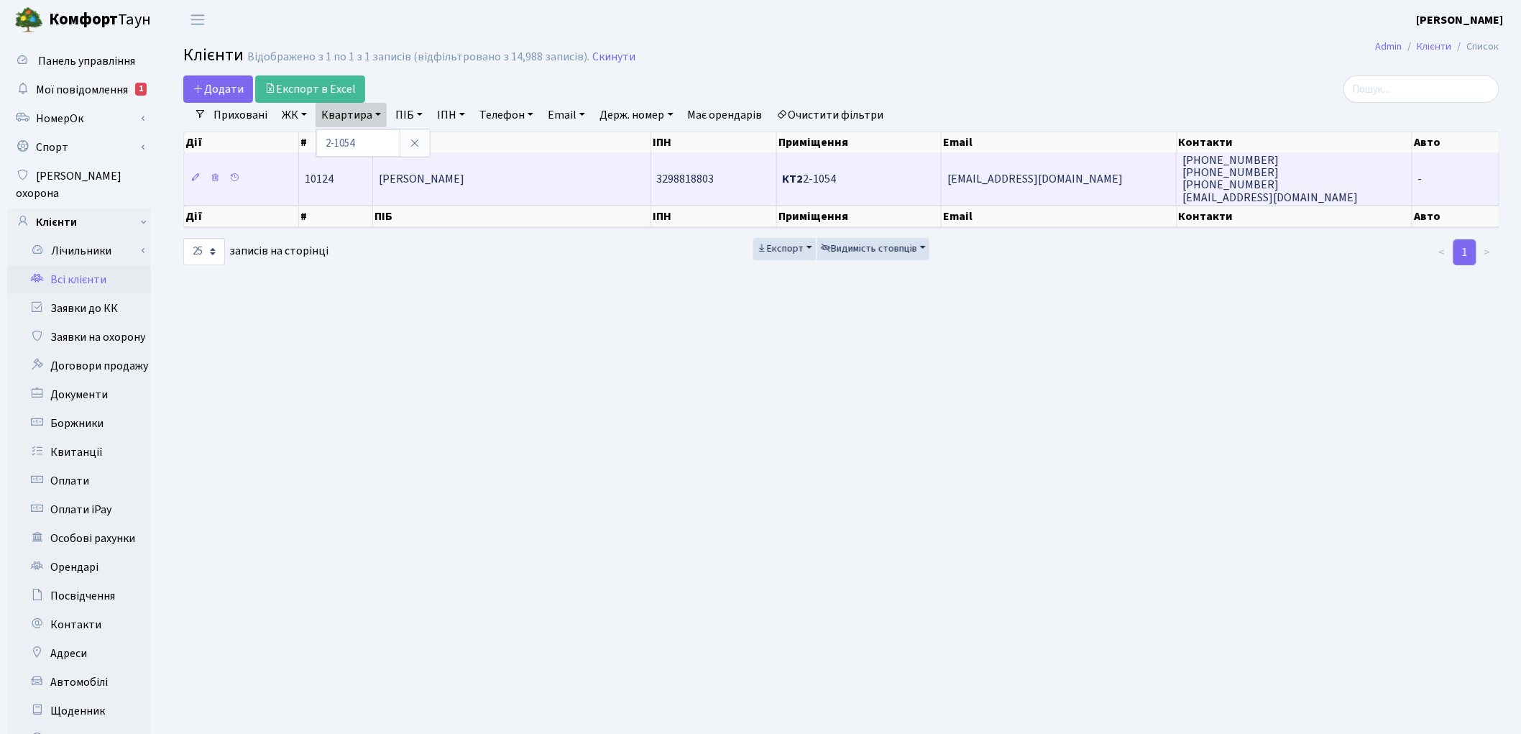
click at [613, 185] on td "Слизькоуха Олена Сергіївна" at bounding box center [512, 178] width 278 height 52
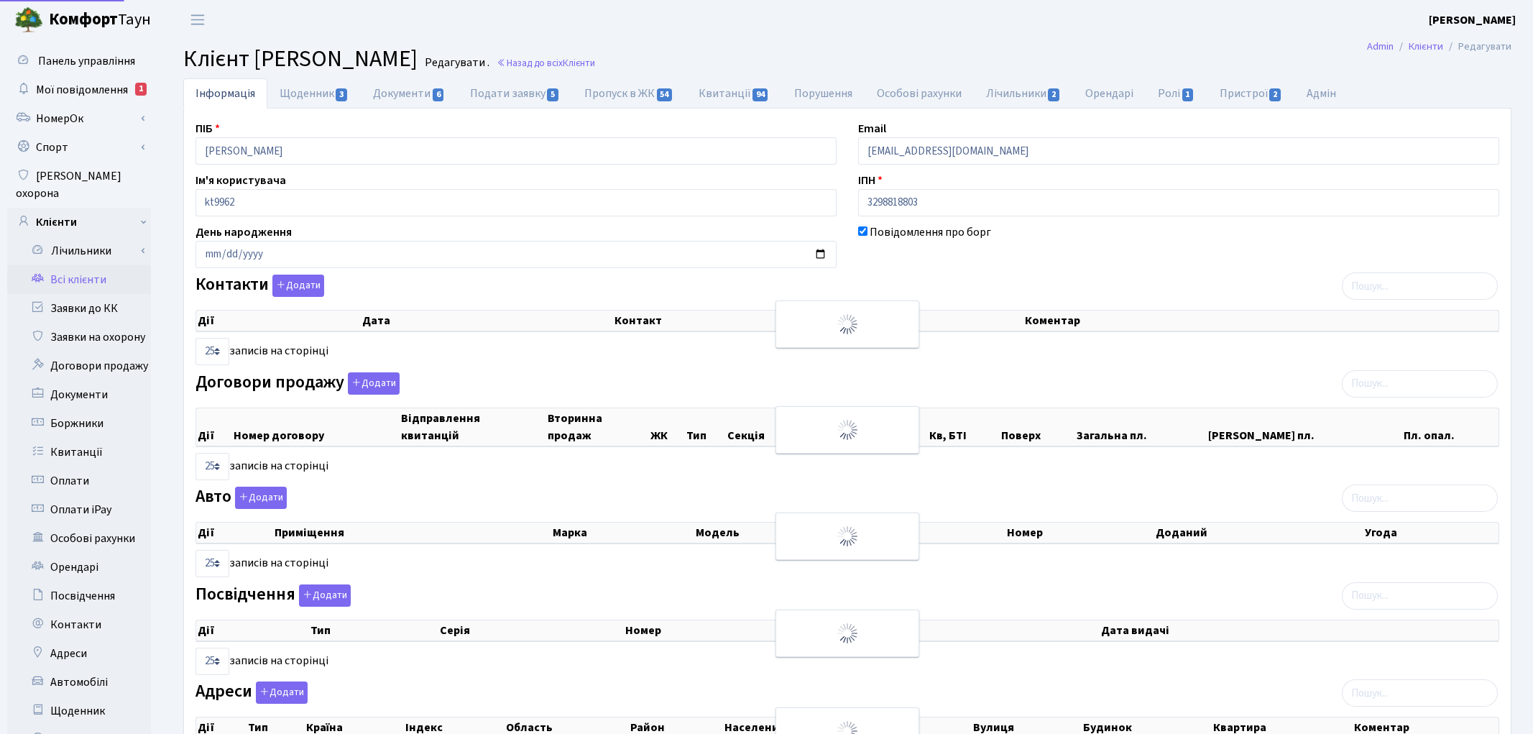
select select "25"
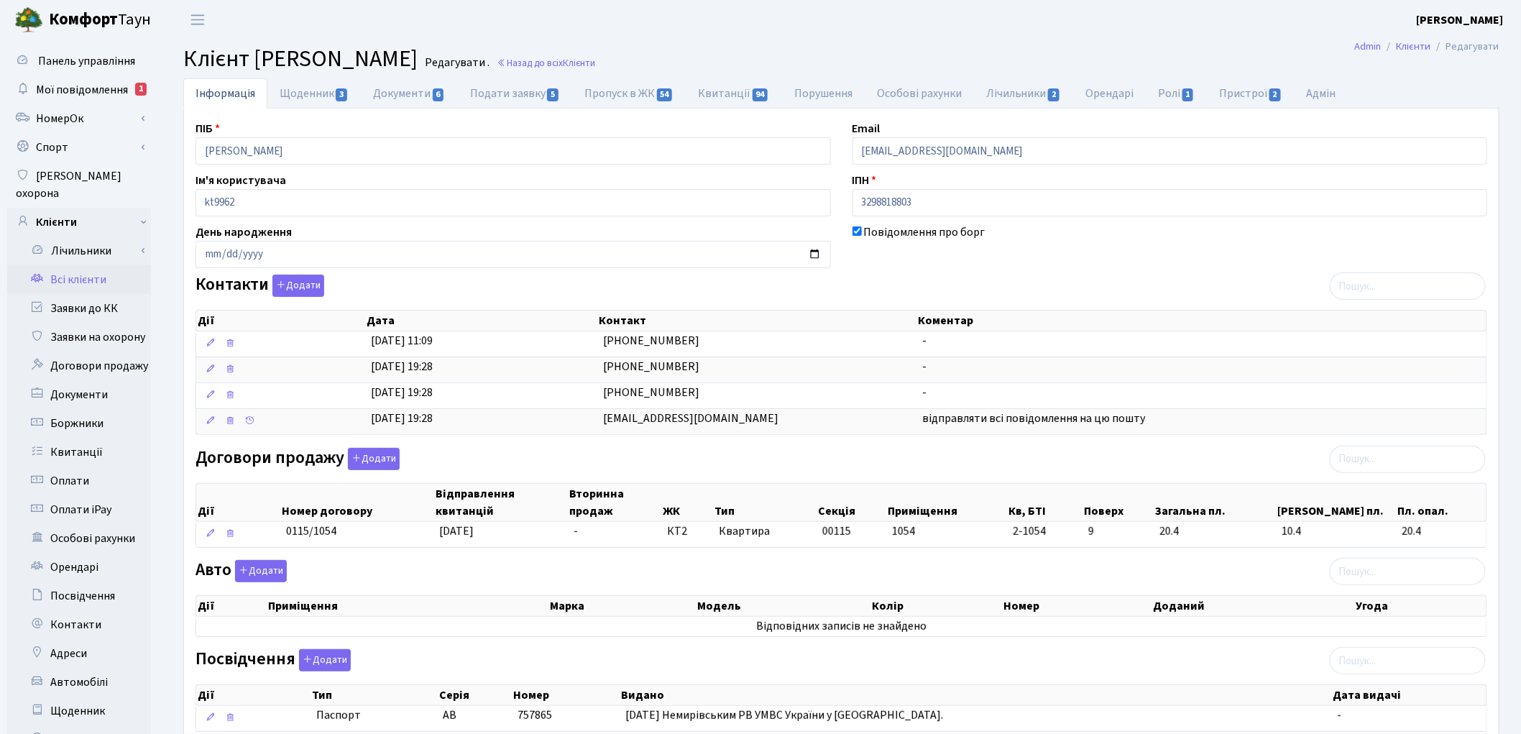
click at [87, 266] on link "Всі клієнти" at bounding box center [79, 279] width 144 height 29
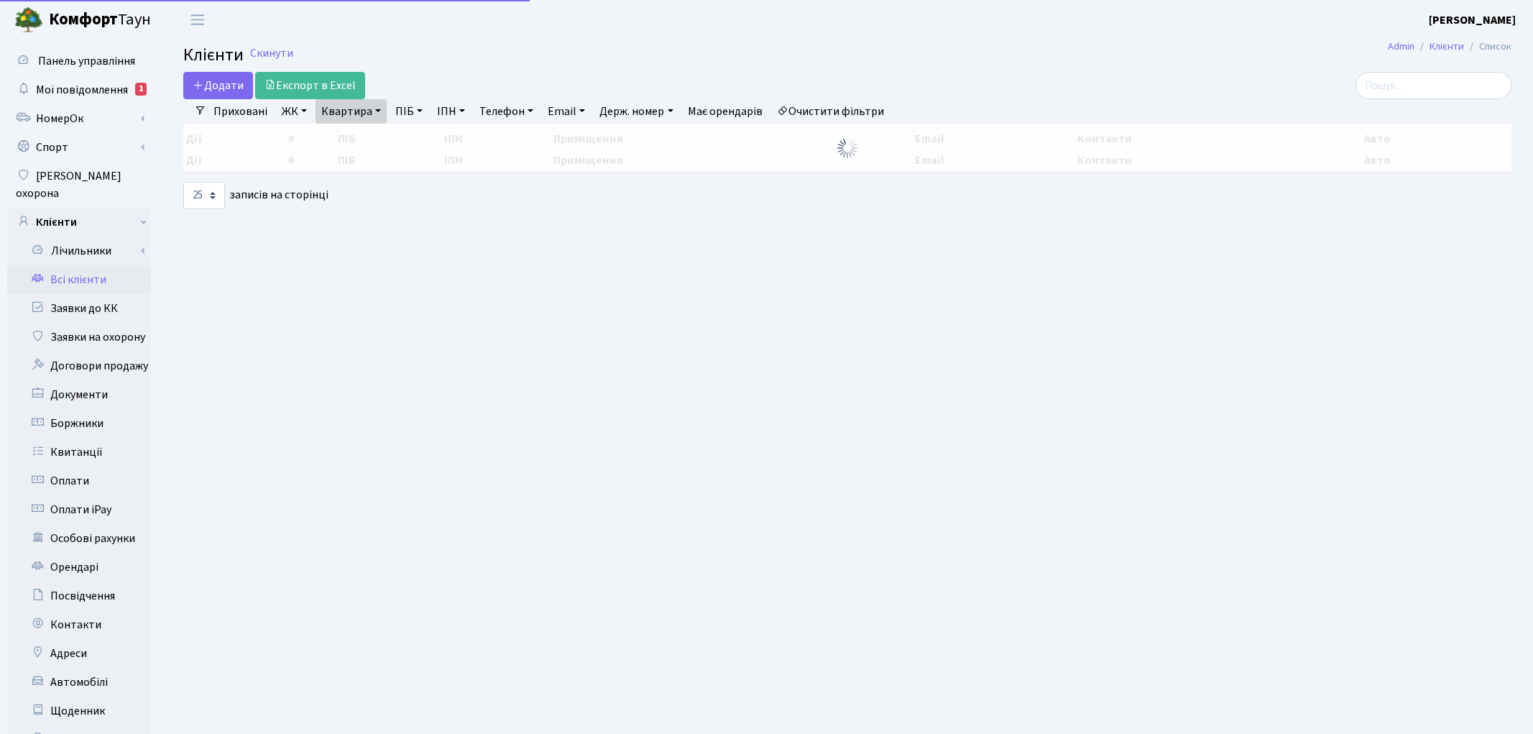
select select "25"
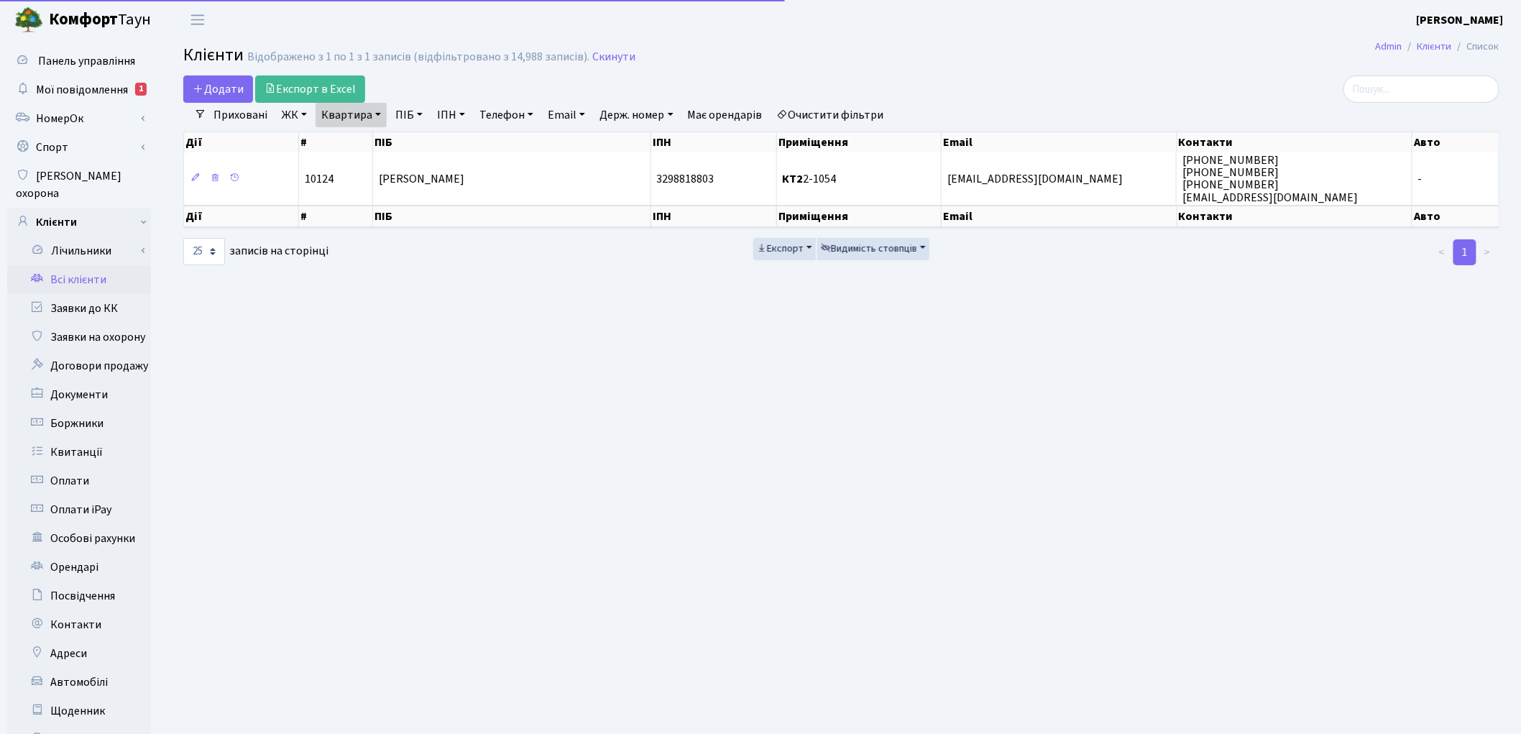
click at [369, 118] on link "Квартира" at bounding box center [351, 115] width 71 height 24
click at [364, 134] on input "2-1054" at bounding box center [358, 142] width 84 height 27
type input "2-1055"
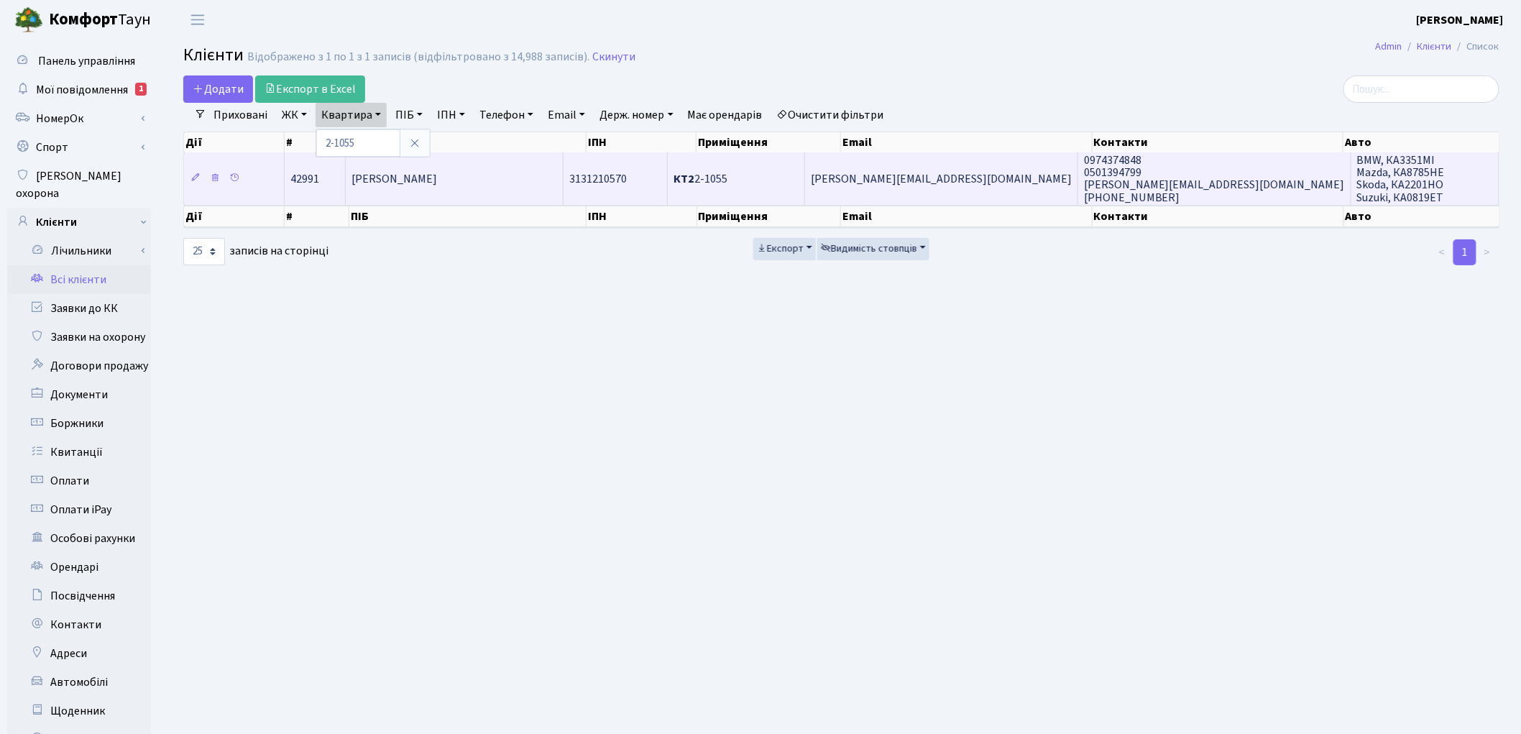
click at [490, 196] on td "[PERSON_NAME]" at bounding box center [455, 178] width 218 height 52
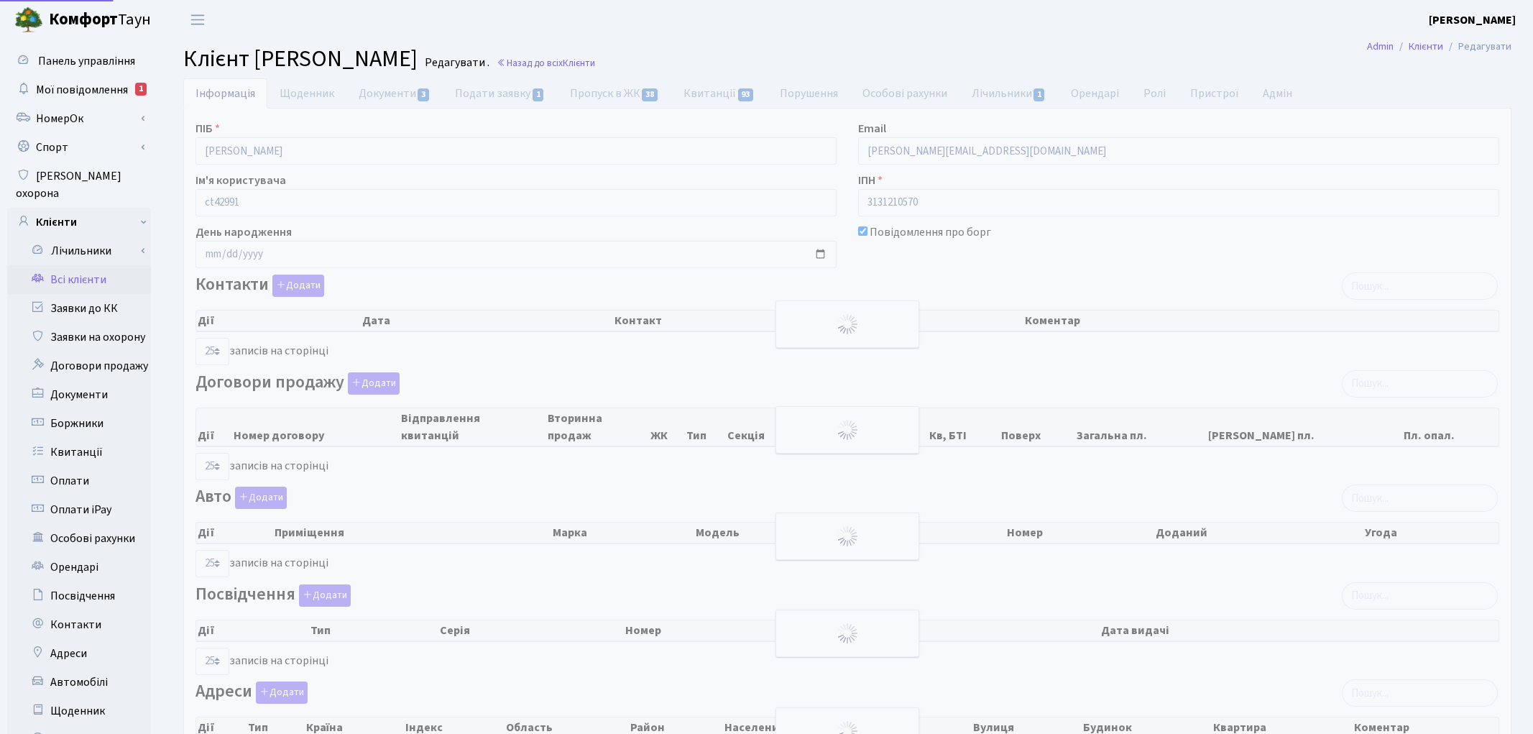
select select "25"
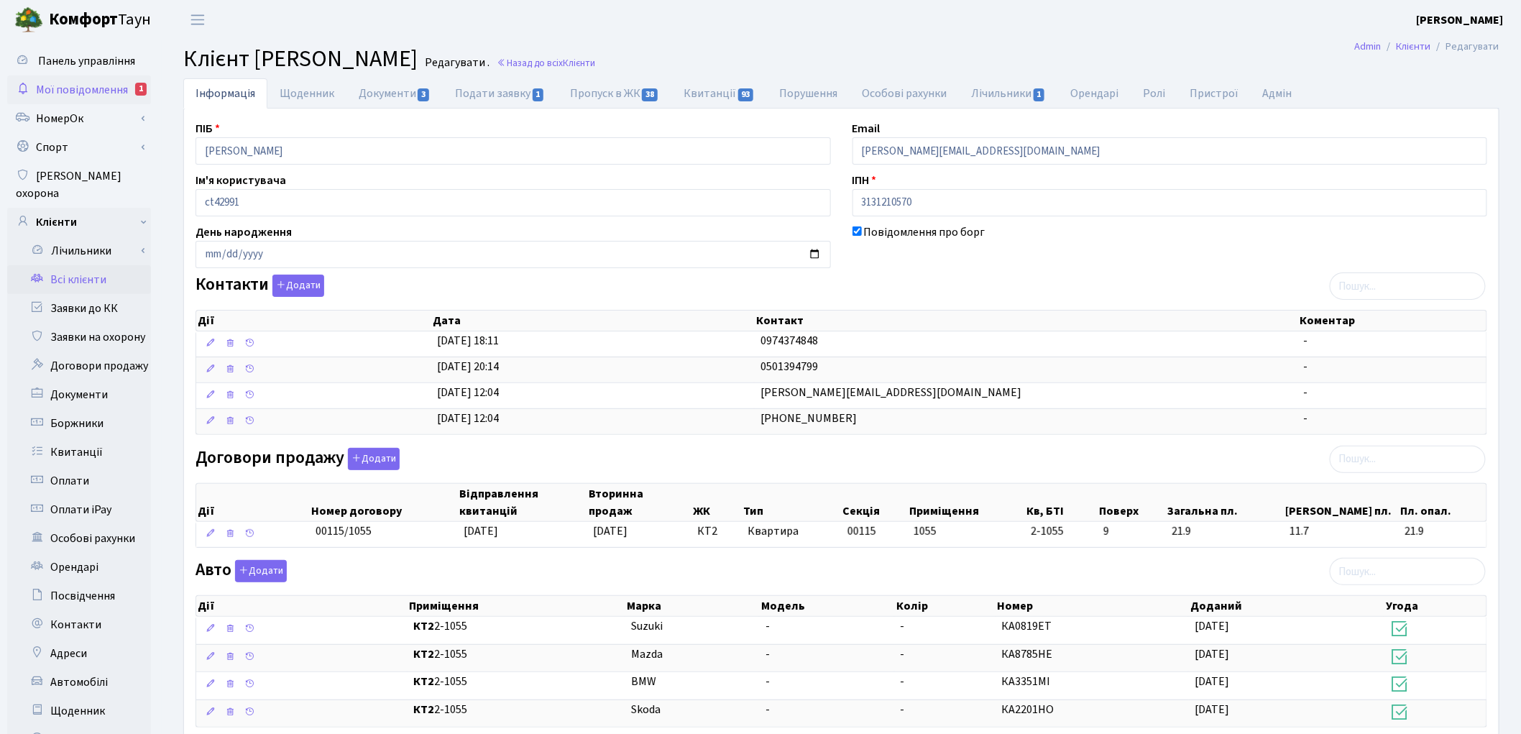
click at [110, 92] on span "Мої повідомлення" at bounding box center [82, 90] width 92 height 16
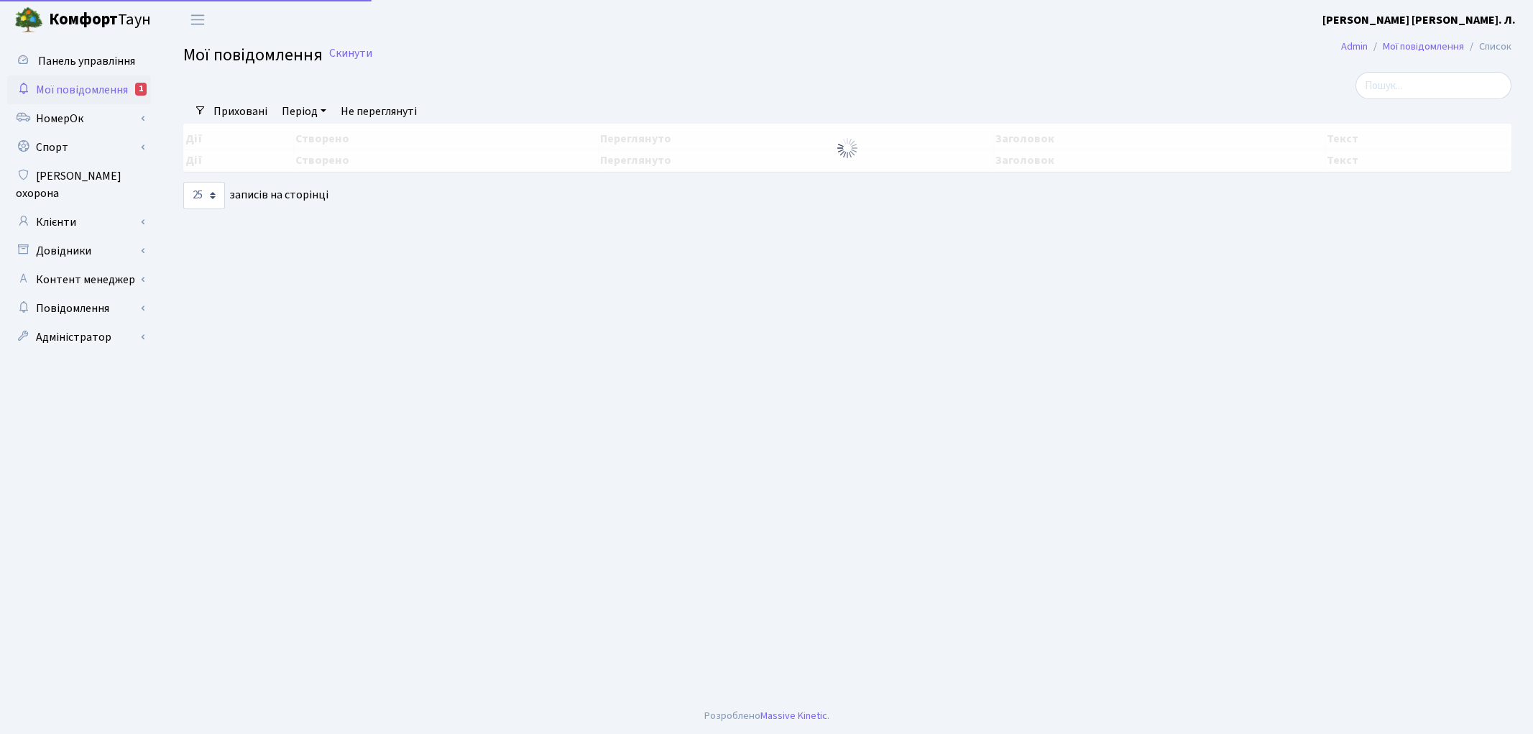
select select "25"
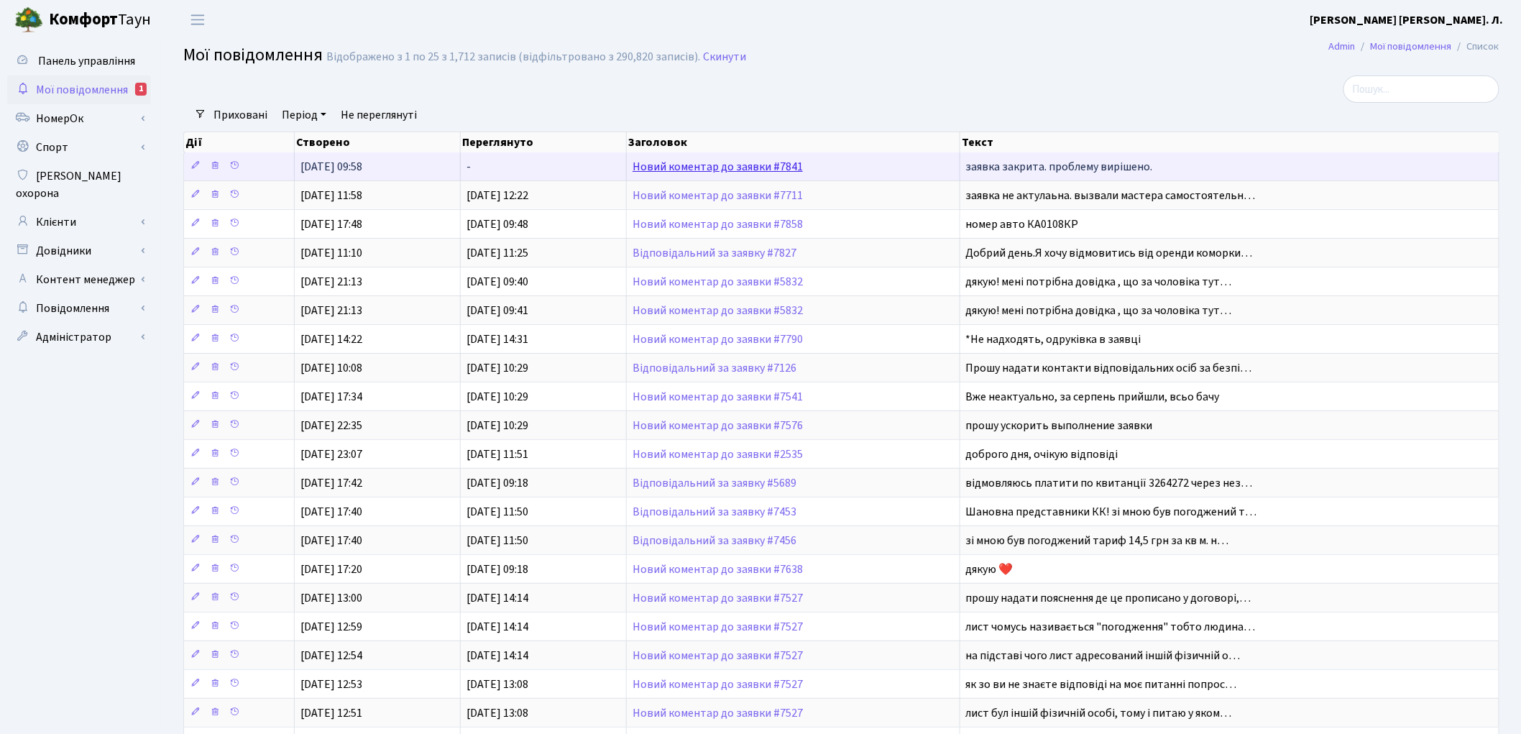
click at [676, 170] on link "Новий коментар до заявки #7841" at bounding box center [718, 167] width 170 height 16
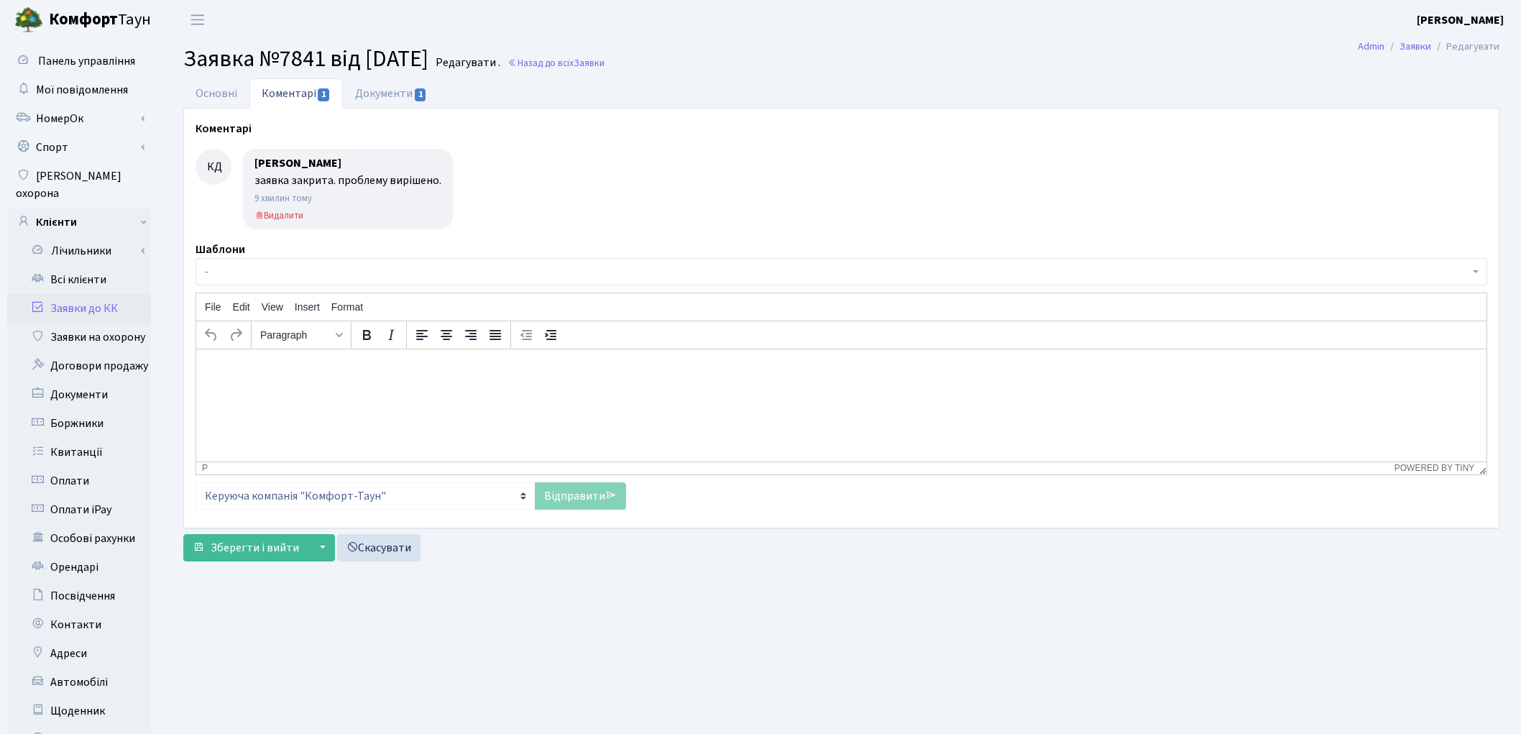
select select "38281"
select select "29"
click at [203, 96] on link "Основні" at bounding box center [216, 92] width 66 height 29
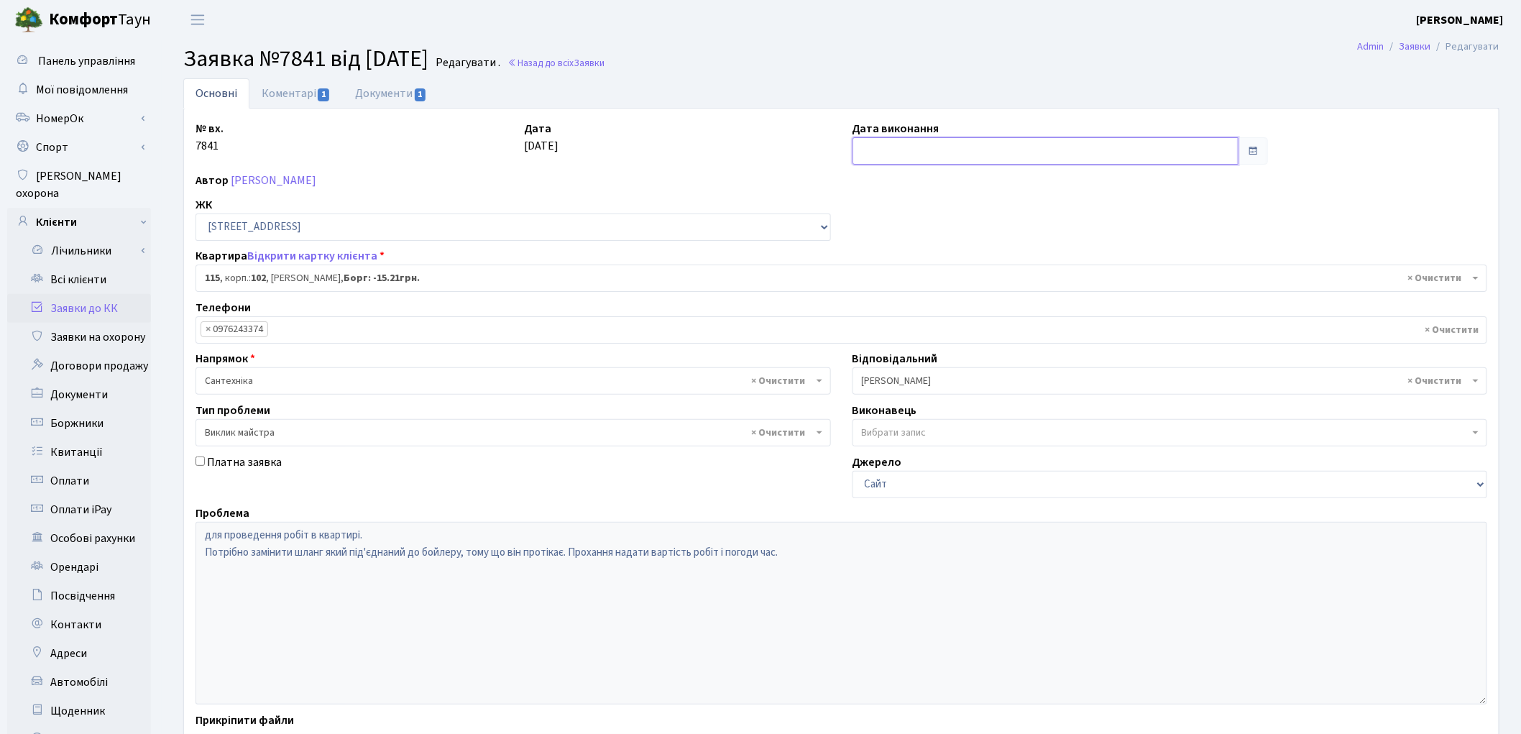
click at [892, 156] on input "text" at bounding box center [1046, 150] width 387 height 27
click at [942, 266] on td "12" at bounding box center [953, 268] width 22 height 22
type input "[DATE]"
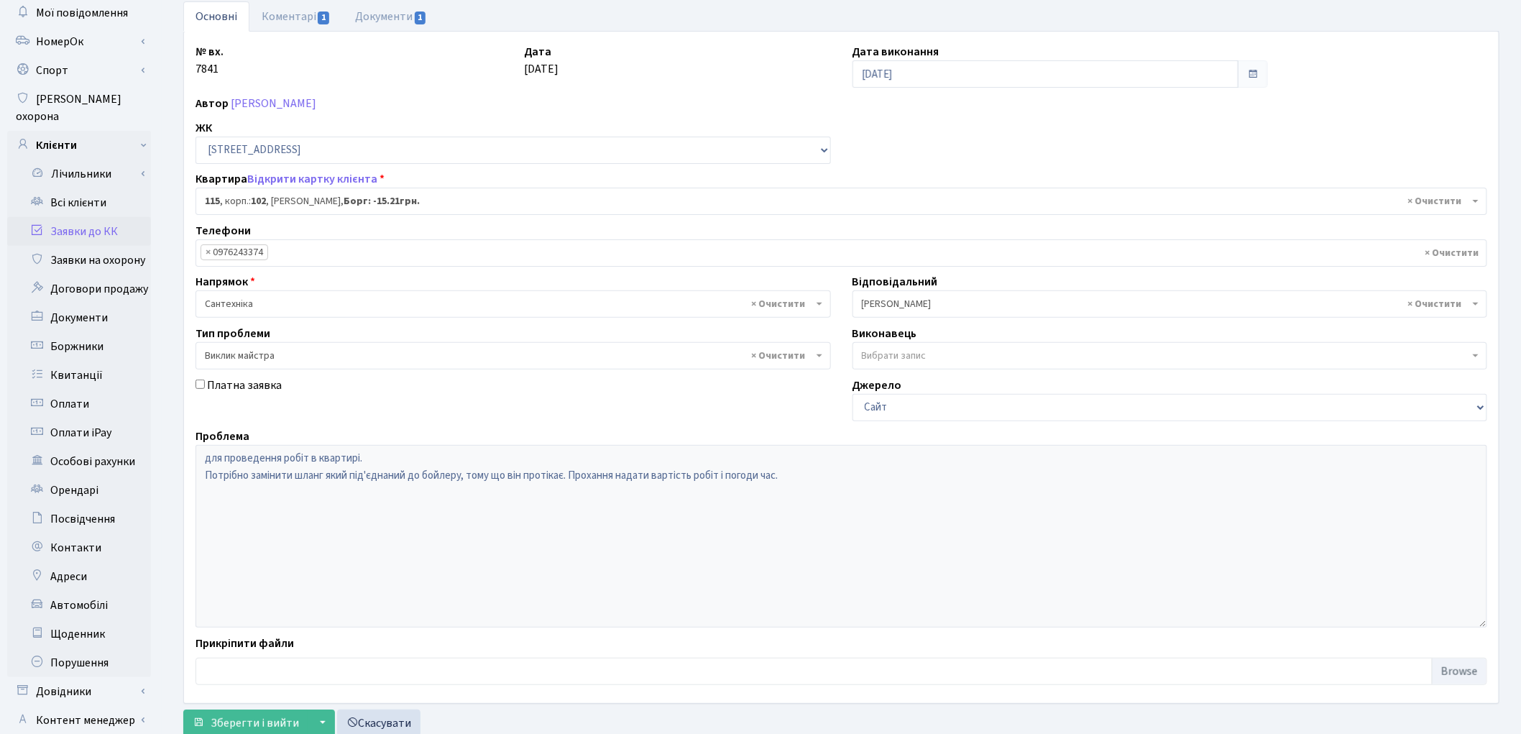
scroll to position [160, 0]
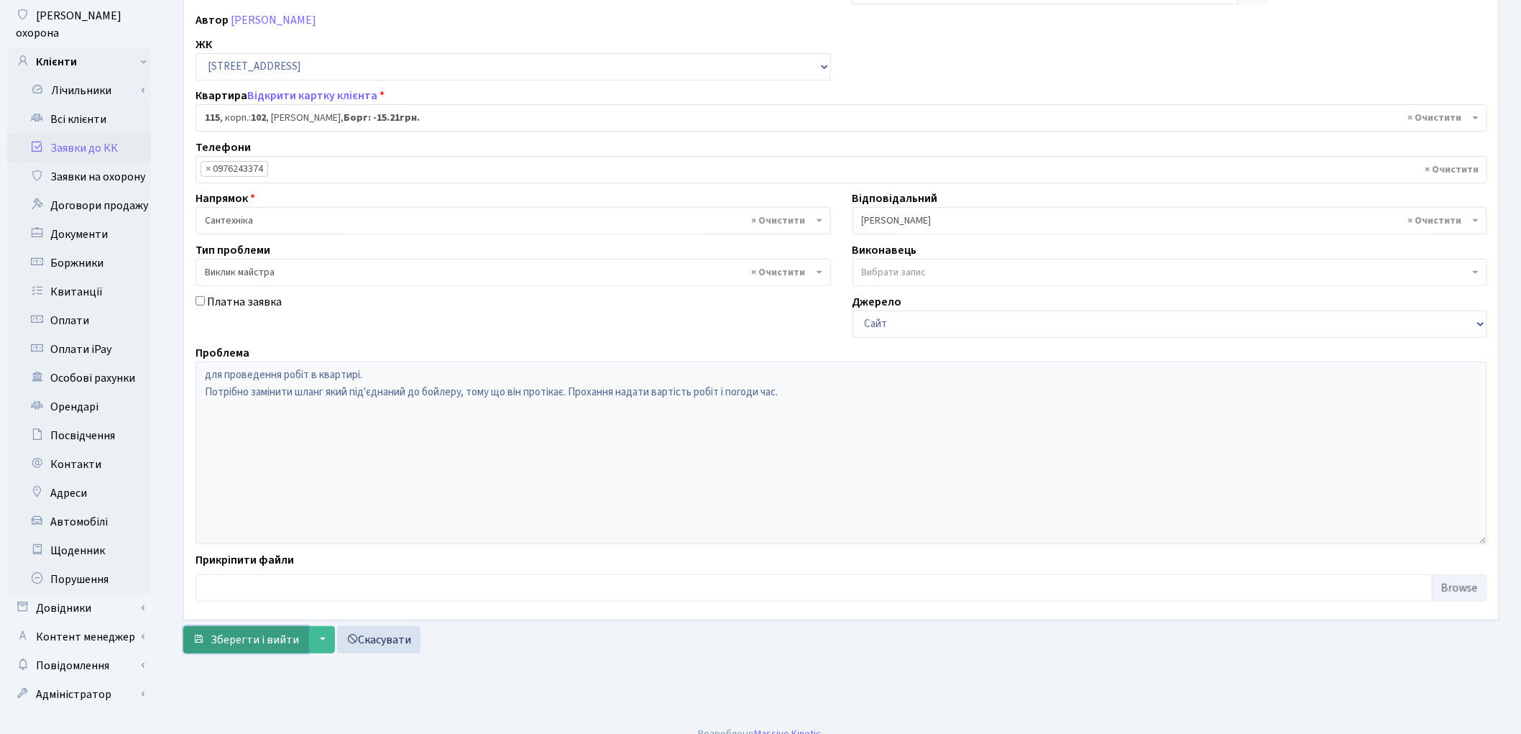
click at [253, 645] on span "Зберегти і вийти" at bounding box center [255, 640] width 88 height 16
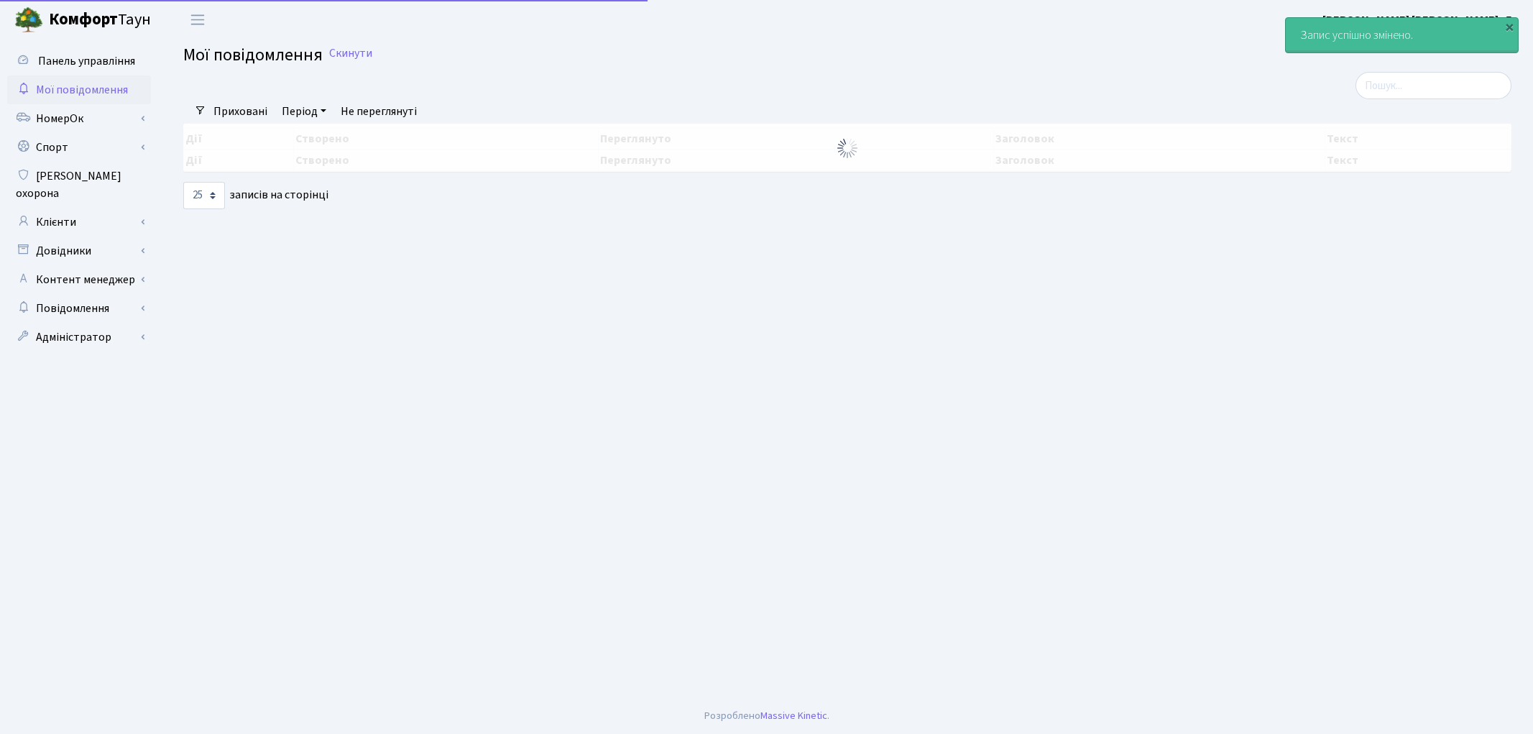
select select "25"
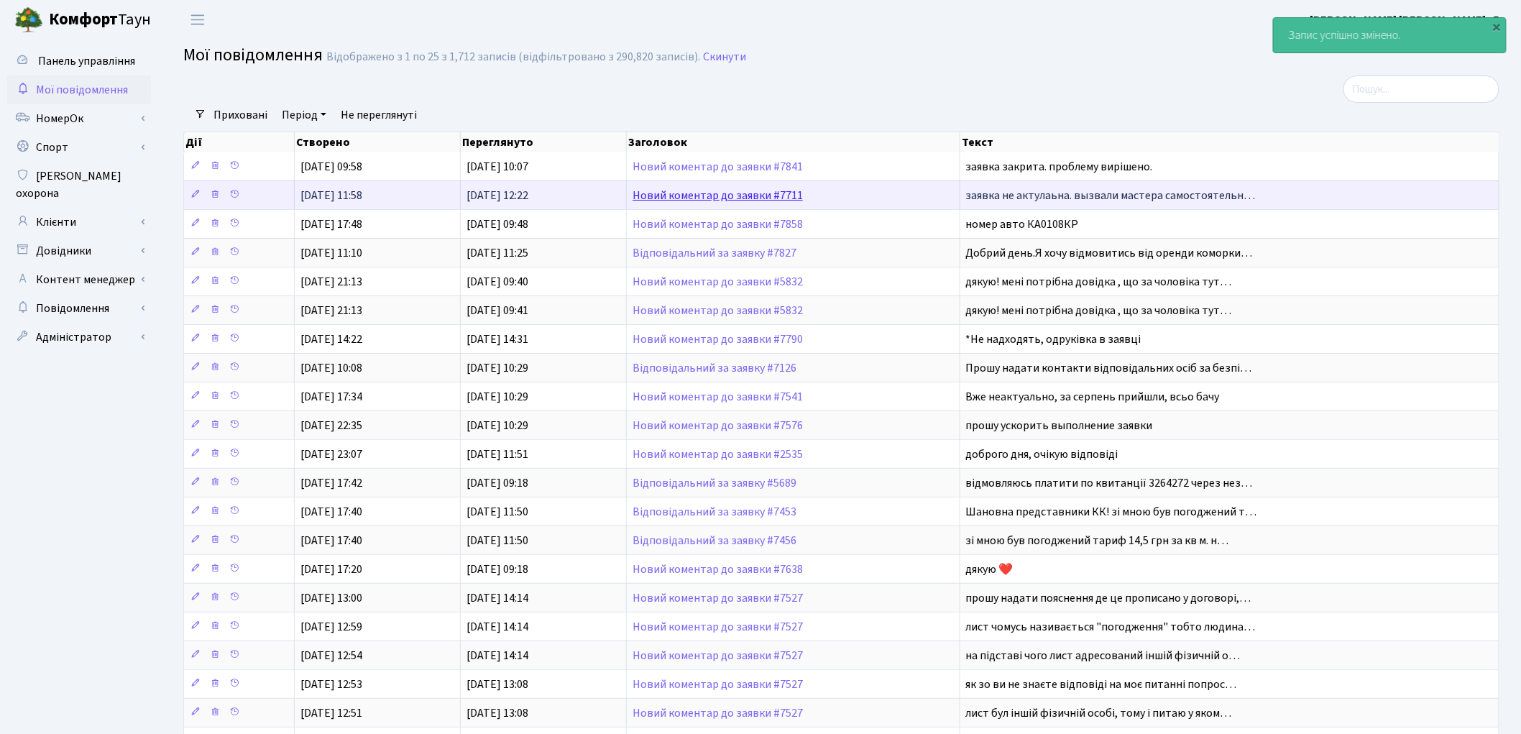
click at [727, 192] on link "Новий коментар до заявки #7711" at bounding box center [718, 196] width 170 height 16
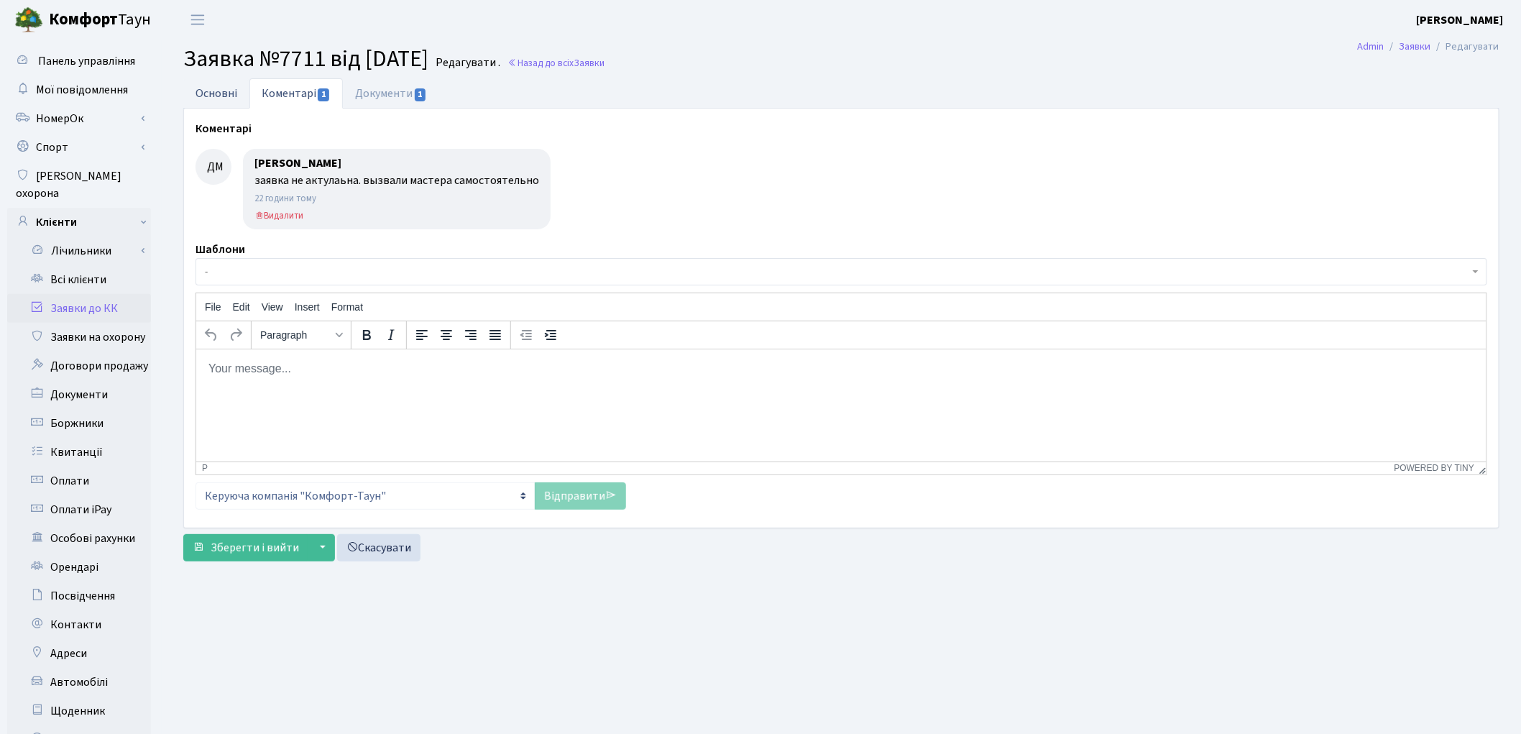
click at [213, 91] on link "Основні" at bounding box center [216, 92] width 66 height 29
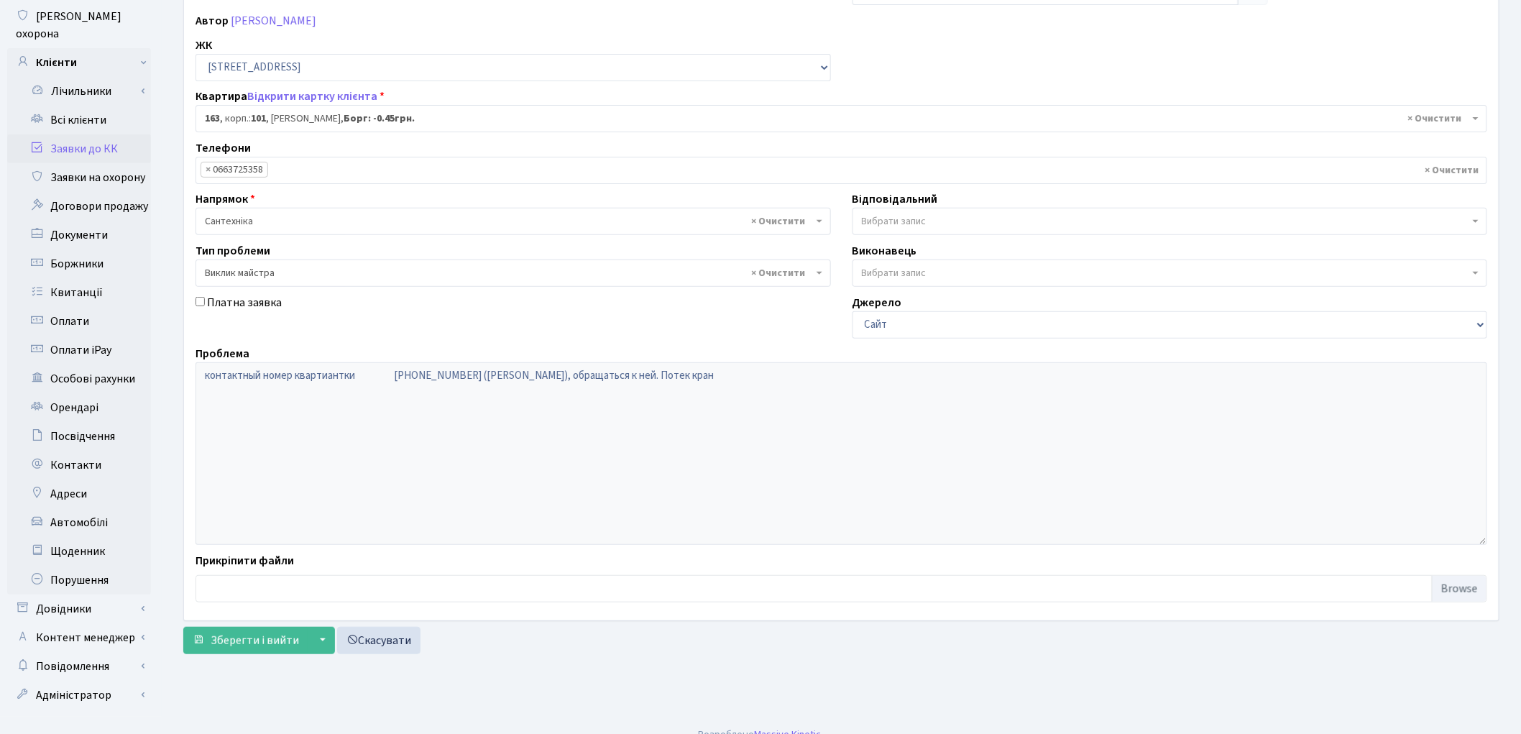
scroll to position [160, 0]
click at [254, 642] on span "Зберегти і вийти" at bounding box center [255, 640] width 88 height 16
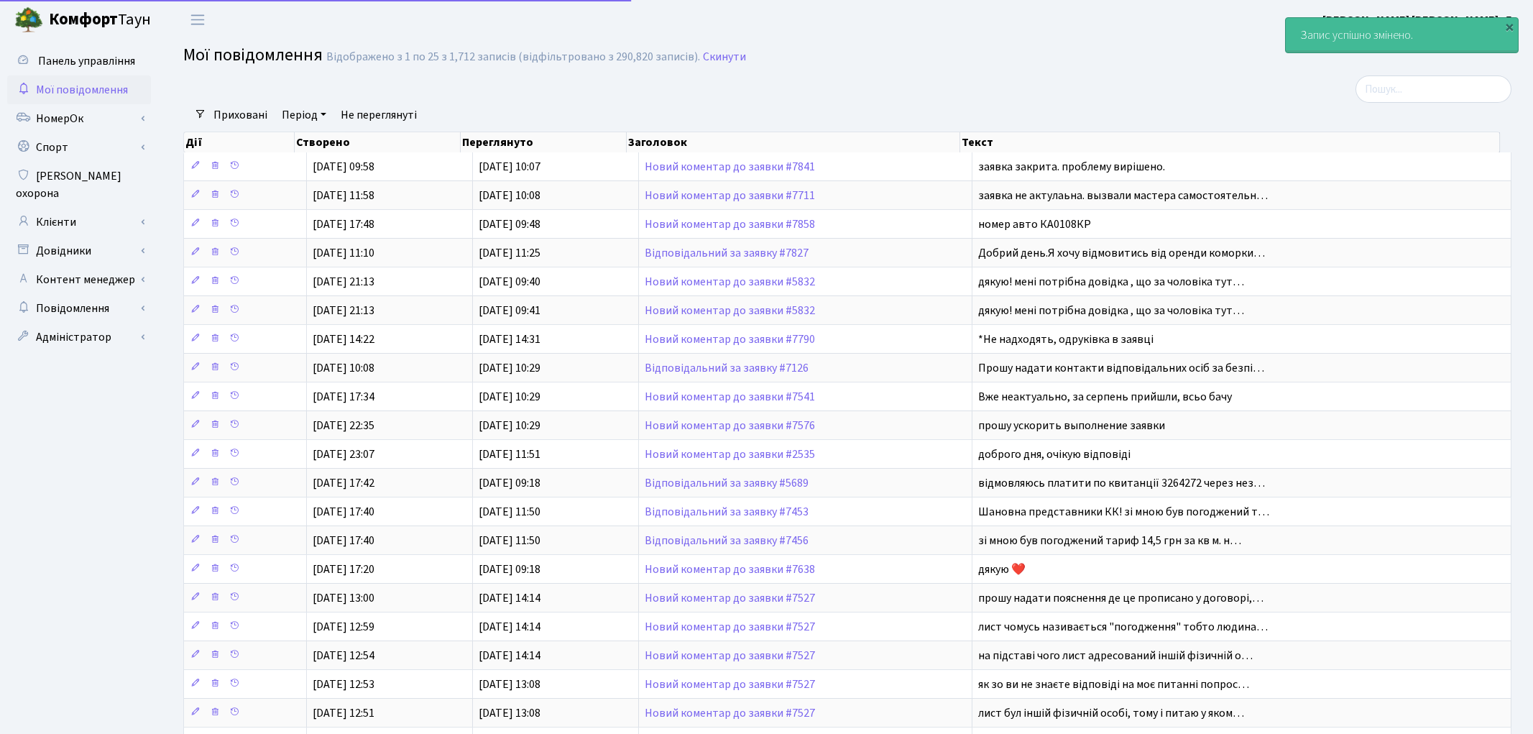
select select "25"
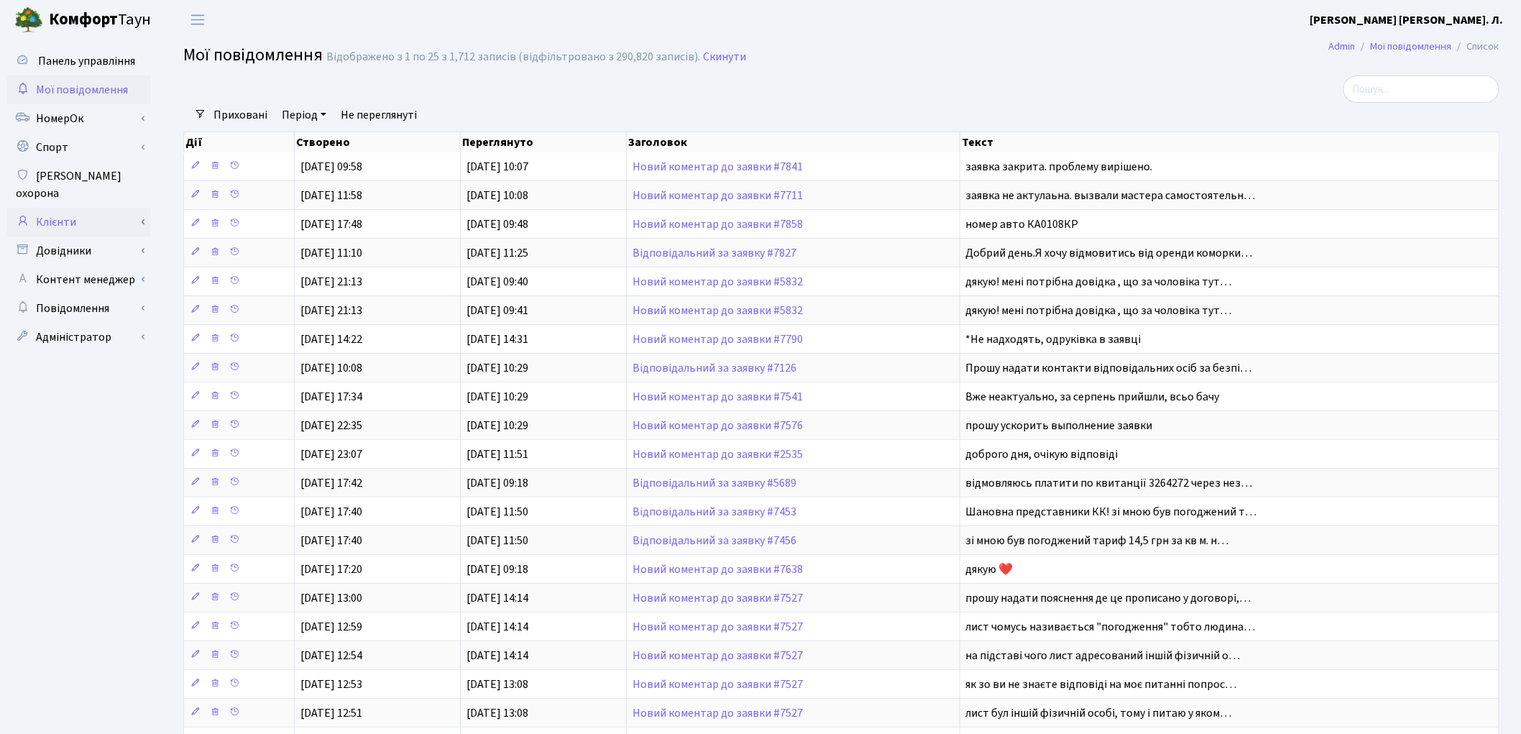
click at [65, 208] on link "Клієнти" at bounding box center [79, 222] width 144 height 29
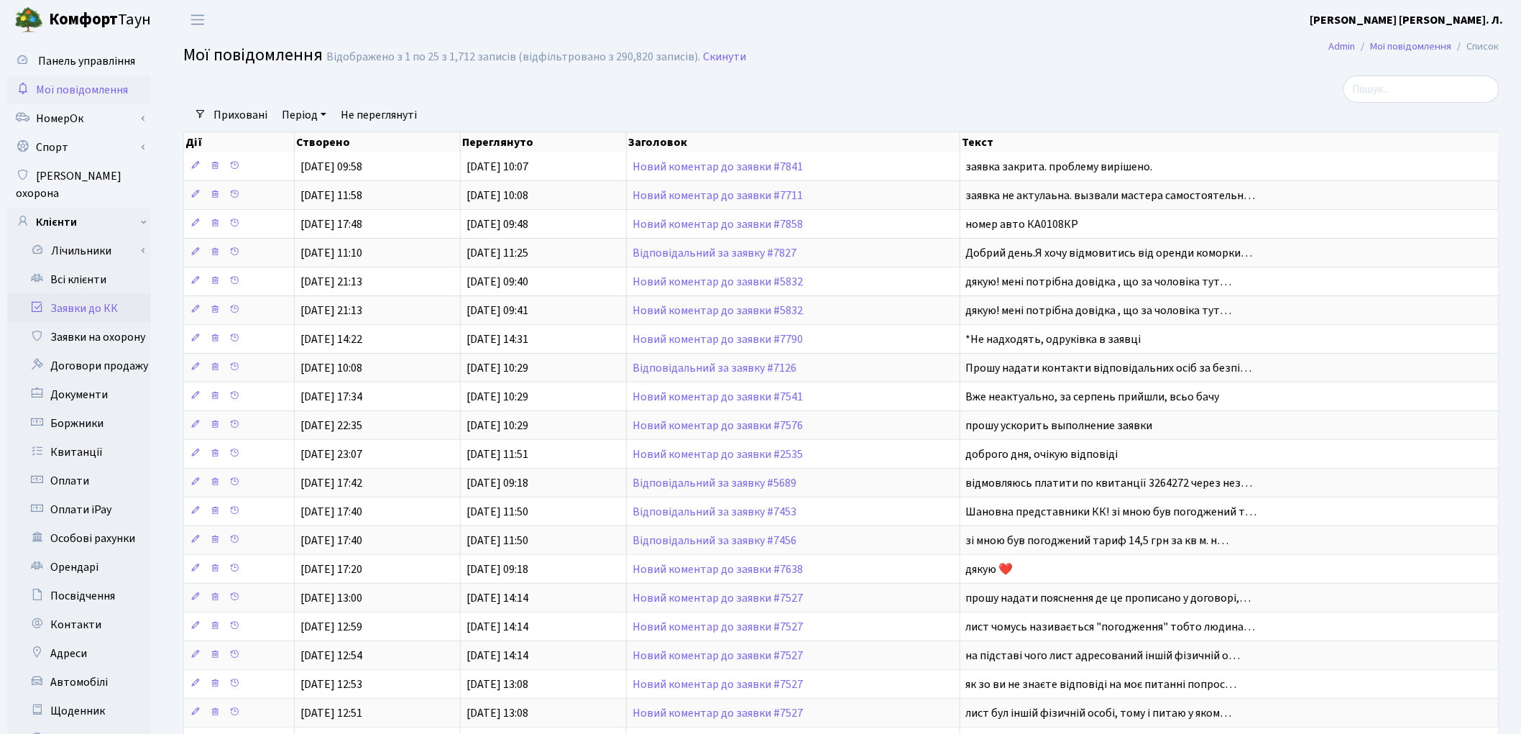
click at [93, 296] on link "Заявки до КК" at bounding box center [79, 308] width 144 height 29
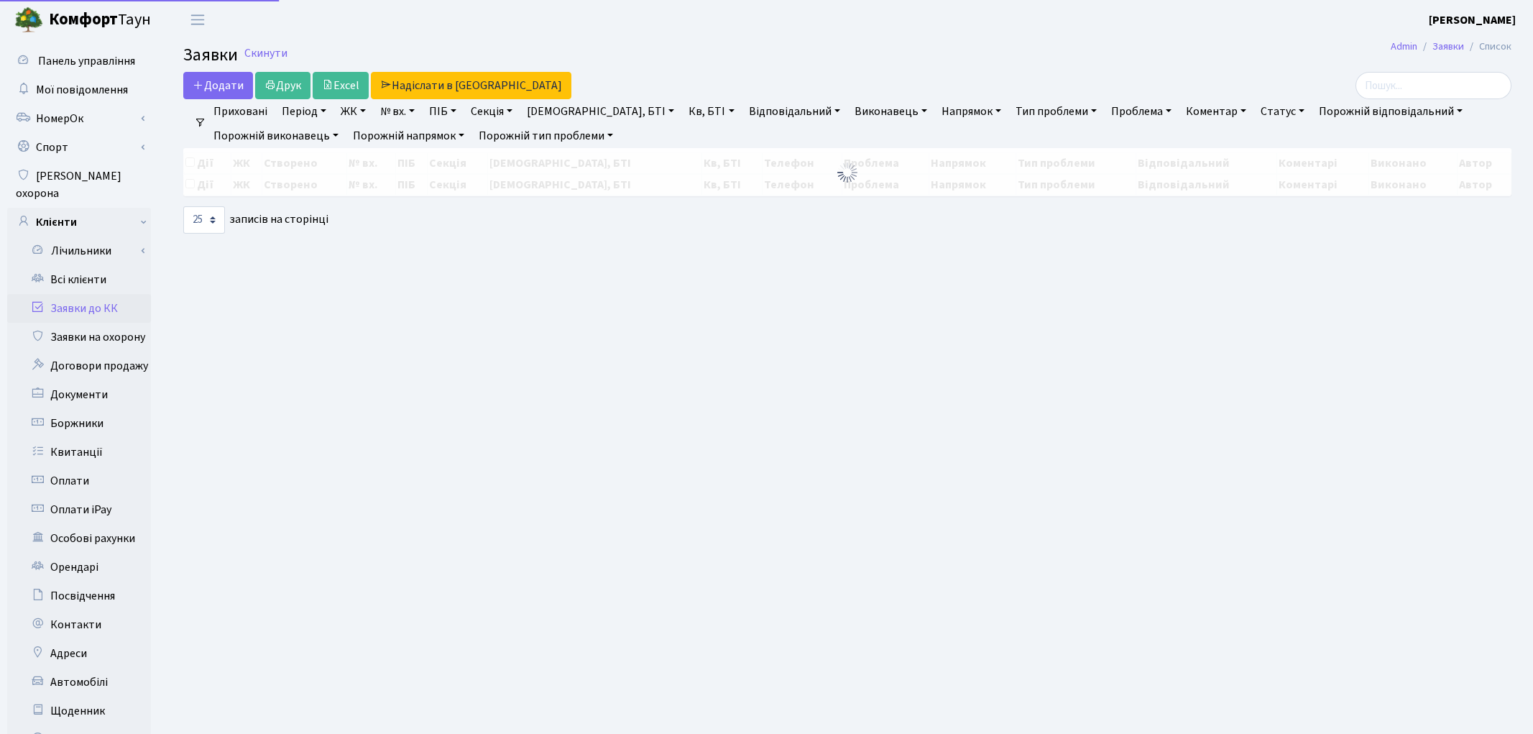
select select "25"
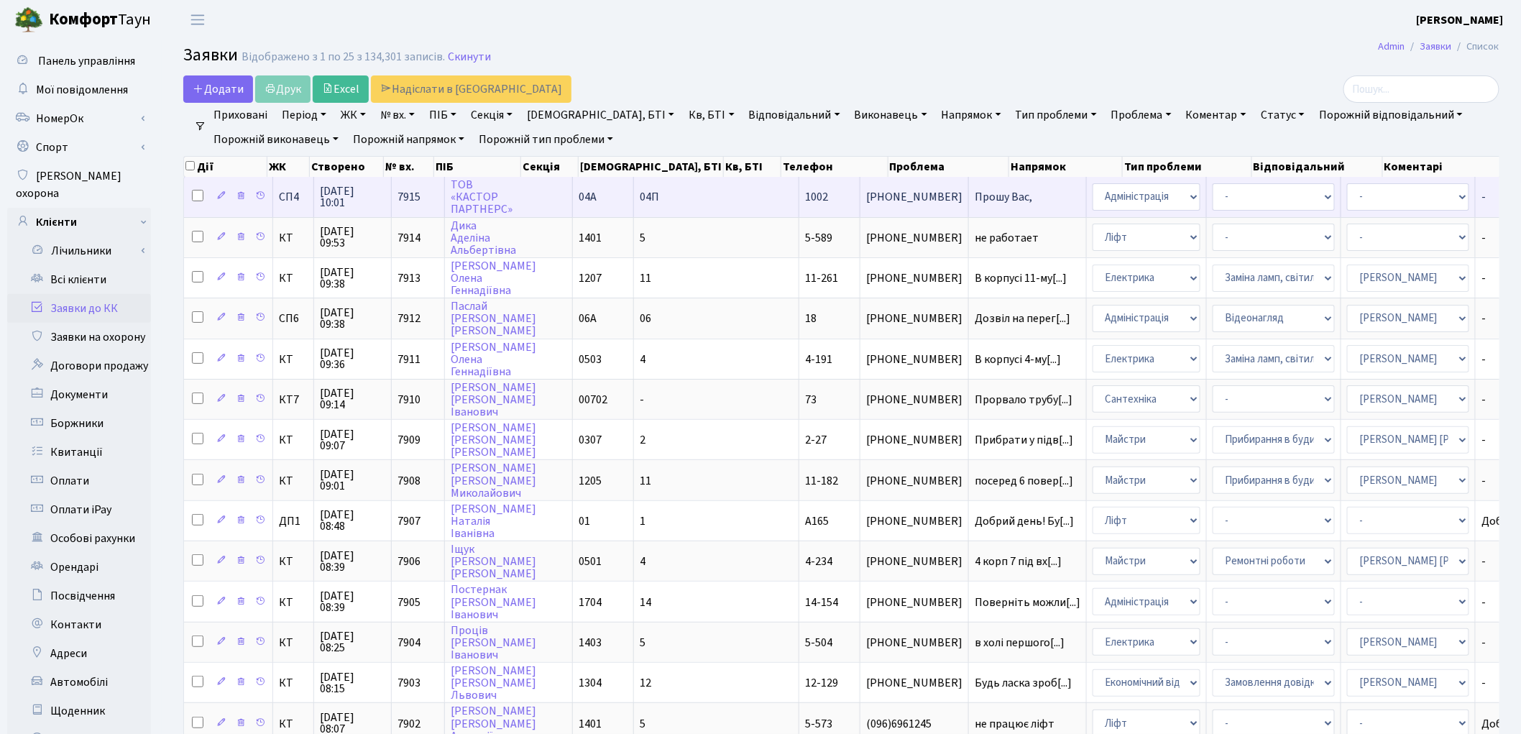
click at [975, 199] on span "Прошу Вас," at bounding box center [1028, 197] width 106 height 12
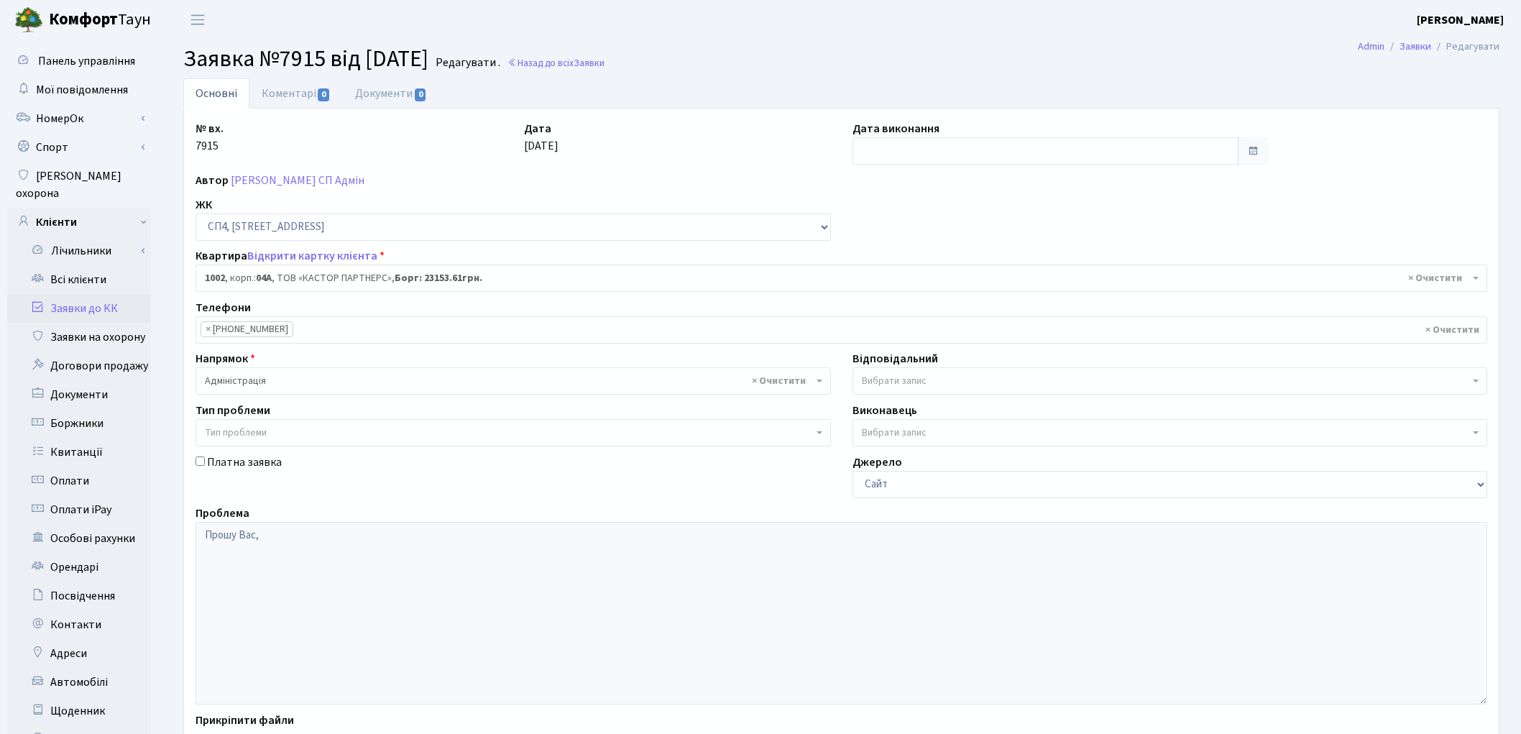
select select "22109"
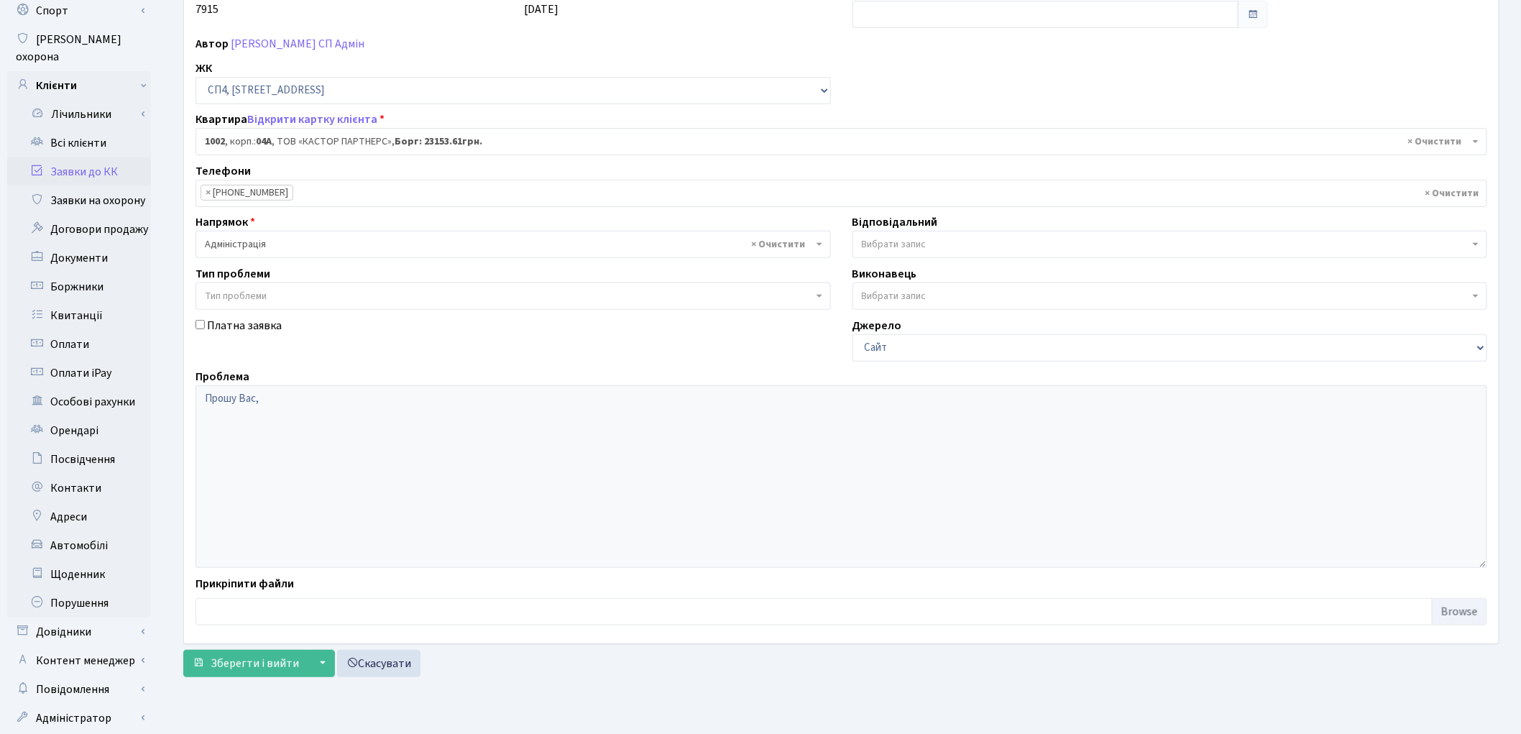
scroll to position [160, 0]
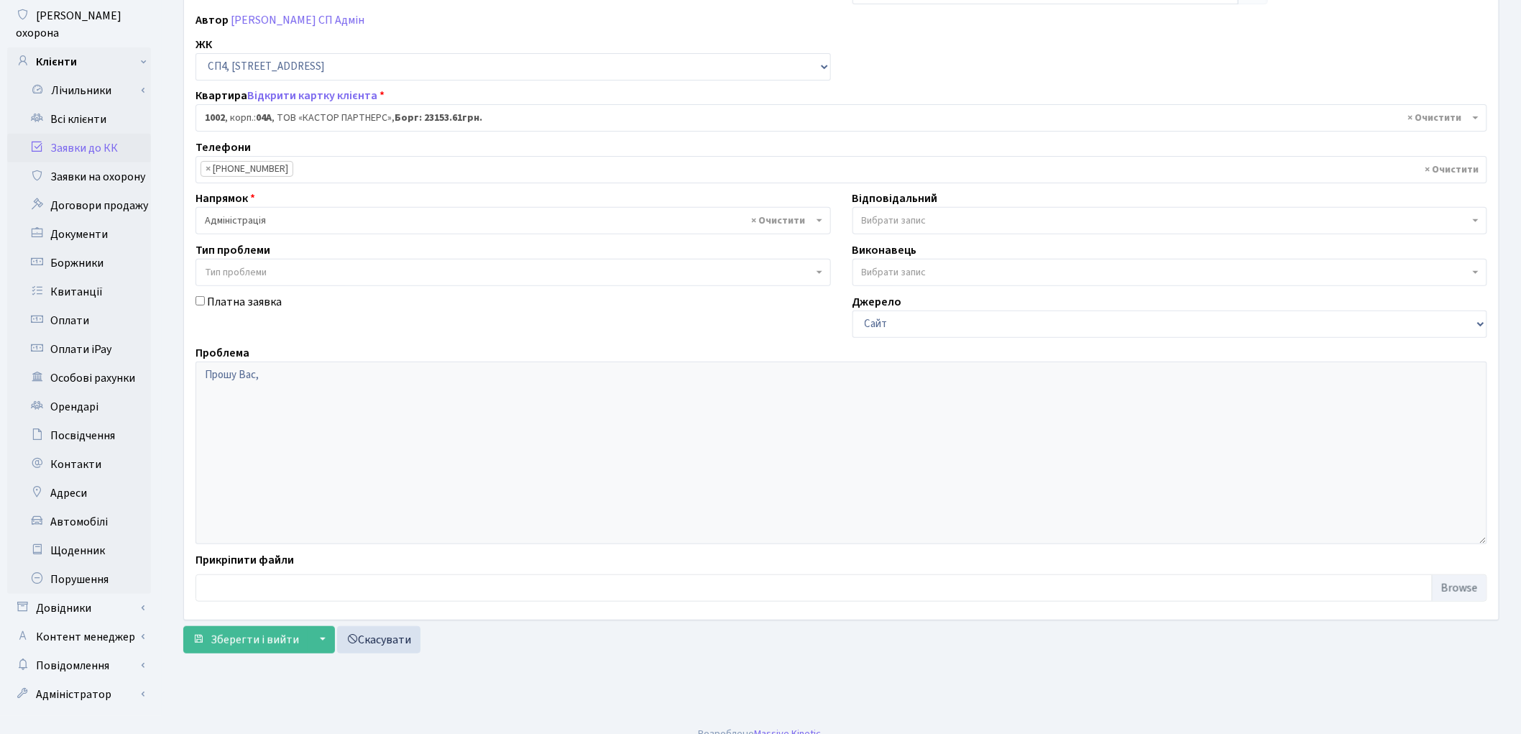
click at [77, 134] on link "Заявки до КК" at bounding box center [79, 148] width 144 height 29
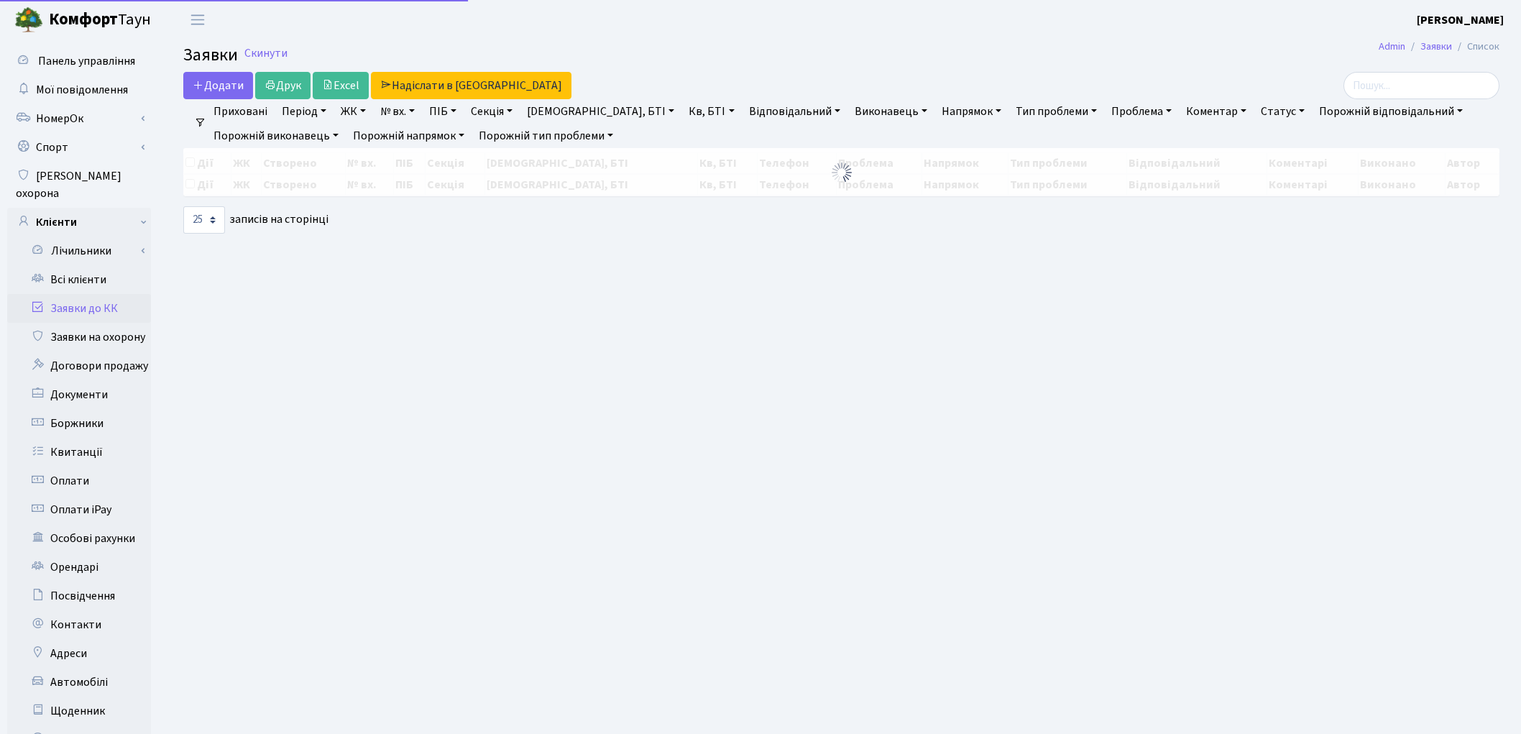
select select "25"
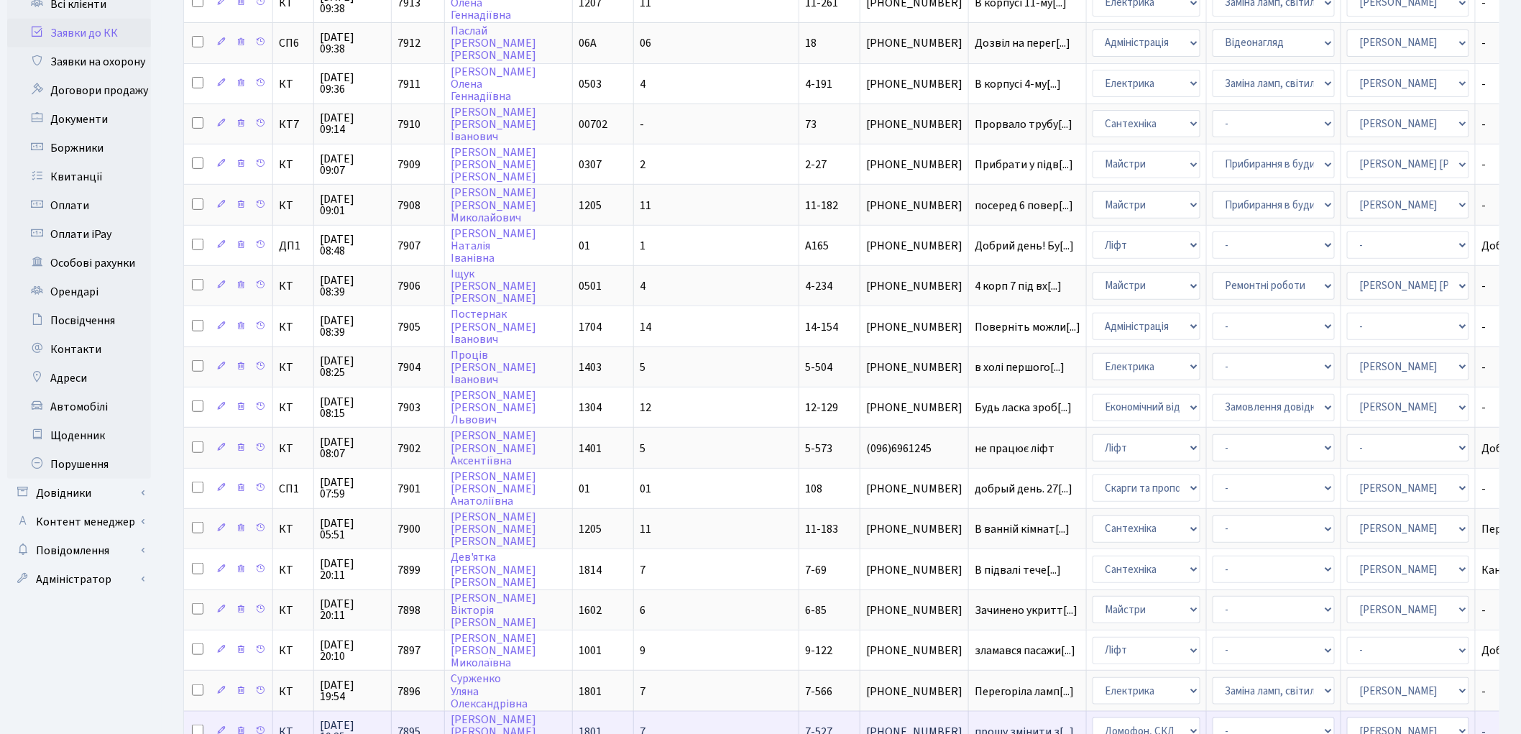
scroll to position [217, 0]
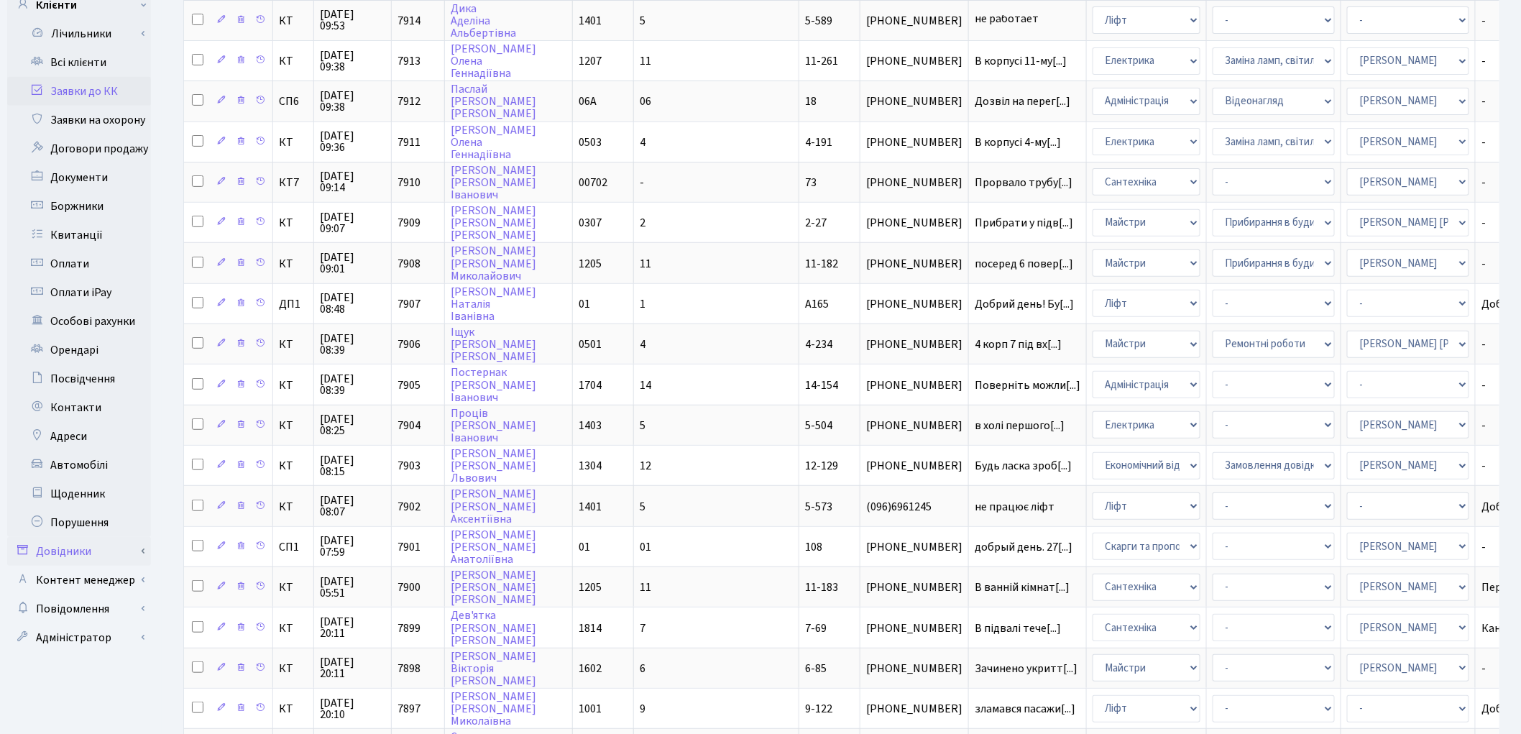
click at [88, 540] on link "Довідники" at bounding box center [79, 551] width 144 height 29
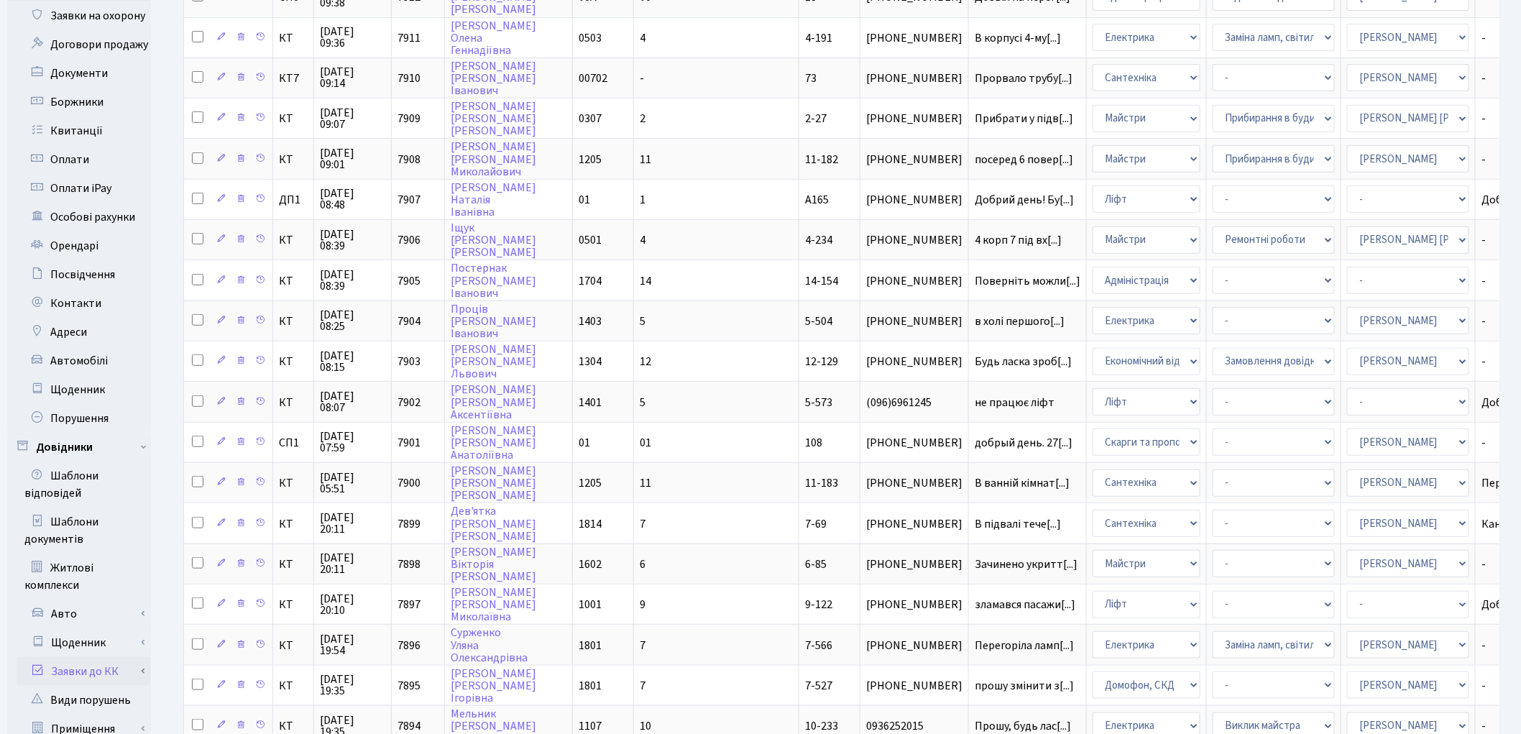
scroll to position [536, 0]
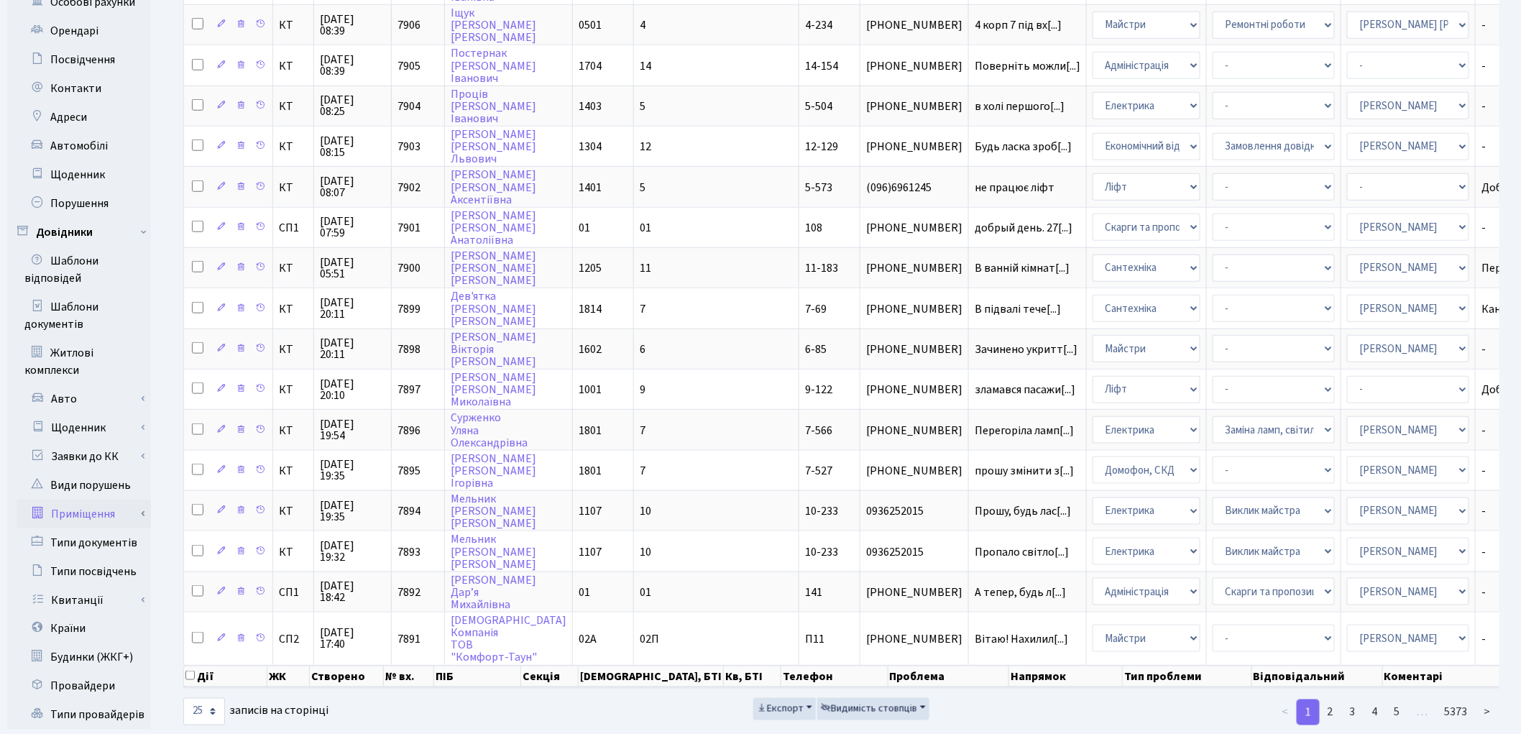
click at [85, 501] on link "Приміщення" at bounding box center [84, 514] width 134 height 29
click at [88, 528] on link "Всі приміщення" at bounding box center [84, 542] width 134 height 29
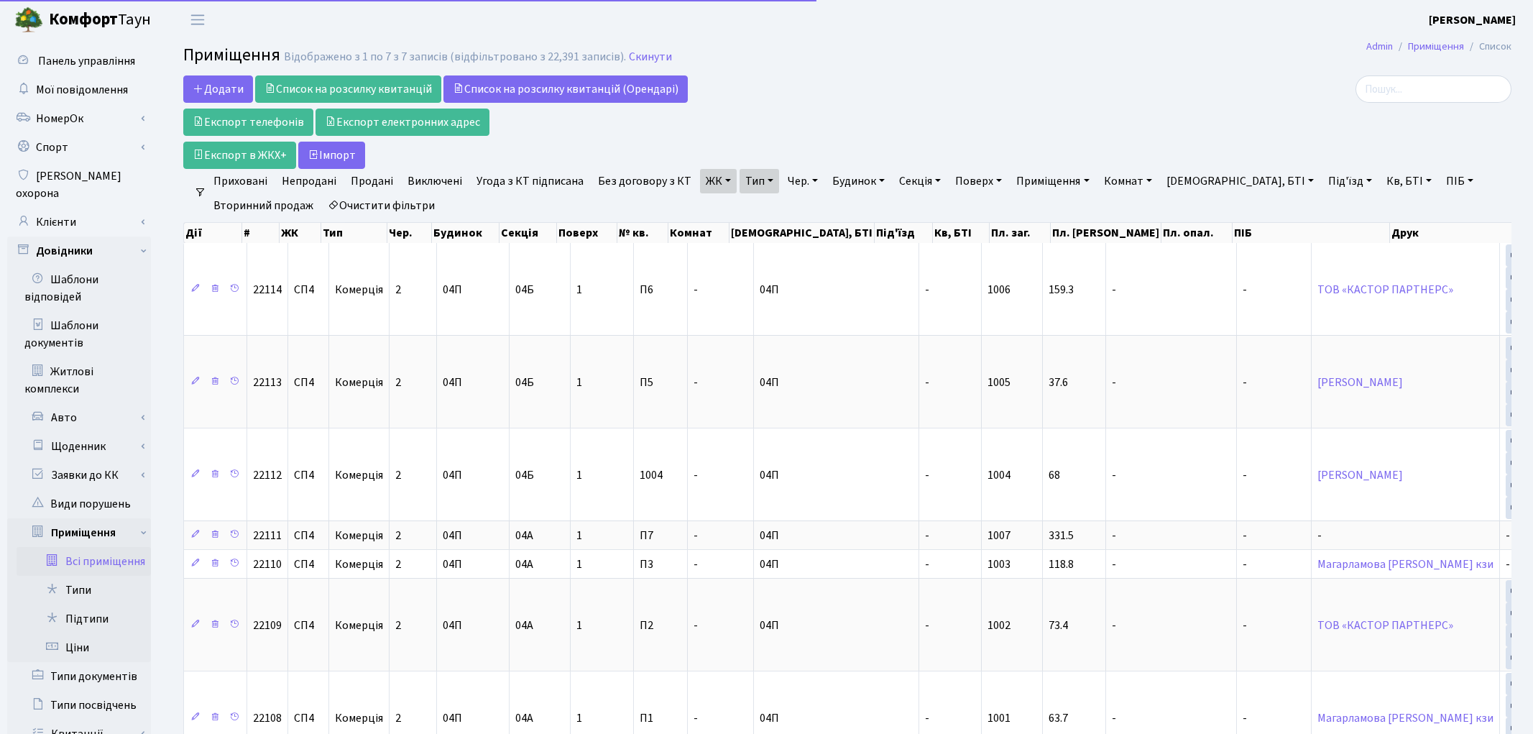
select select "25"
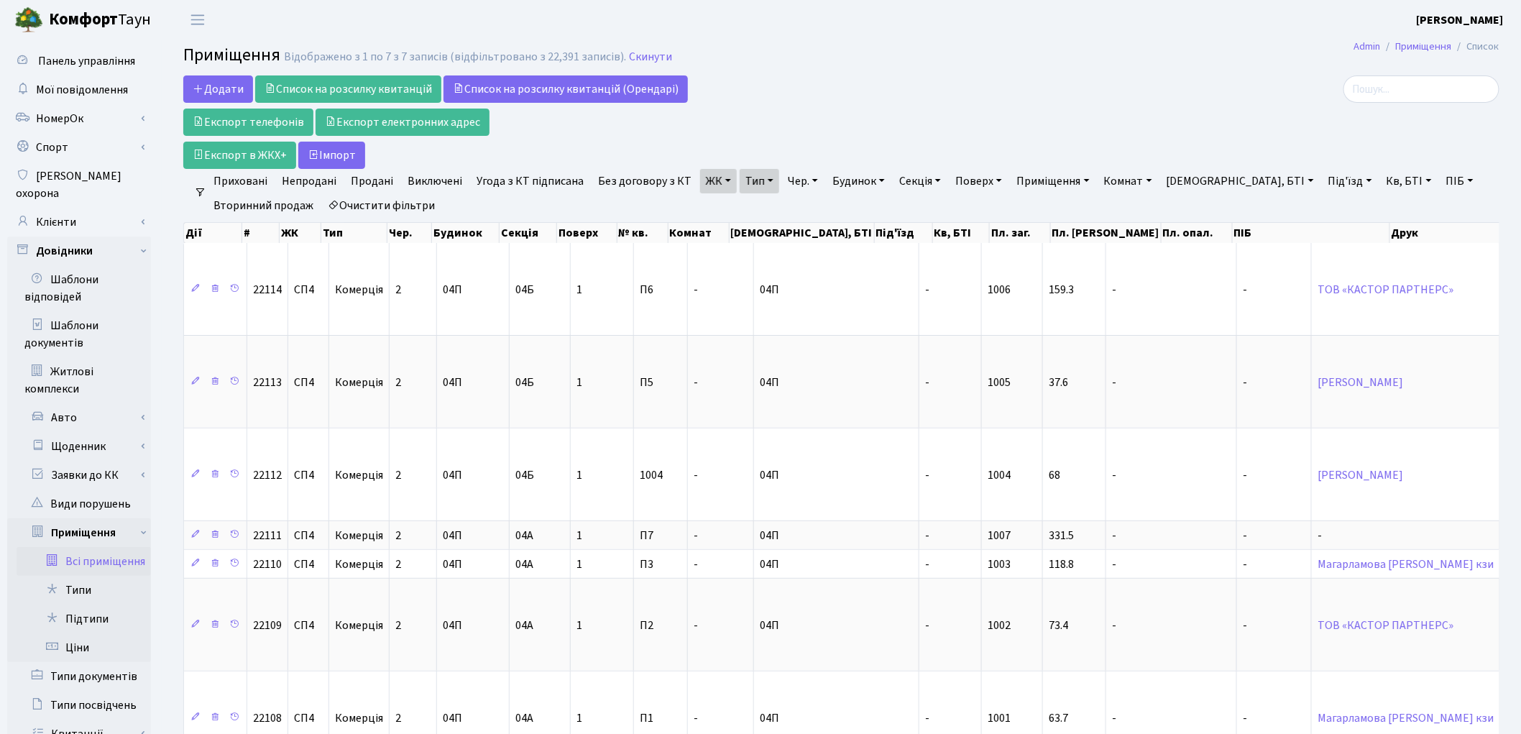
click at [707, 178] on link "ЖК" at bounding box center [718, 181] width 37 height 24
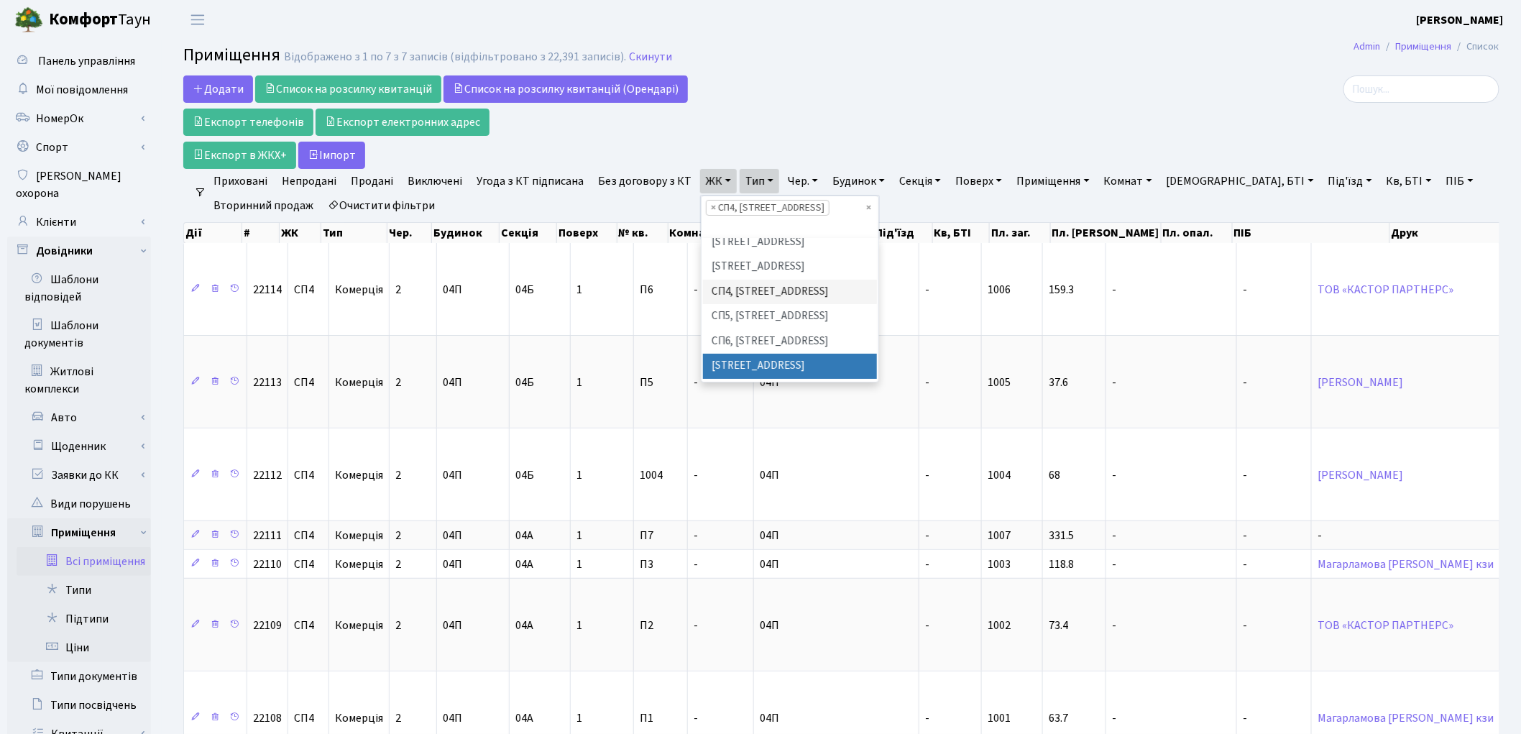
scroll to position [327, 0]
click at [800, 357] on li "[STREET_ADDRESS]" at bounding box center [790, 369] width 174 height 25
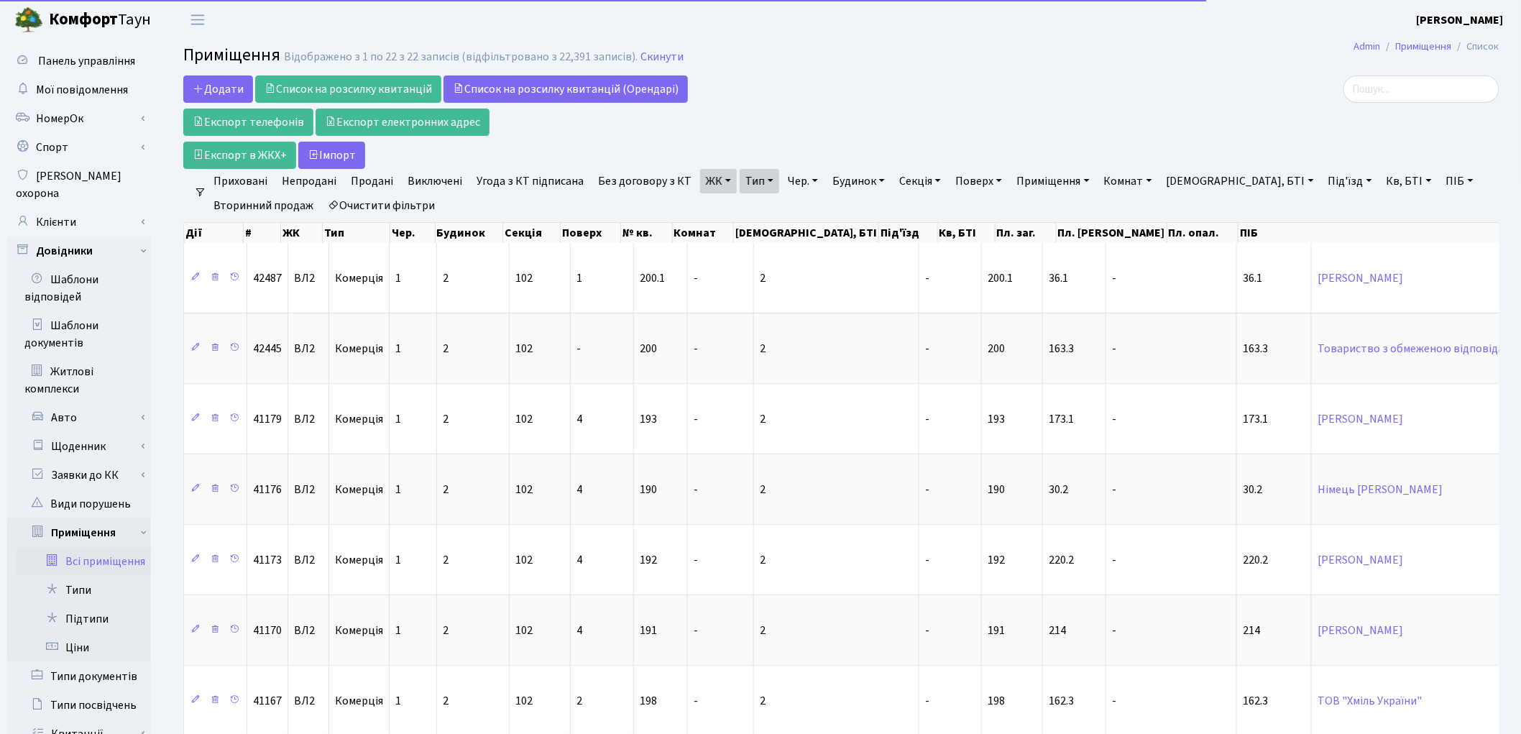
click at [714, 173] on link "ЖК" at bounding box center [718, 181] width 37 height 24
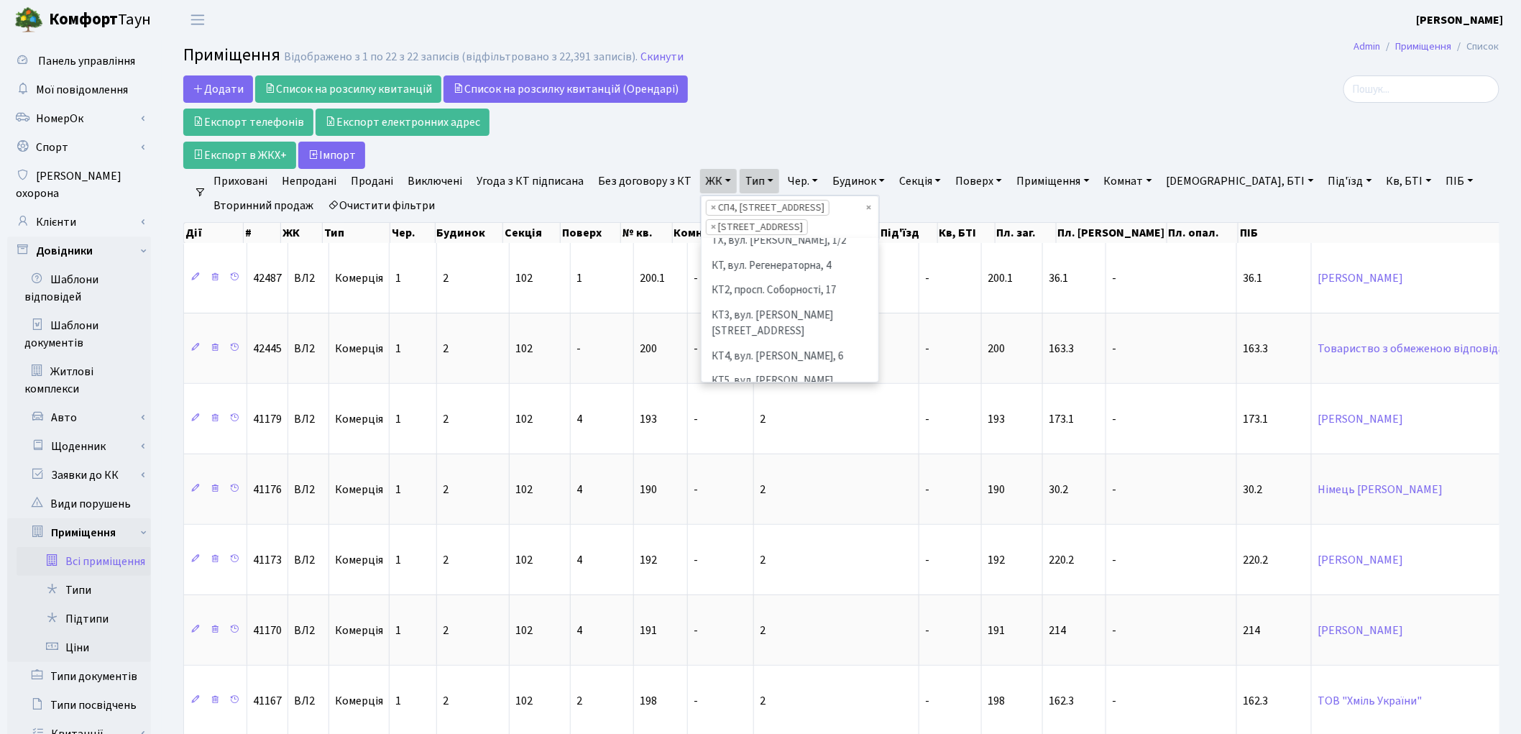
scroll to position [8, 0]
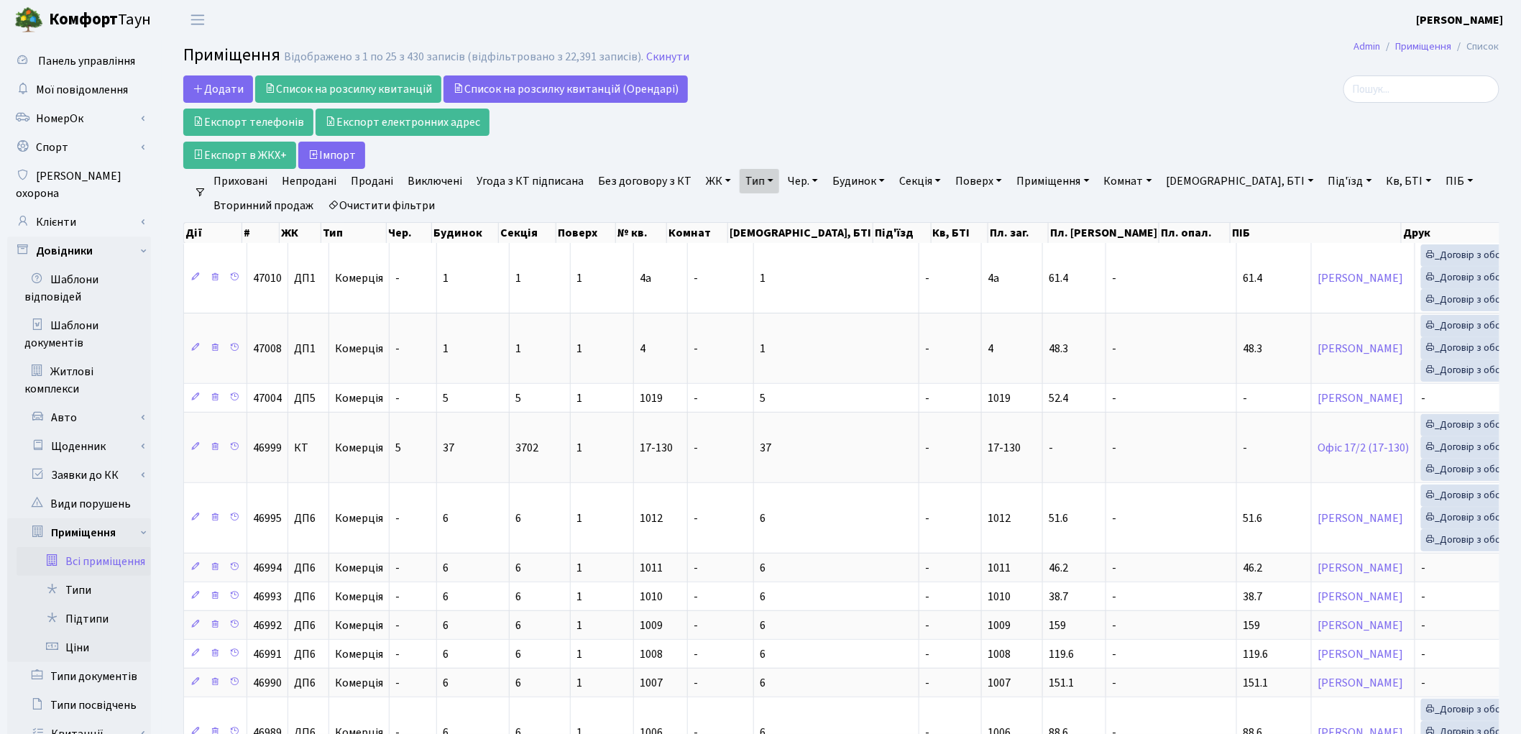
click at [745, 192] on link "Тип" at bounding box center [760, 181] width 40 height 24
click at [714, 181] on link "ЖК" at bounding box center [718, 181] width 37 height 24
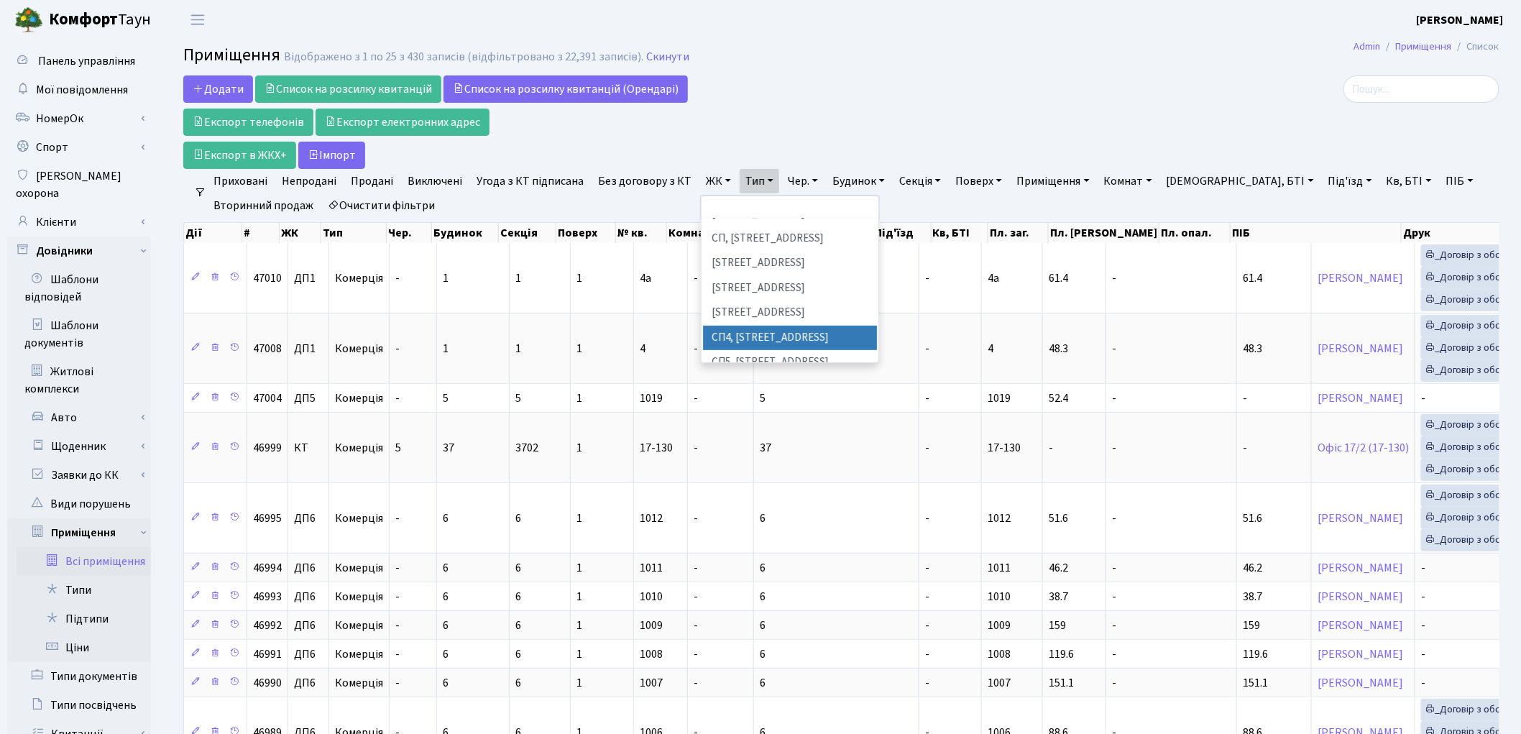
scroll to position [319, 0]
click at [775, 320] on li "[STREET_ADDRESS]" at bounding box center [790, 332] width 174 height 25
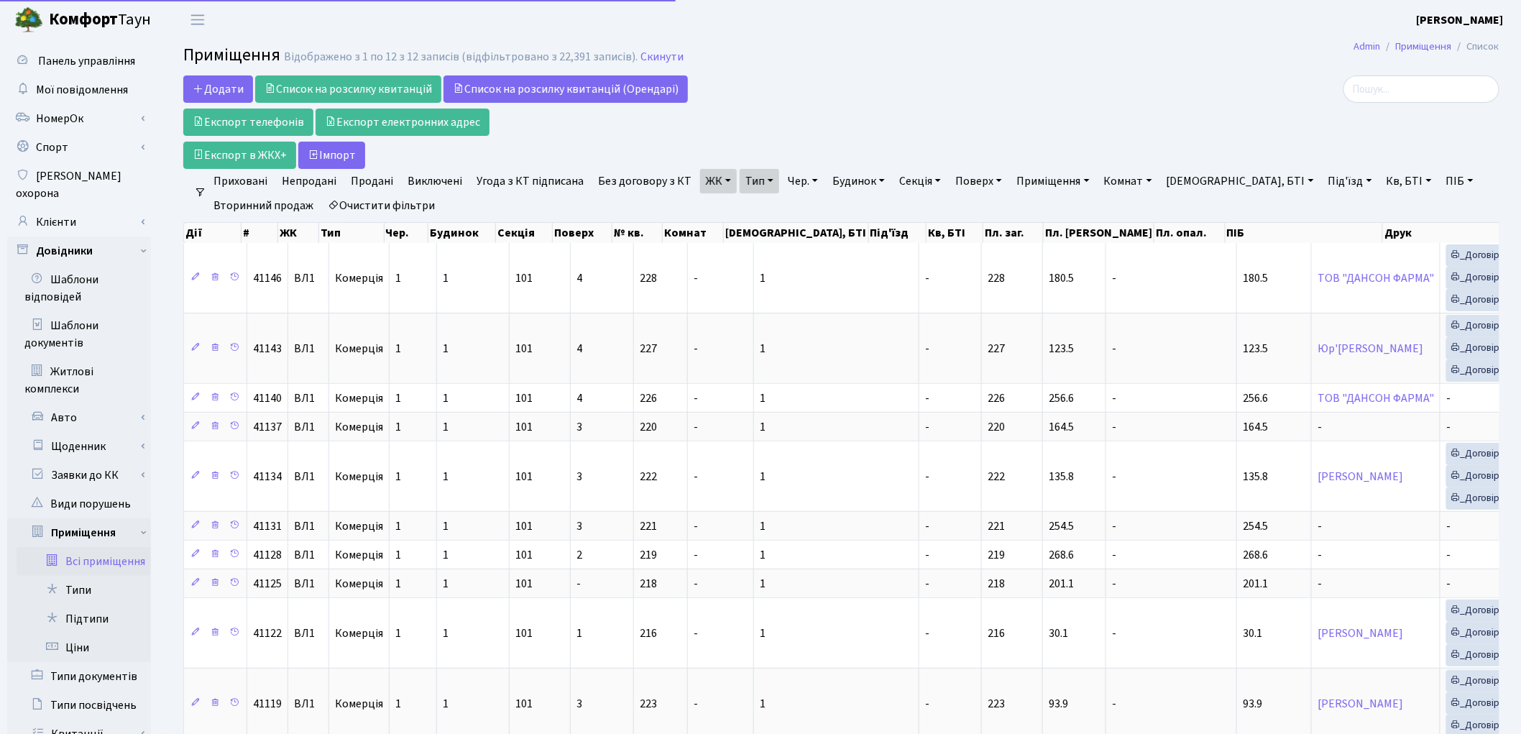
click at [748, 183] on link "Тип" at bounding box center [760, 181] width 40 height 24
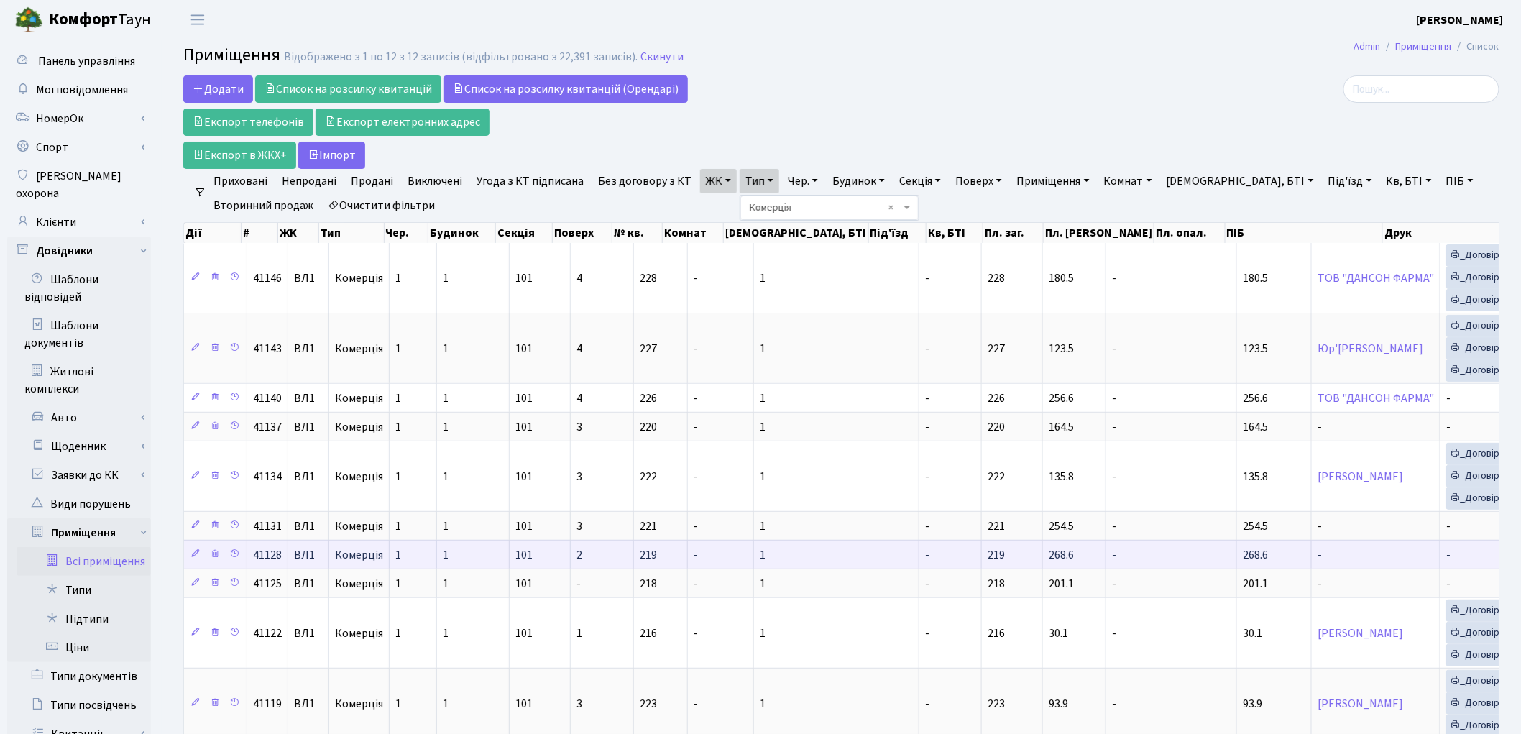
click at [710, 564] on td "-" at bounding box center [721, 554] width 66 height 29
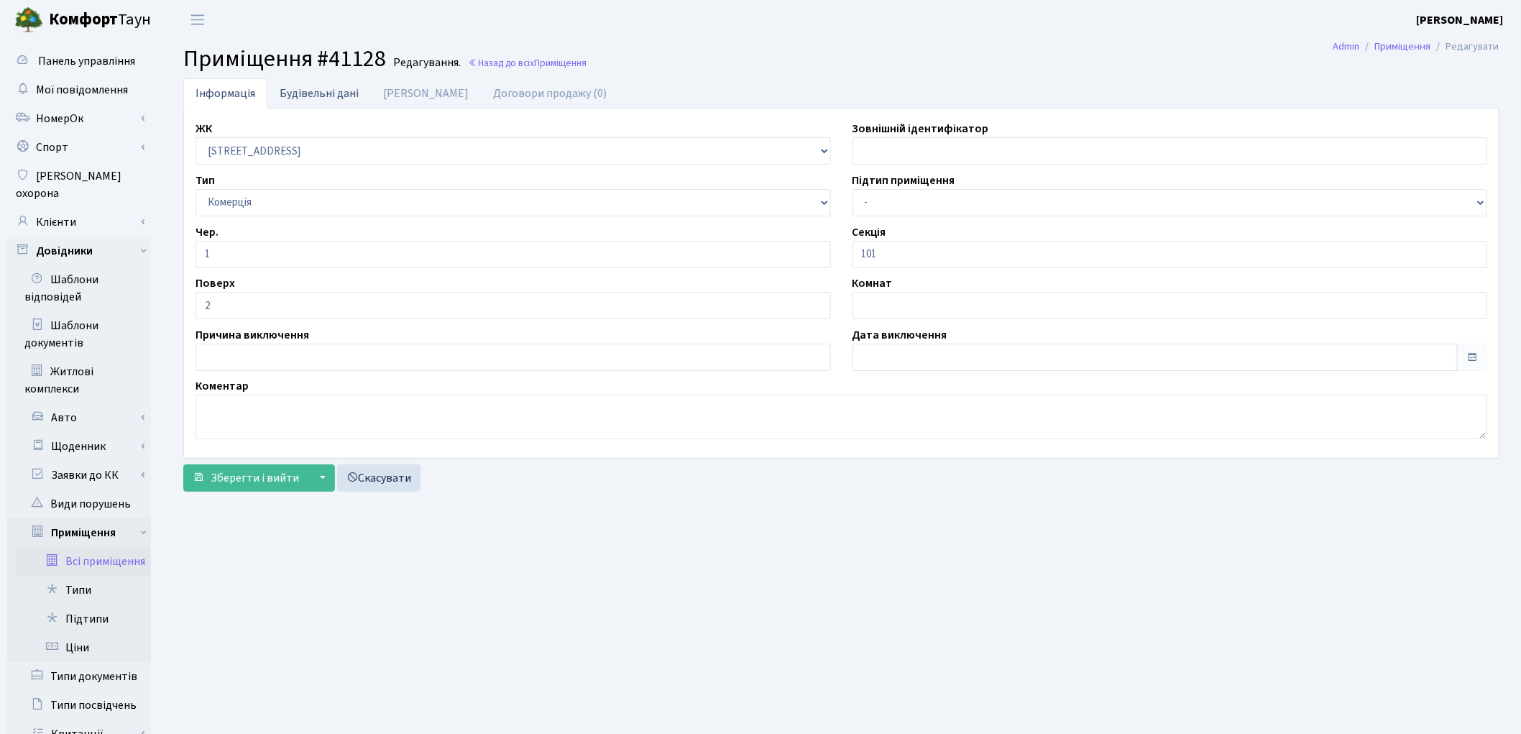
click at [325, 96] on link "Будівельні дані" at bounding box center [319, 92] width 104 height 29
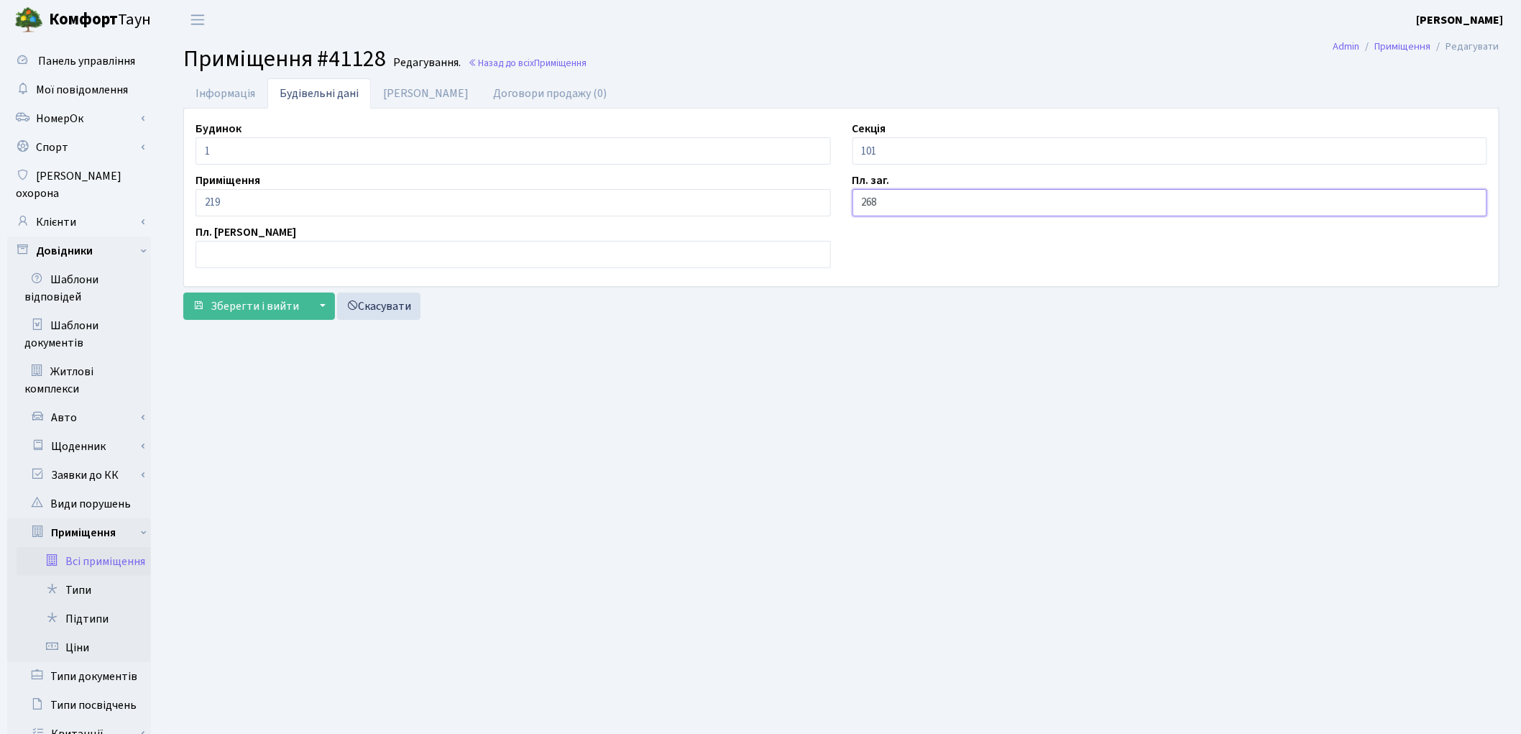
click at [899, 208] on input "268" at bounding box center [1170, 202] width 635 height 27
click at [418, 93] on link "[PERSON_NAME]" at bounding box center [426, 92] width 110 height 29
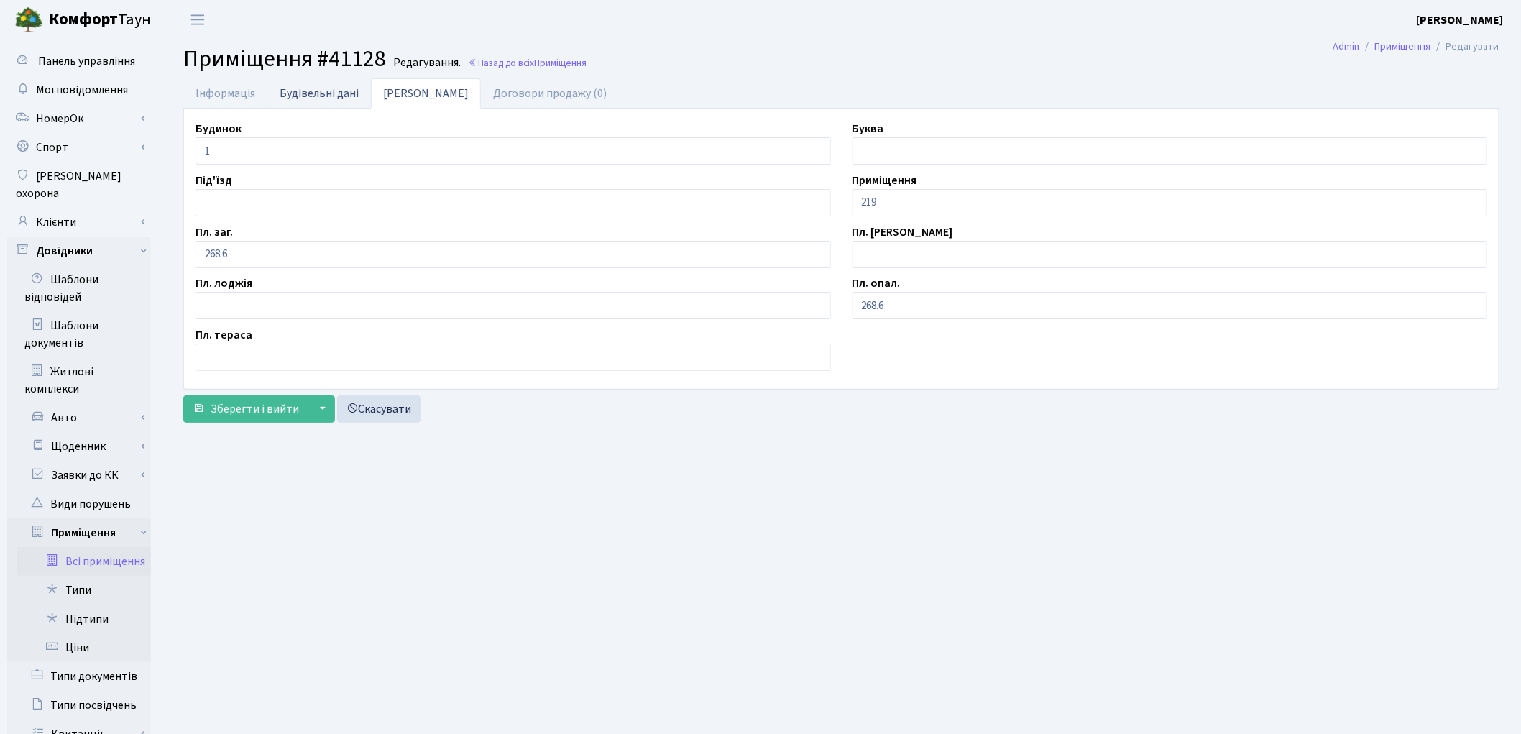
click at [327, 91] on link "Будівельні дані" at bounding box center [319, 92] width 104 height 29
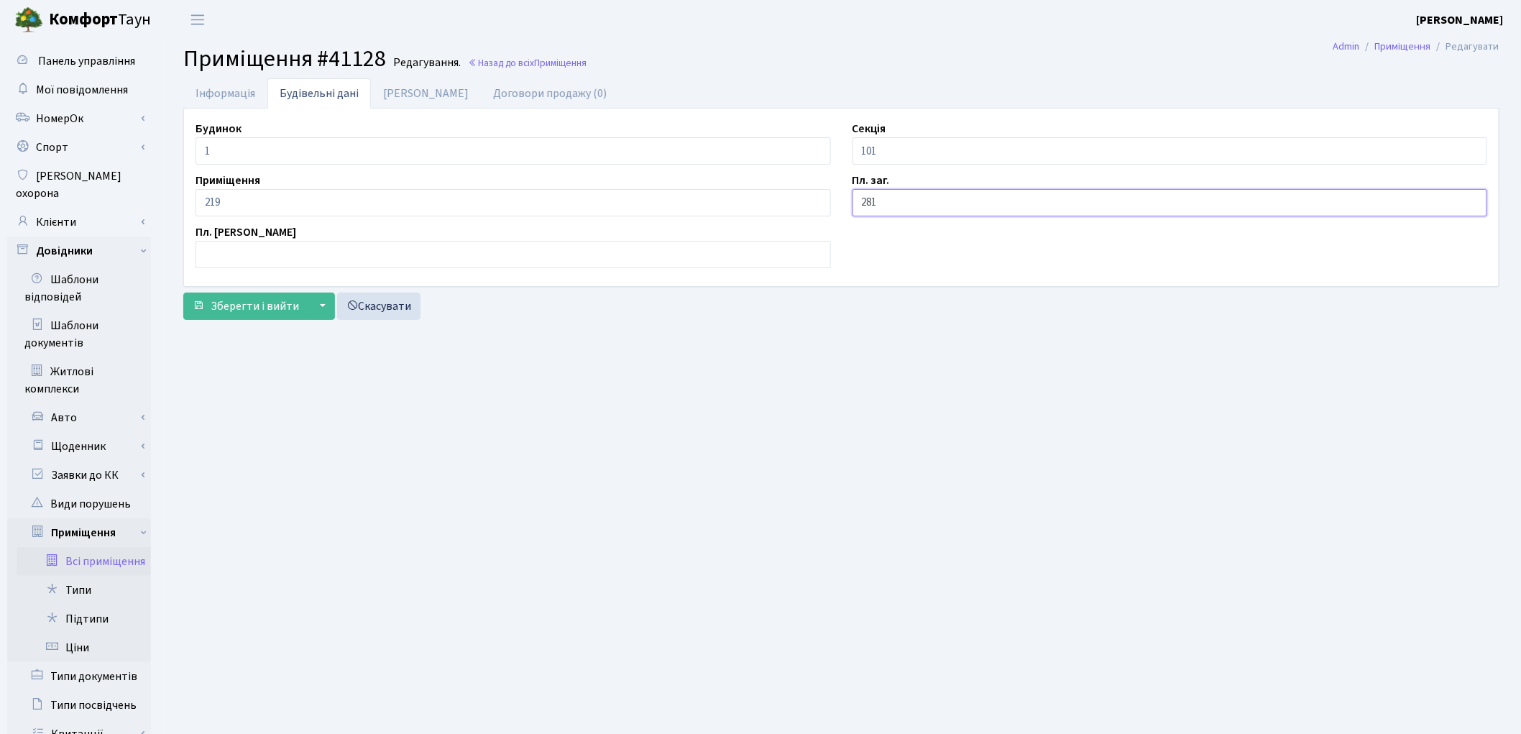
click at [896, 193] on input "281" at bounding box center [1170, 202] width 635 height 27
type input "281.3"
click at [391, 88] on link "[PERSON_NAME]" at bounding box center [426, 92] width 110 height 29
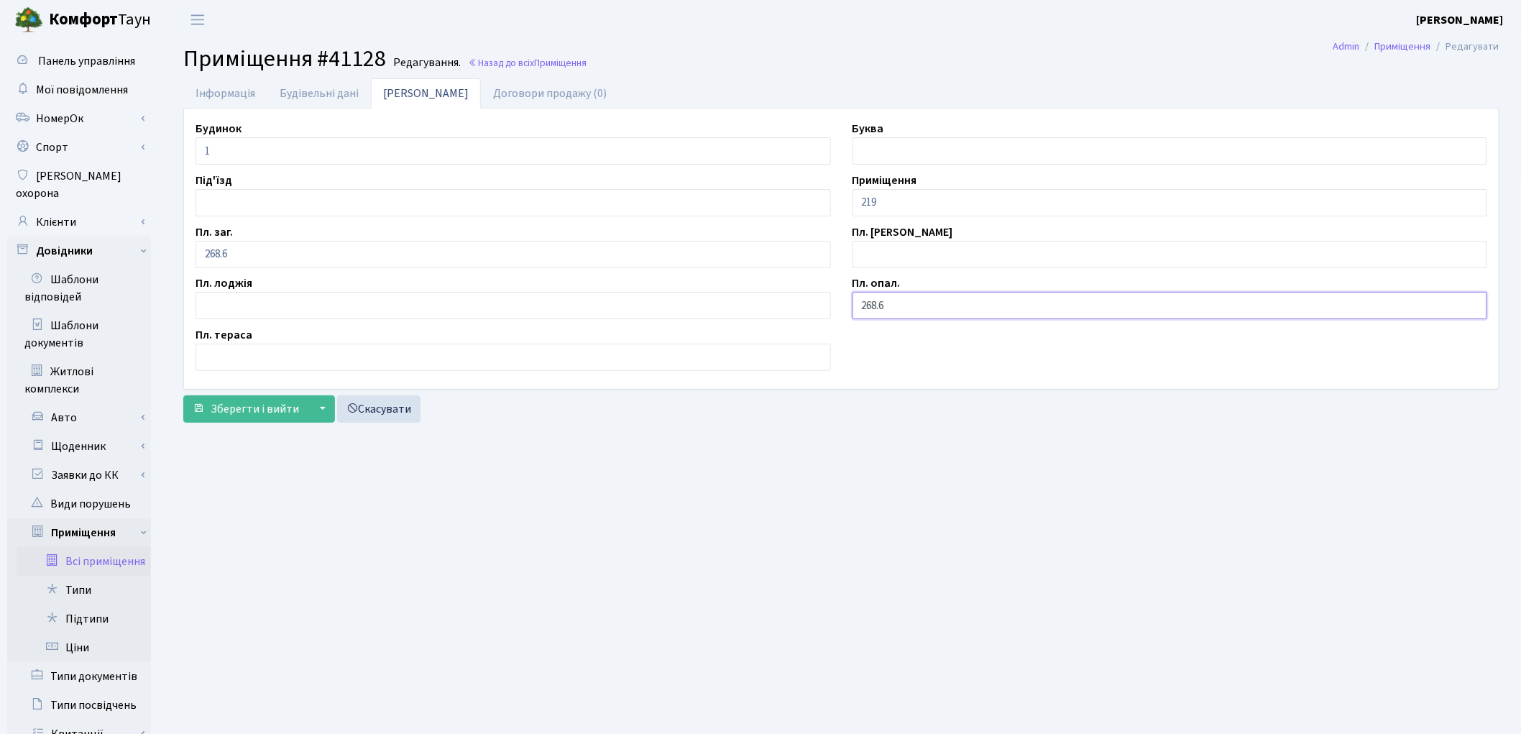
click at [943, 310] on input "268.6" at bounding box center [1170, 305] width 635 height 27
click at [339, 257] on input "268.6" at bounding box center [513, 254] width 635 height 27
type input "281.3"
click at [899, 309] on input "268.6" at bounding box center [1170, 305] width 635 height 27
type input "281.3"
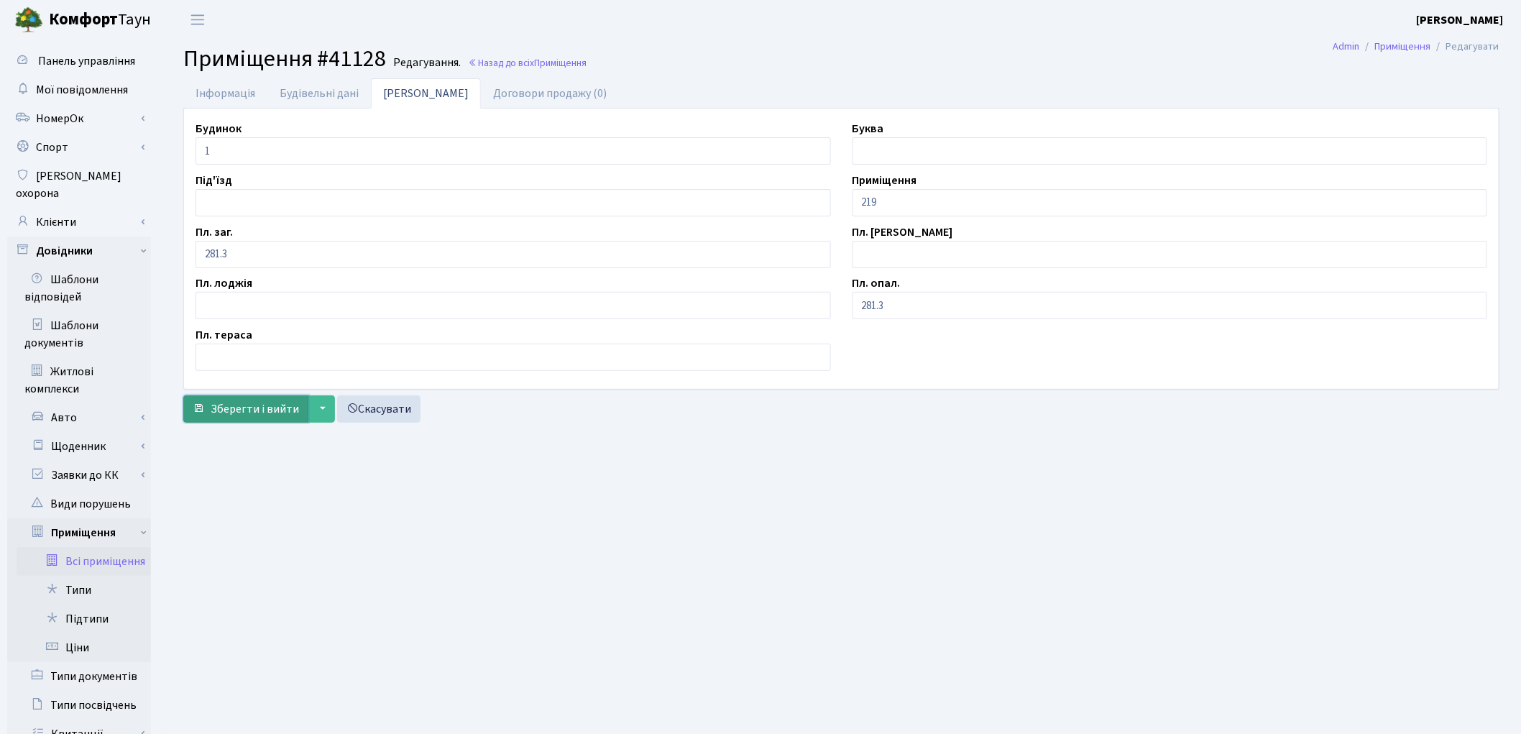
click at [226, 411] on span "Зберегти і вийти" at bounding box center [255, 409] width 88 height 16
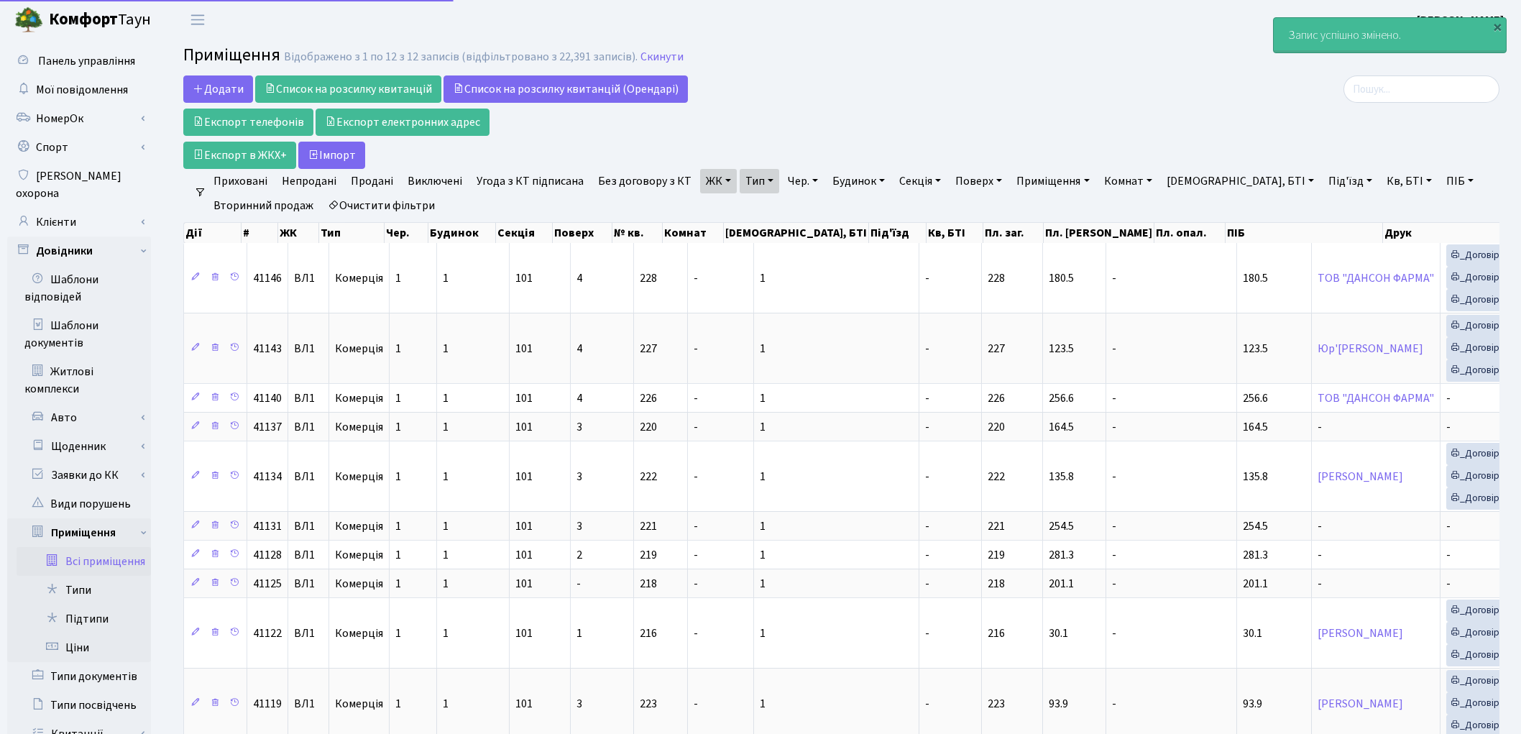
select select "25"
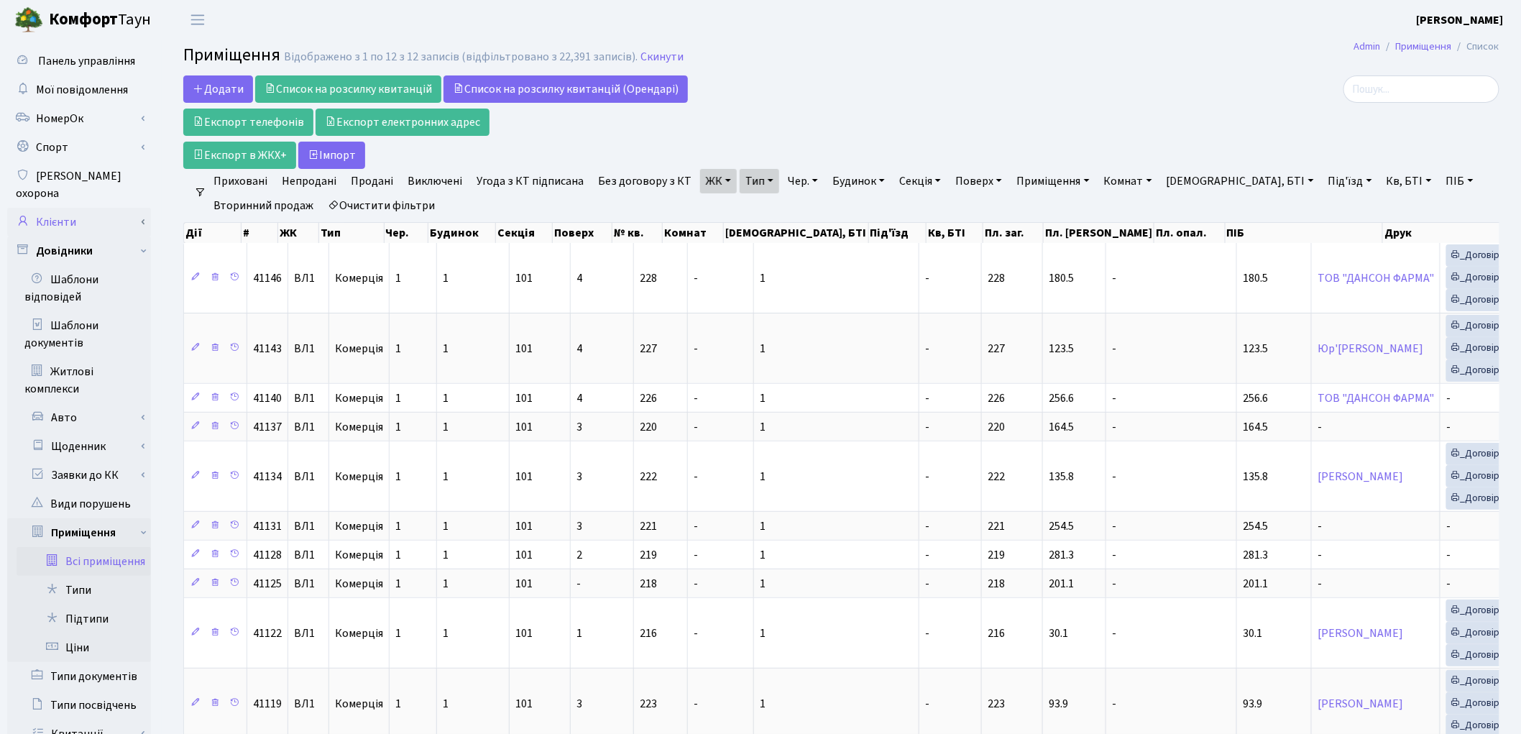
click at [79, 211] on link "Клієнти" at bounding box center [79, 222] width 144 height 29
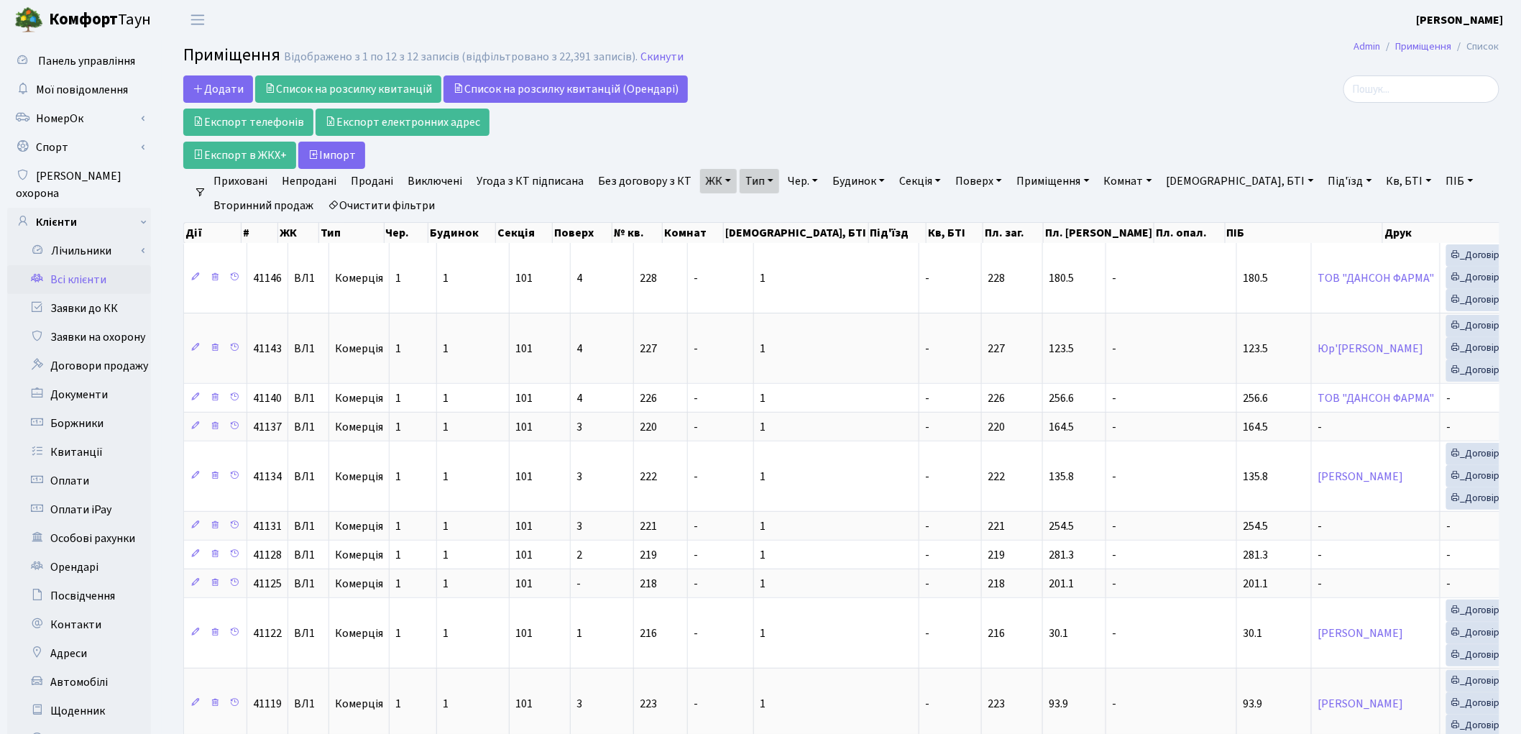
click at [75, 265] on link "Всі клієнти" at bounding box center [79, 279] width 144 height 29
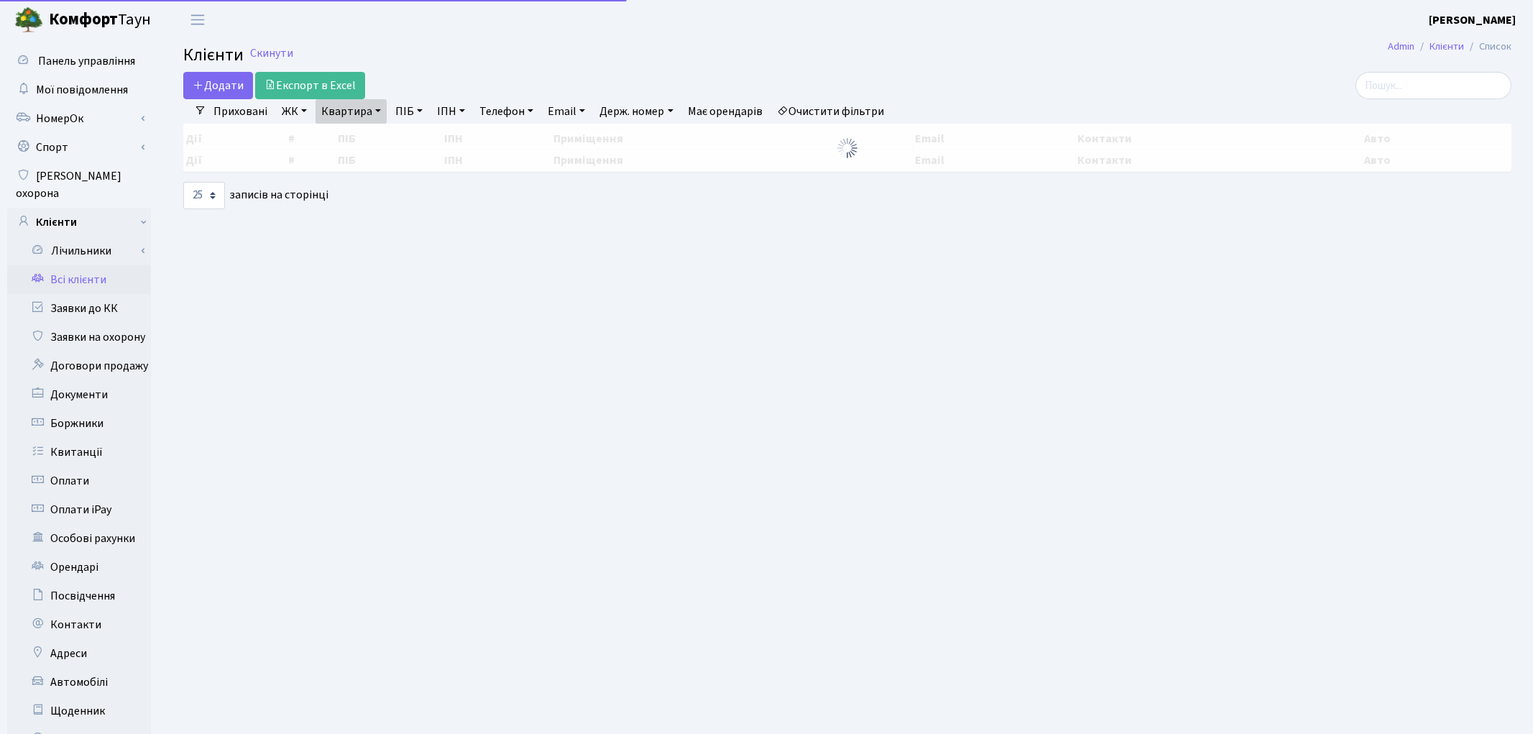
select select "25"
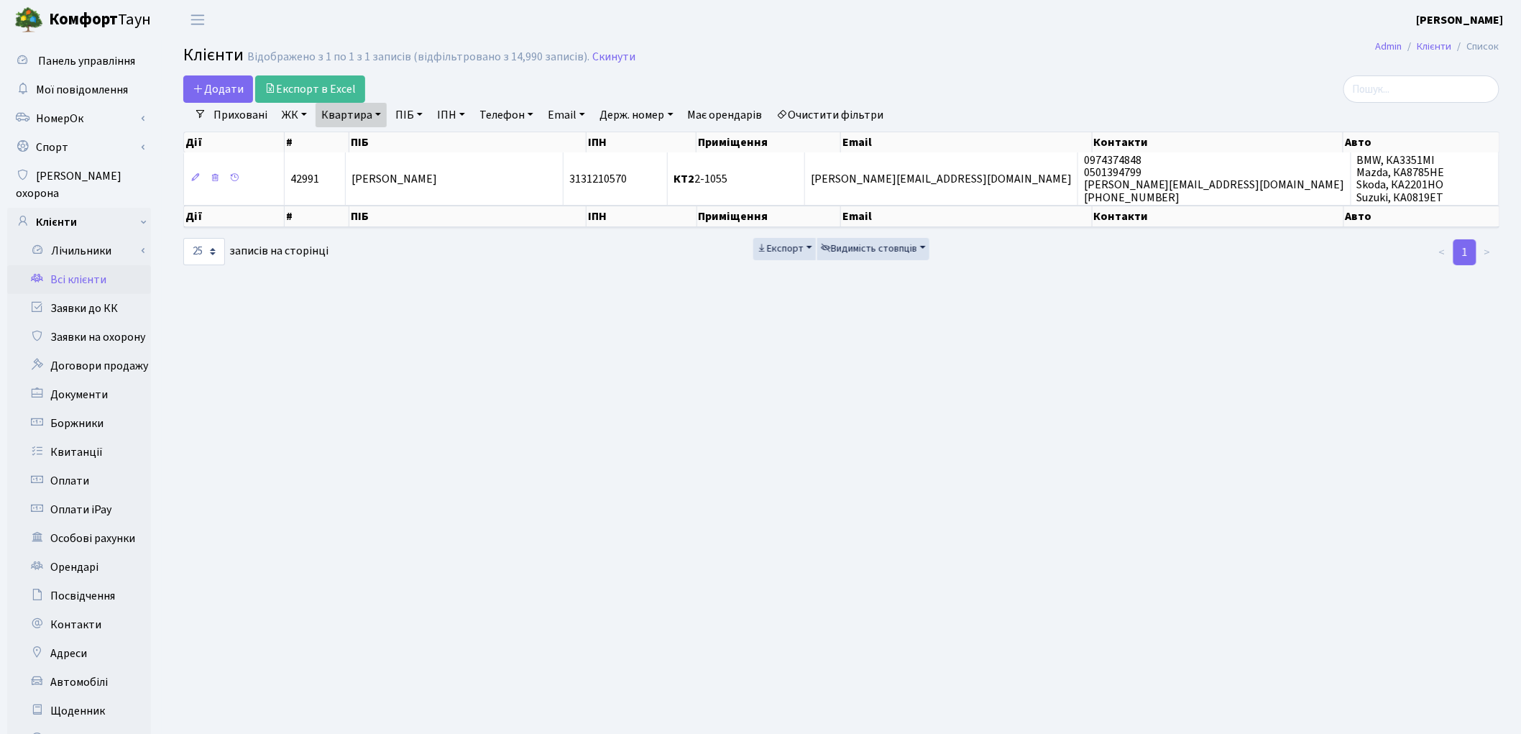
click at [847, 119] on link "Очистити фільтри" at bounding box center [830, 115] width 119 height 24
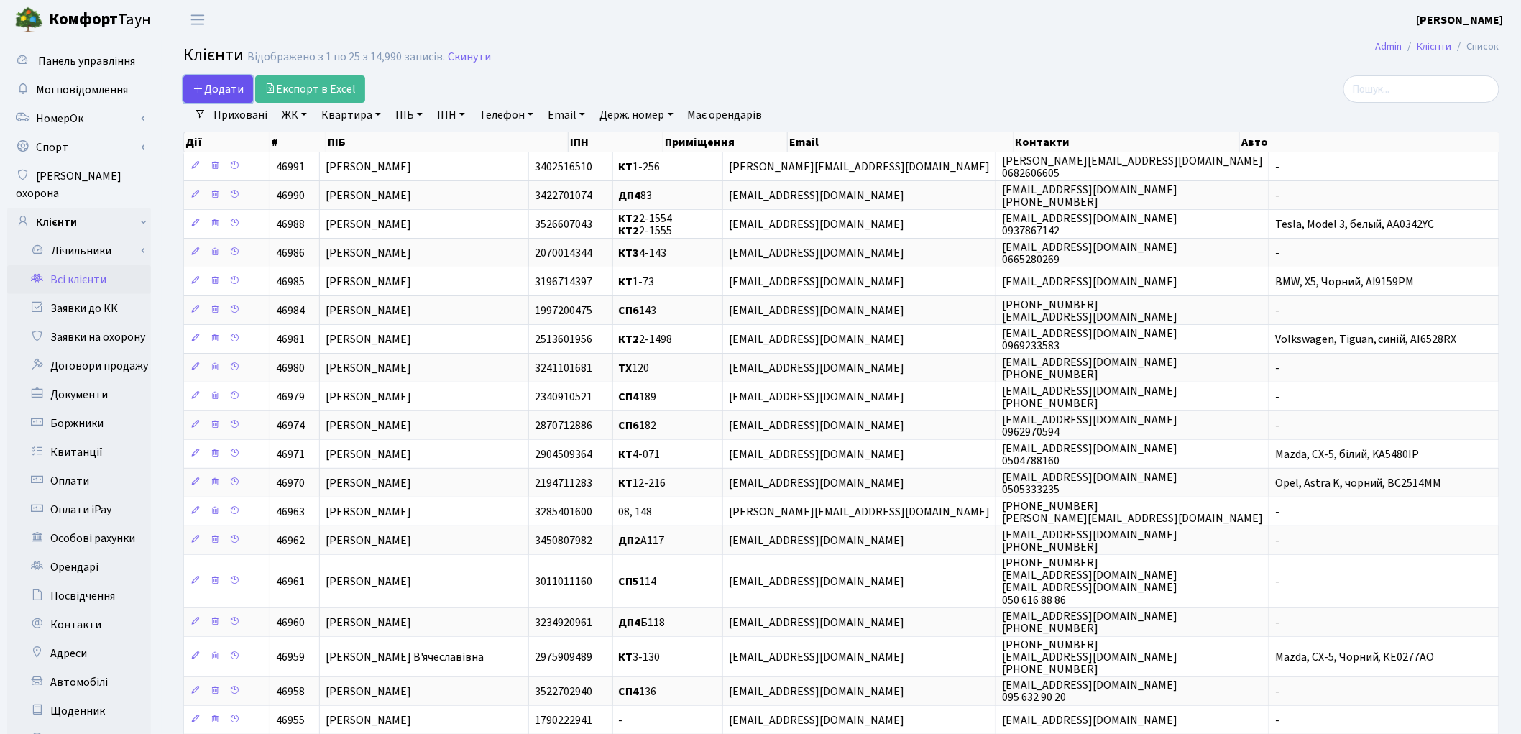
click at [218, 82] on span "Додати" at bounding box center [218, 89] width 51 height 16
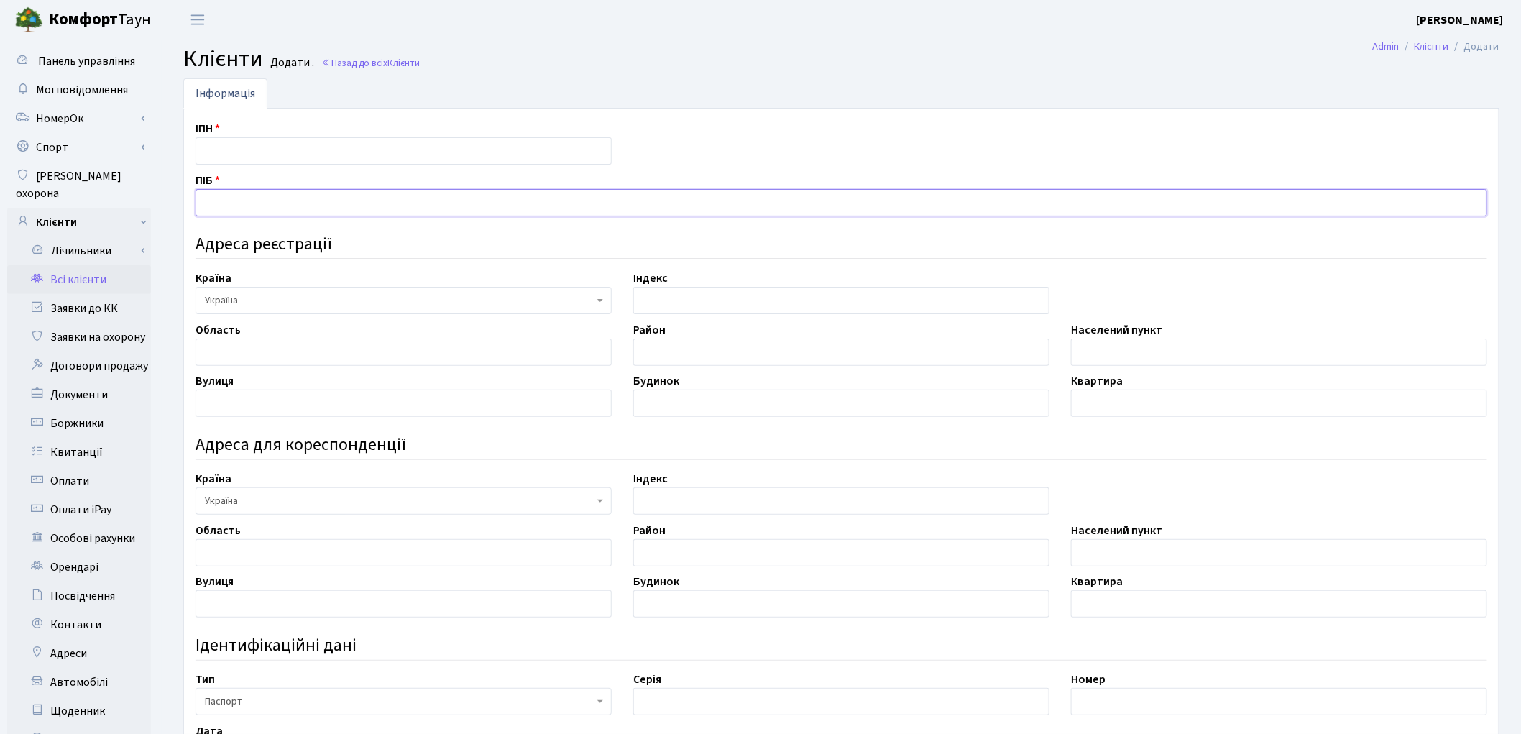
click at [268, 203] on input "text" at bounding box center [842, 202] width 1292 height 27
type input "Аллахвердієв Сабір Гасим огли"
click at [211, 144] on input "text" at bounding box center [404, 150] width 416 height 27
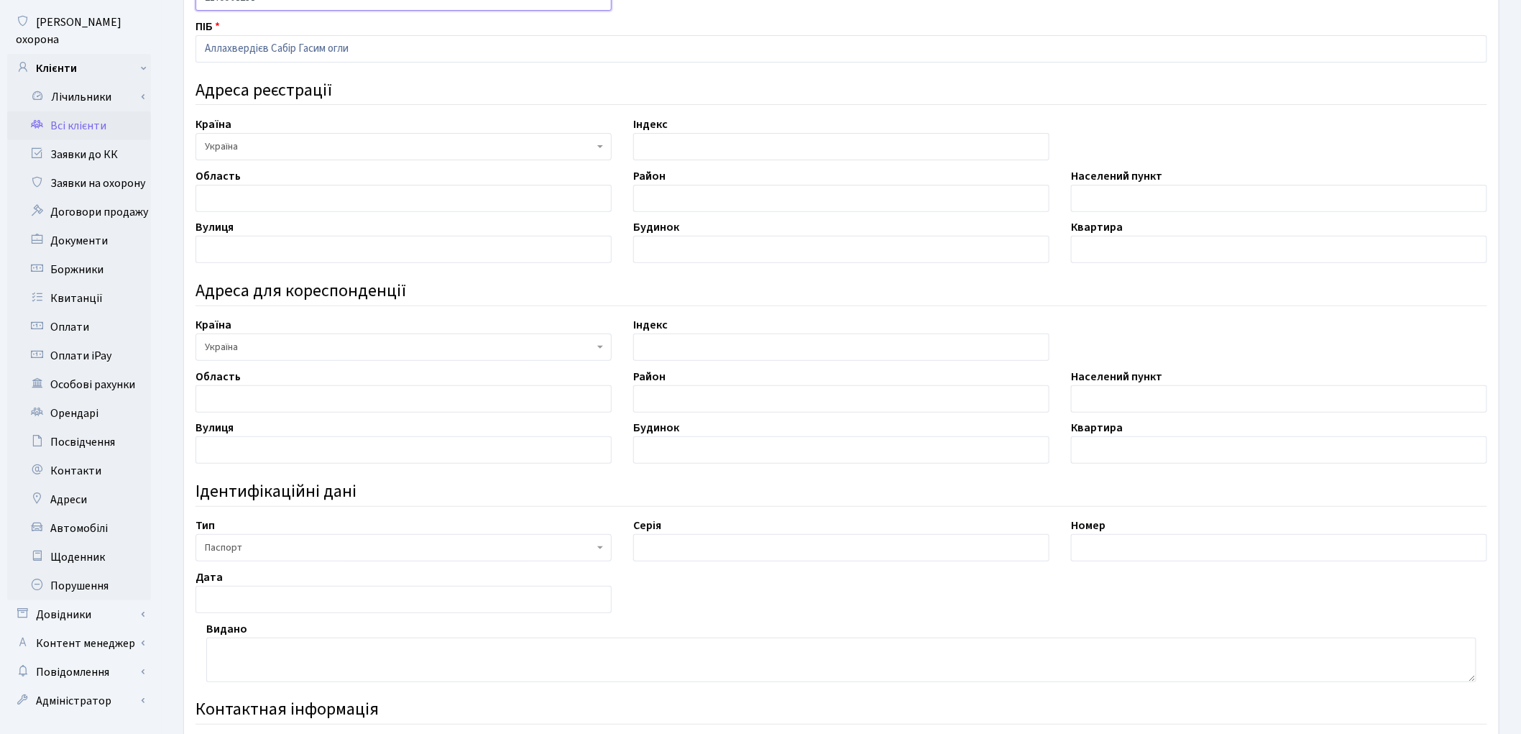
scroll to position [160, 0]
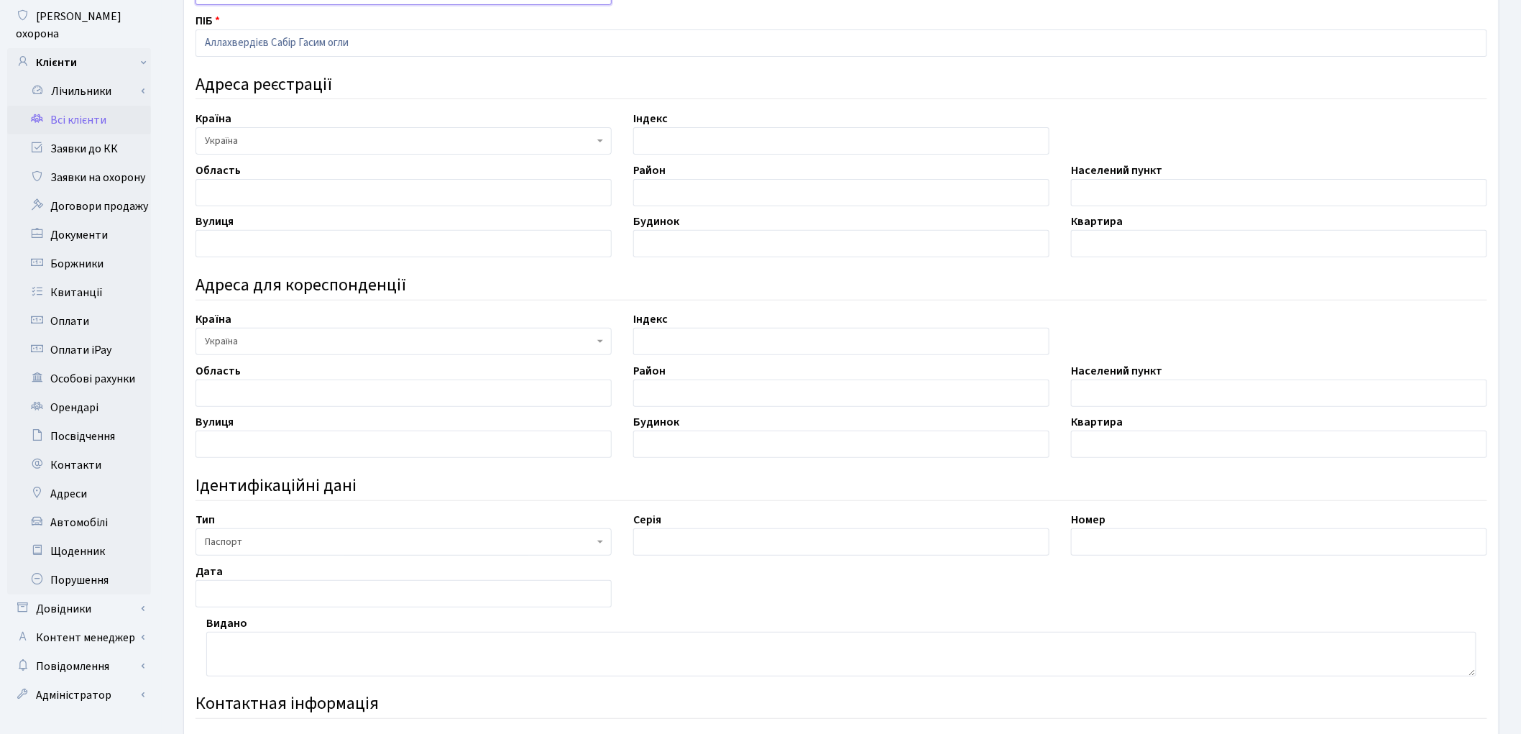
type input "2175508238"
click at [738, 550] on input "text" at bounding box center [841, 541] width 416 height 27
type input "ВЕ"
click at [1141, 548] on input "text" at bounding box center [1279, 541] width 416 height 27
type input "357841"
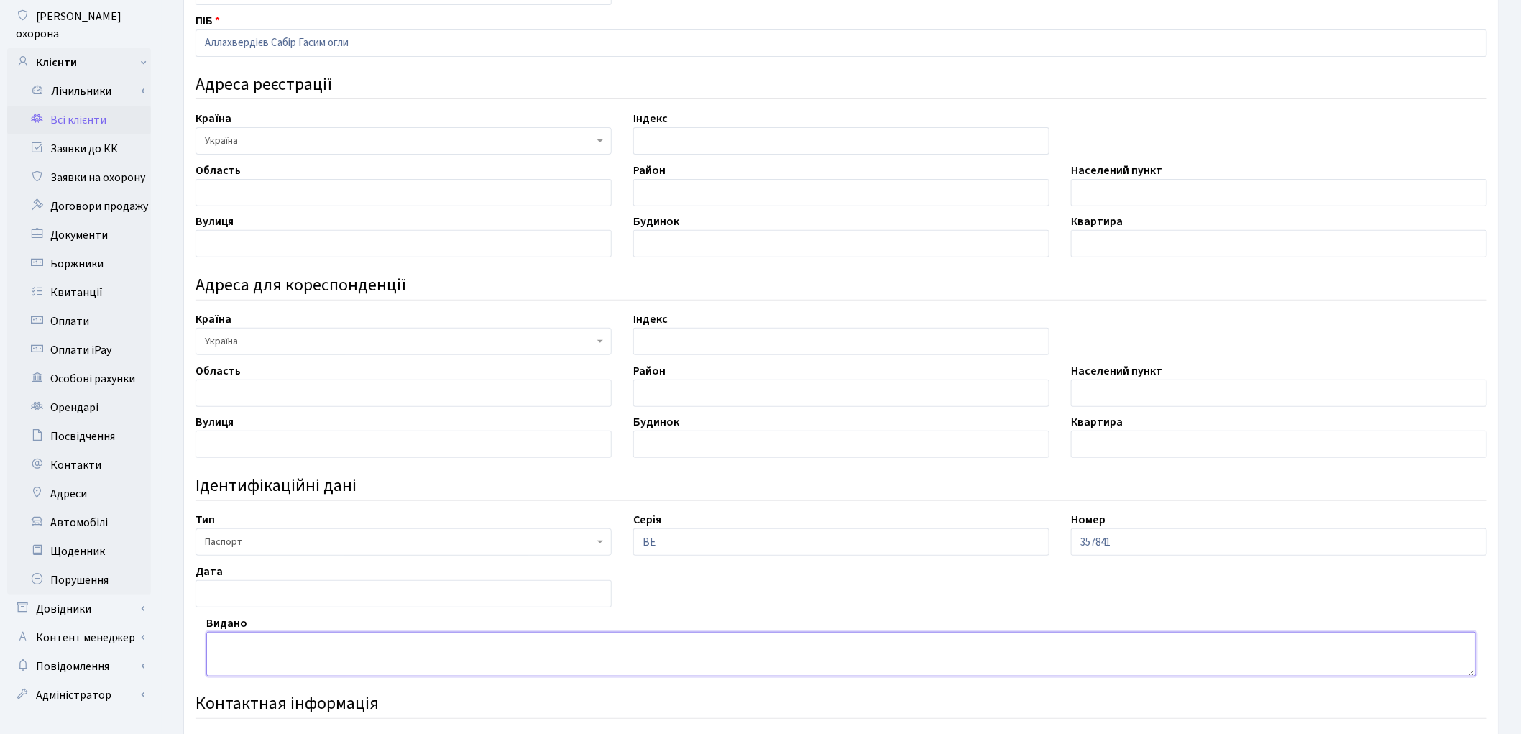
click at [252, 650] on textarea at bounding box center [841, 654] width 1270 height 45
type textarea "Краматорським МВ УМВС України в Донецькій обл."
click at [253, 583] on input "text" at bounding box center [404, 593] width 416 height 27
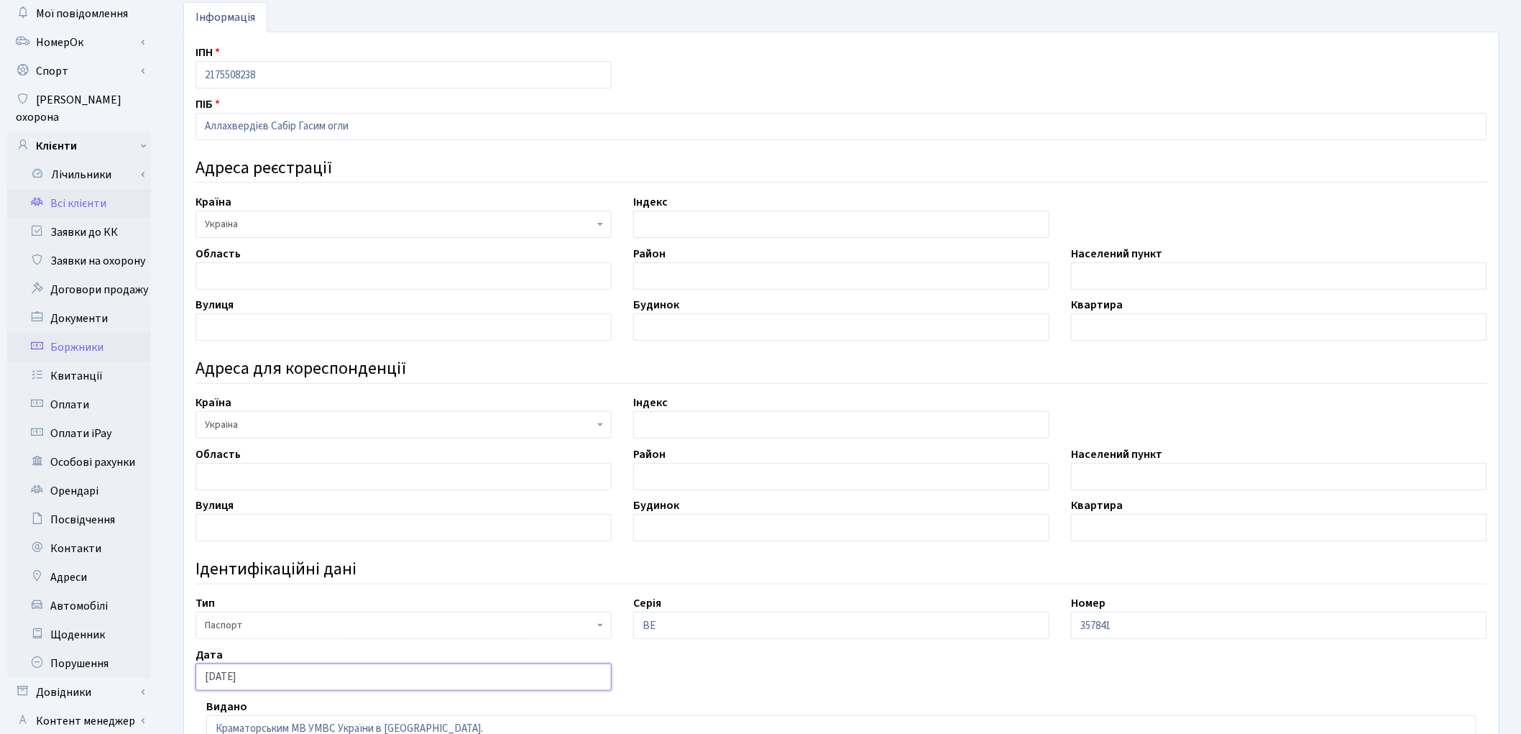
scroll to position [0, 0]
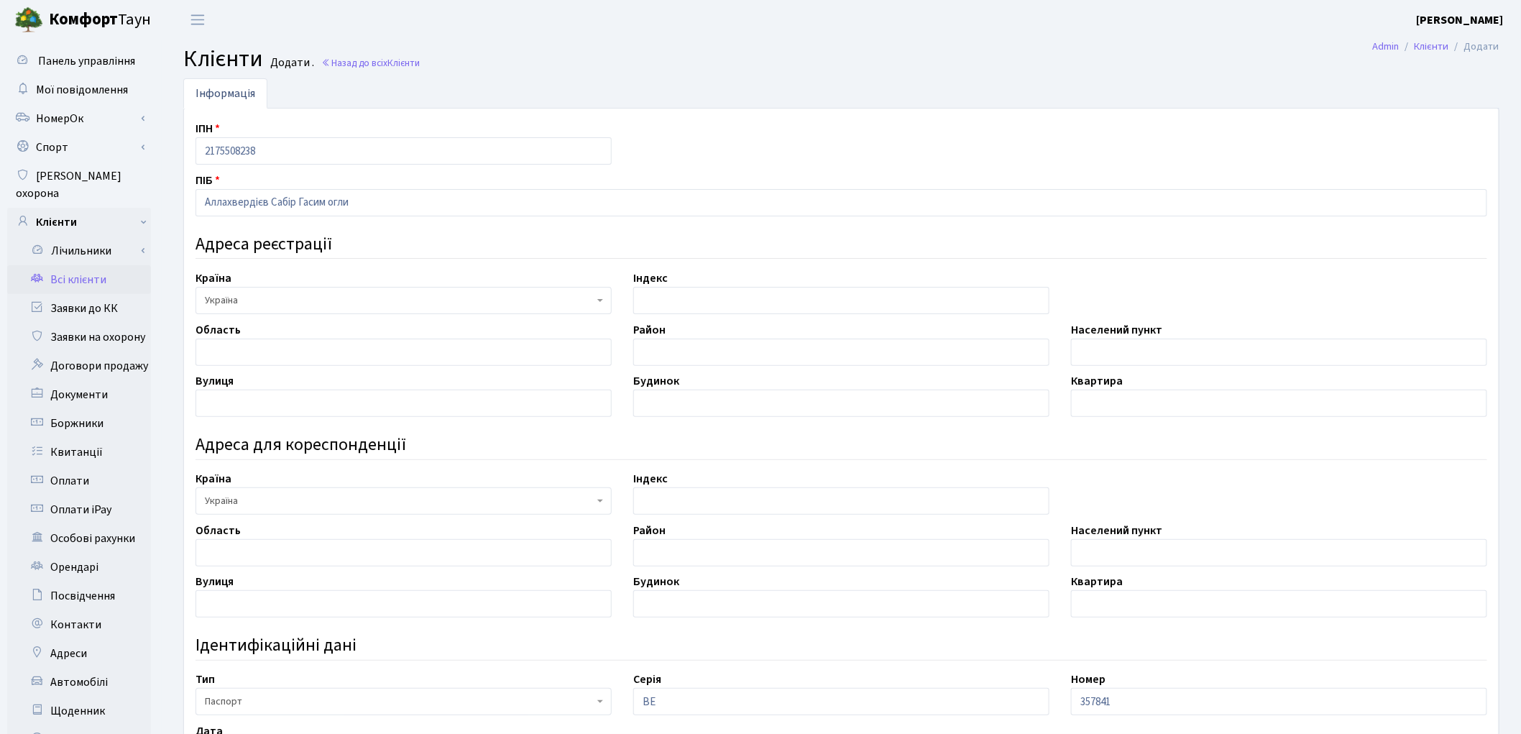
type input "22.11.2001"
click at [226, 347] on input "text" at bounding box center [404, 352] width 416 height 27
type input "Донецька"
click at [1087, 350] on input "text" at bounding box center [1279, 352] width 416 height 27
type input "м. Краматорськ"
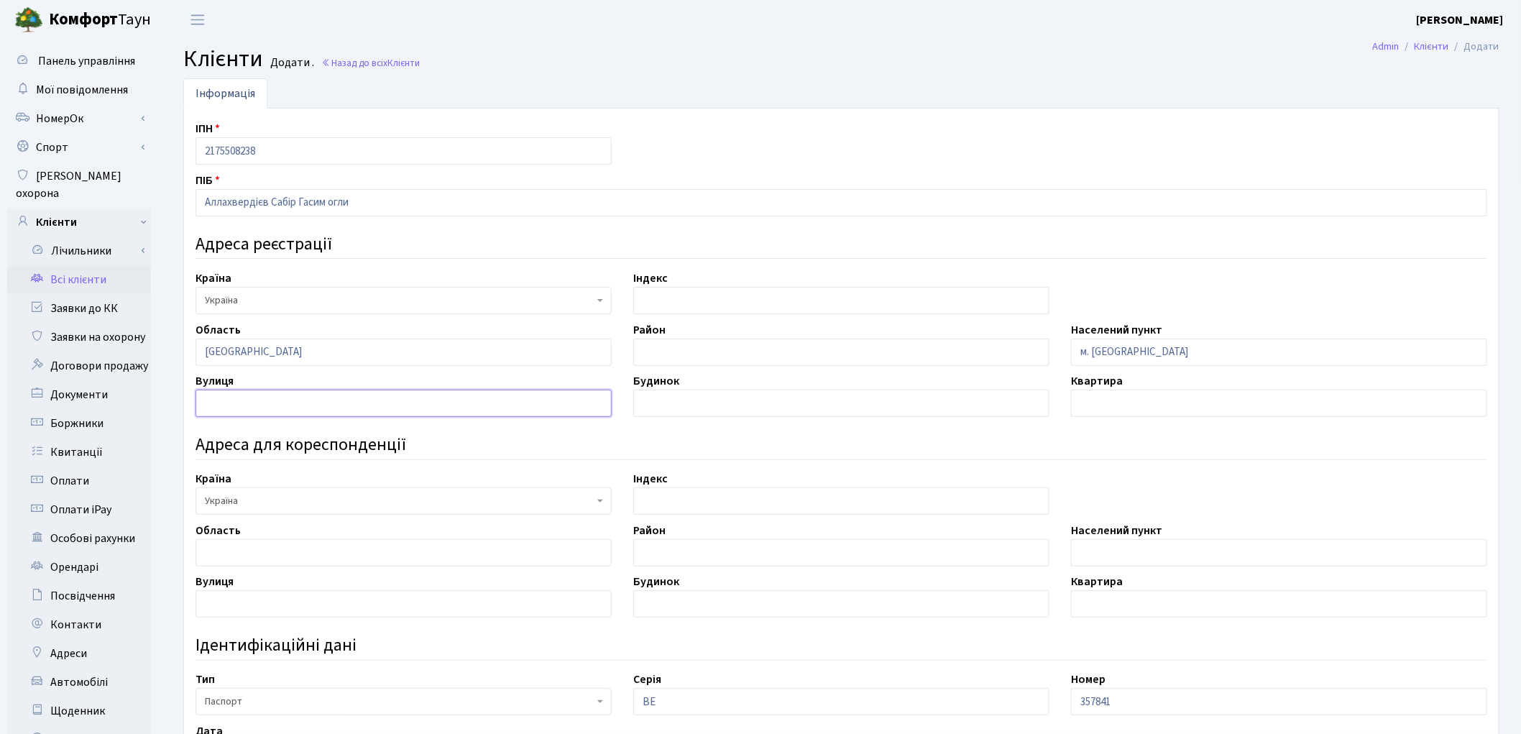
click at [354, 415] on input "text" at bounding box center [404, 403] width 416 height 27
type input "вул. Іртишська"
click at [778, 411] on input "text" at bounding box center [841, 403] width 416 height 27
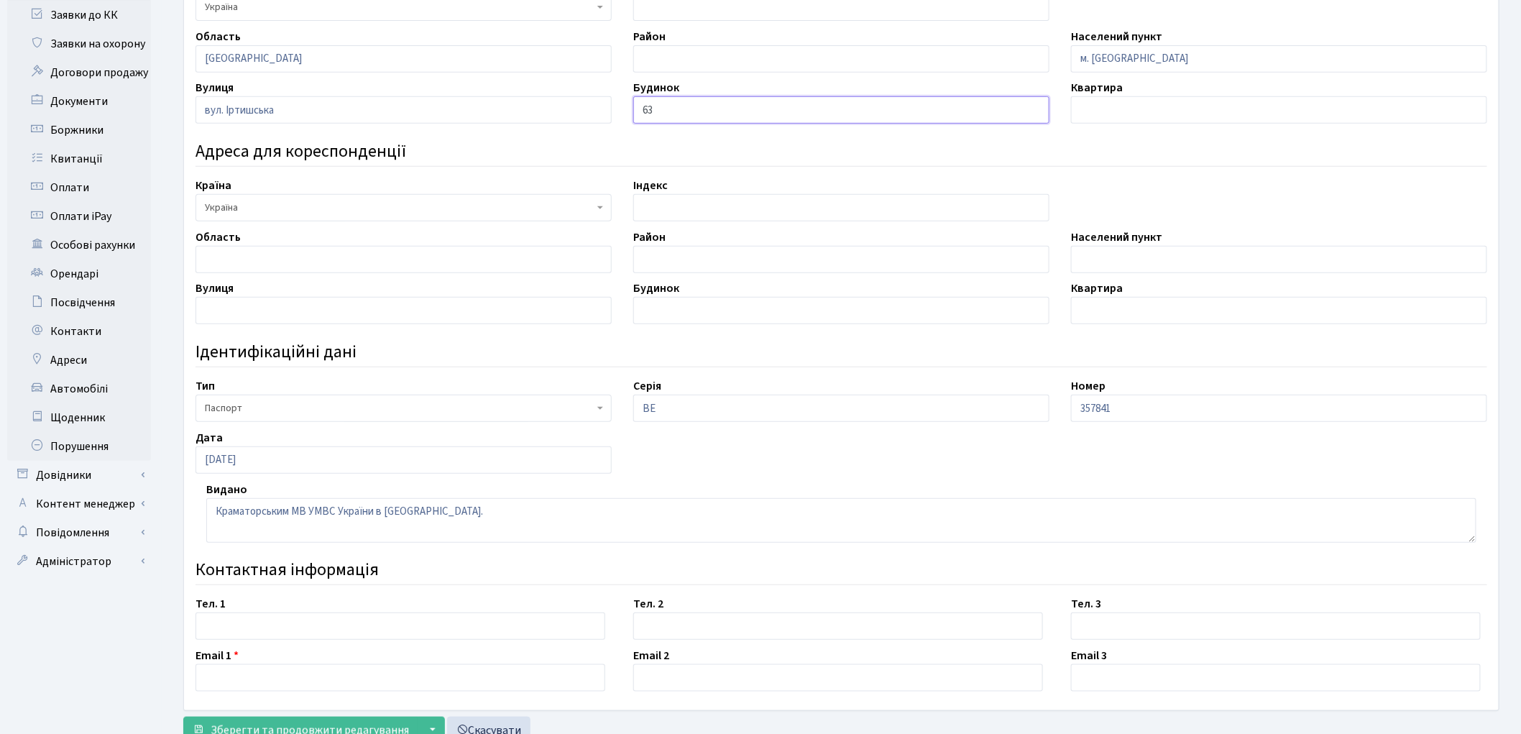
scroll to position [346, 0]
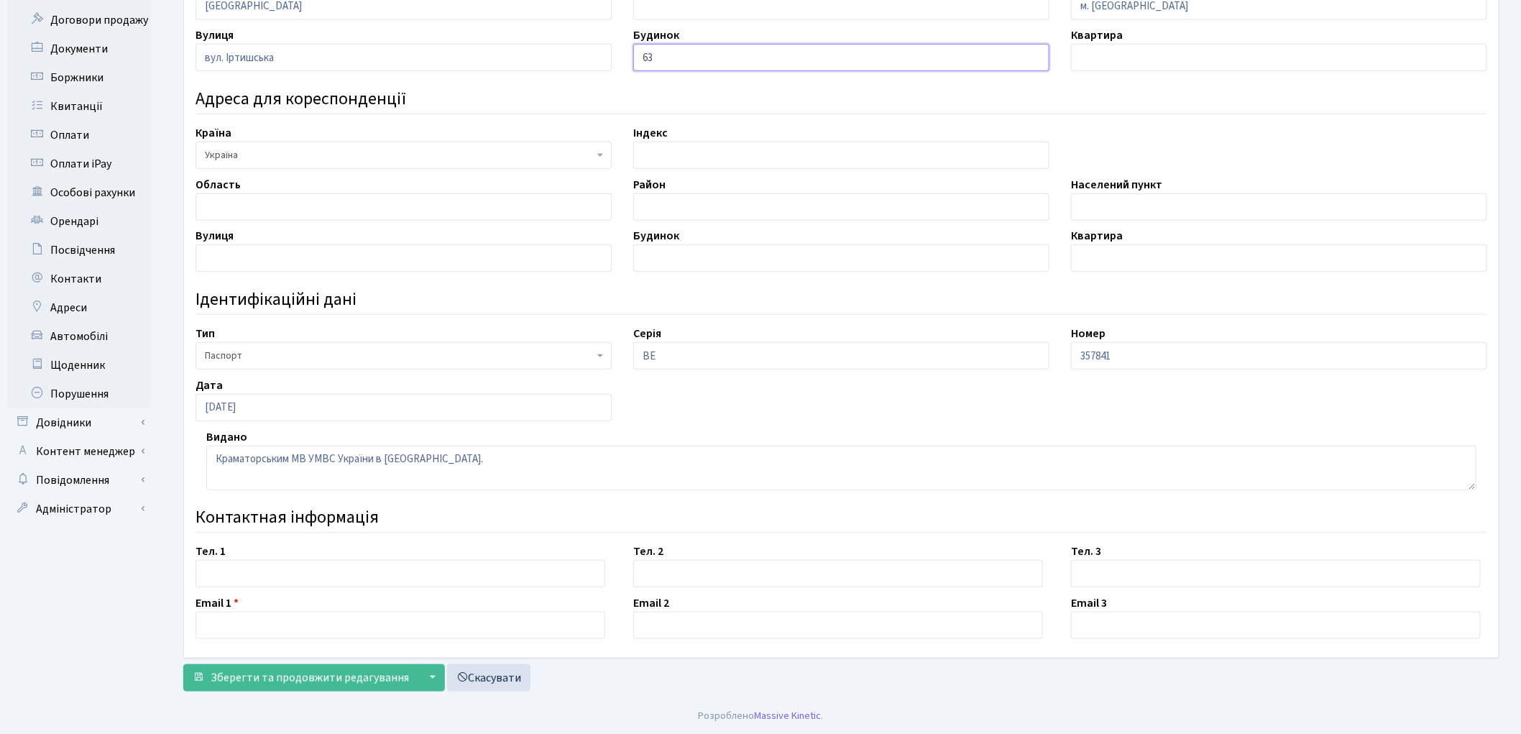
type input "63"
click at [298, 634] on input "text" at bounding box center [401, 625] width 410 height 27
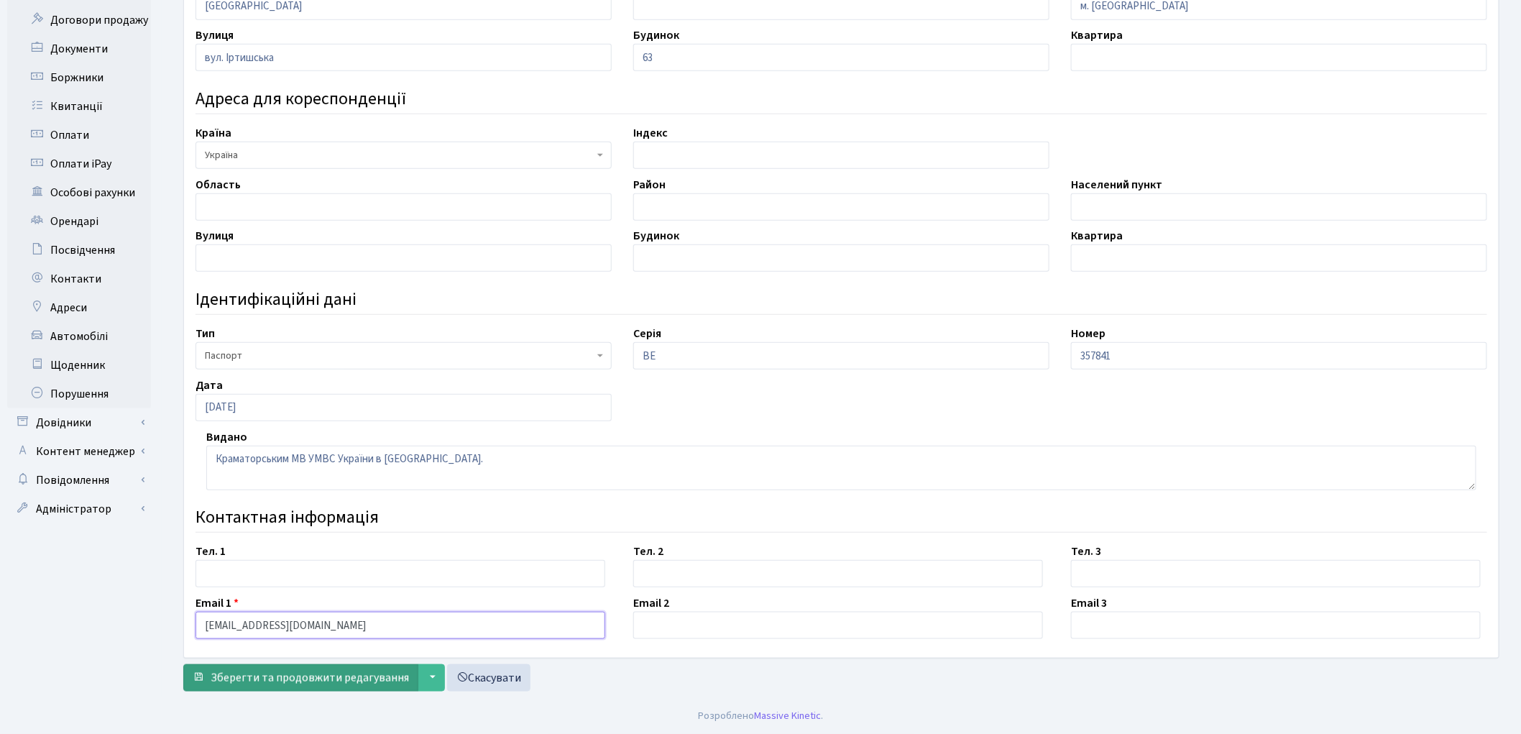
type input "[EMAIL_ADDRESS][DOMAIN_NAME]"
click at [321, 674] on span "Зберегти та продовжити редагування" at bounding box center [310, 678] width 198 height 16
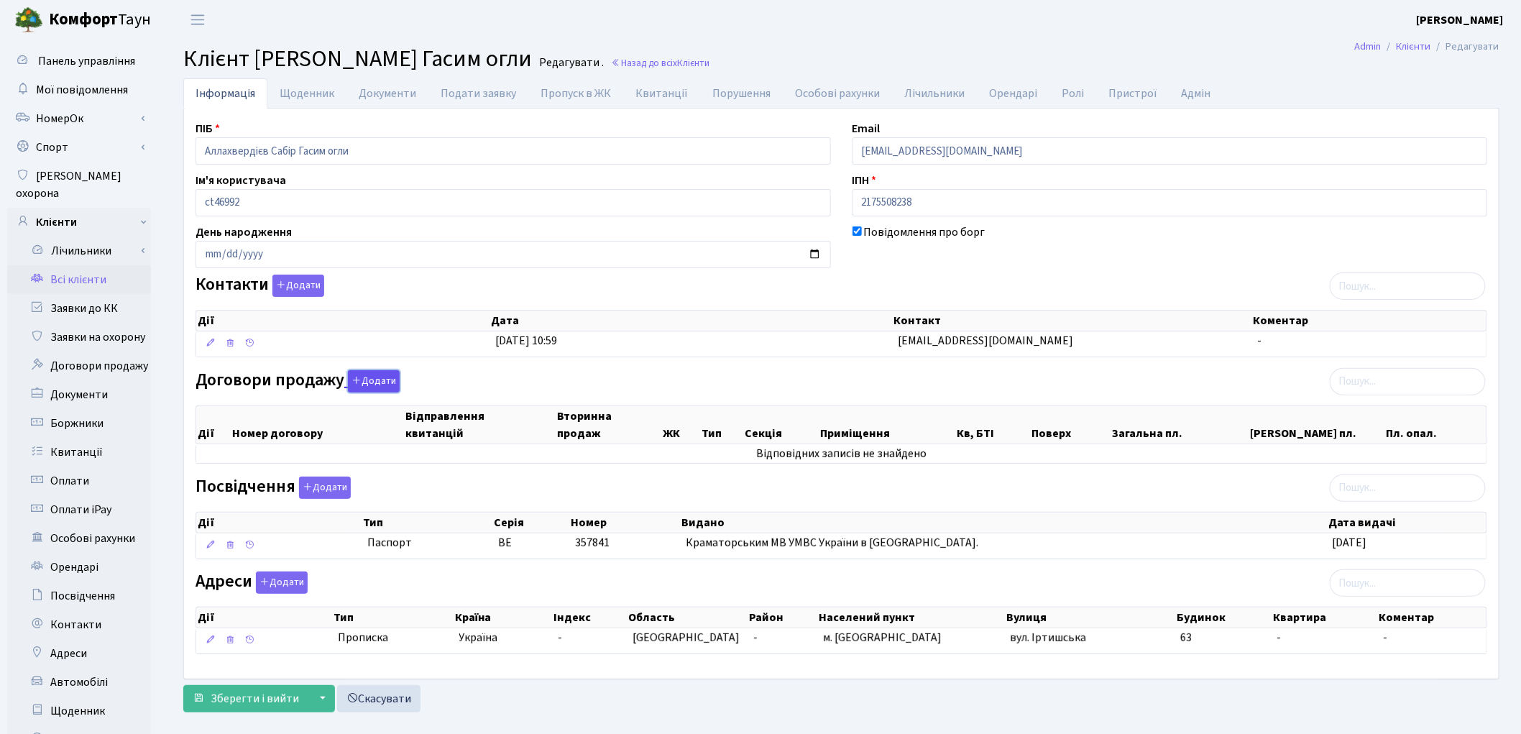
click at [358, 377] on icon "button" at bounding box center [356, 380] width 10 height 10
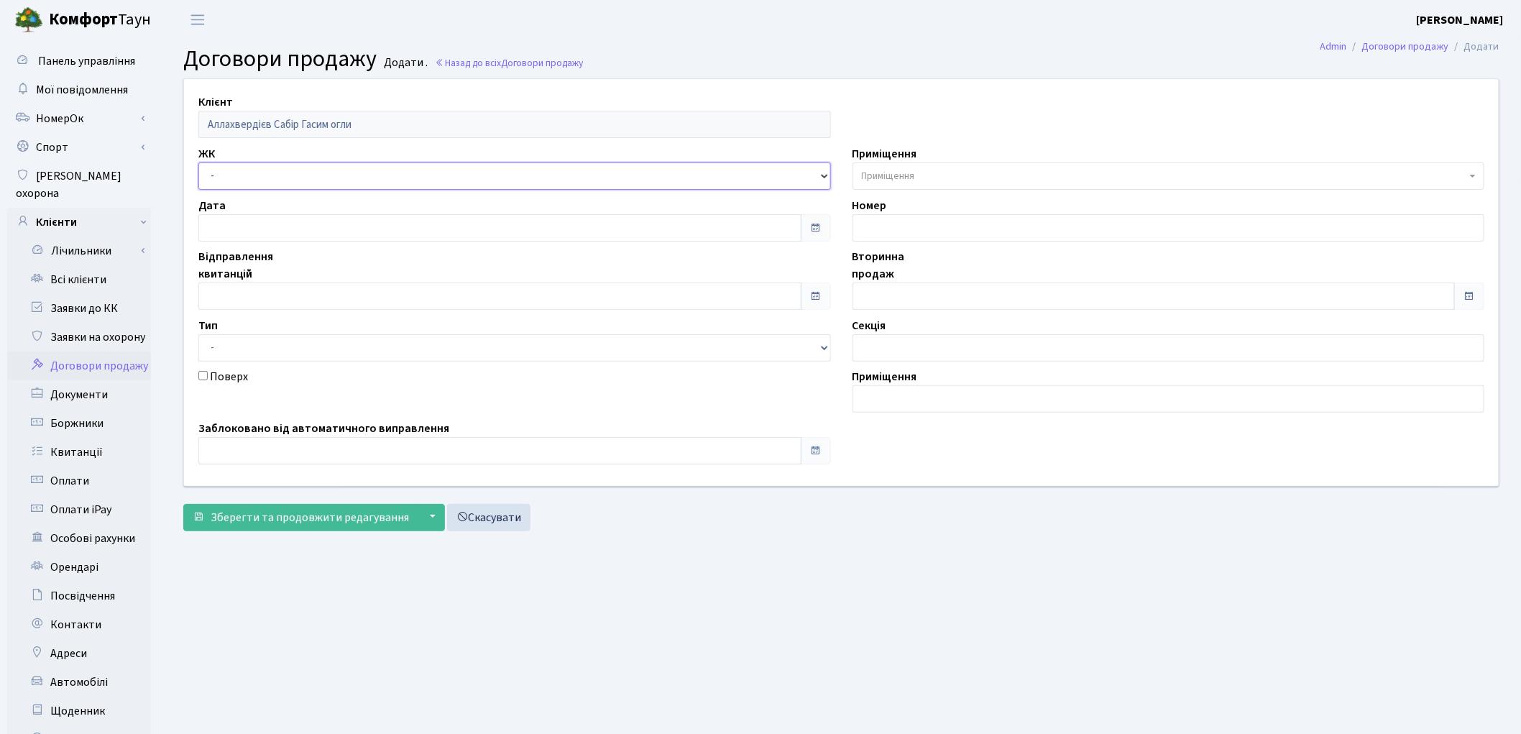
click at [257, 175] on select "- ТХ, вул. [STREET_ADDRESS] Регенераторна, 4 КТ2, просп. [STREET_ADDRESS] [STRE…" at bounding box center [514, 175] width 633 height 27
select select "316"
click at [198, 162] on select "- ТХ, вул. [STREET_ADDRESS] Регенераторна, 4 КТ2, просп. [STREET_ADDRESS] [STRE…" at bounding box center [514, 175] width 633 height 27
select select
click at [886, 175] on span "Приміщення" at bounding box center [888, 176] width 53 height 14
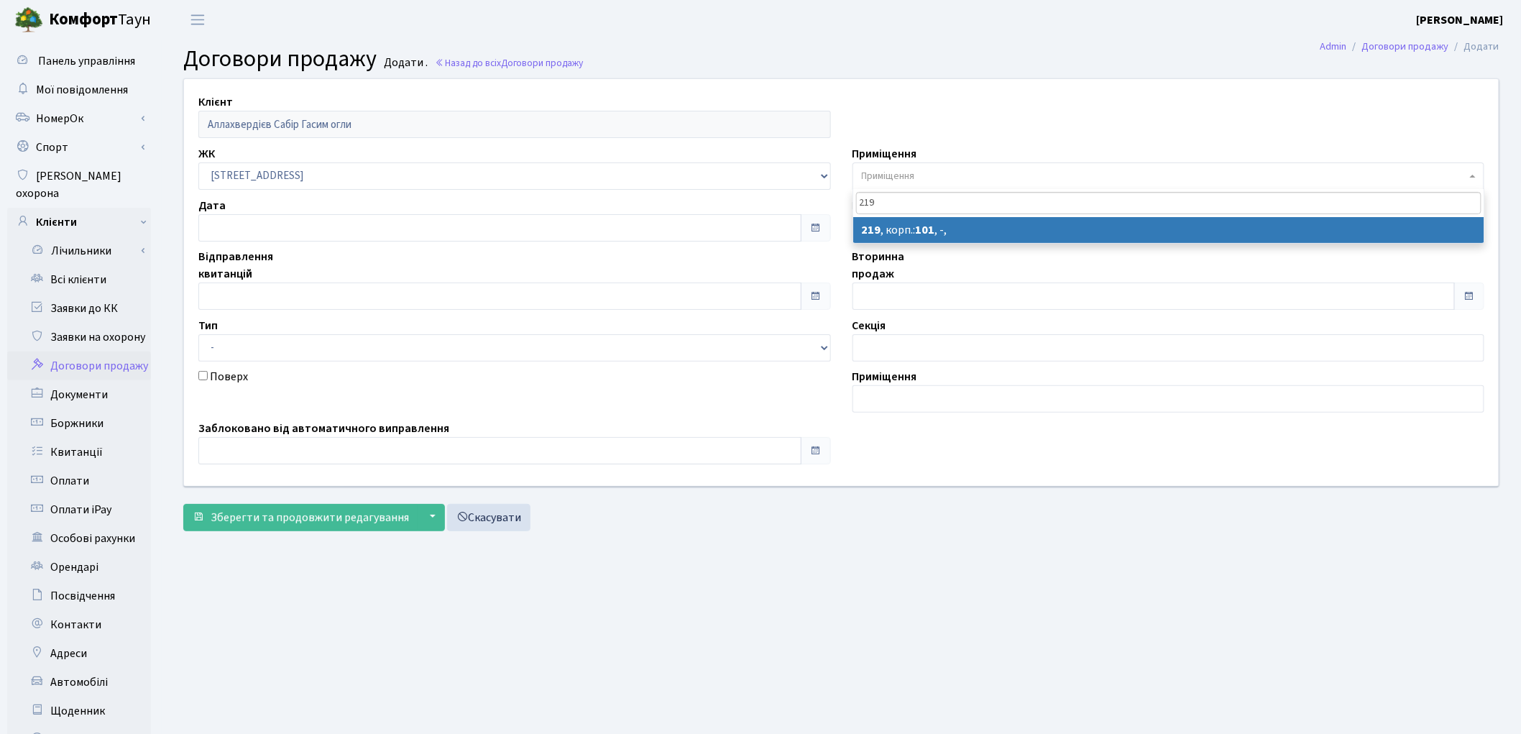
type input "219"
select select "41128"
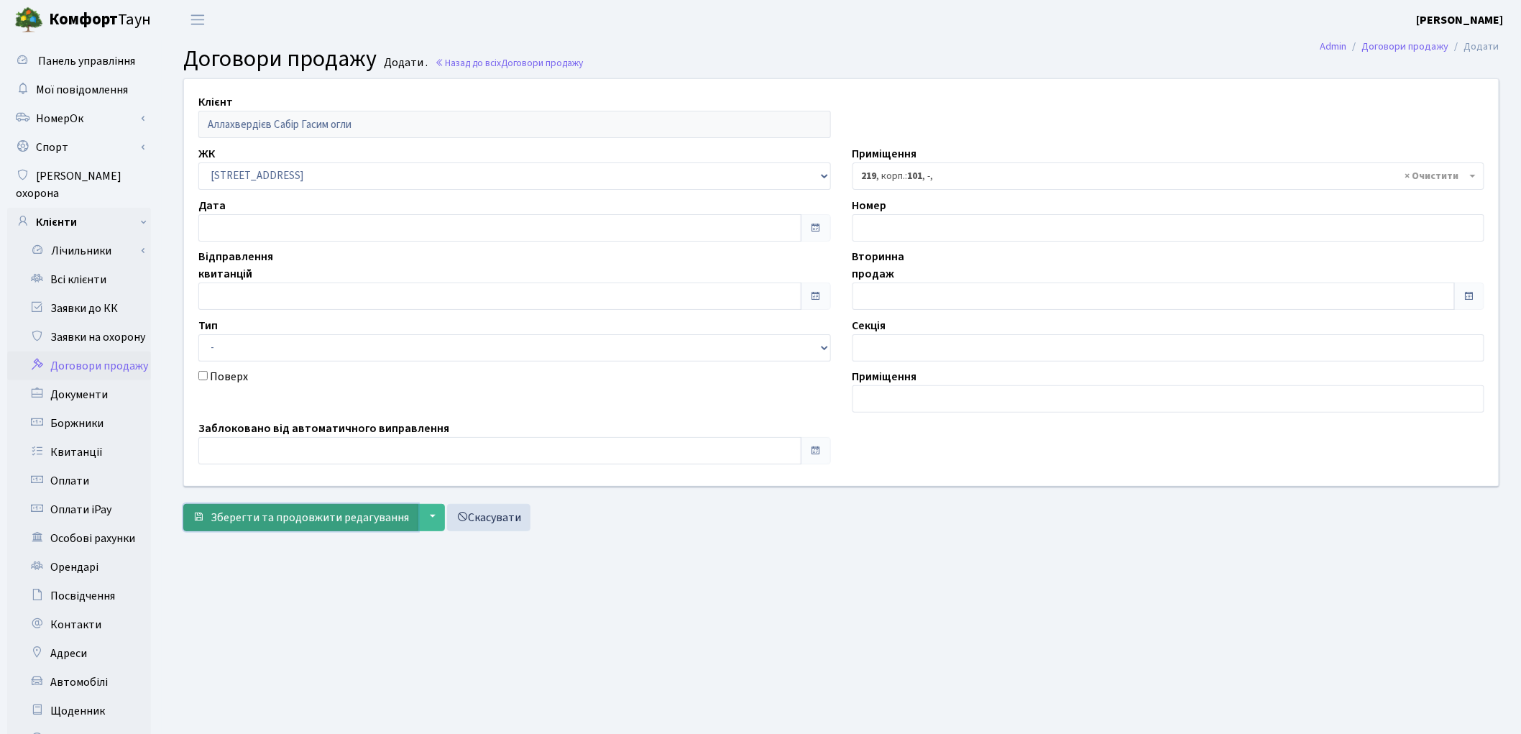
click at [295, 518] on span "Зберегти та продовжити редагування" at bounding box center [310, 518] width 198 height 16
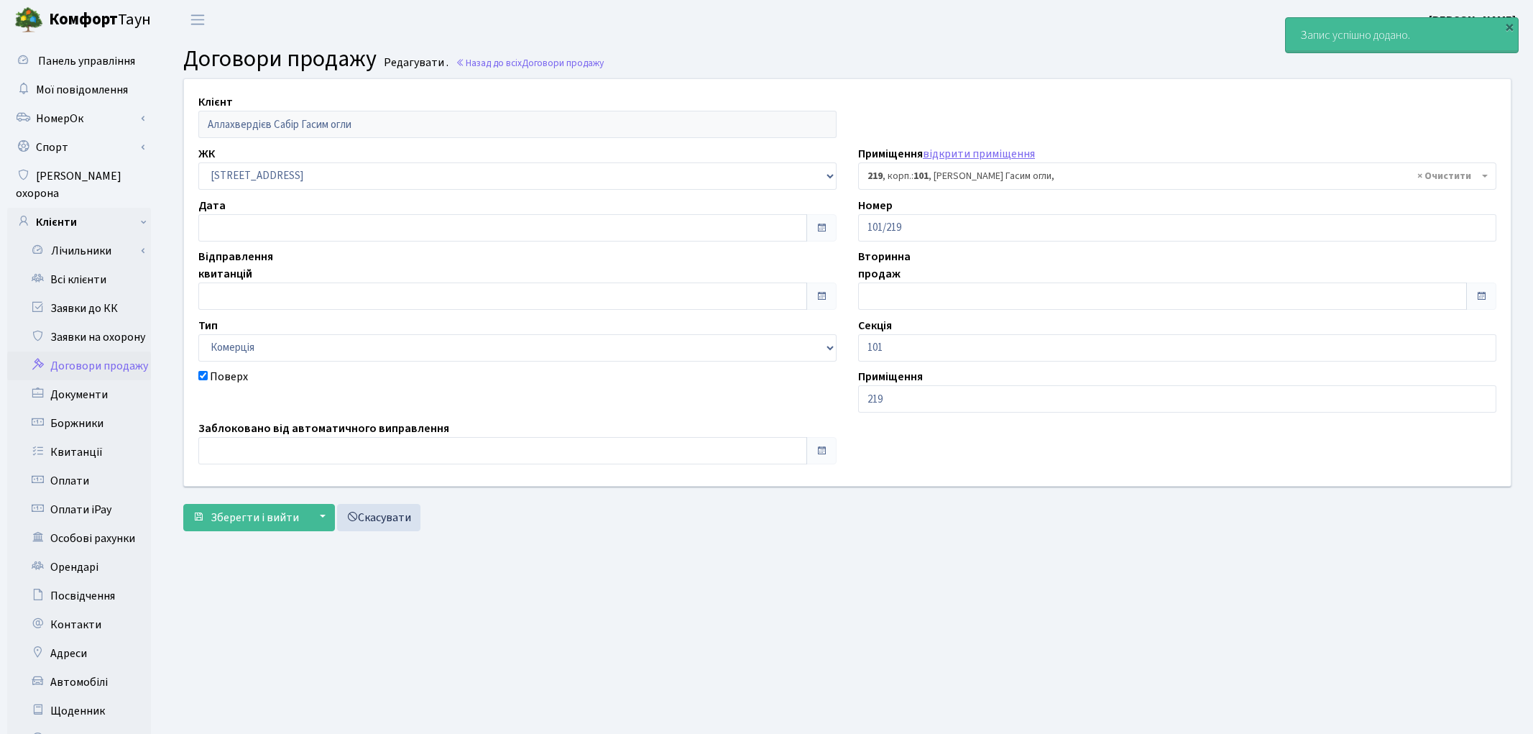
select select "41128"
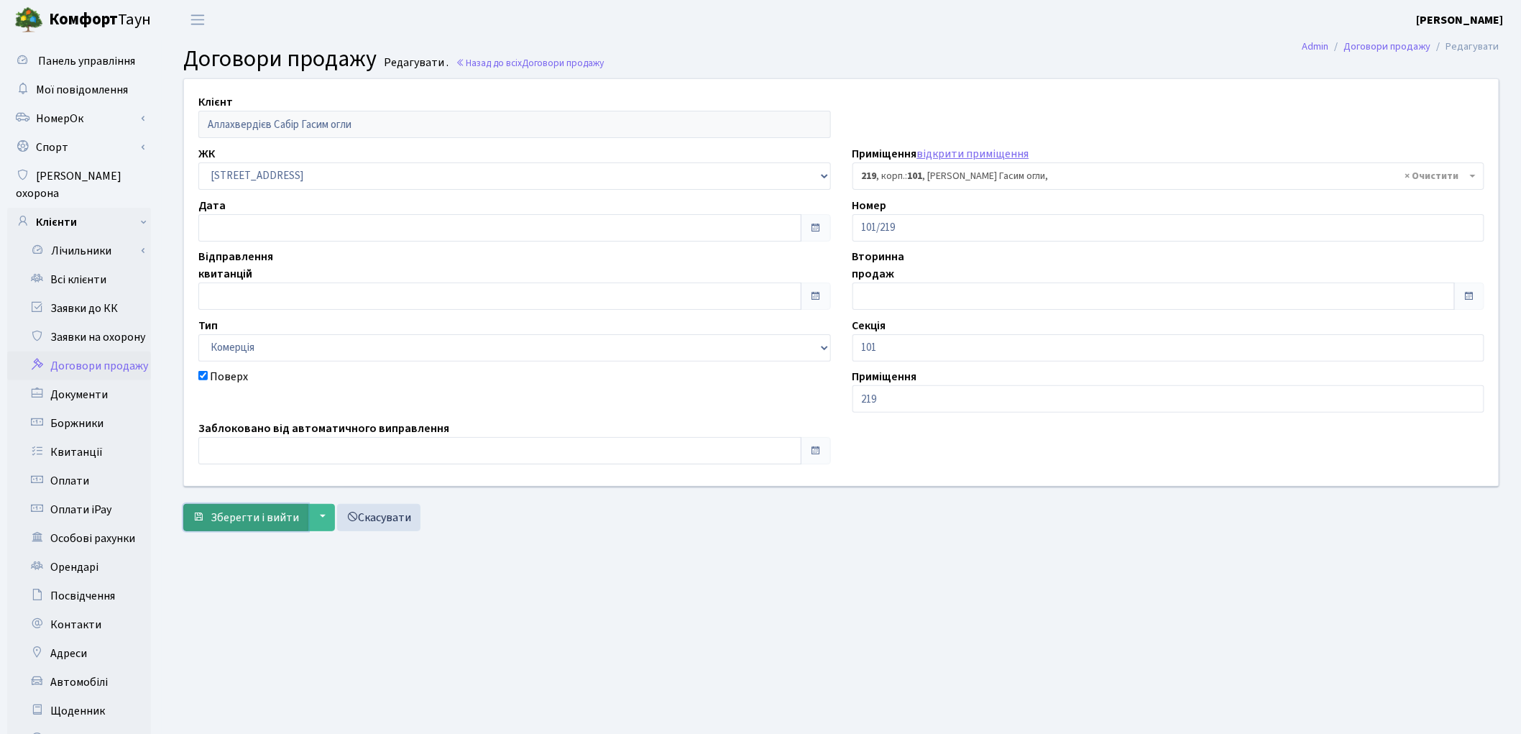
click at [254, 516] on span "Зберегти і вийти" at bounding box center [255, 518] width 88 height 16
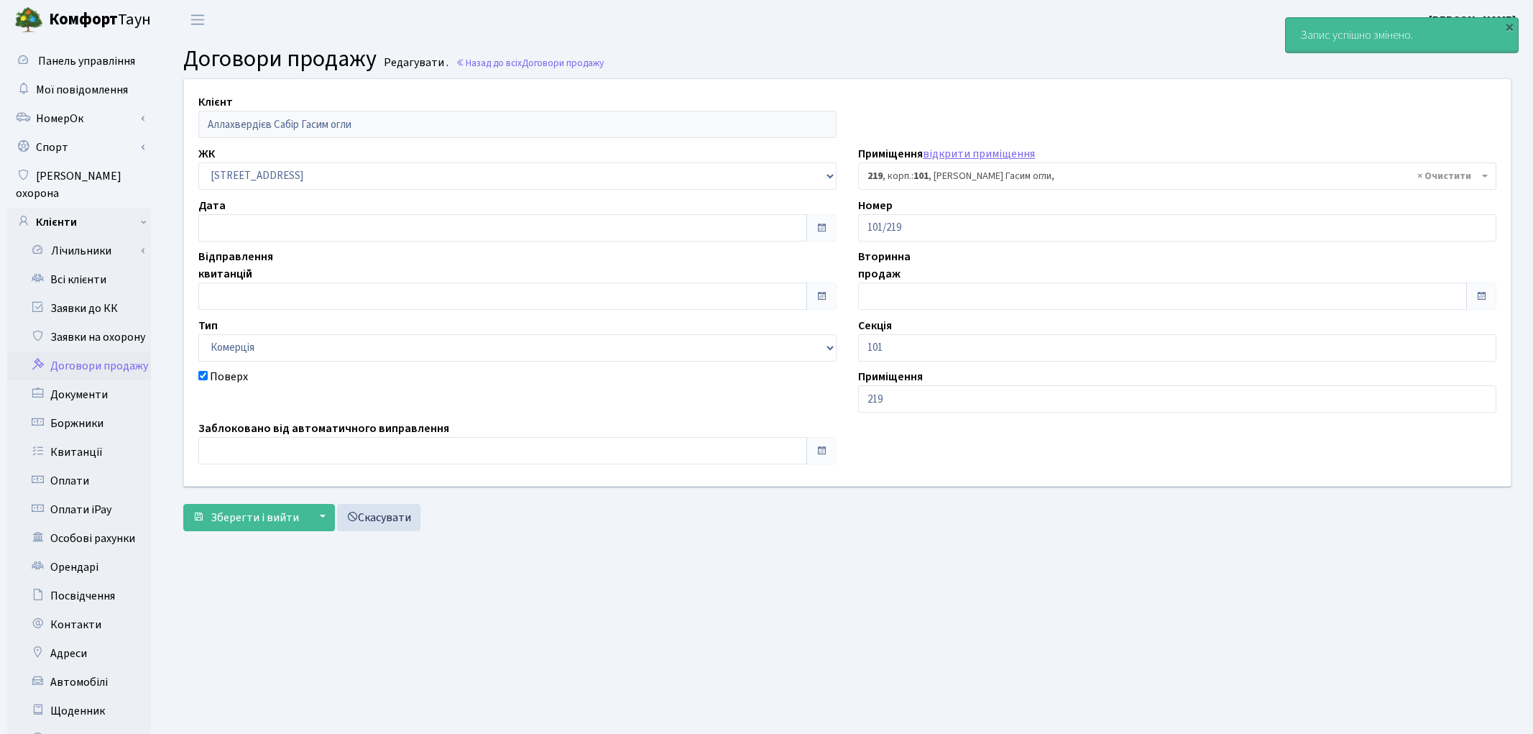
select select "41128"
click at [72, 265] on link "Всі клієнти" at bounding box center [79, 279] width 144 height 29
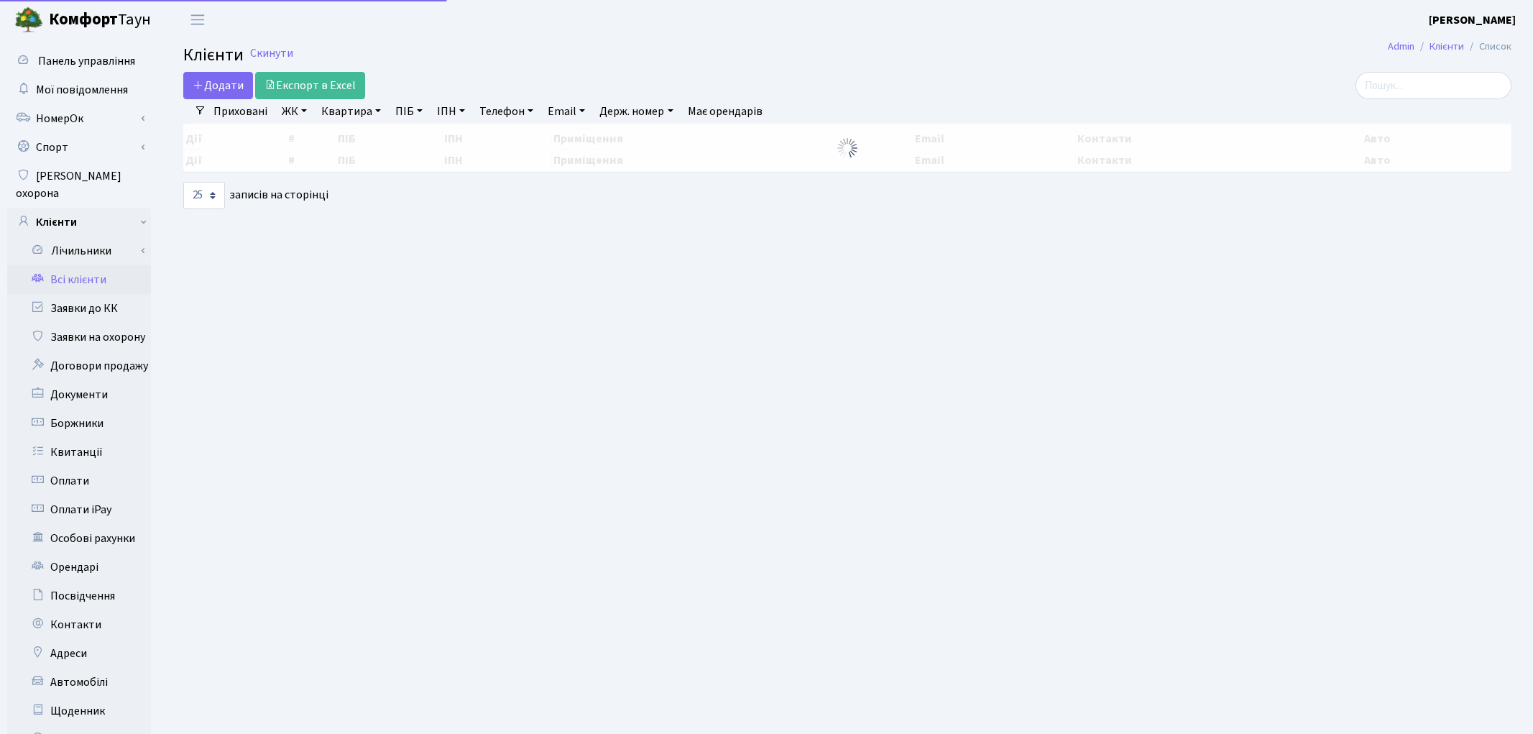
select select "25"
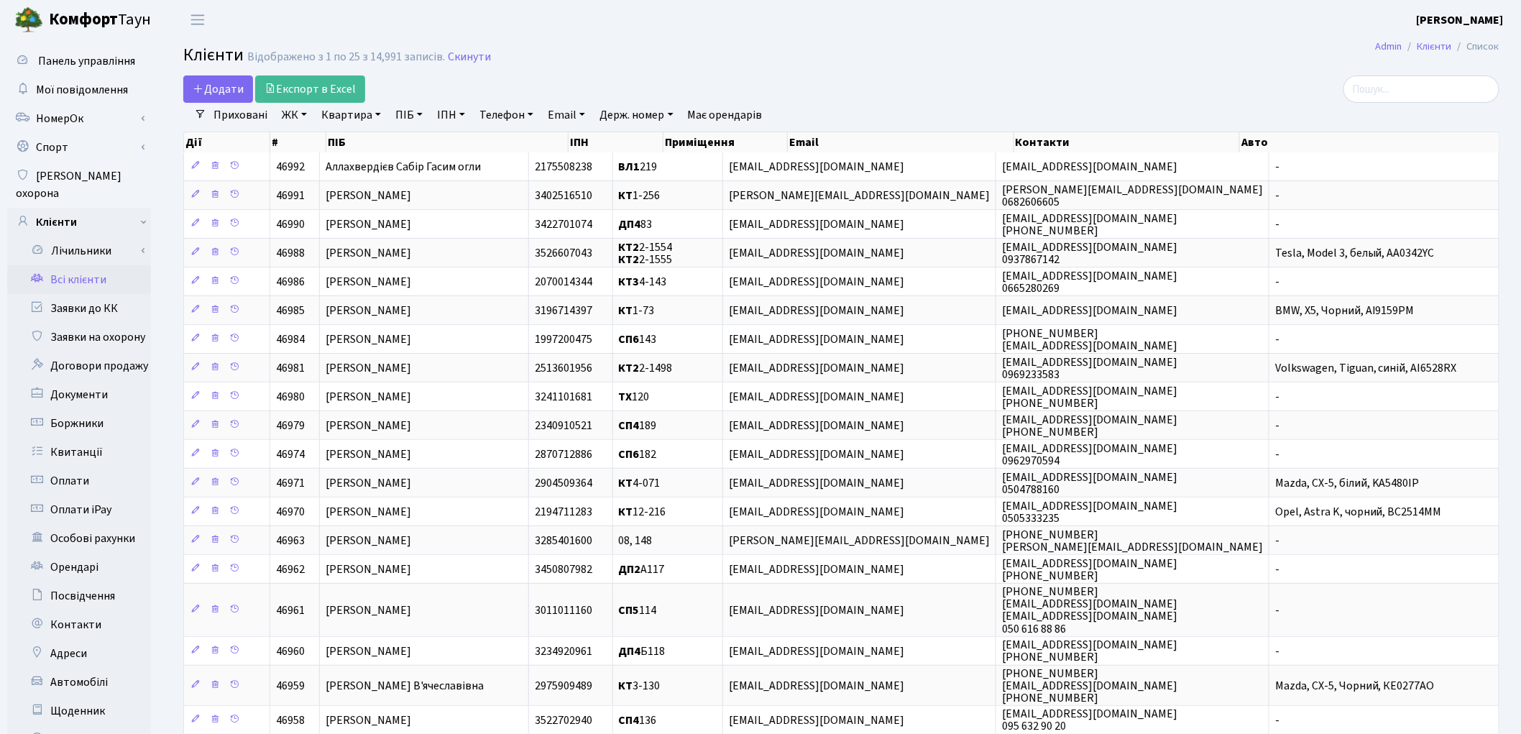
click at [1118, 30] on header "[PERSON_NAME] [PERSON_NAME] Мій обліковий запис Вийти" at bounding box center [760, 20] width 1521 height 40
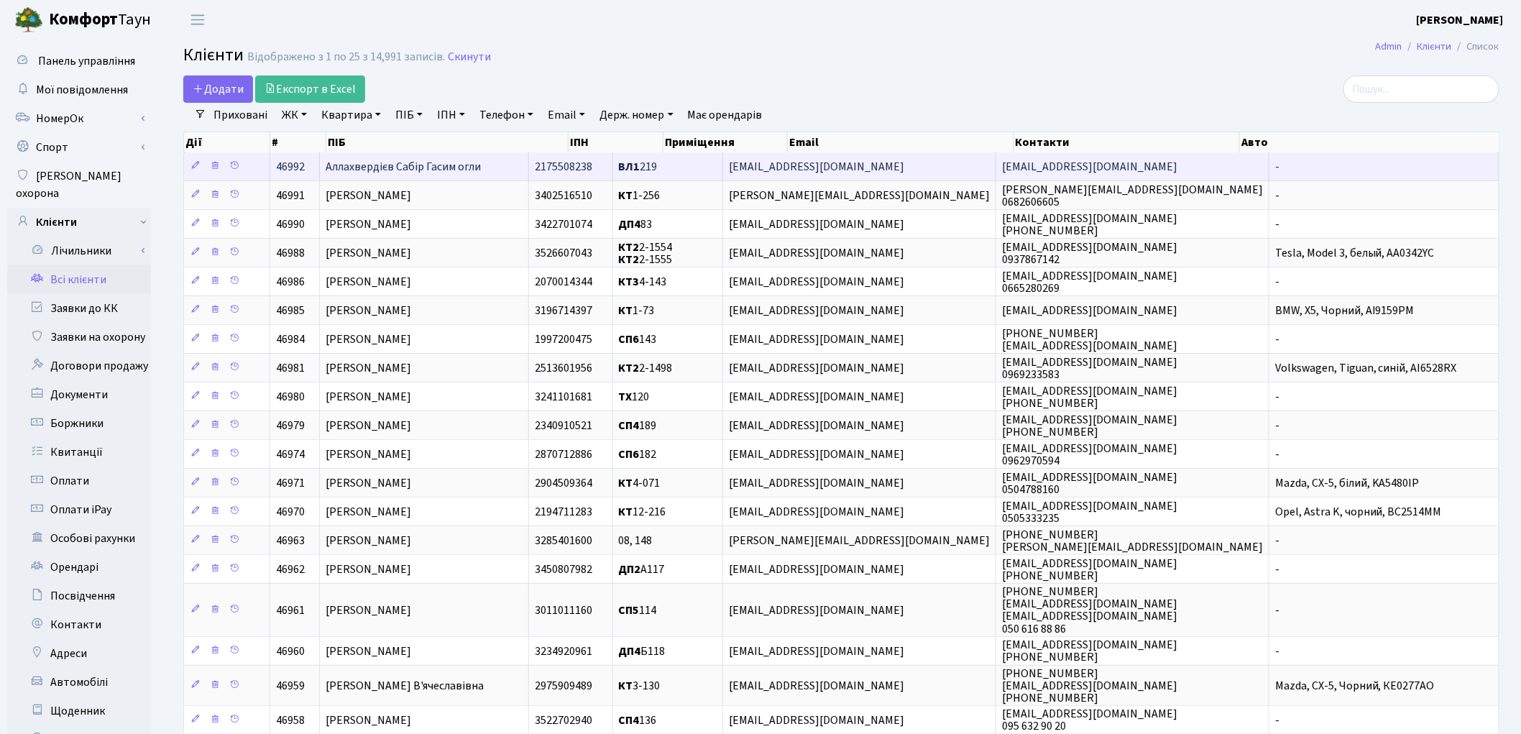
click at [451, 161] on span "Аллахвердієв Сабір Гасим огли" at bounding box center [403, 167] width 155 height 16
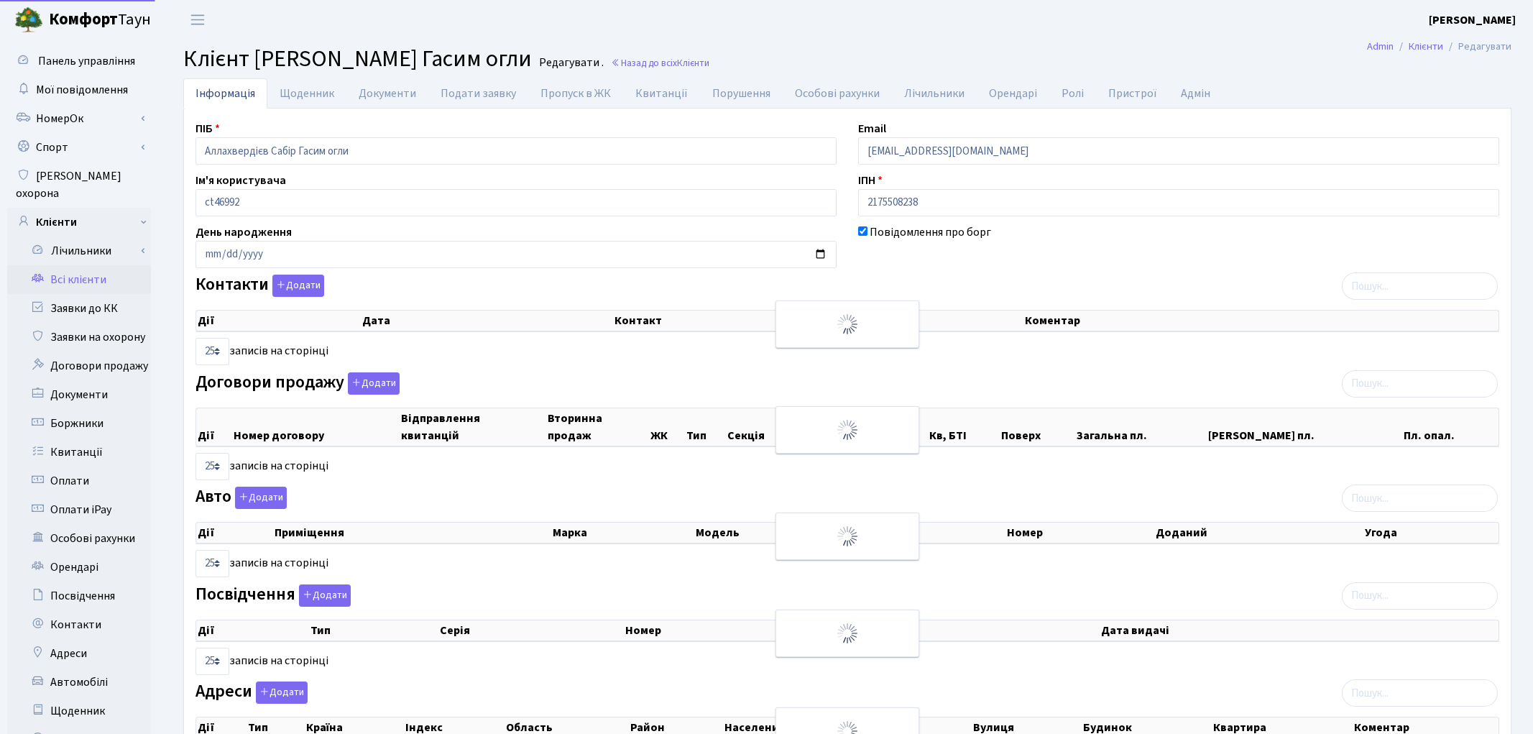
select select "25"
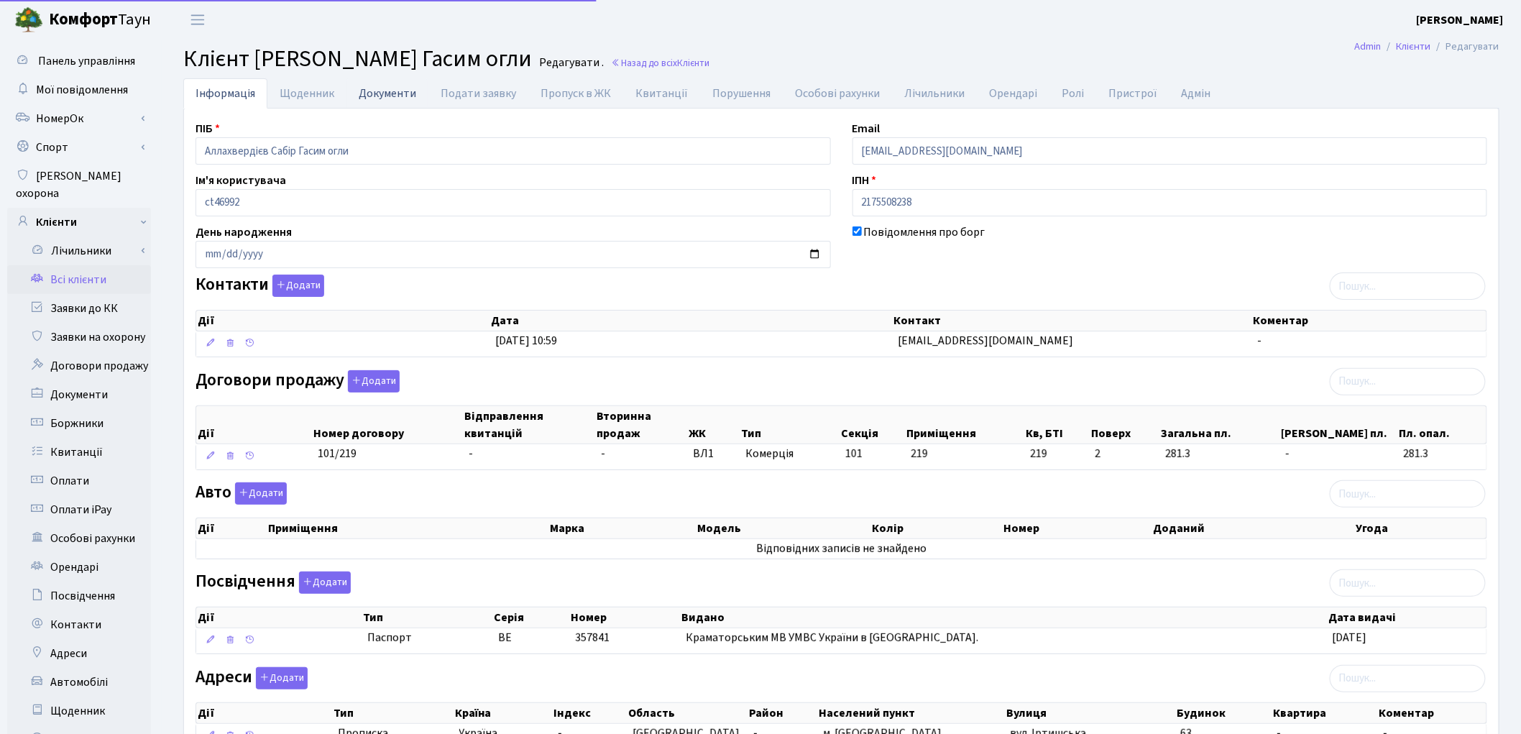
click at [377, 89] on link "Документи" at bounding box center [387, 92] width 82 height 29
select select "25"
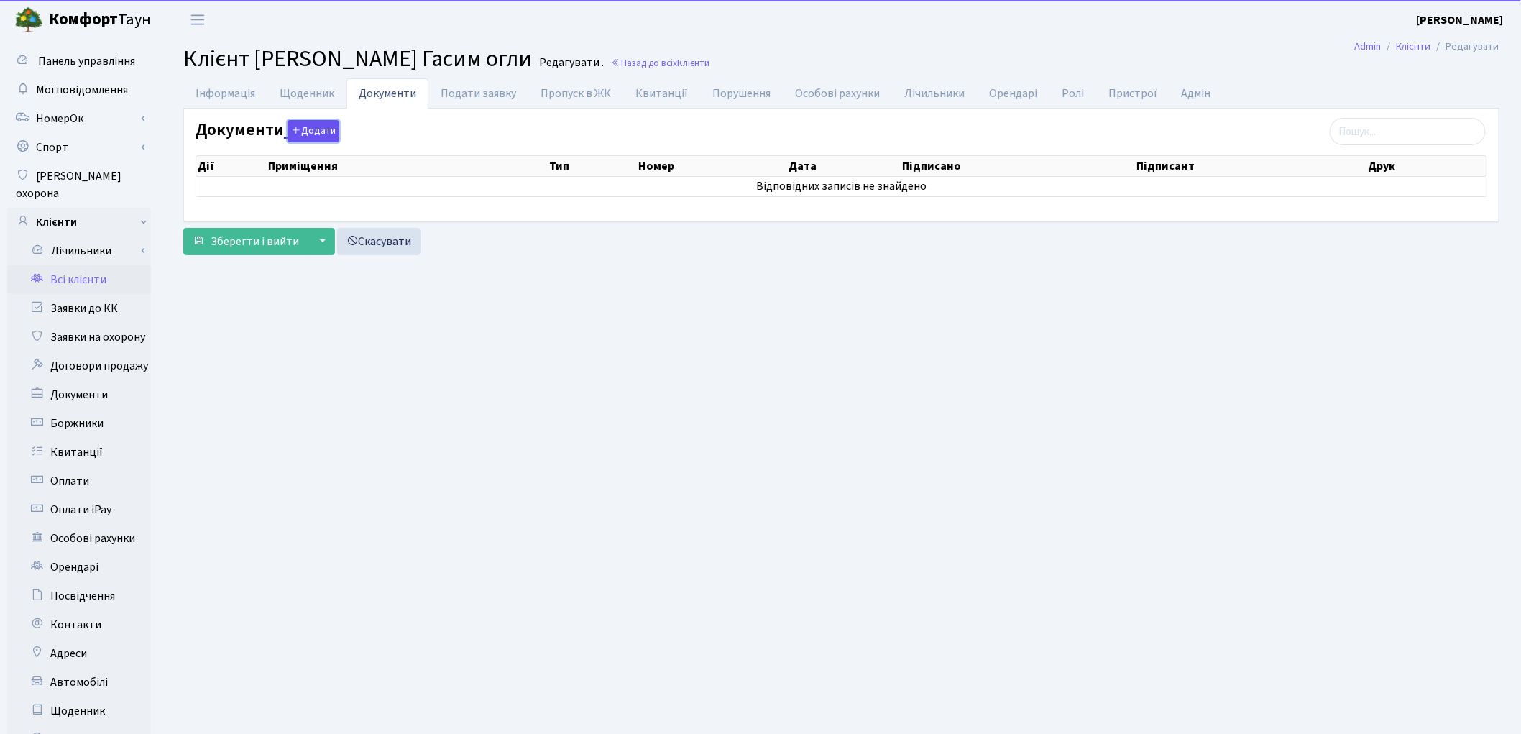
click at [297, 131] on icon "button" at bounding box center [296, 130] width 10 height 10
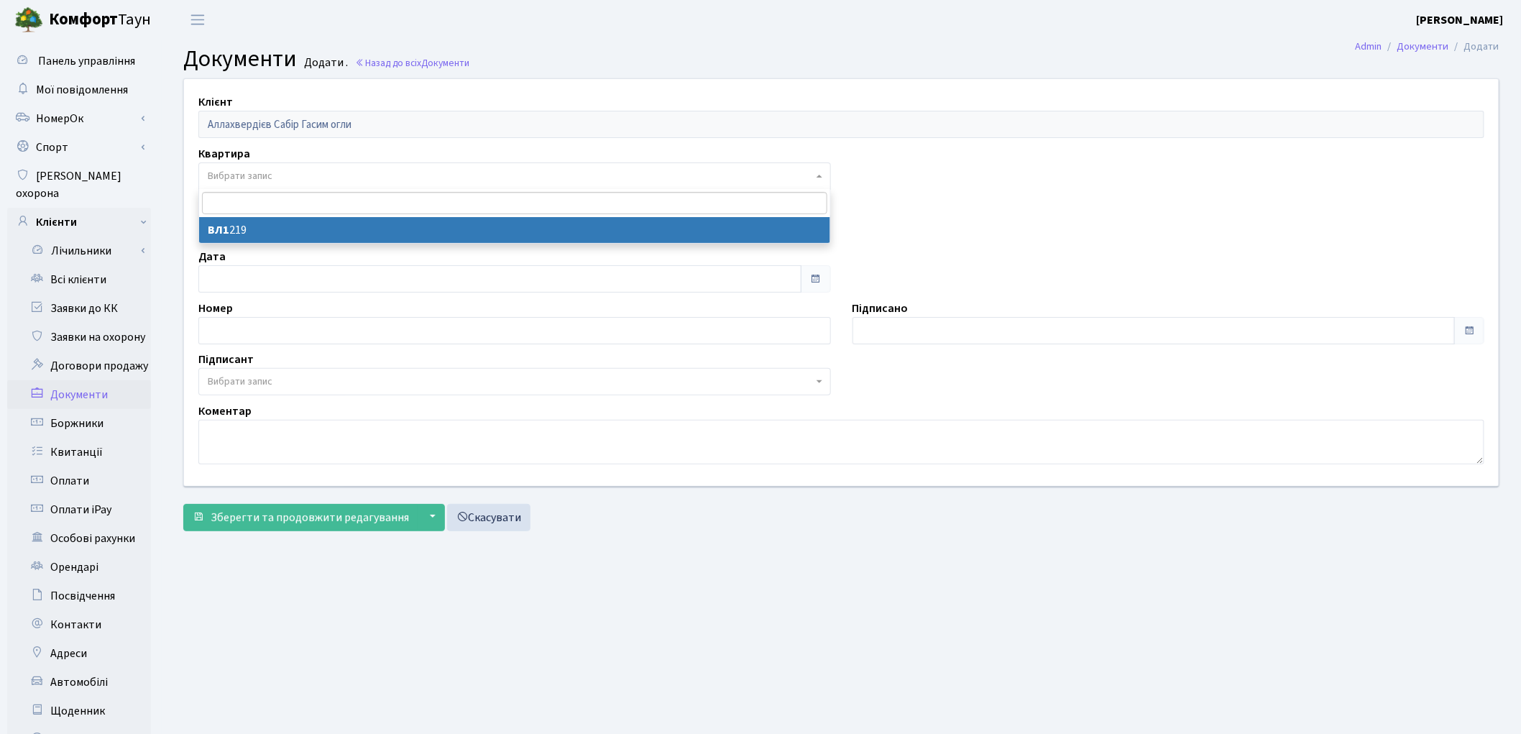
click at [246, 185] on span "Вибрати запис" at bounding box center [514, 175] width 633 height 27
select select "178668"
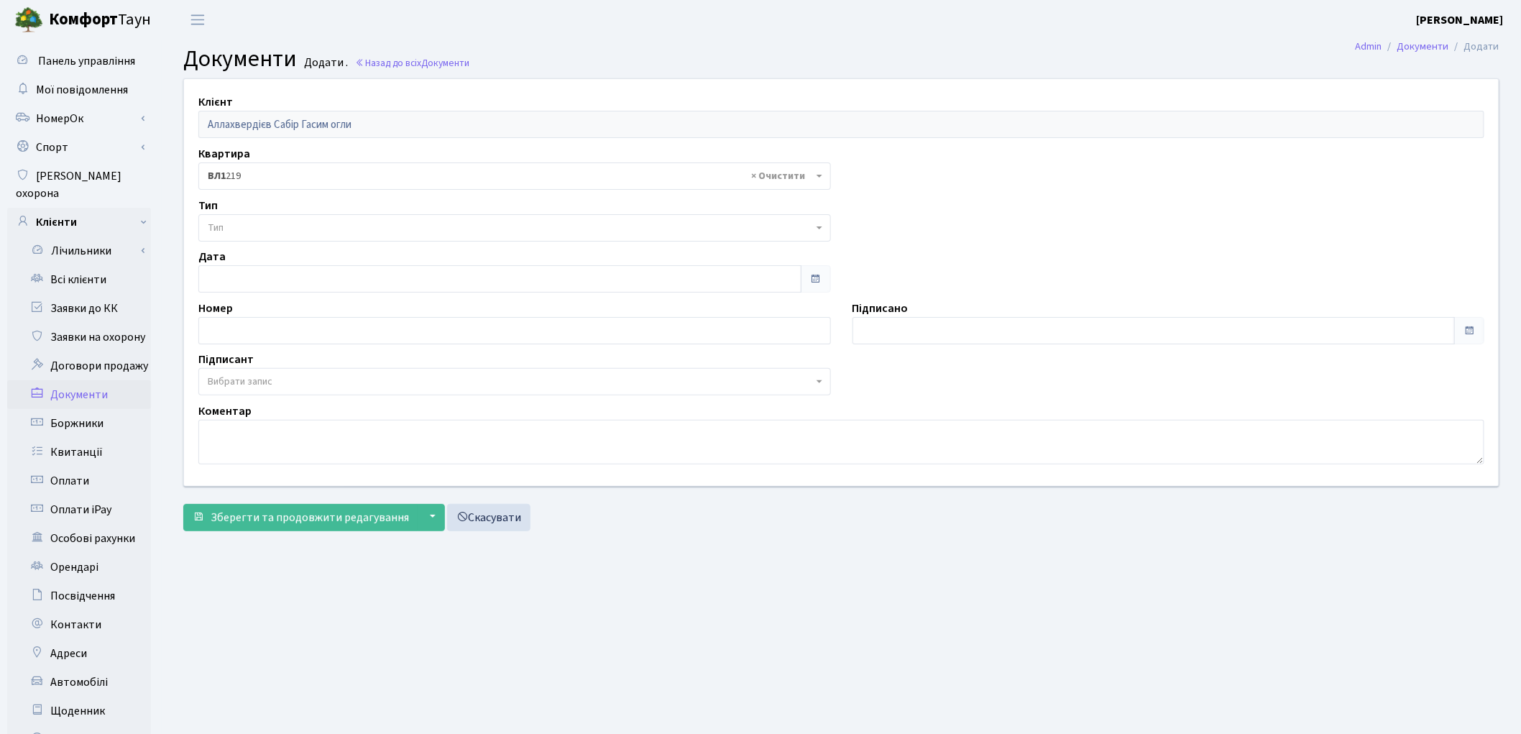
click at [256, 229] on span "Тип" at bounding box center [510, 228] width 605 height 14
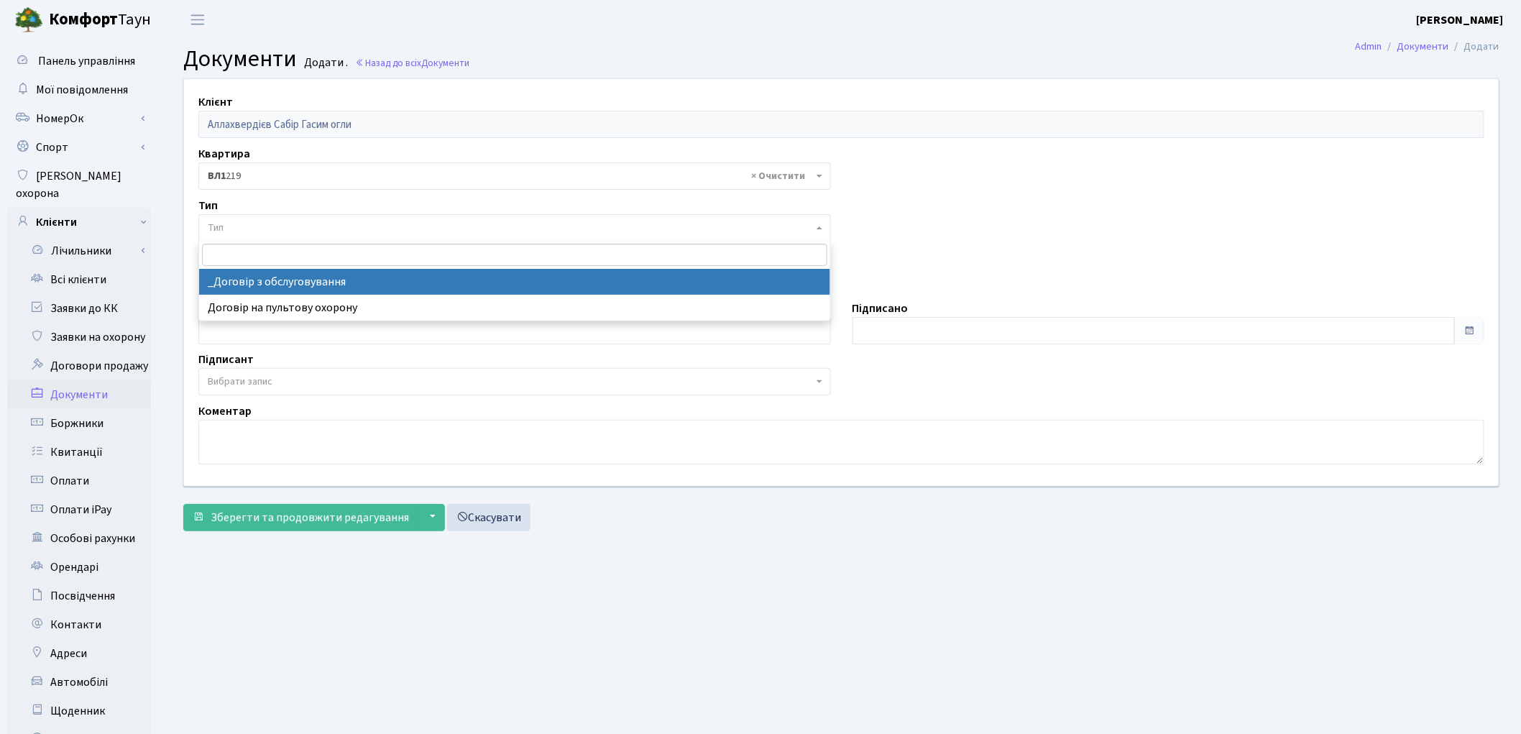
select select "289"
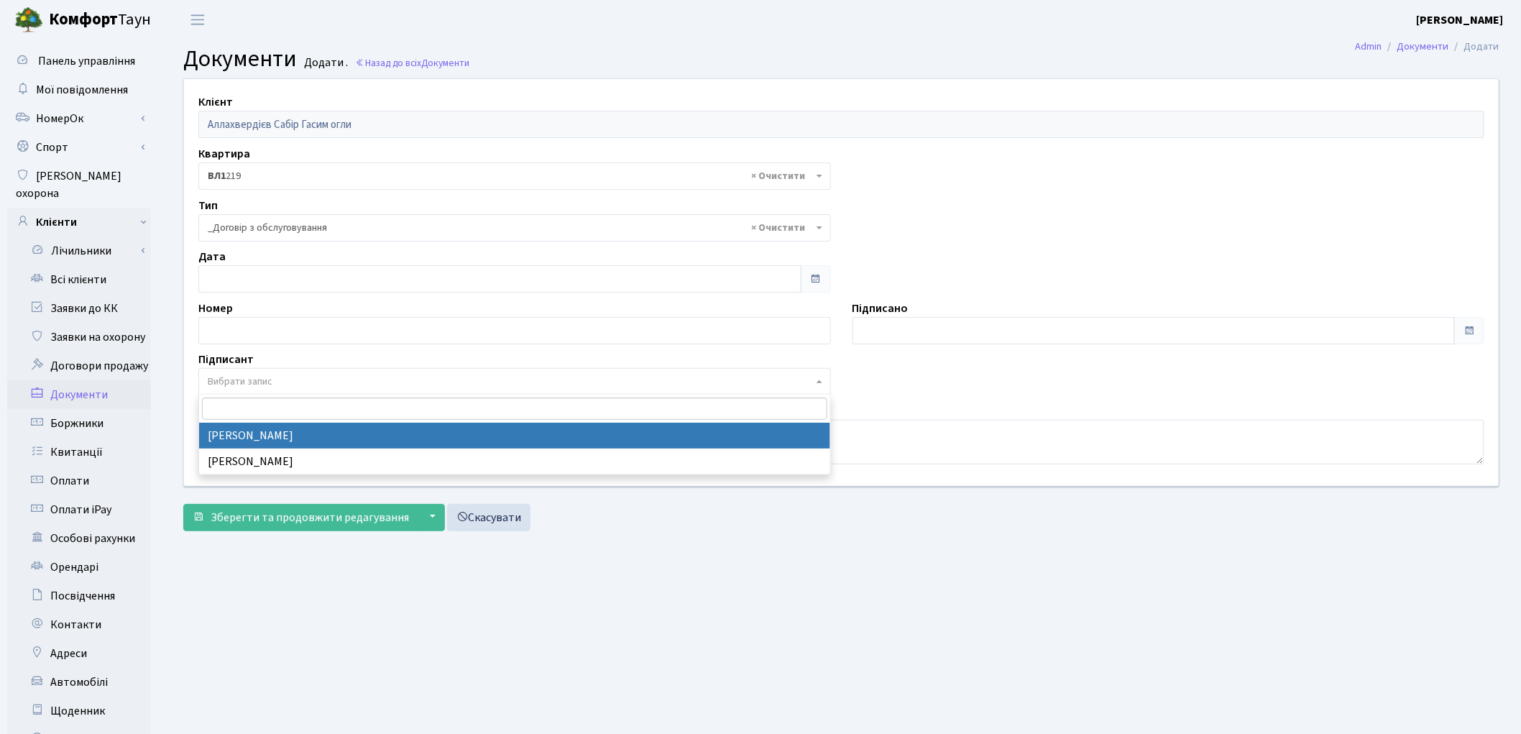
click at [274, 387] on span "Вибрати запис" at bounding box center [510, 381] width 605 height 14
select select "74"
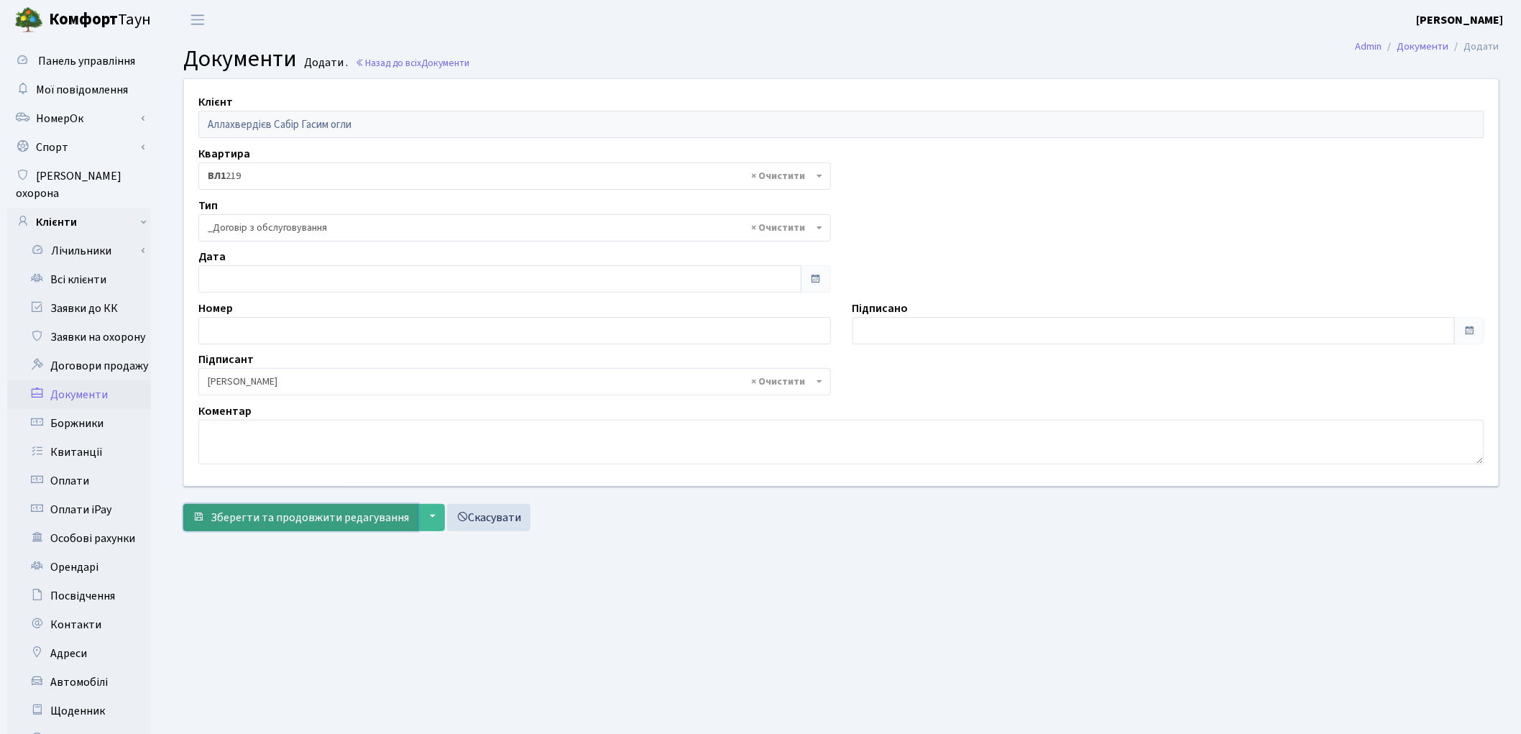
click at [267, 507] on button "Зберегти та продовжити редагування" at bounding box center [300, 517] width 235 height 27
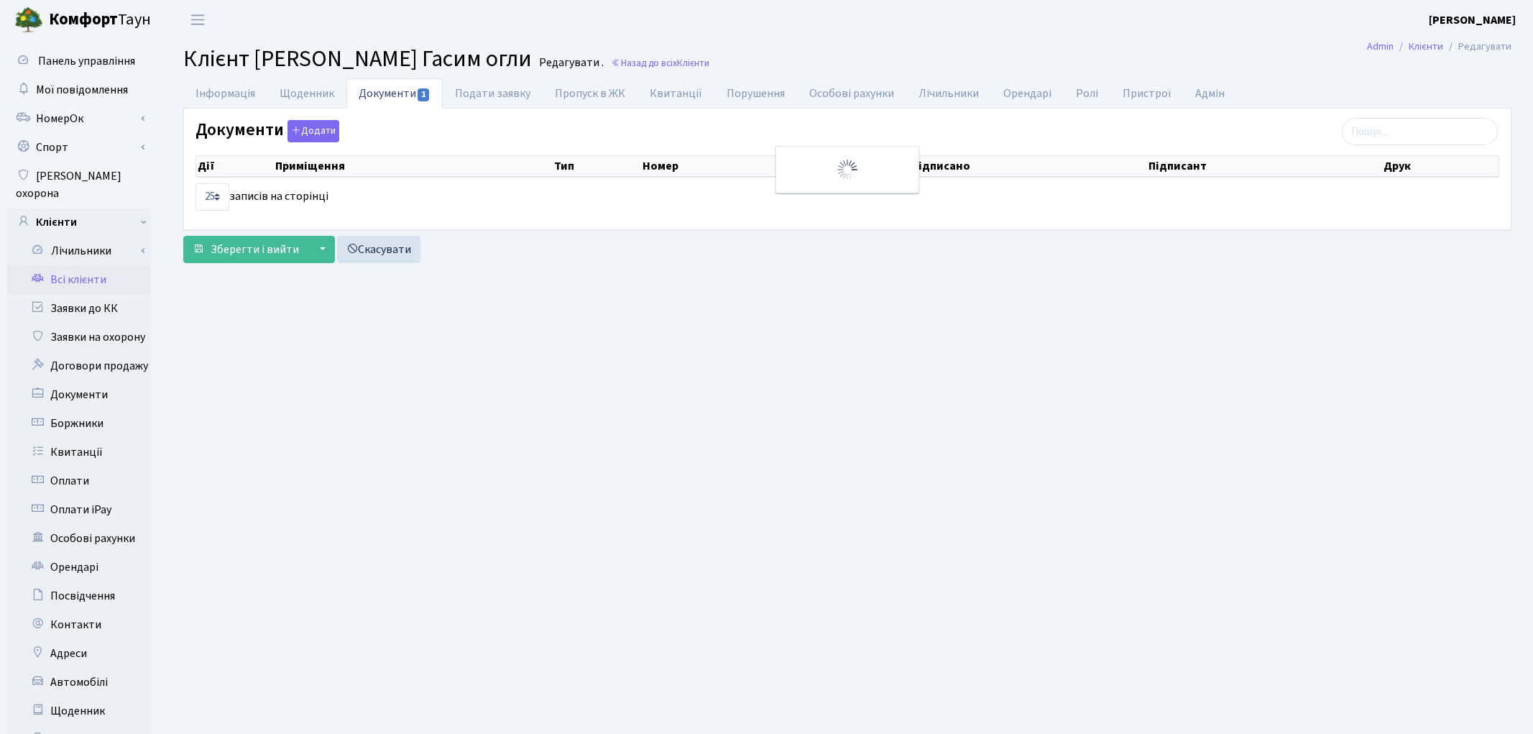
select select "25"
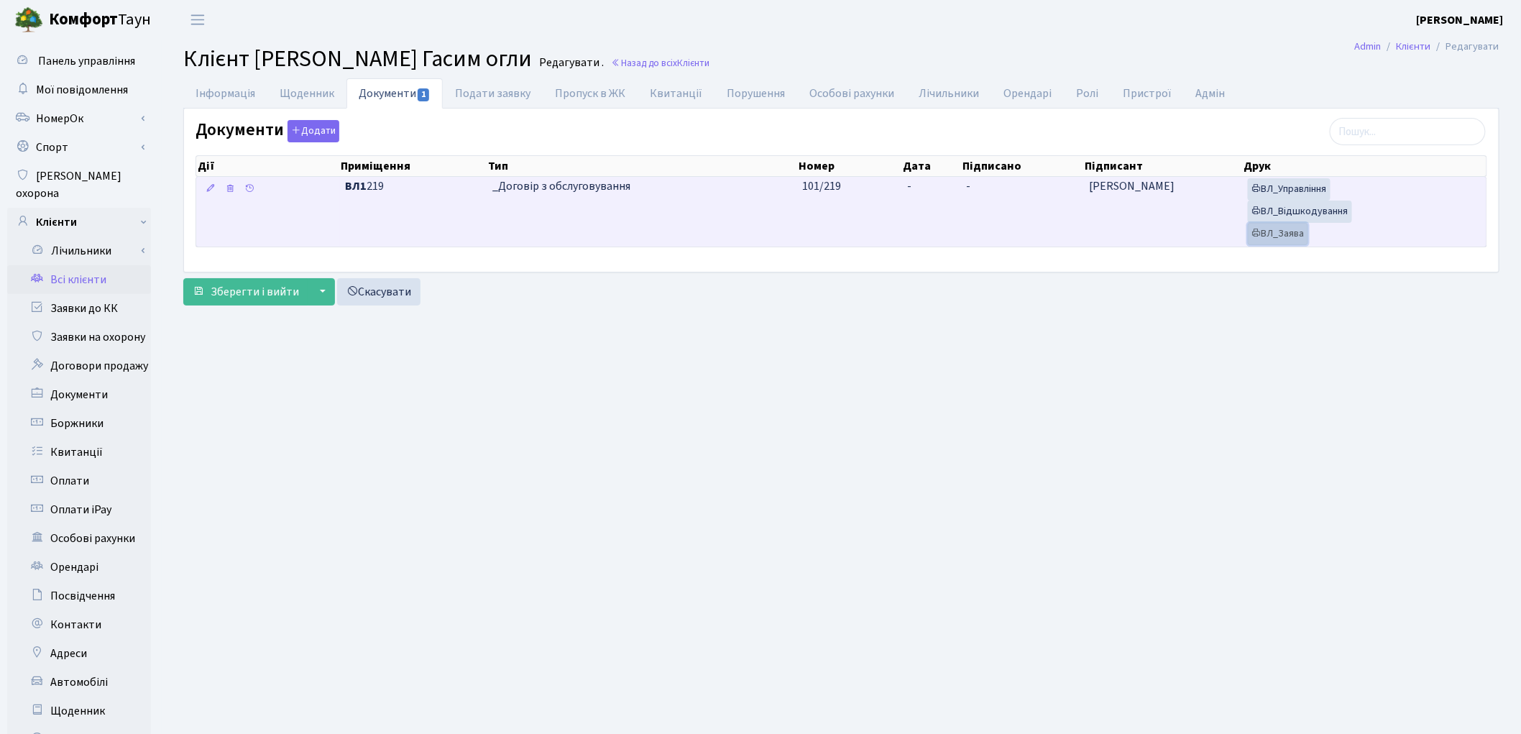
click at [1269, 231] on link "ВЛ_Заява" at bounding box center [1278, 234] width 60 height 22
click at [1291, 213] on link "ВЛ_Відшкодування" at bounding box center [1300, 212] width 104 height 22
click at [1278, 188] on link "ВЛ_Управління" at bounding box center [1289, 189] width 83 height 22
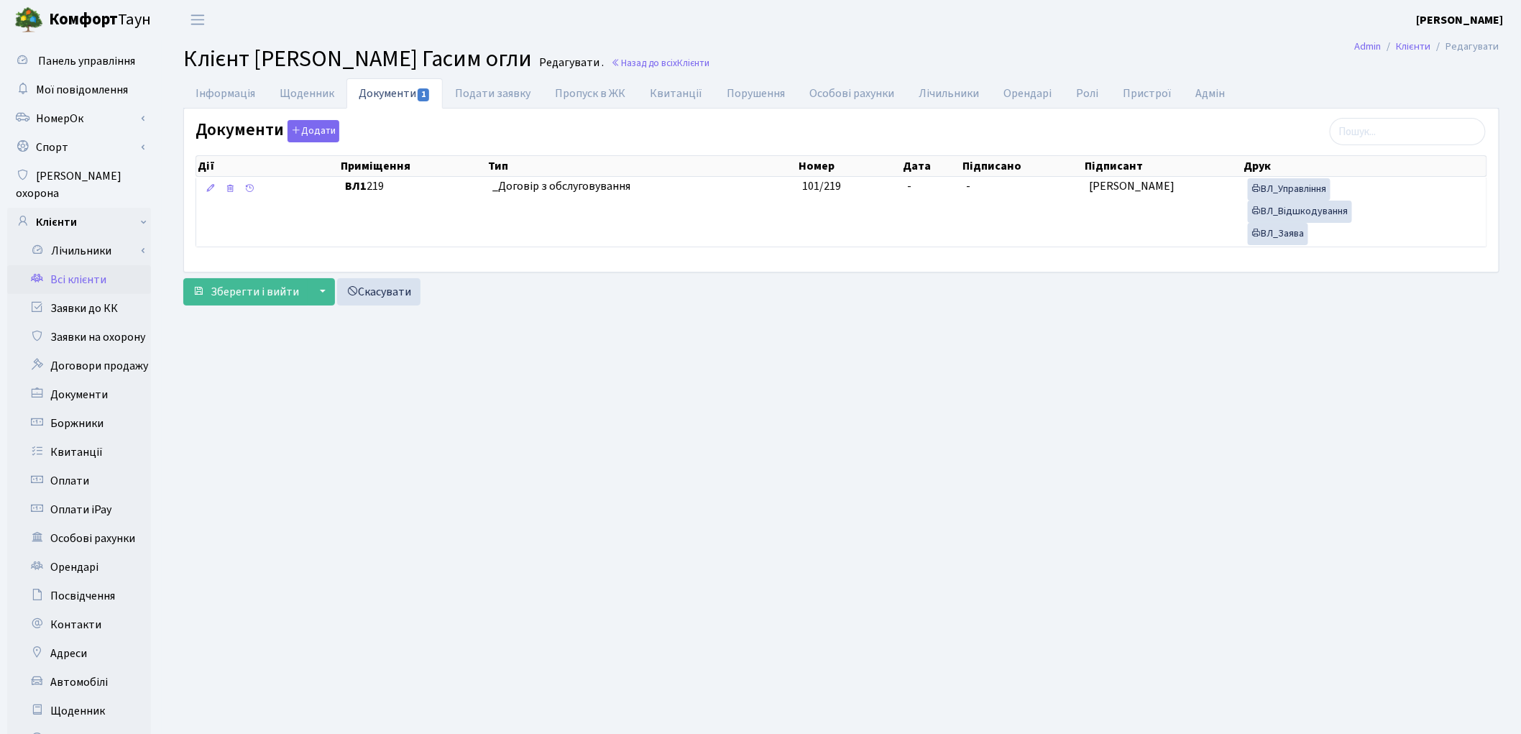
click at [75, 265] on link "Всі клієнти" at bounding box center [79, 279] width 144 height 29
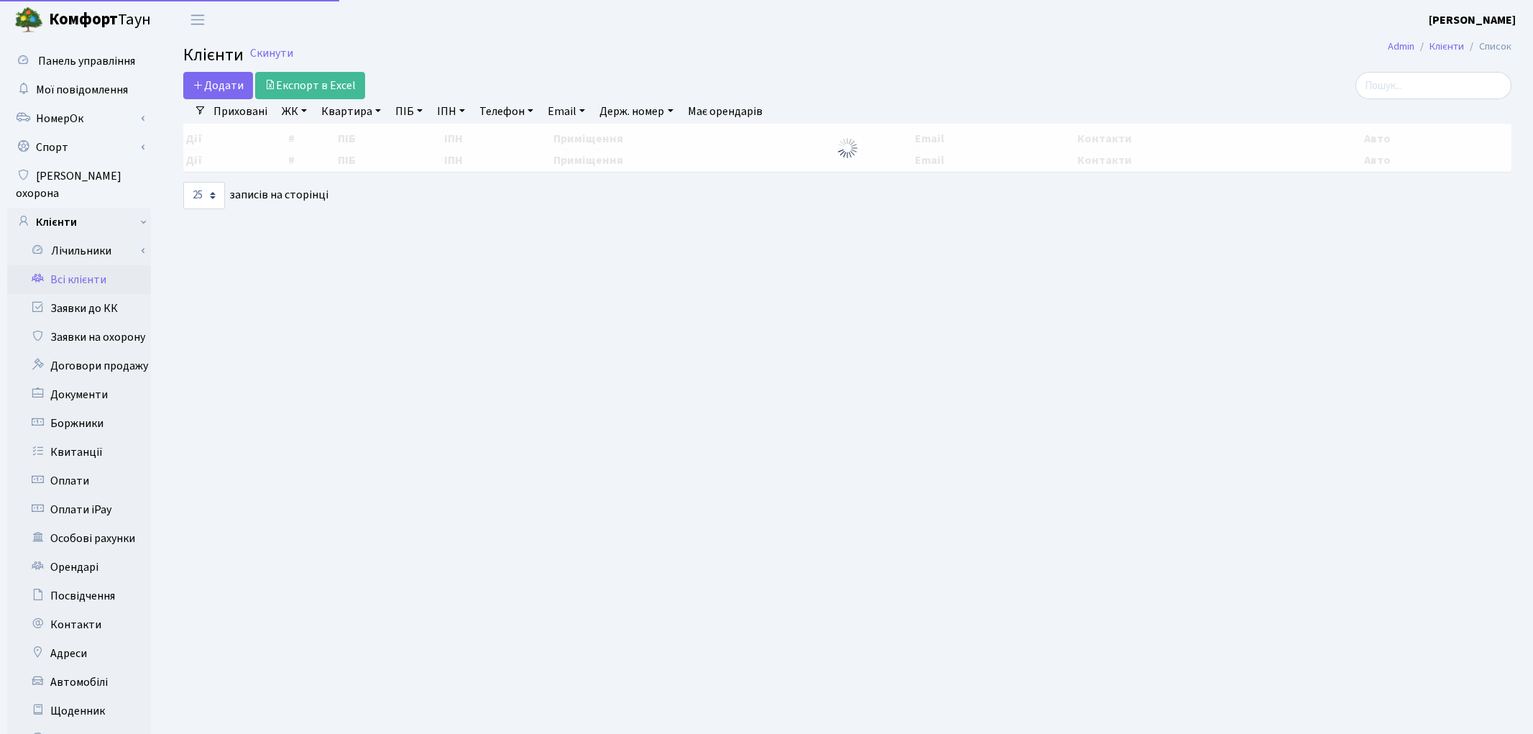
select select "25"
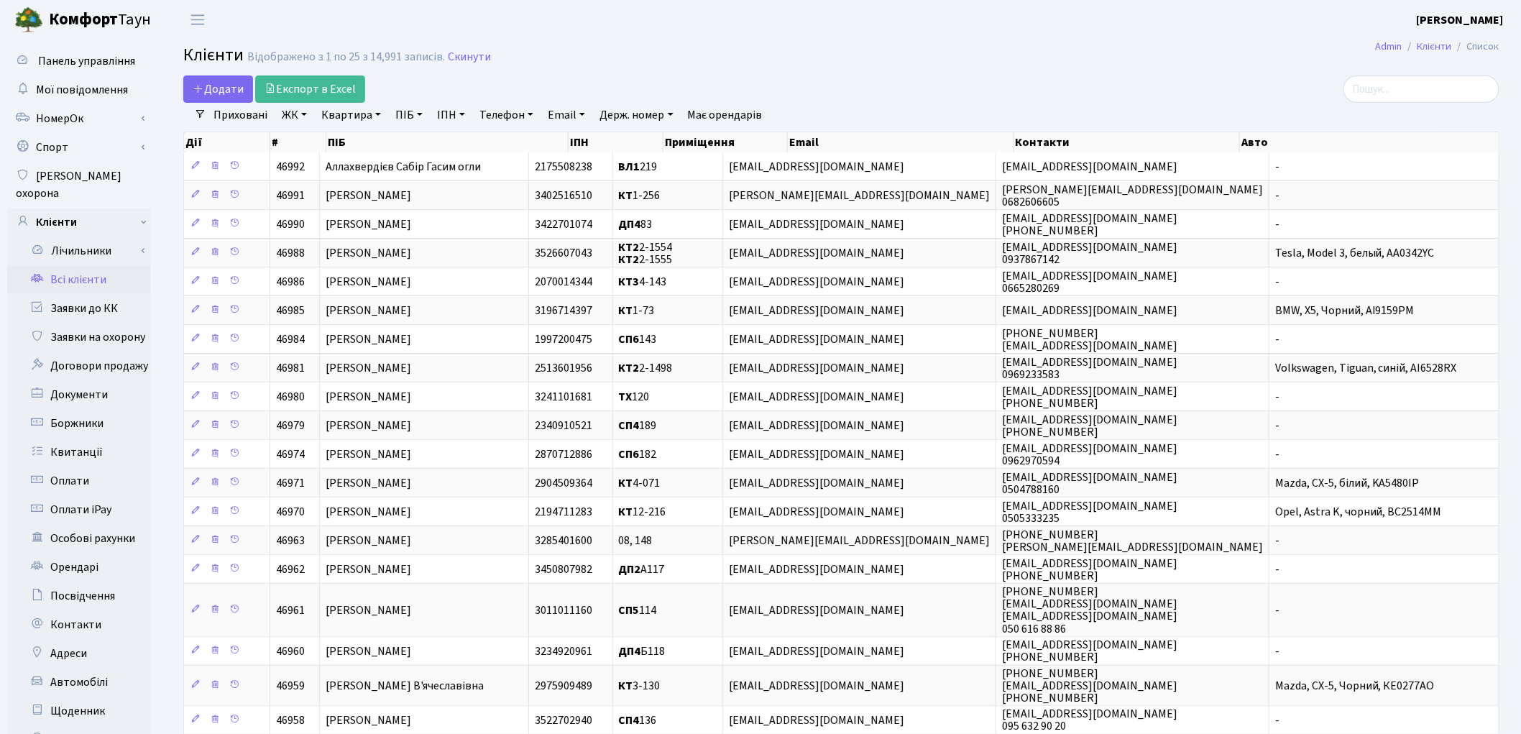
click at [408, 119] on link "ПІБ" at bounding box center [409, 115] width 39 height 24
type input "g"
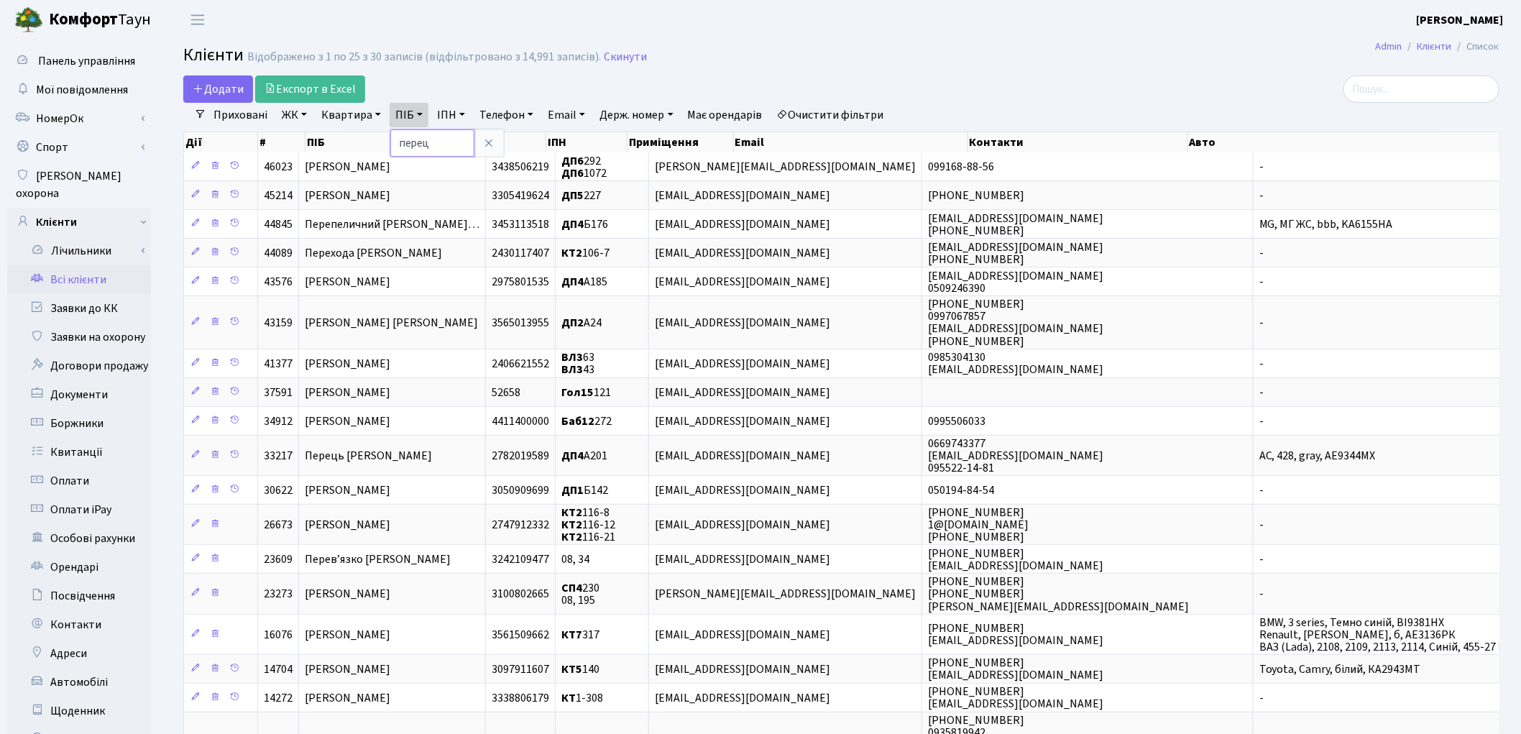
type input "перец"
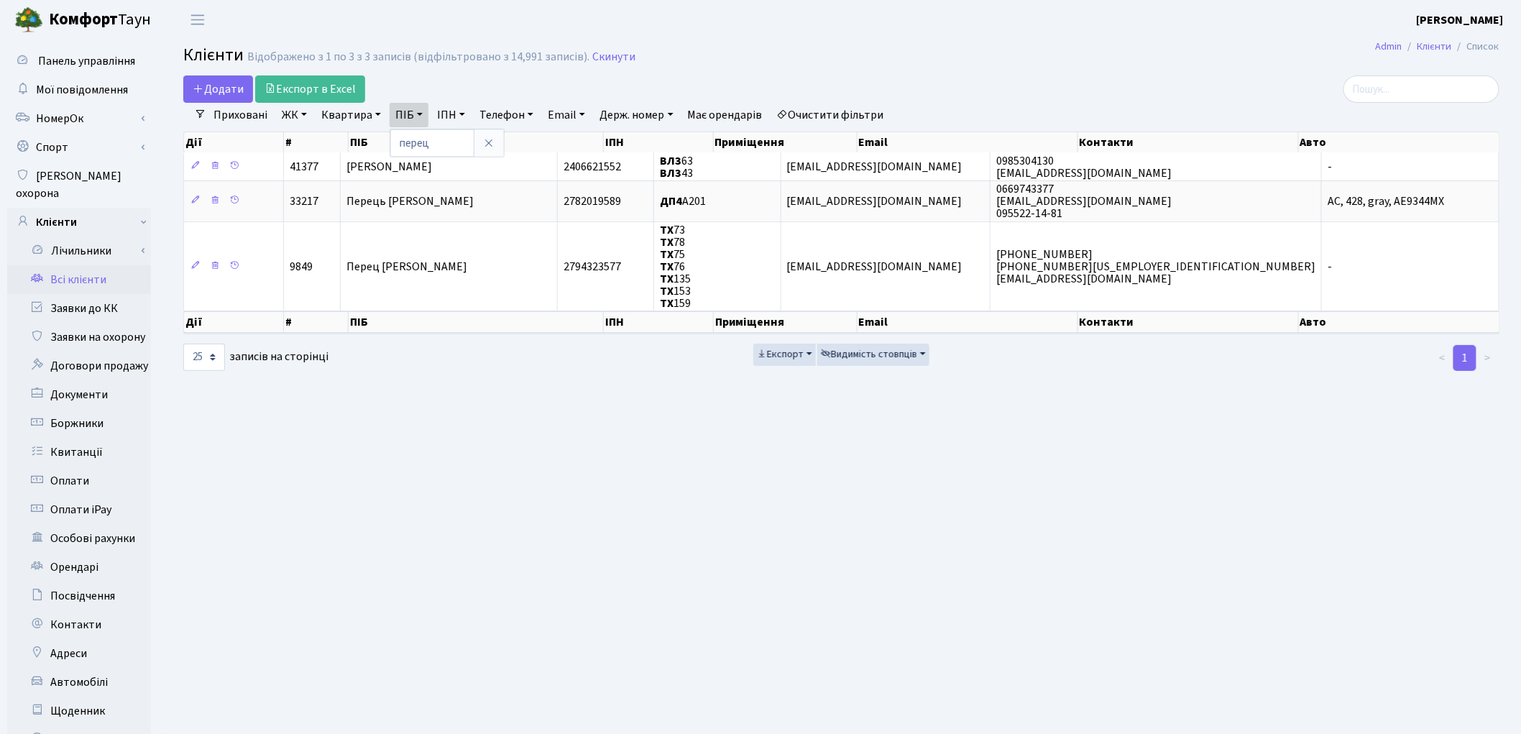
click at [965, 548] on main "Admin Клієнти Список Клієнти Відображено з 1 по 3 з 3 записів (відфільтровано з…" at bounding box center [841, 458] width 1359 height 837
click at [842, 114] on link "Очистити фільтри" at bounding box center [830, 115] width 119 height 24
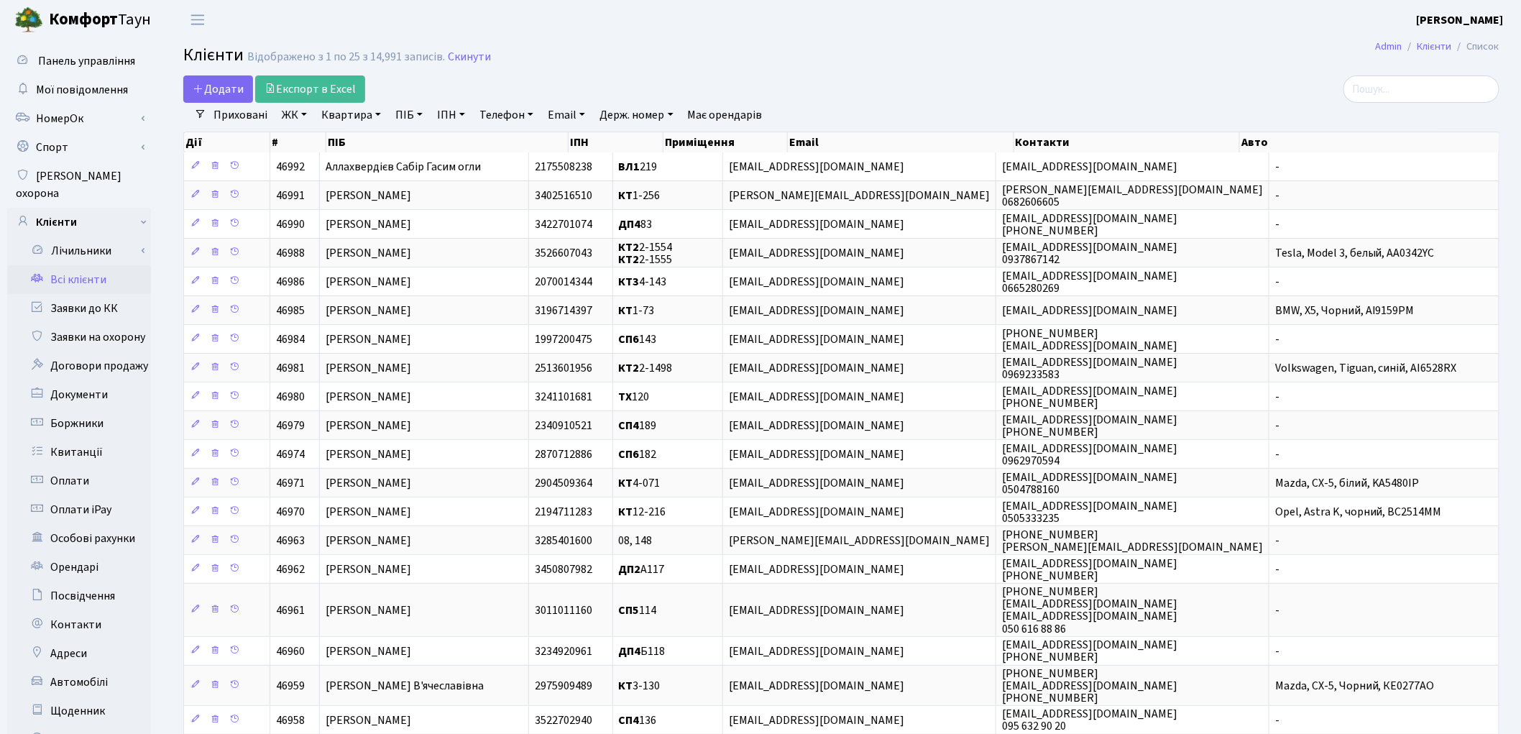
click at [351, 116] on link "Квартира" at bounding box center [351, 115] width 71 height 24
type input "10-116"
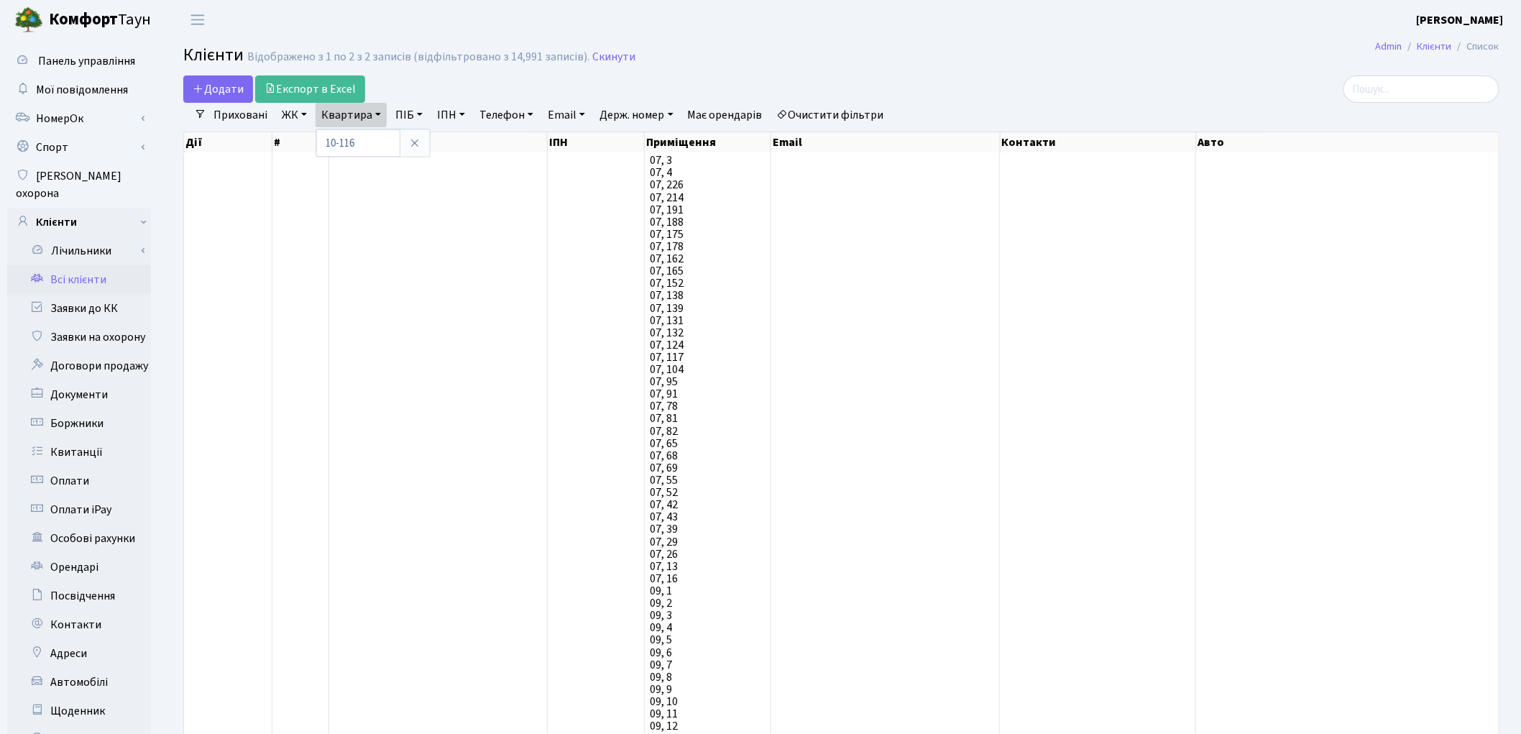
click at [830, 111] on link "Очистити фільтри" at bounding box center [830, 115] width 119 height 24
select select
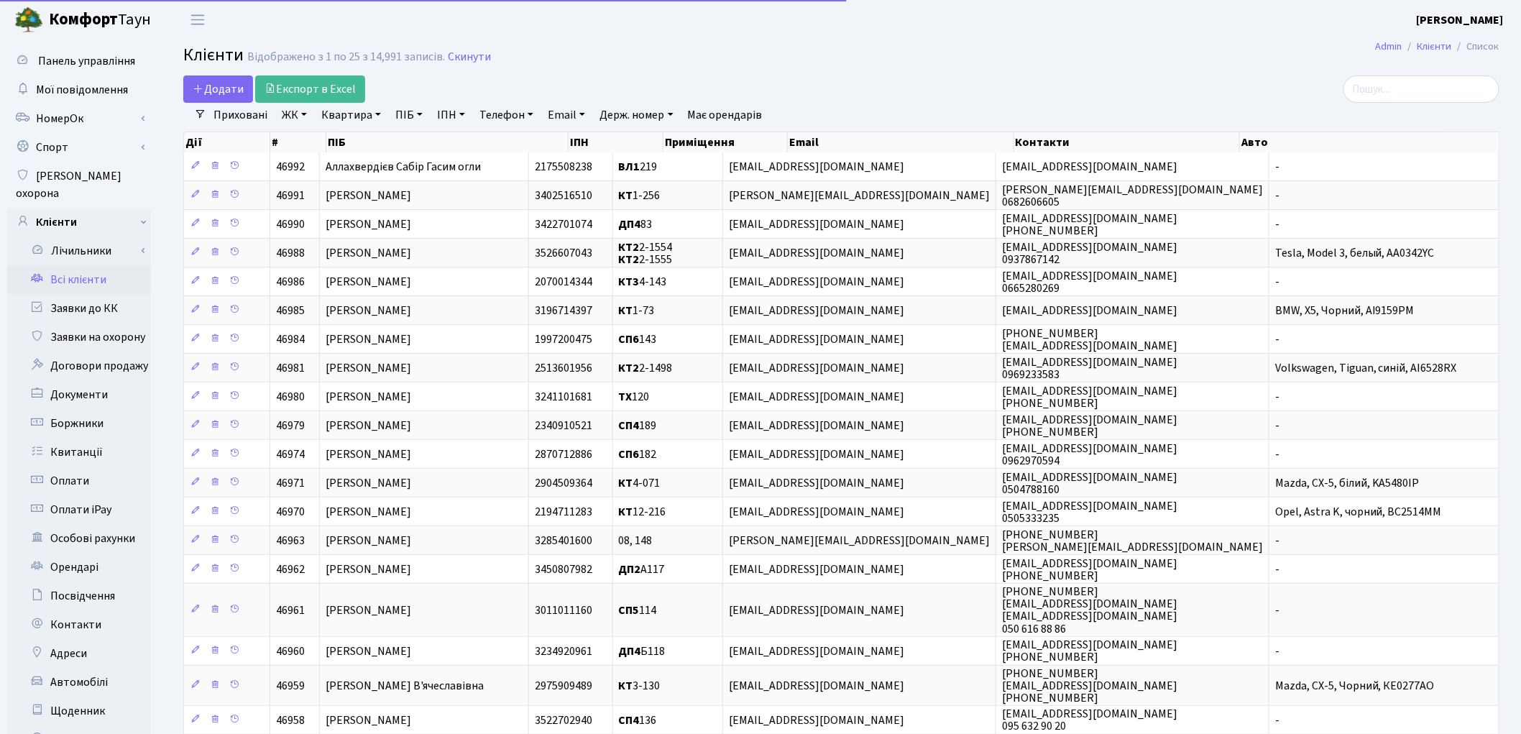
click at [295, 116] on link "ЖК" at bounding box center [294, 115] width 37 height 24
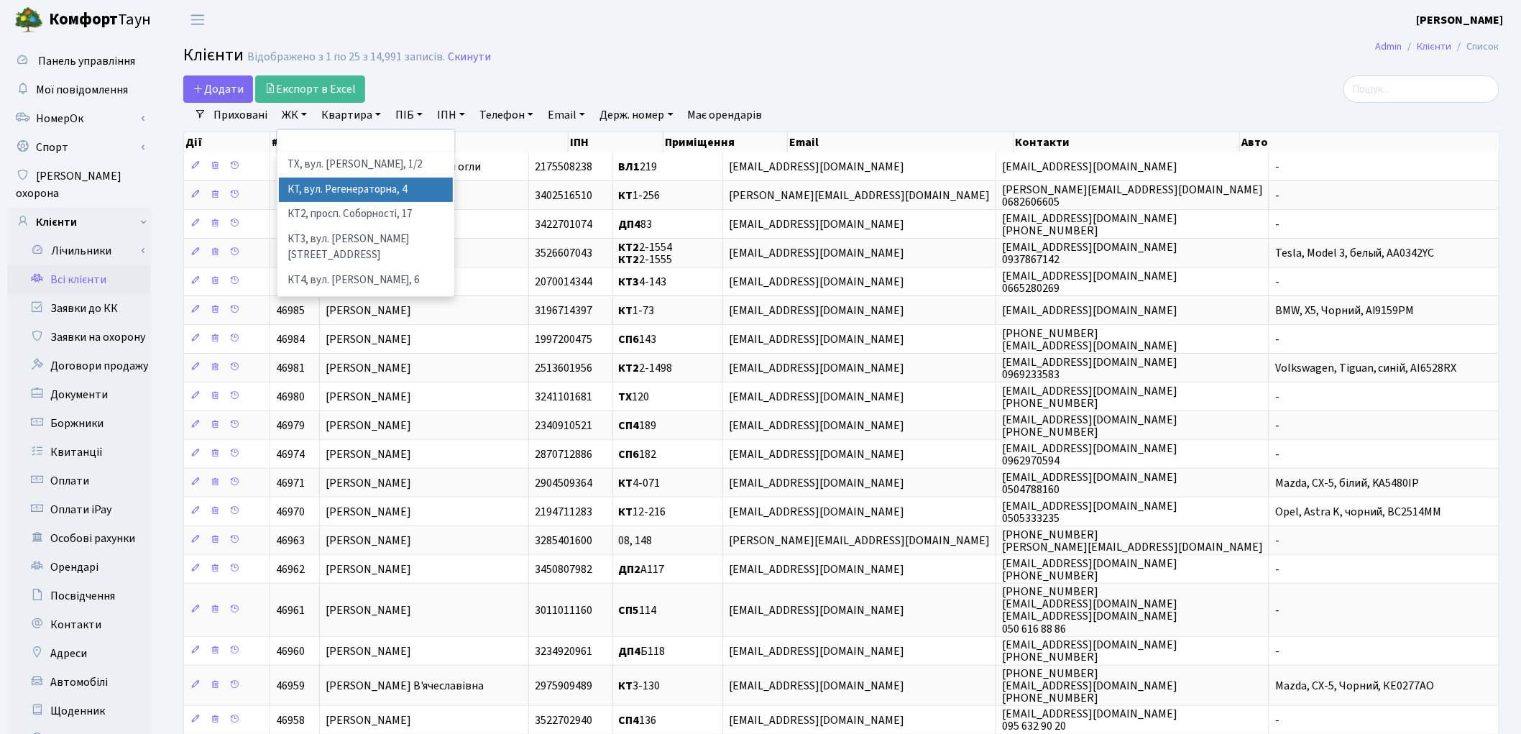
click at [295, 190] on li "КТ, вул. Регенераторна, 4" at bounding box center [366, 190] width 174 height 25
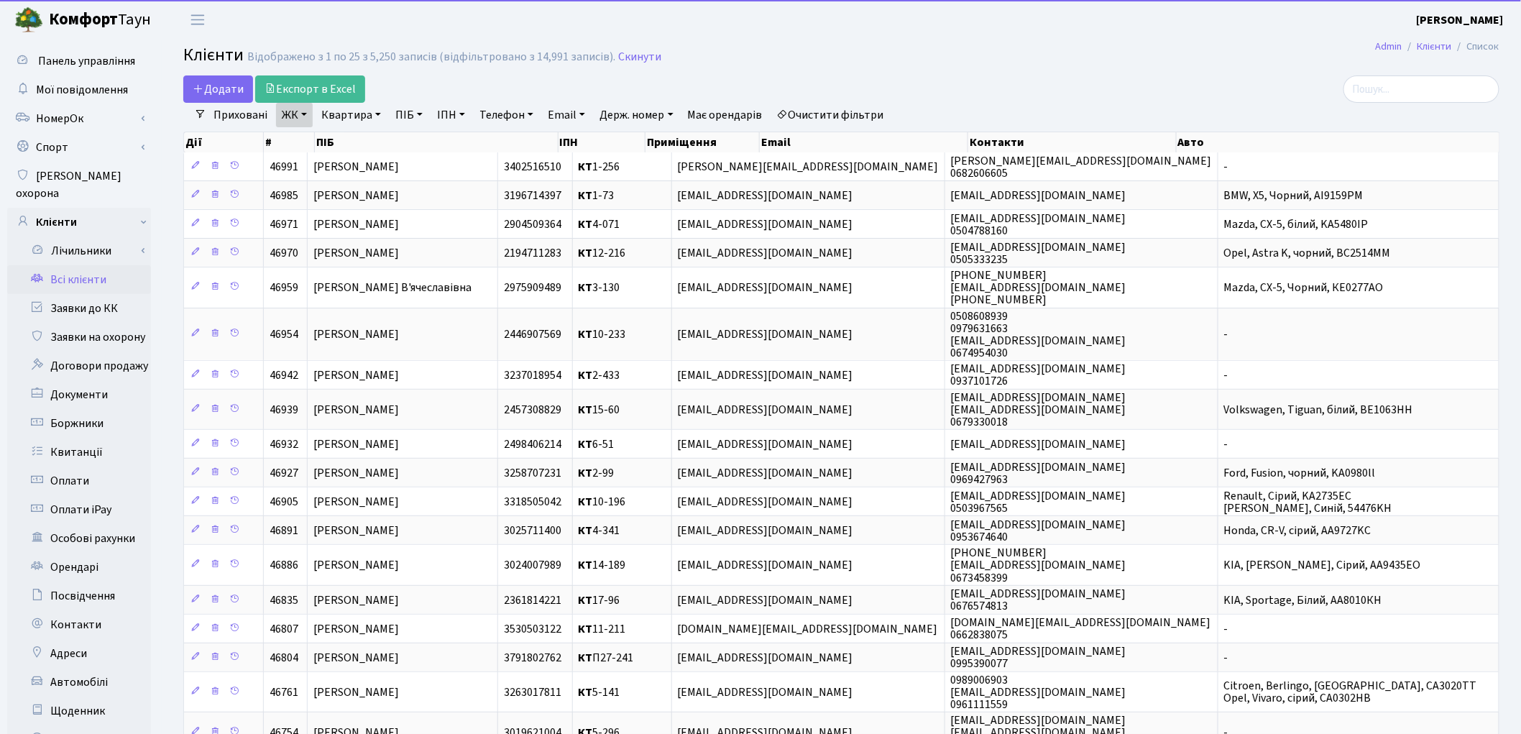
click at [360, 121] on link "Квартира" at bounding box center [351, 115] width 71 height 24
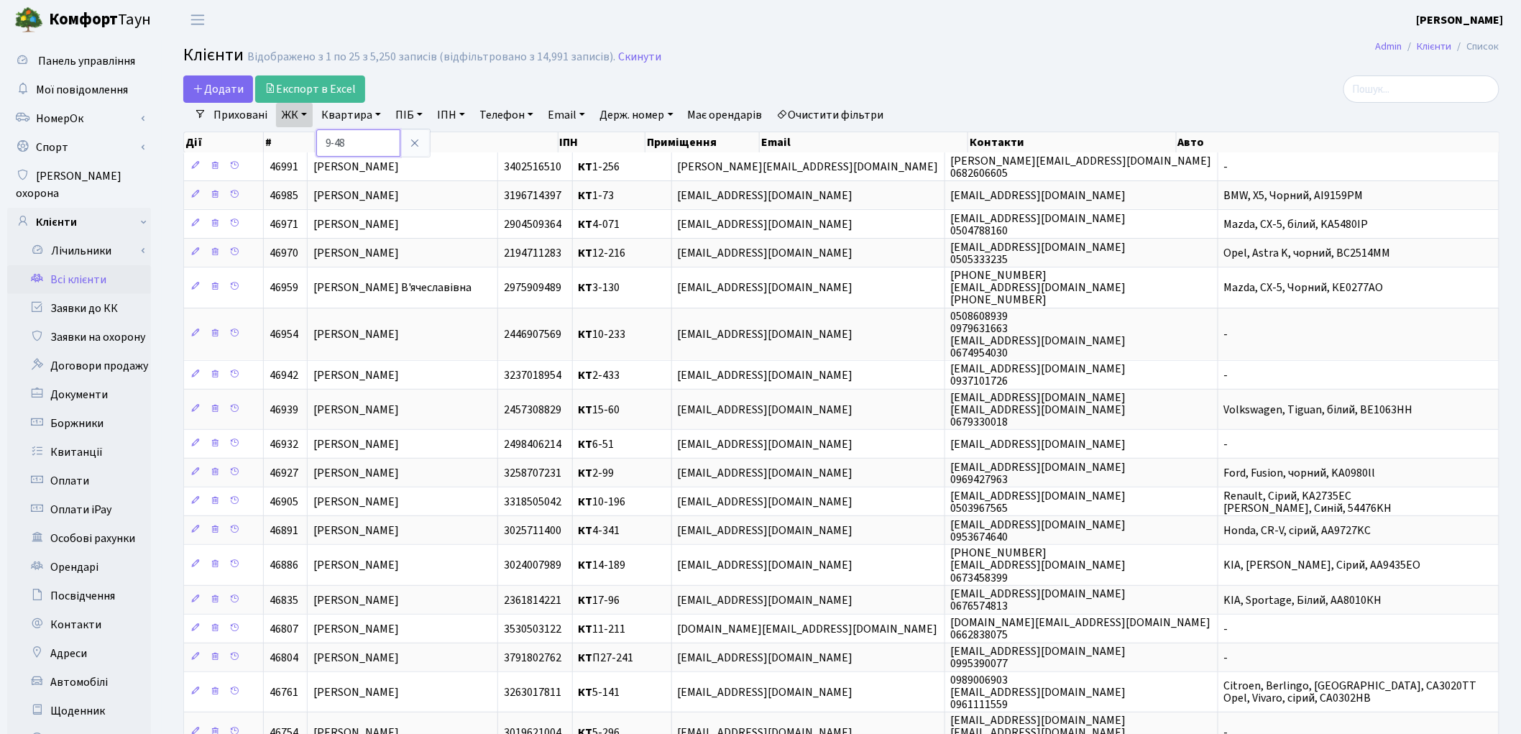
type input "9-48"
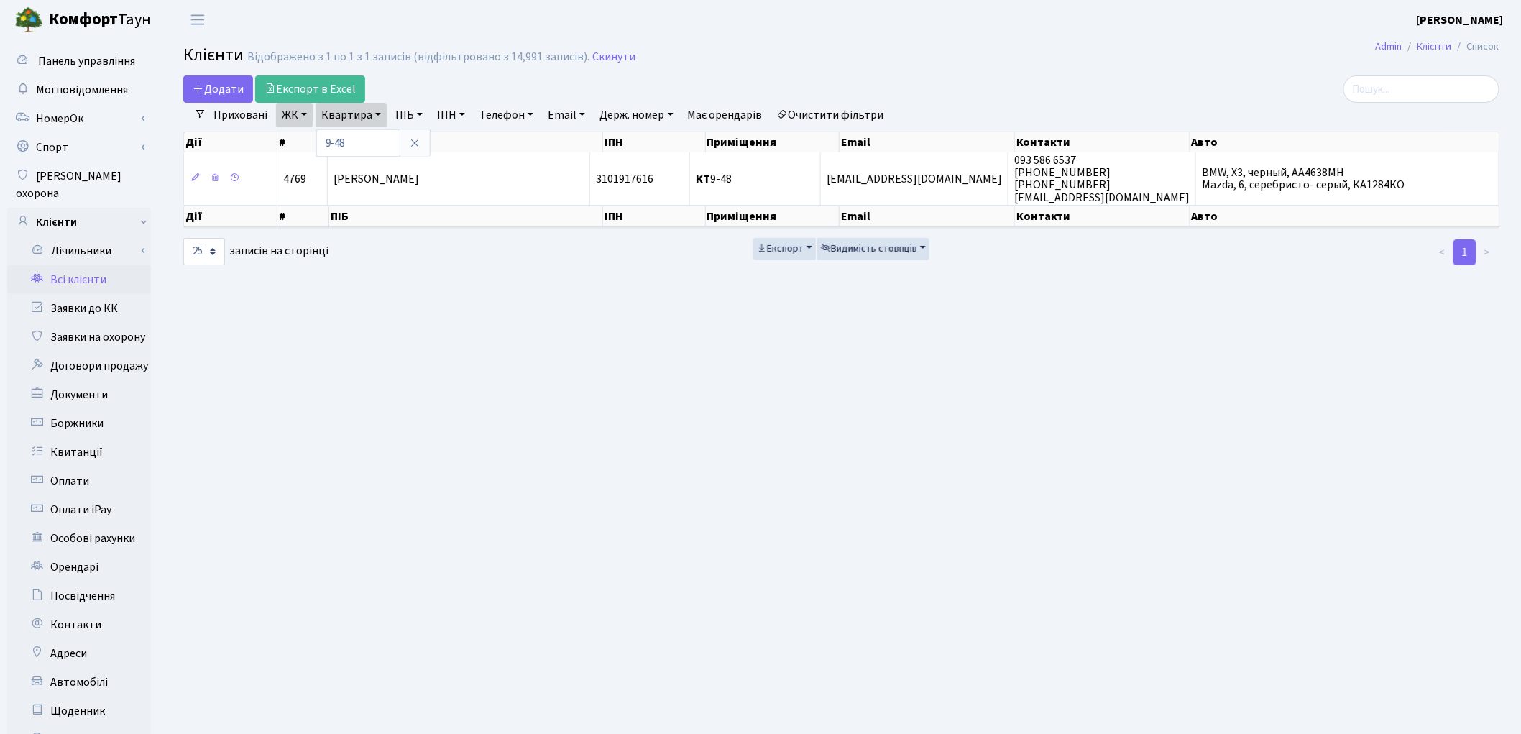
click at [868, 124] on link "Очистити фільтри" at bounding box center [830, 115] width 119 height 24
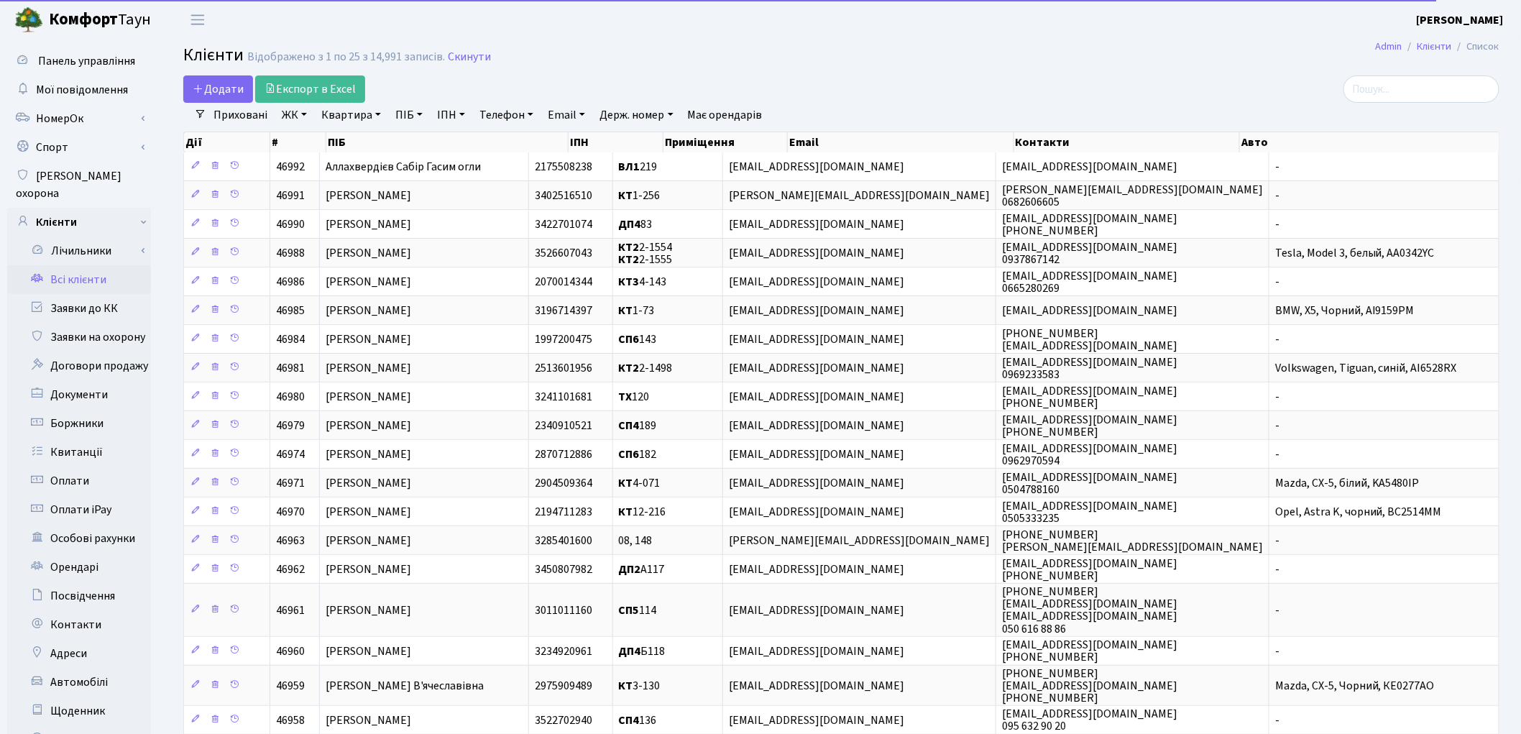
click at [413, 115] on link "ПІБ" at bounding box center [409, 115] width 39 height 24
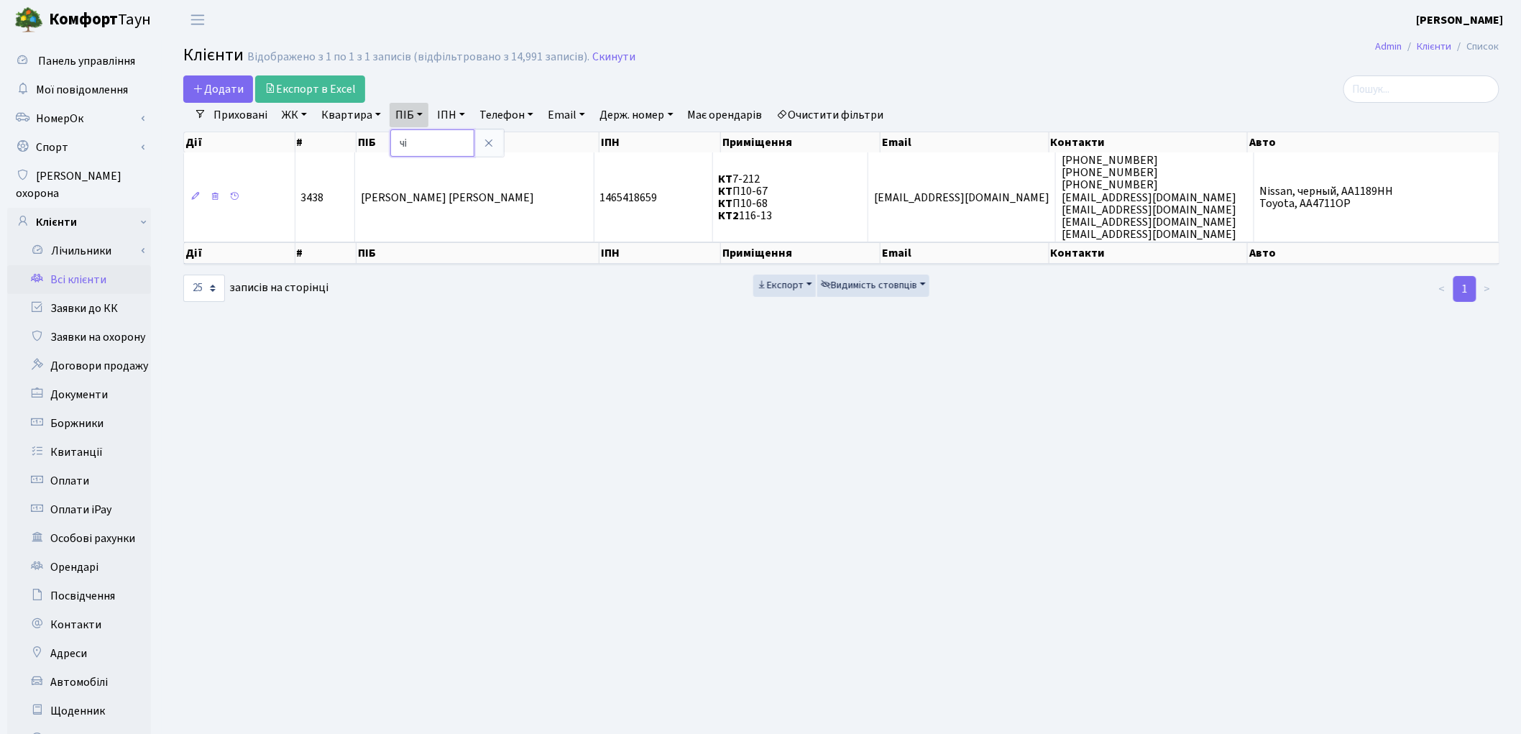
type input "ч"
type input "товстенко"
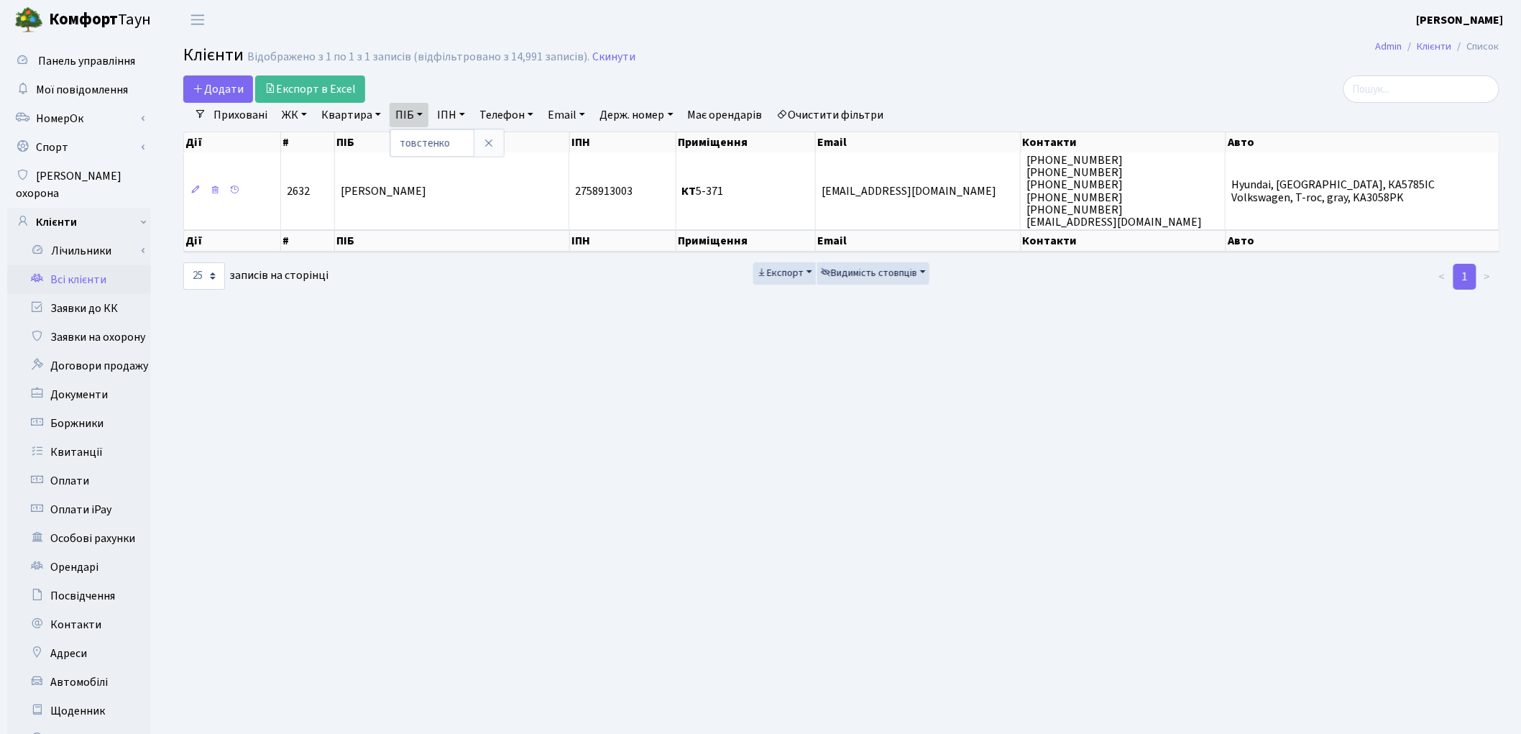
click at [871, 109] on link "Очистити фільтри" at bounding box center [830, 115] width 119 height 24
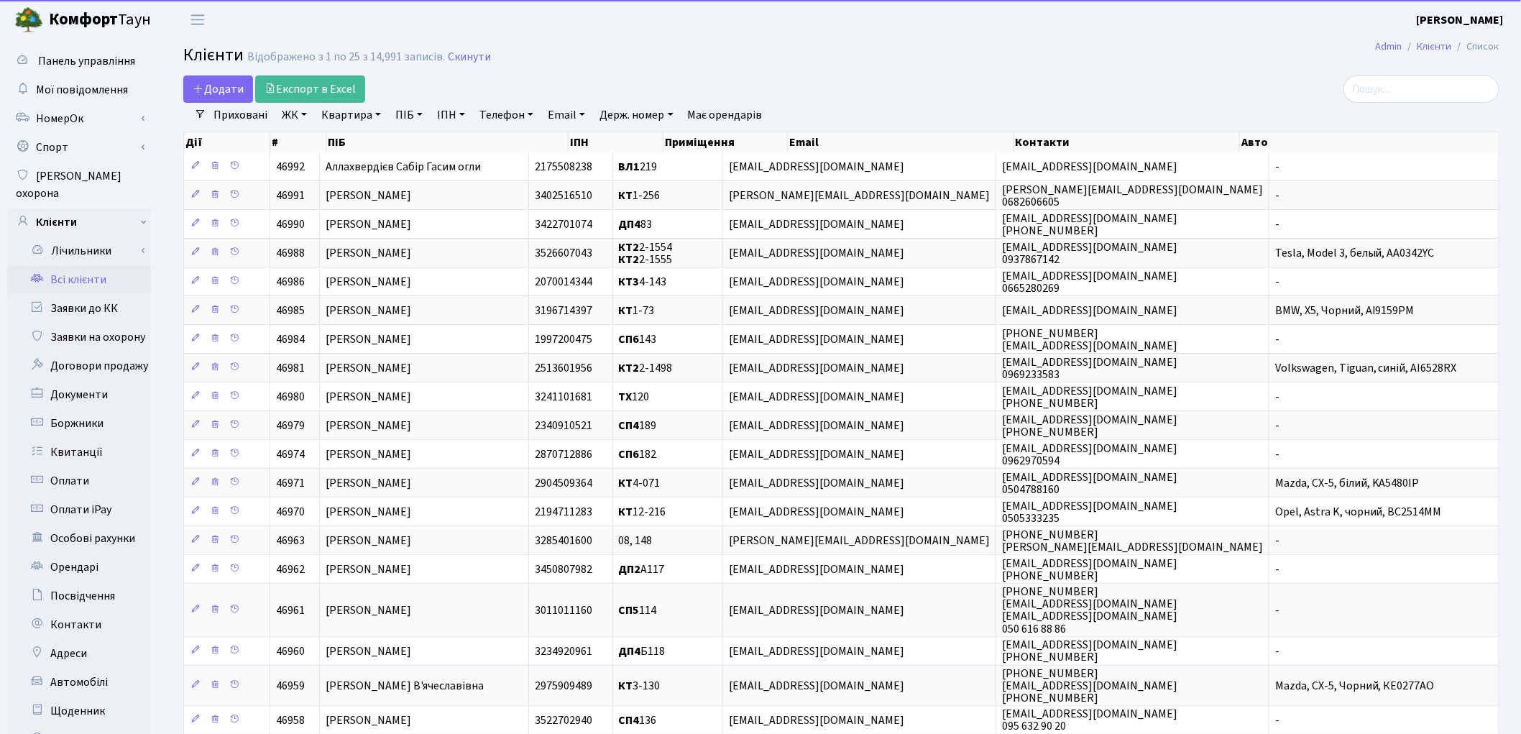
click at [418, 113] on link "ПІБ" at bounding box center [409, 115] width 39 height 24
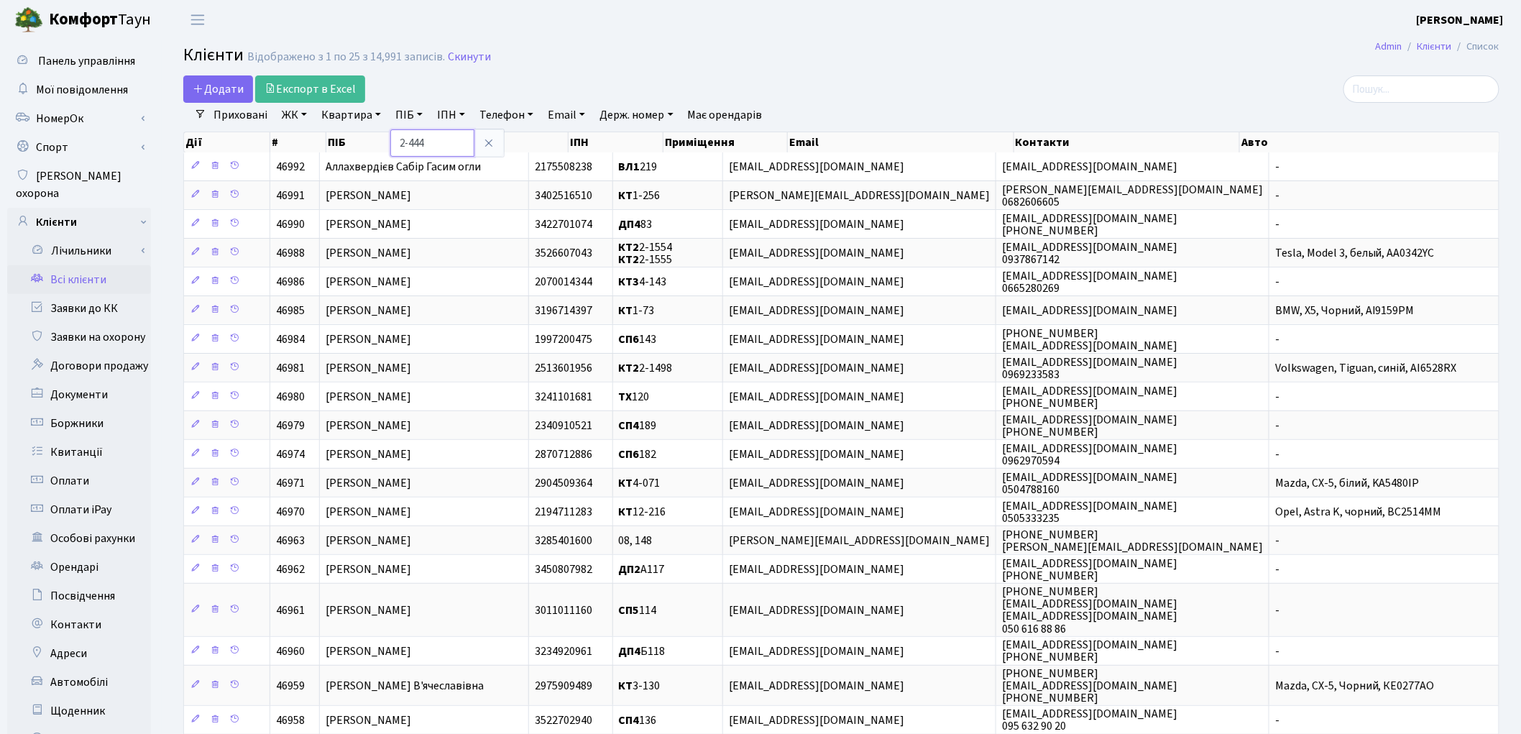
type input "2-444"
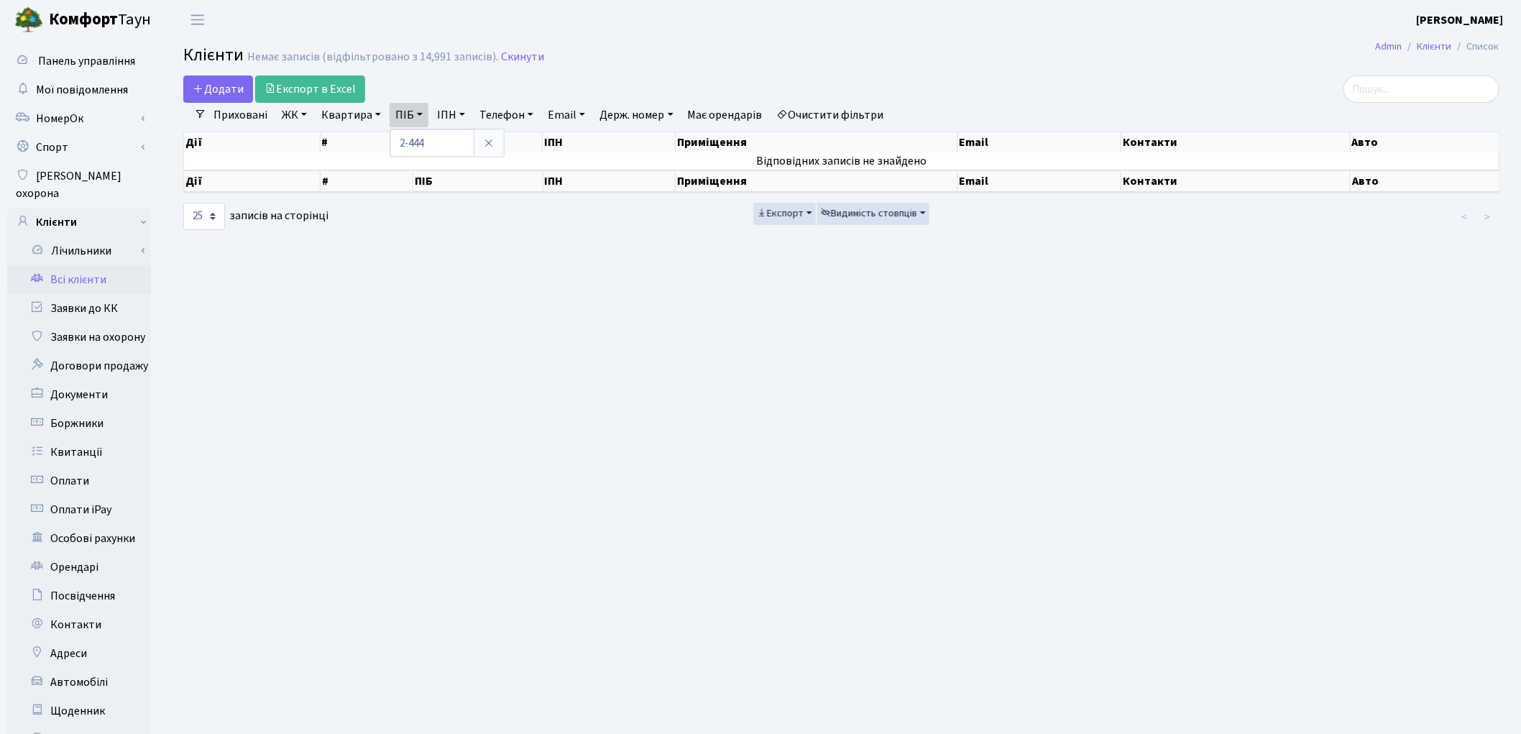
click at [814, 109] on link "Очистити фільтри" at bounding box center [830, 115] width 119 height 24
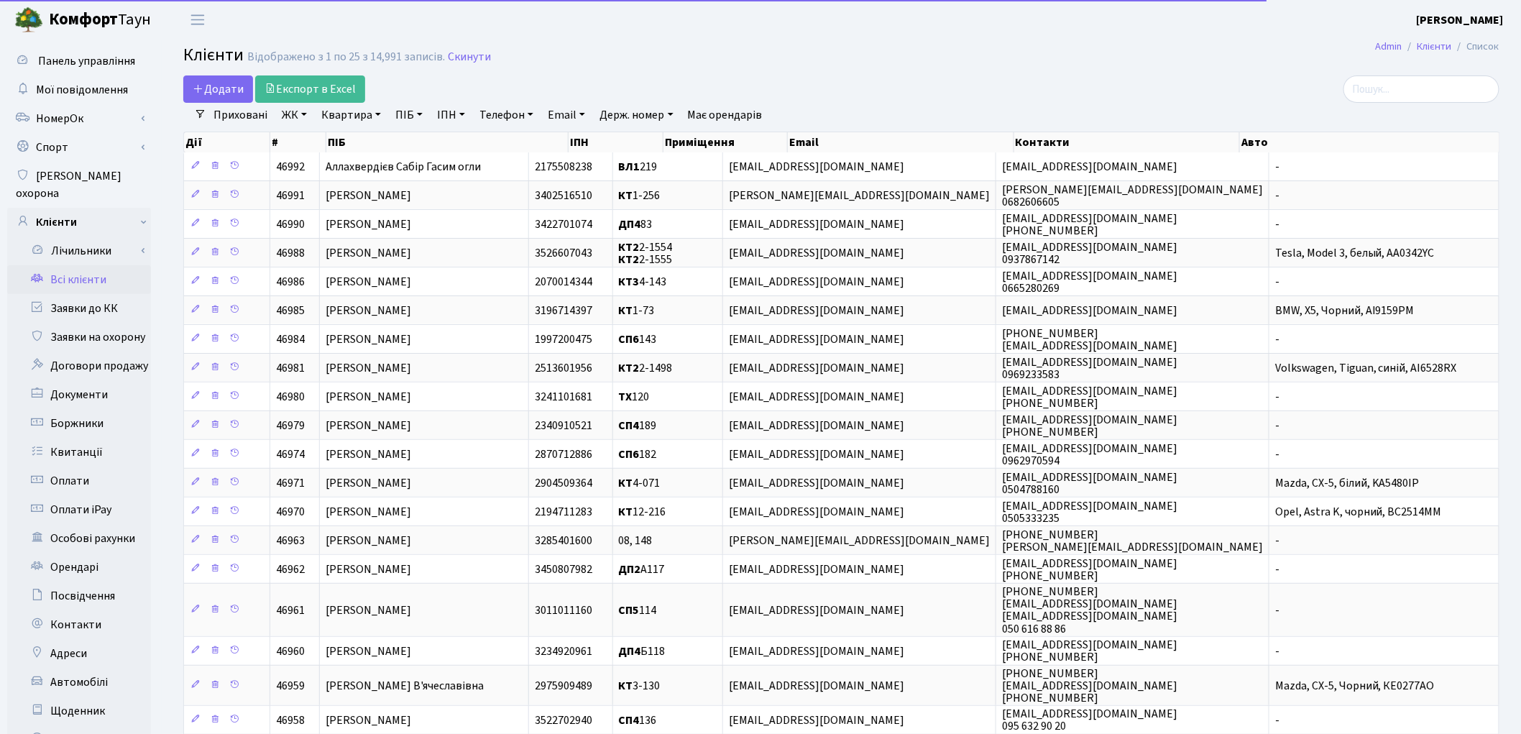
click at [357, 116] on link "Квартира" at bounding box center [351, 115] width 71 height 24
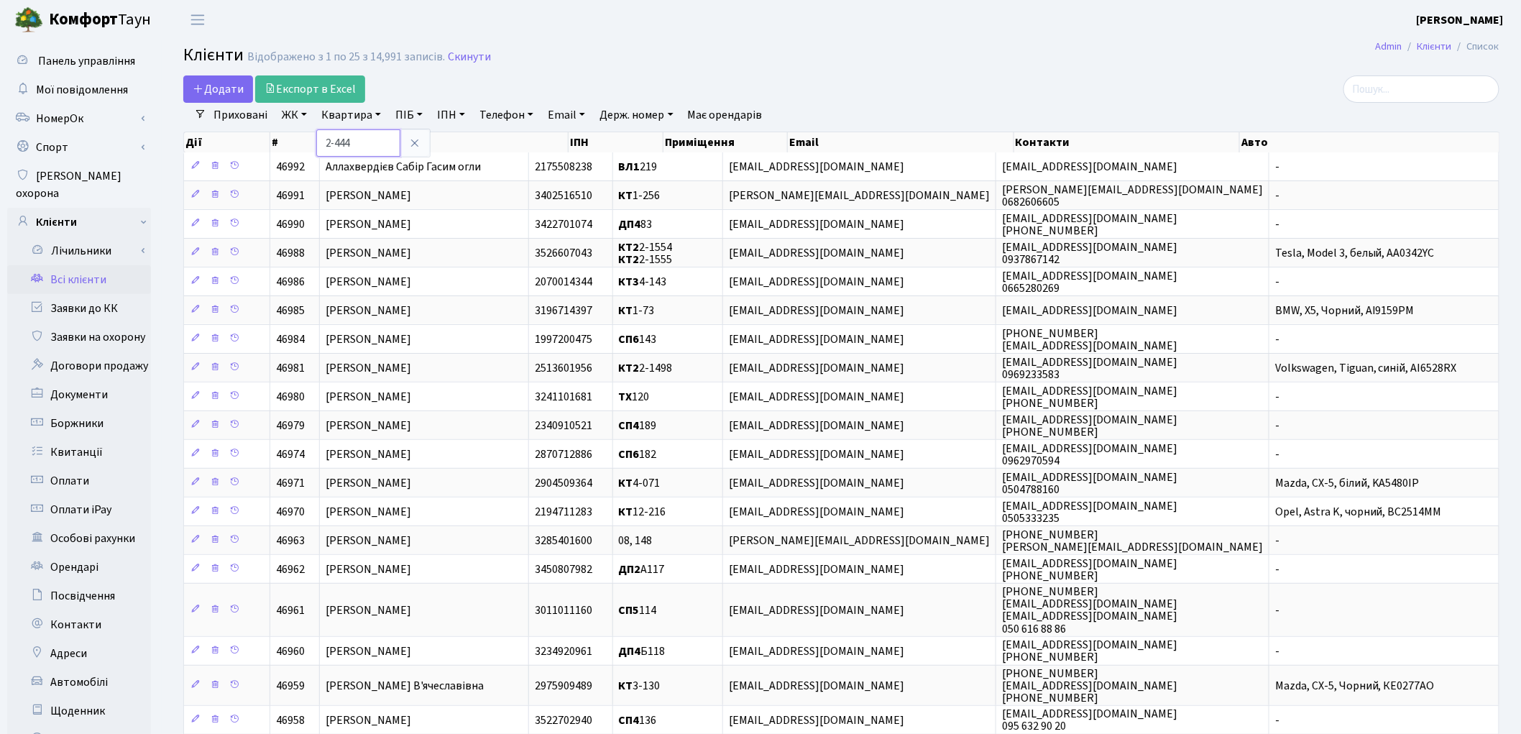
type input "2-444"
